Goal: Information Seeking & Learning: Find specific fact

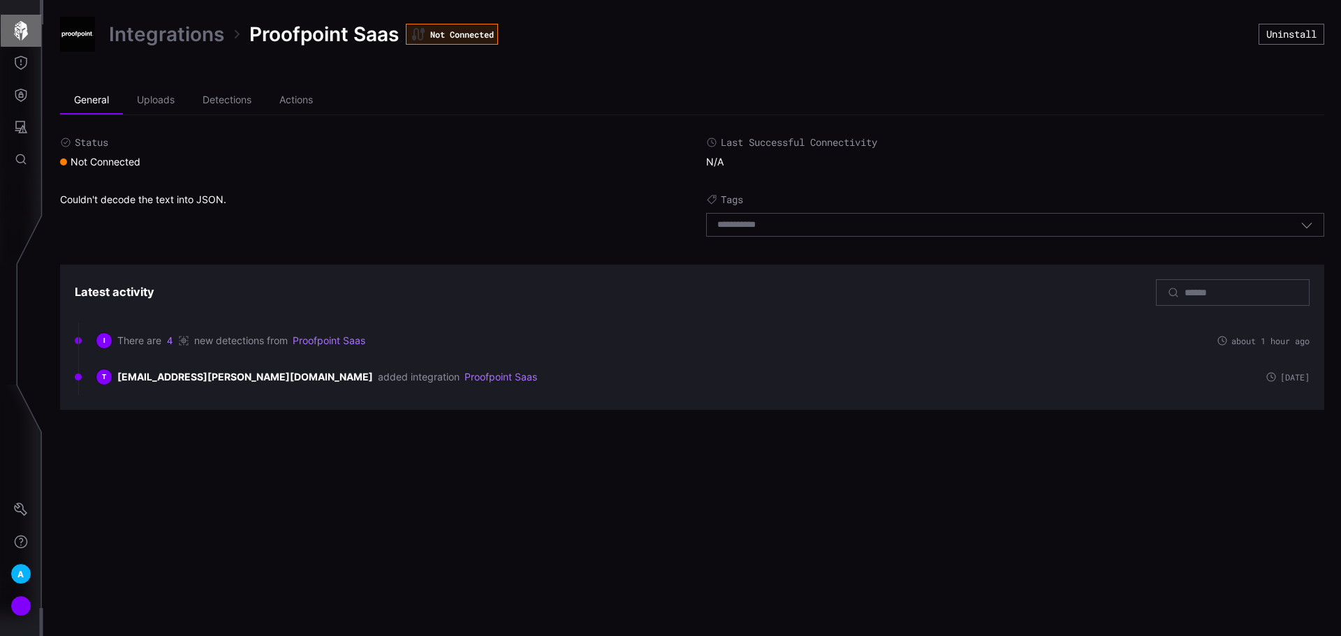
click at [20, 25] on icon "button" at bounding box center [21, 31] width 14 height 20
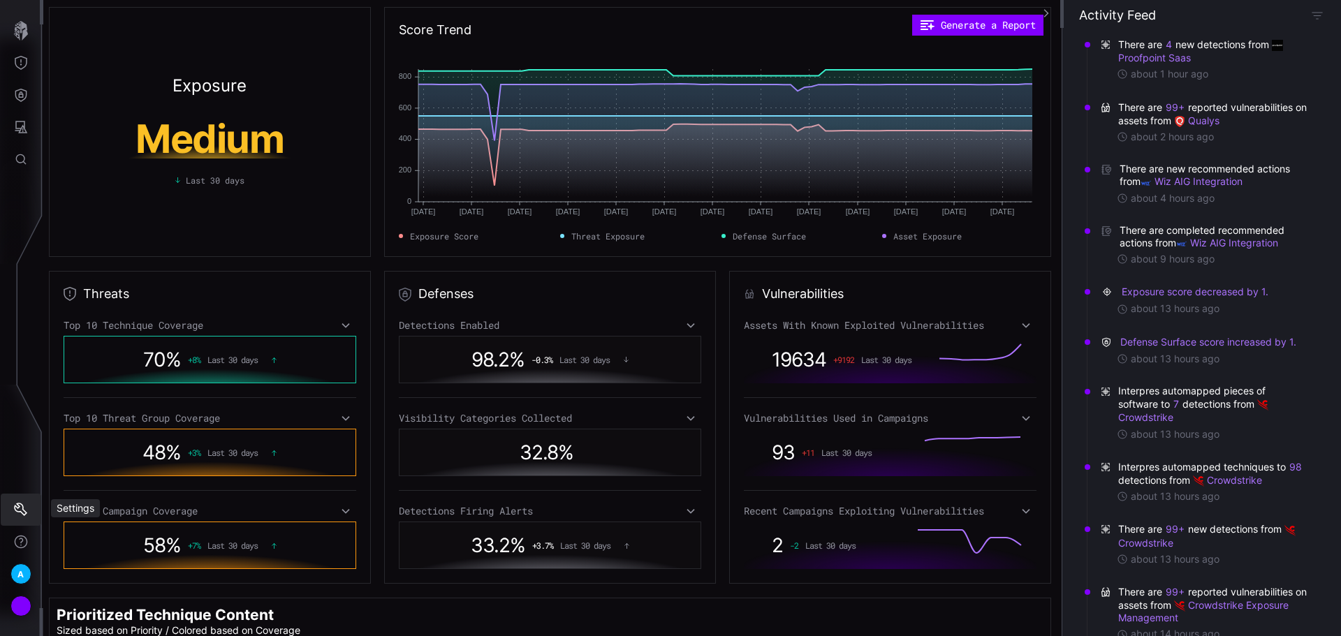
click at [31, 515] on button "Settings" at bounding box center [21, 510] width 40 height 32
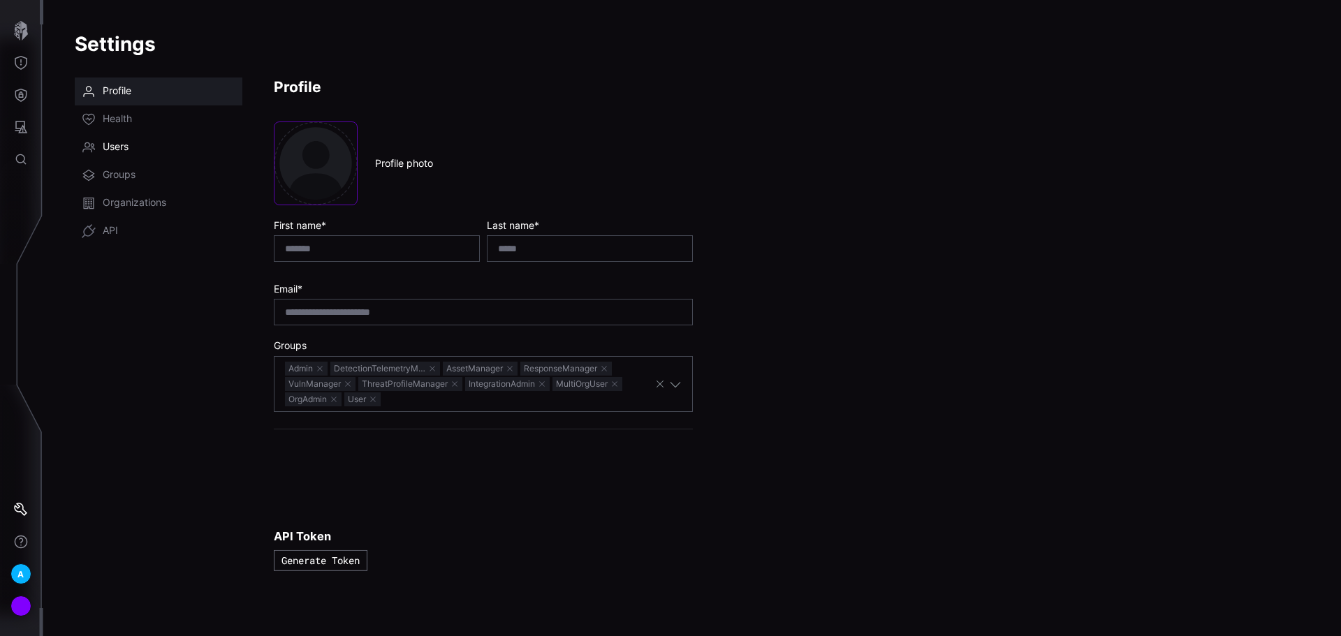
click at [109, 146] on span "Users" at bounding box center [116, 147] width 26 height 14
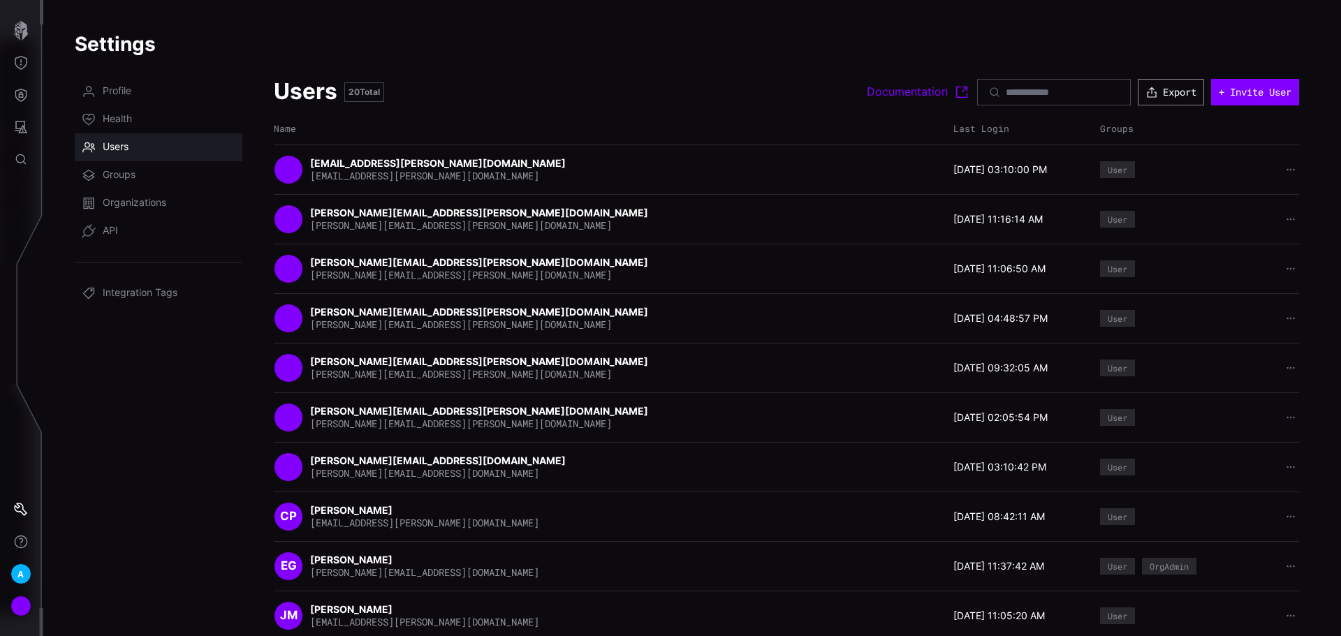
click at [1137, 98] on button "Export" at bounding box center [1170, 92] width 66 height 27
click at [1146, 97] on div "button" at bounding box center [1153, 92] width 17 height 13
click at [9, 30] on button "button" at bounding box center [21, 31] width 40 height 32
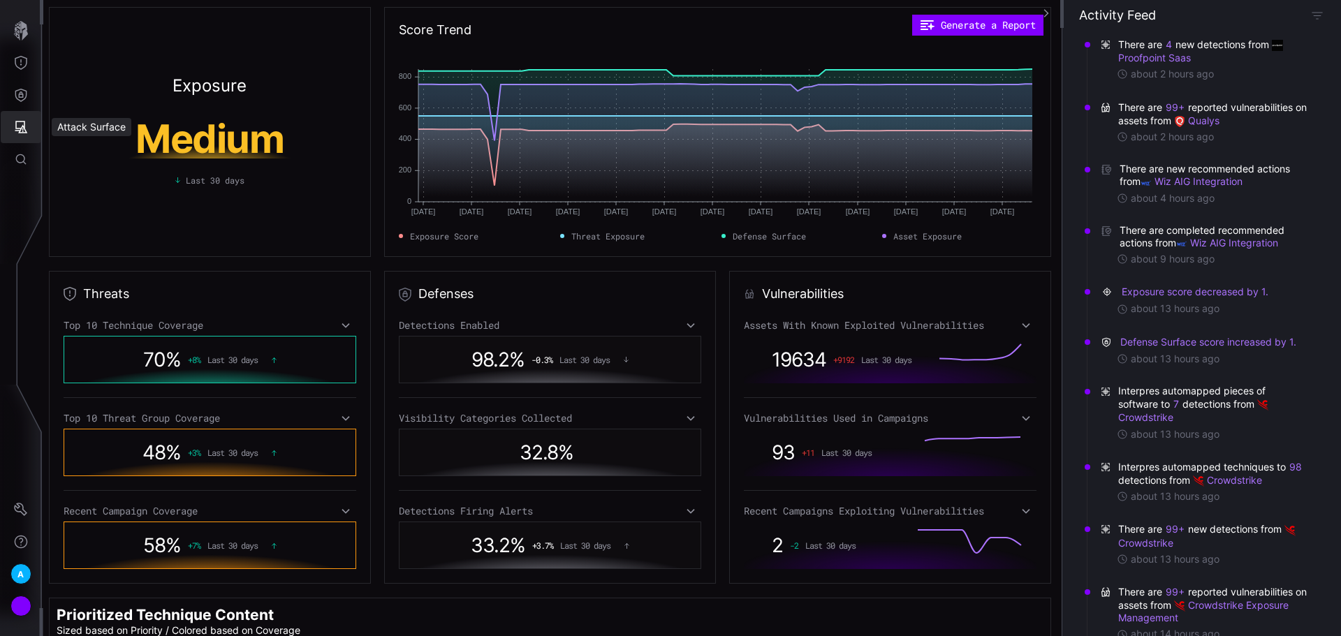
click at [26, 132] on icon "Attack Surface" at bounding box center [21, 127] width 13 height 13
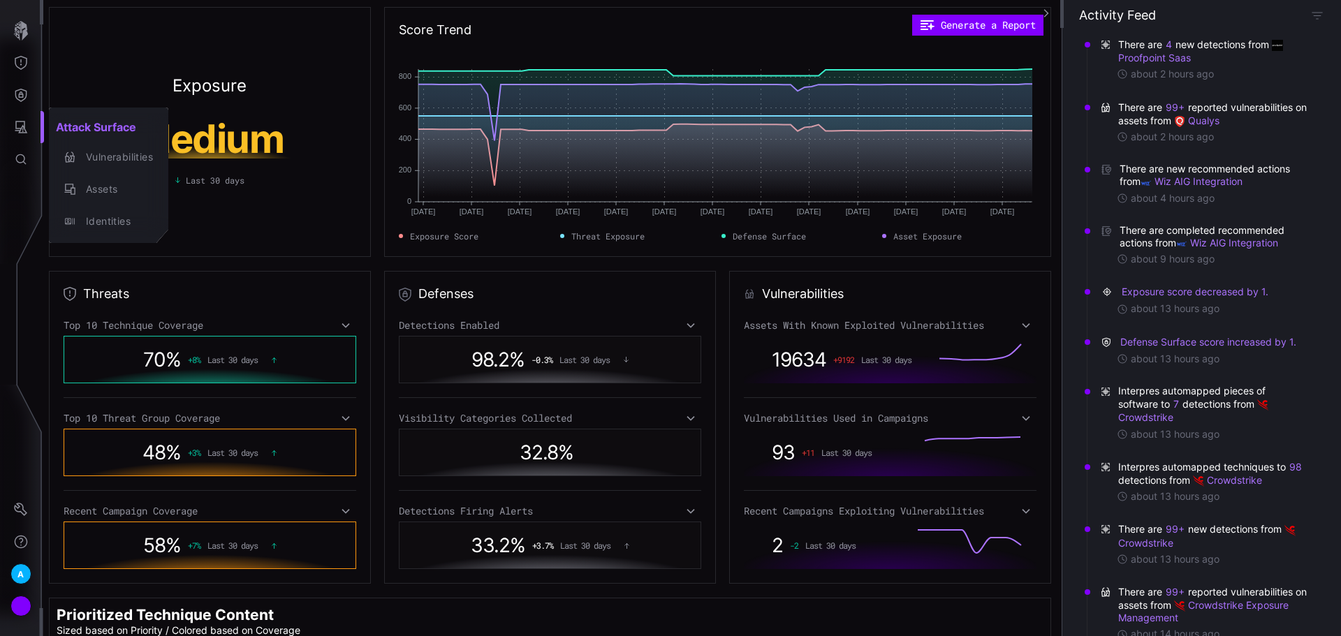
click at [6, 73] on div at bounding box center [670, 318] width 1341 height 636
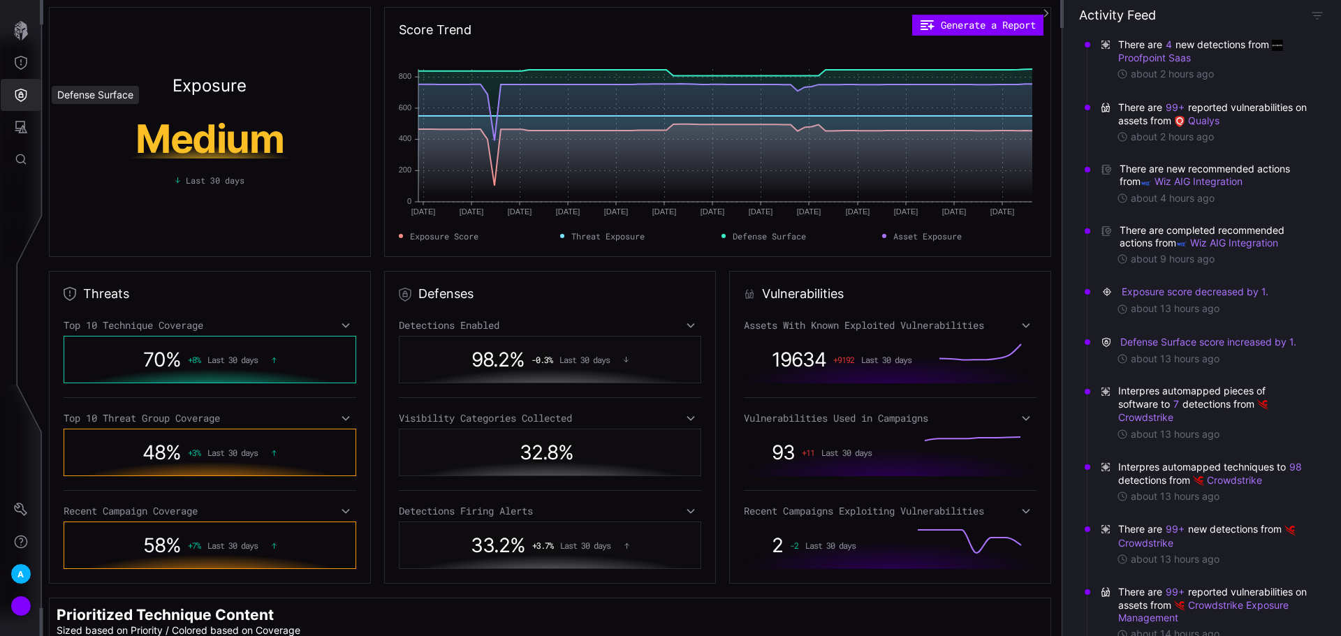
click at [27, 88] on icon "Defense Surface" at bounding box center [21, 95] width 14 height 14
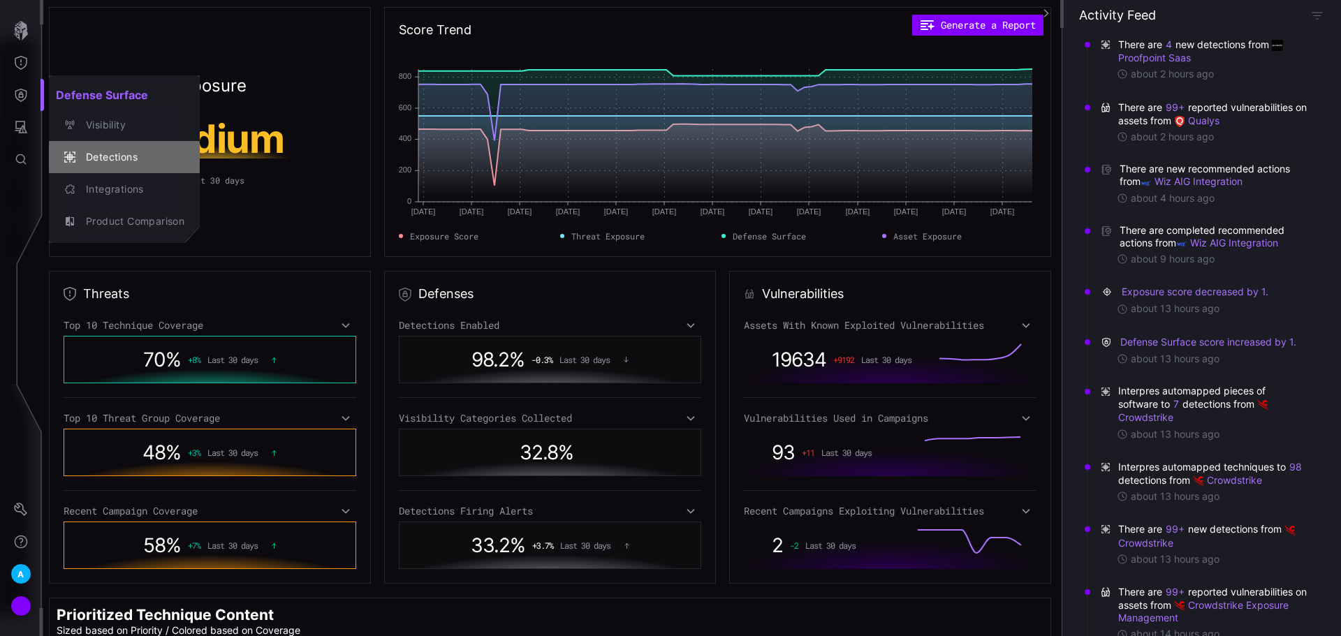
click at [124, 154] on div "Detections" at bounding box center [131, 157] width 105 height 17
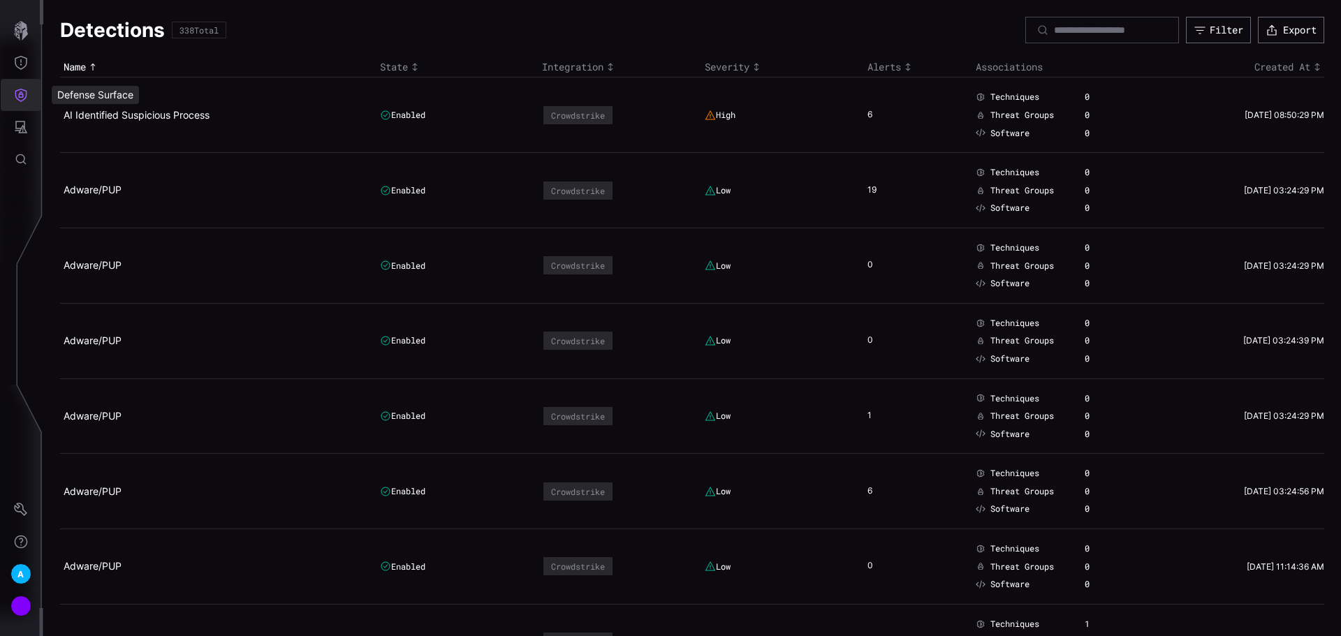
click at [33, 95] on button "Defense Surface" at bounding box center [21, 95] width 40 height 32
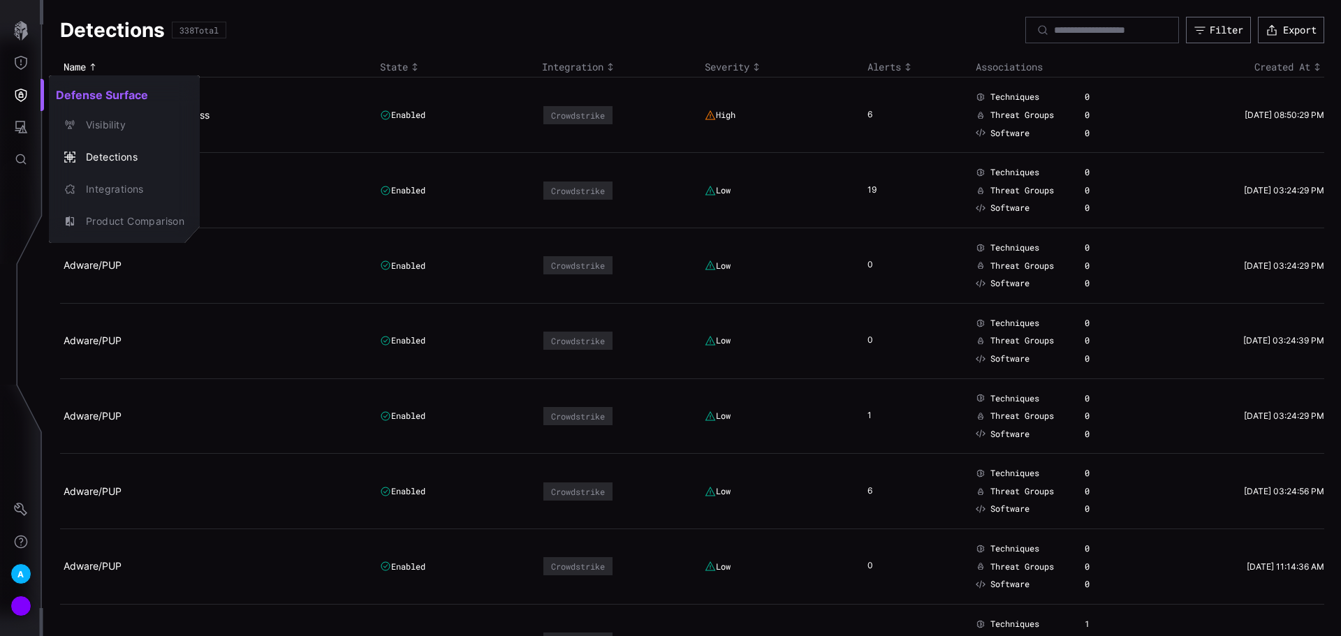
click at [21, 137] on div at bounding box center [670, 318] width 1341 height 636
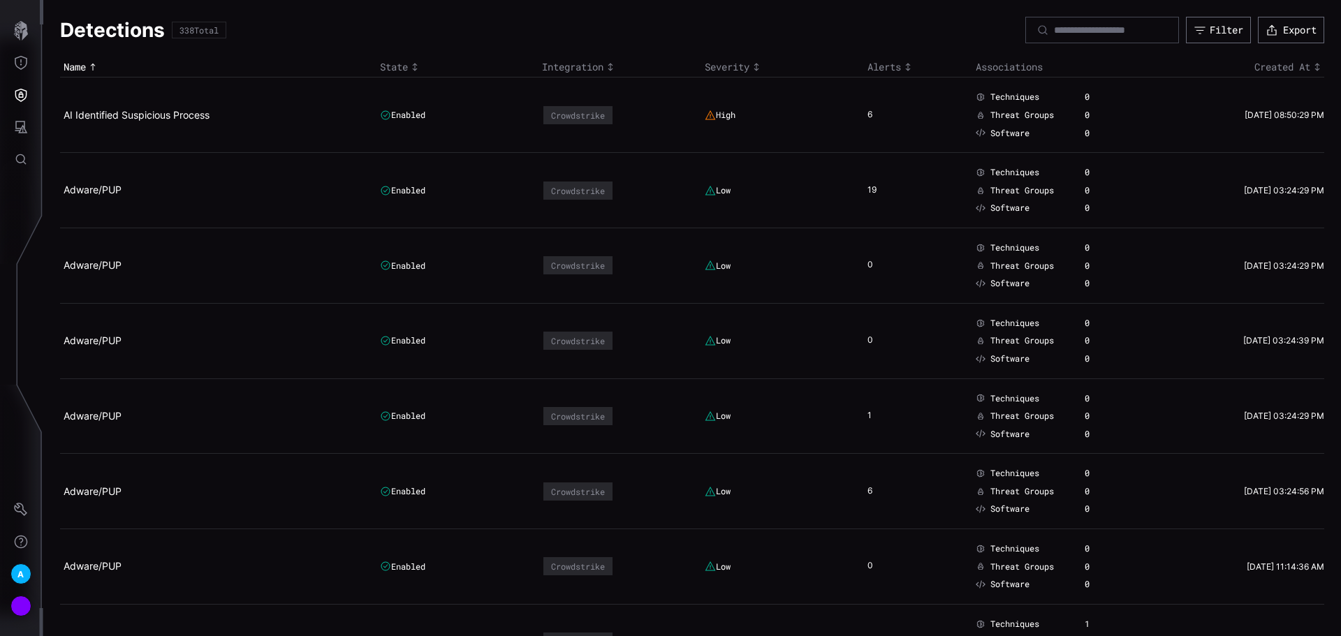
click at [25, 123] on icon "Attack Surface" at bounding box center [21, 127] width 14 height 14
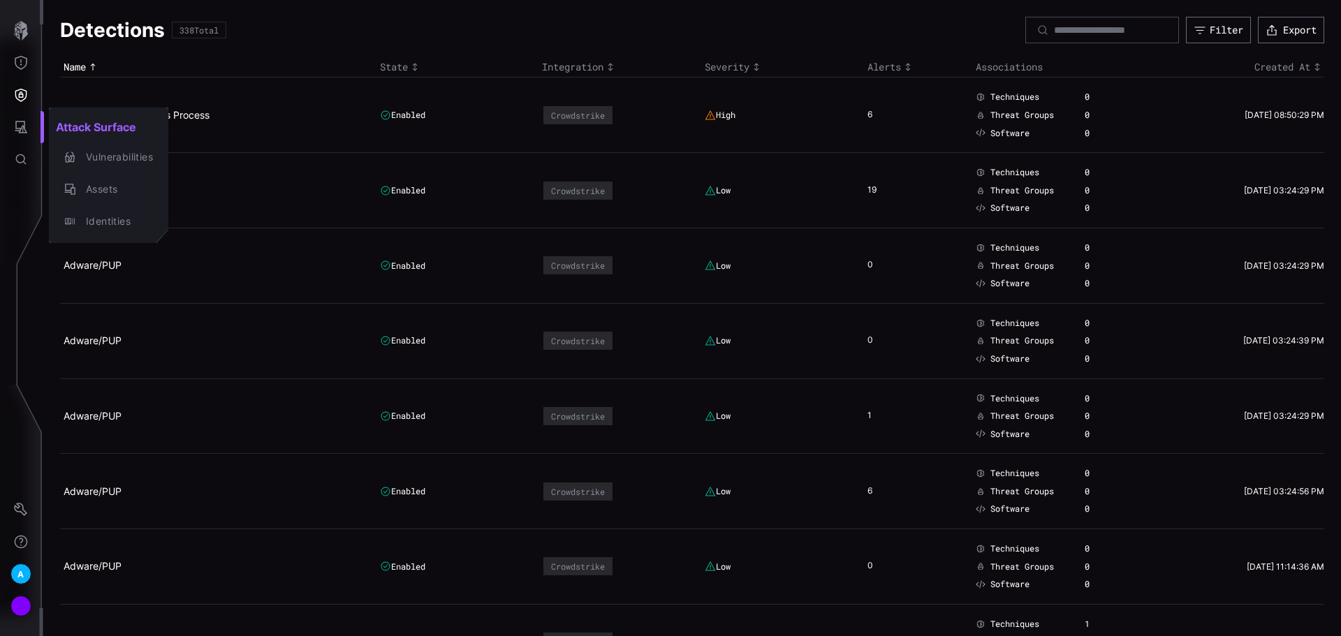
click at [29, 135] on div at bounding box center [670, 318] width 1341 height 636
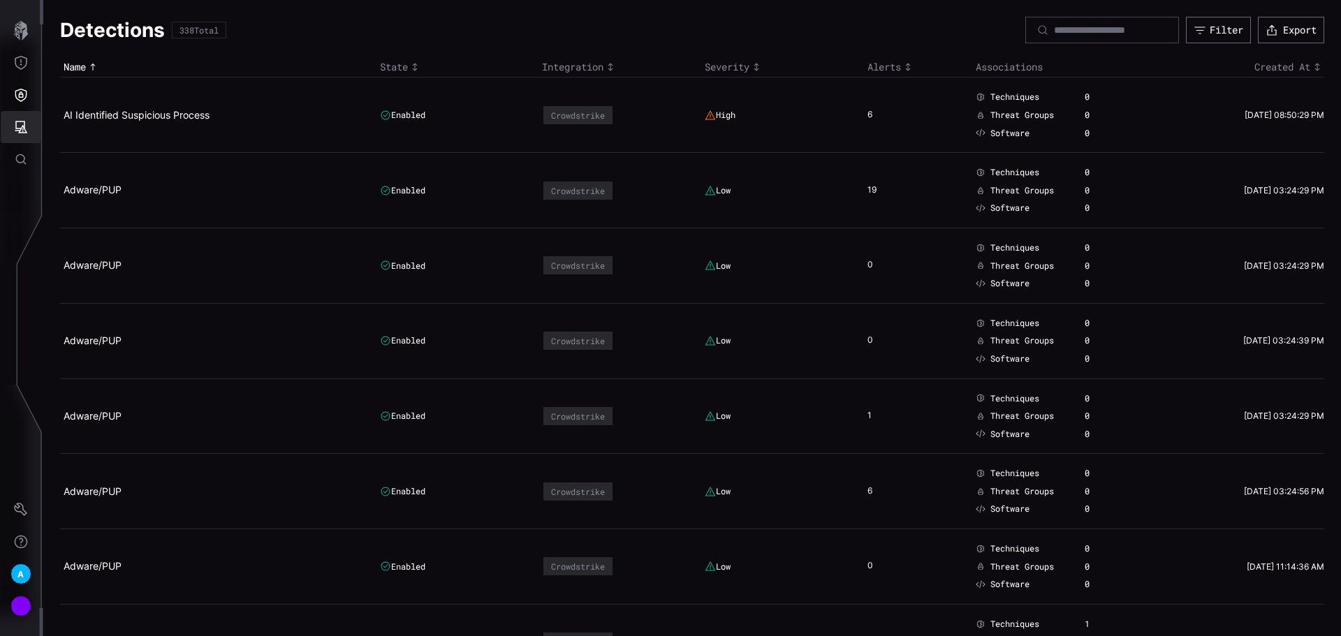
click at [20, 127] on icon "Attack Surface" at bounding box center [21, 127] width 14 height 14
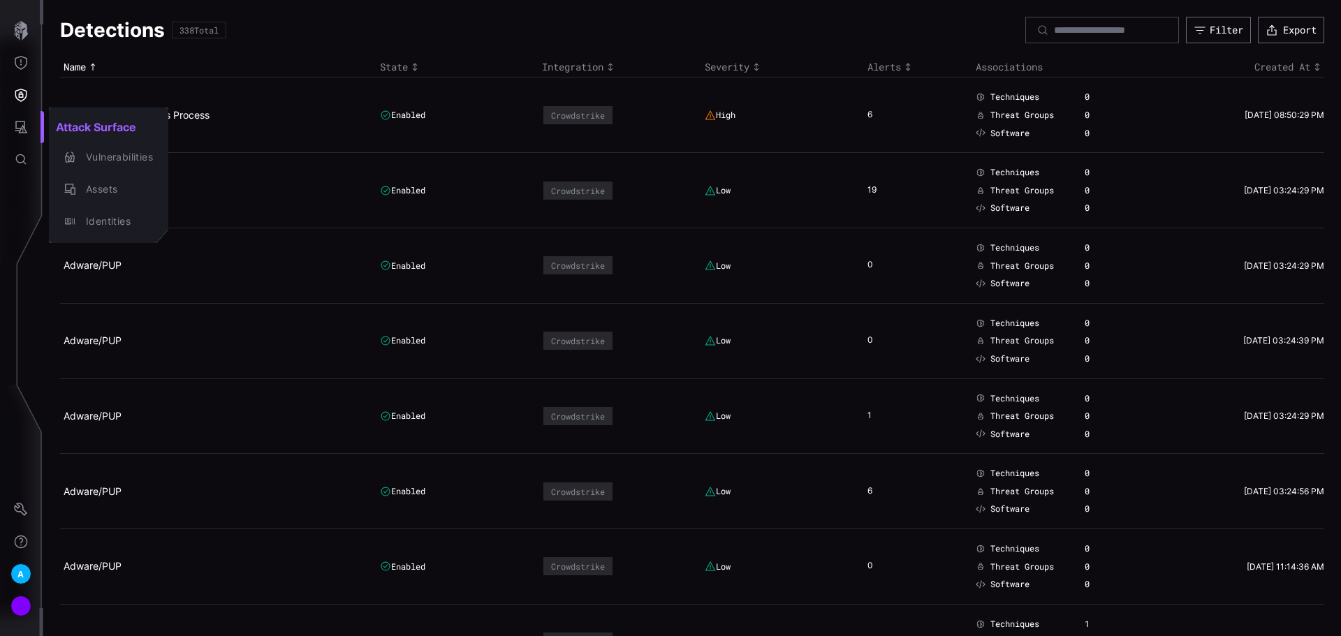
click at [13, 93] on div at bounding box center [670, 318] width 1341 height 636
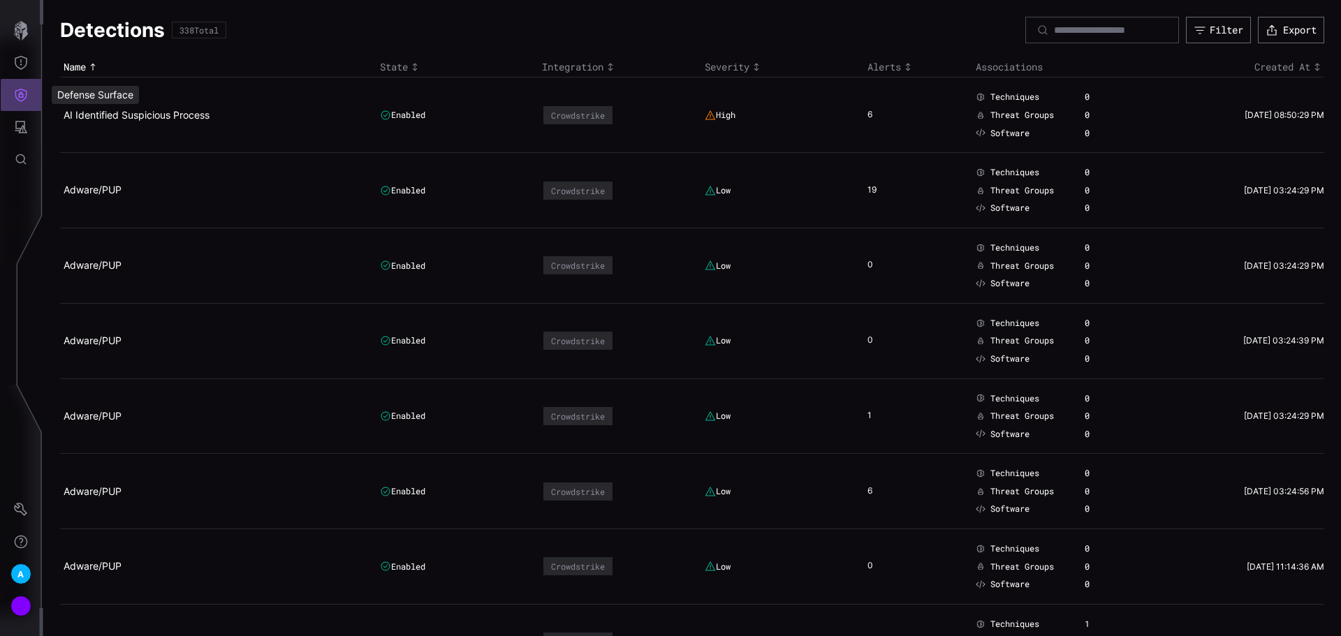
click at [16, 91] on icon "Defense Surface" at bounding box center [21, 95] width 12 height 13
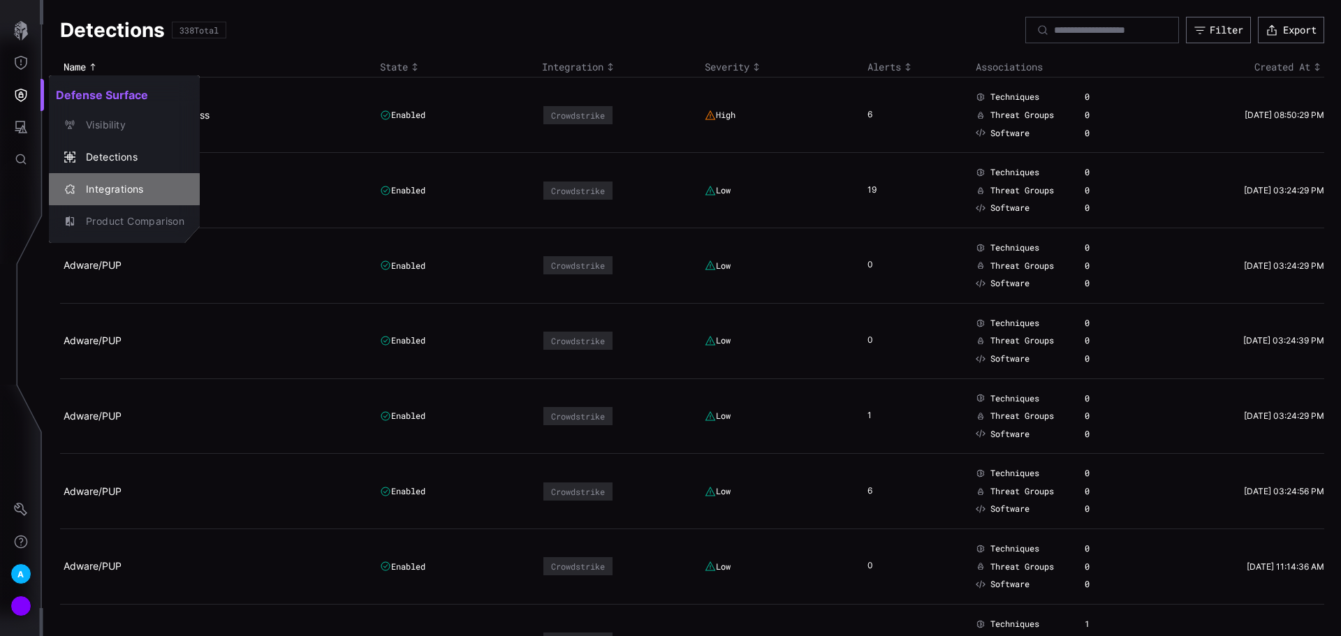
click at [110, 186] on div "Integrations" at bounding box center [131, 189] width 105 height 17
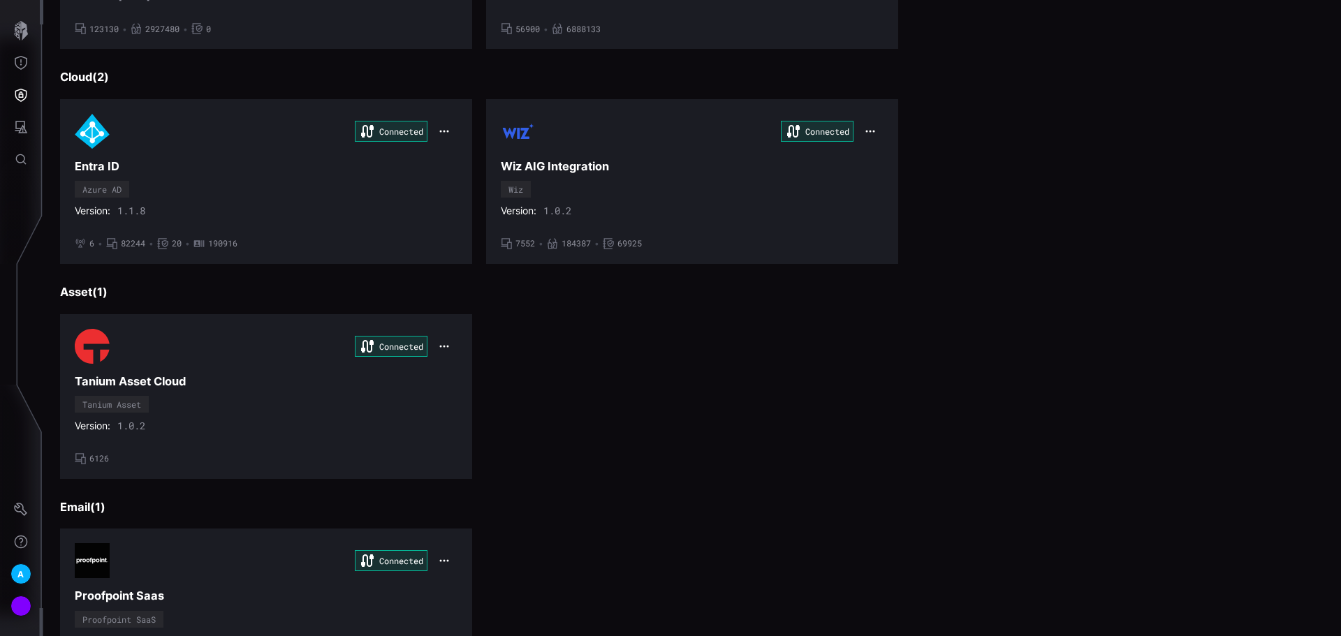
scroll to position [582, 0]
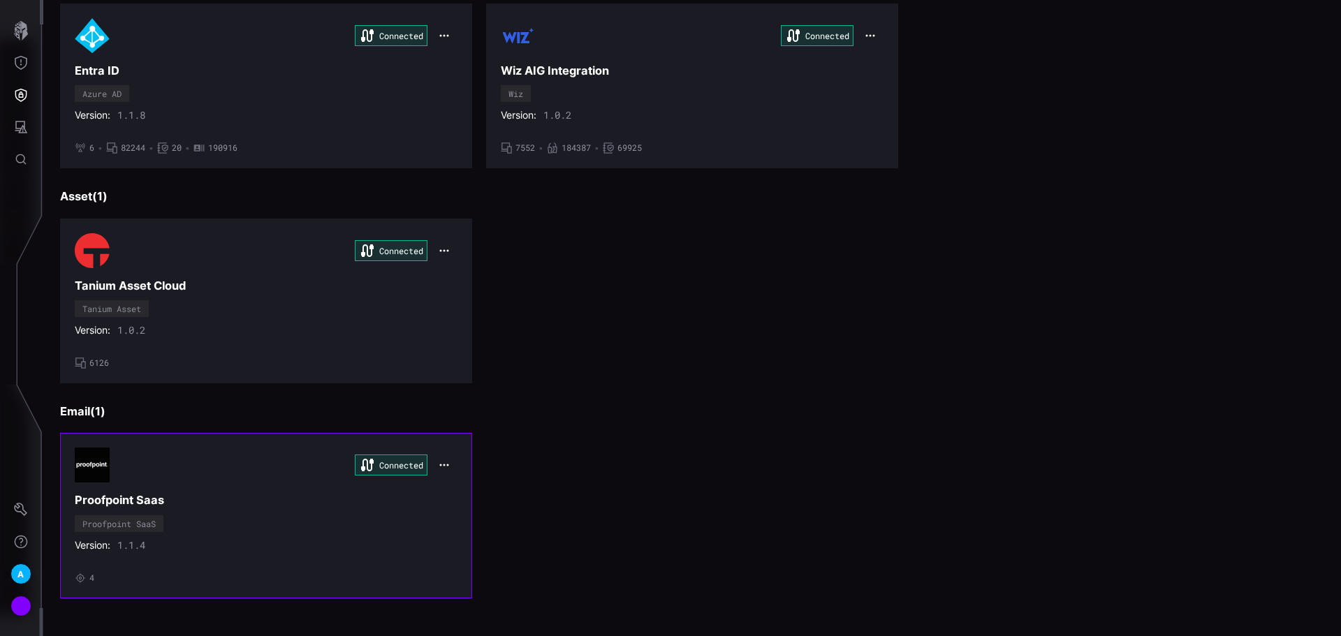
click at [407, 524] on div "Connected Proofpoint Saas Proofpoint SaaS Version: 1.1.4 • 4" at bounding box center [266, 515] width 383 height 135
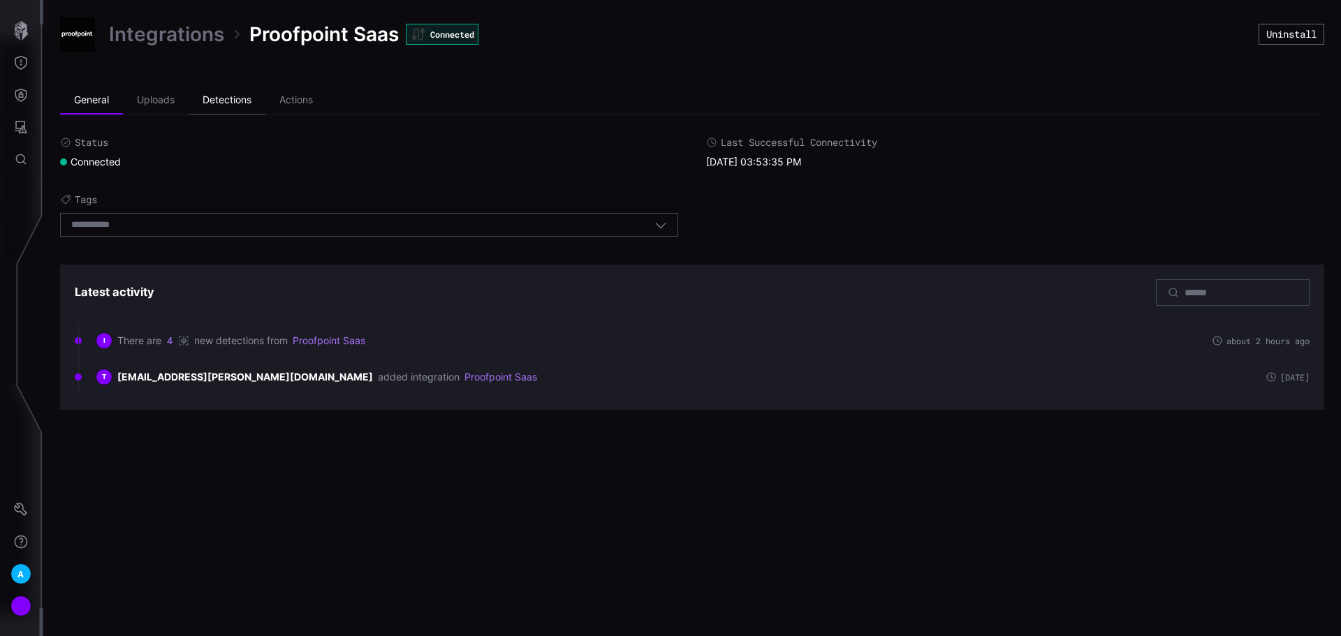
click at [219, 98] on li "Detections" at bounding box center [227, 101] width 77 height 28
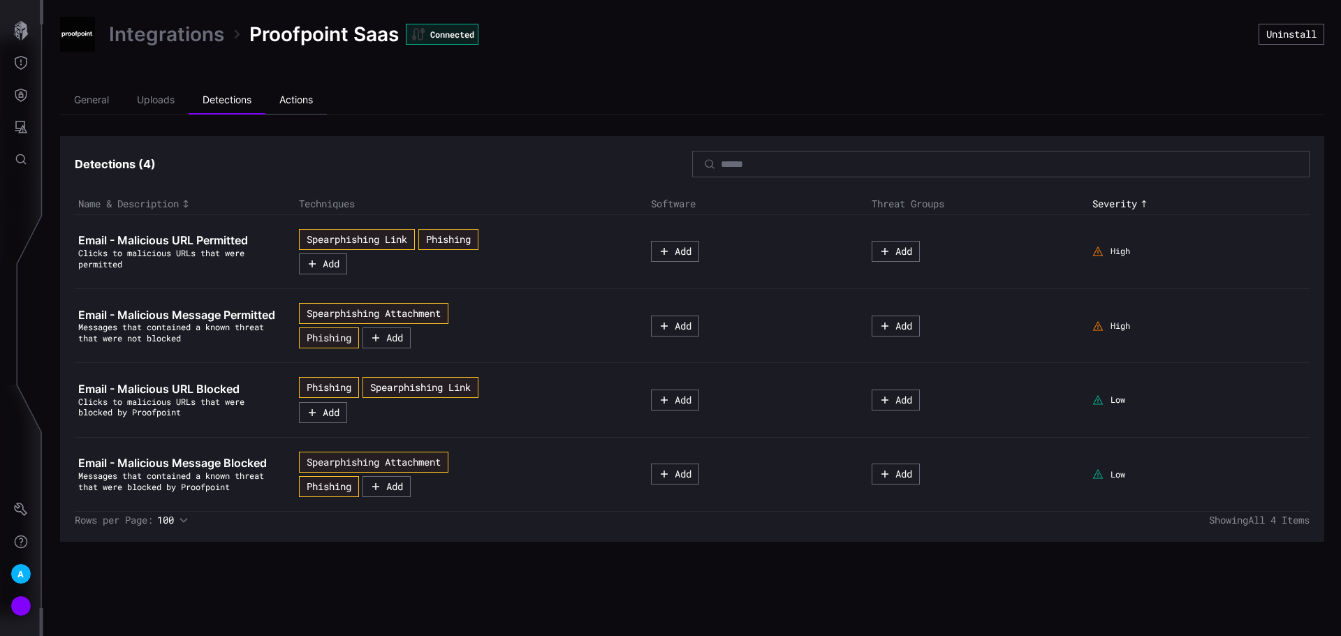
click at [297, 97] on li "Actions" at bounding box center [295, 101] width 61 height 28
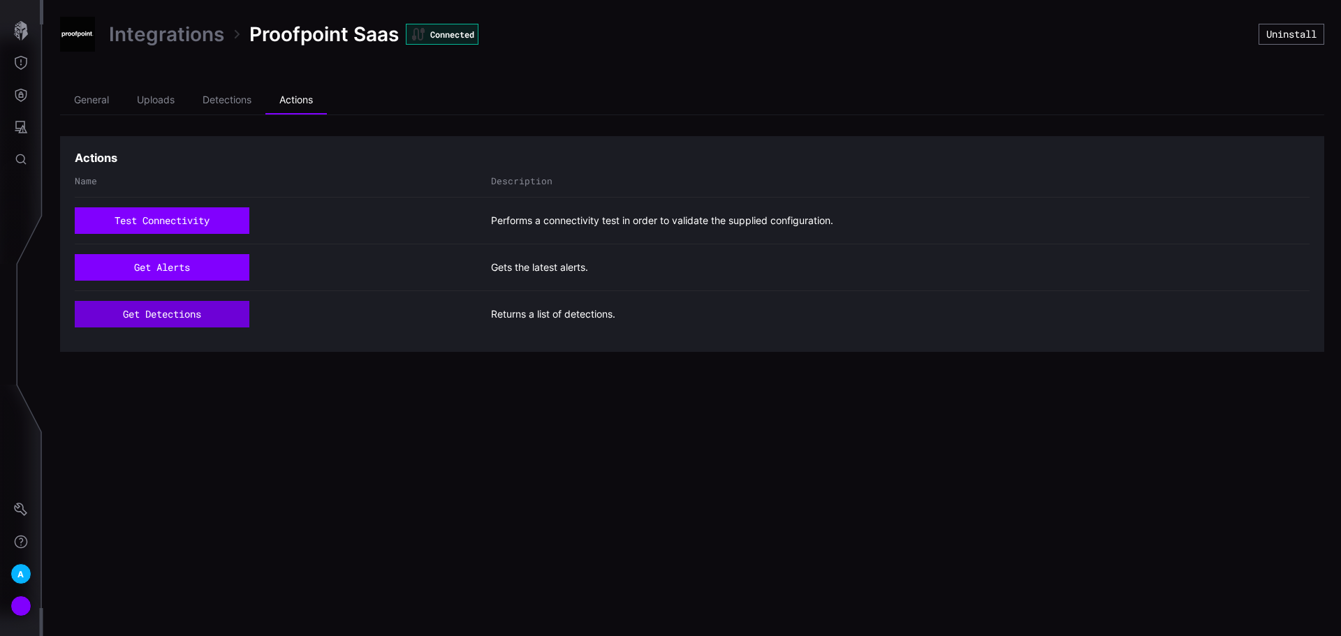
click at [179, 315] on button "get detections" at bounding box center [162, 314] width 175 height 27
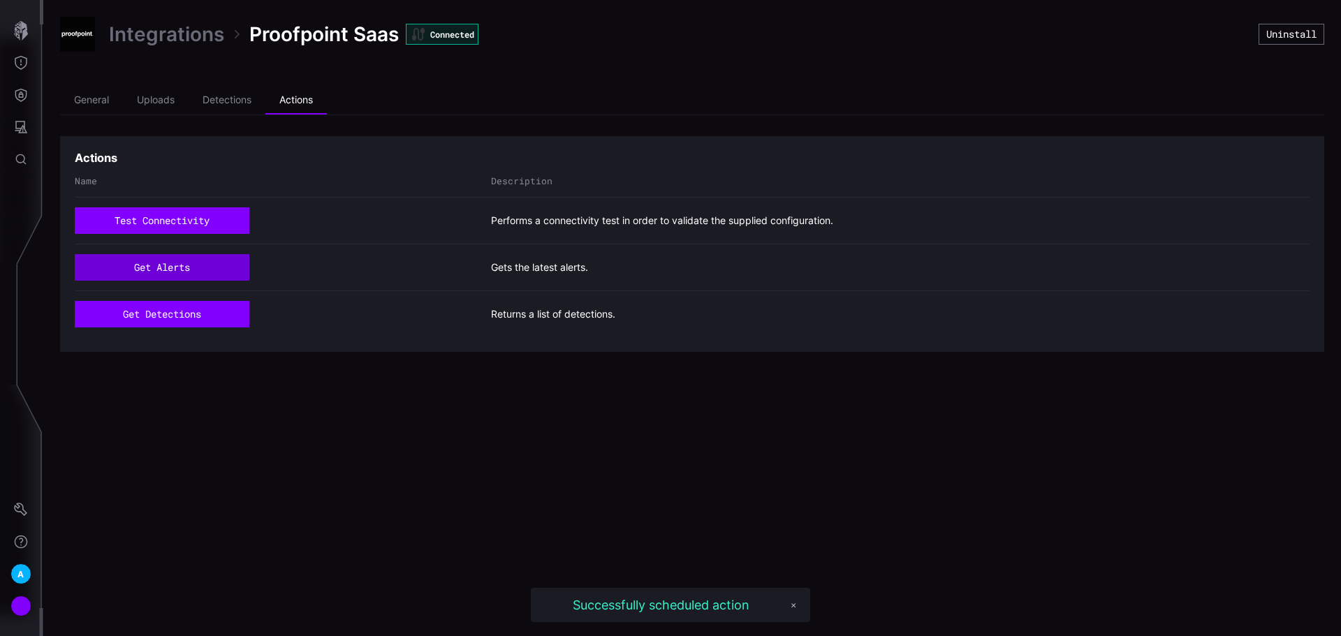
click at [223, 270] on button "get alerts" at bounding box center [162, 267] width 175 height 27
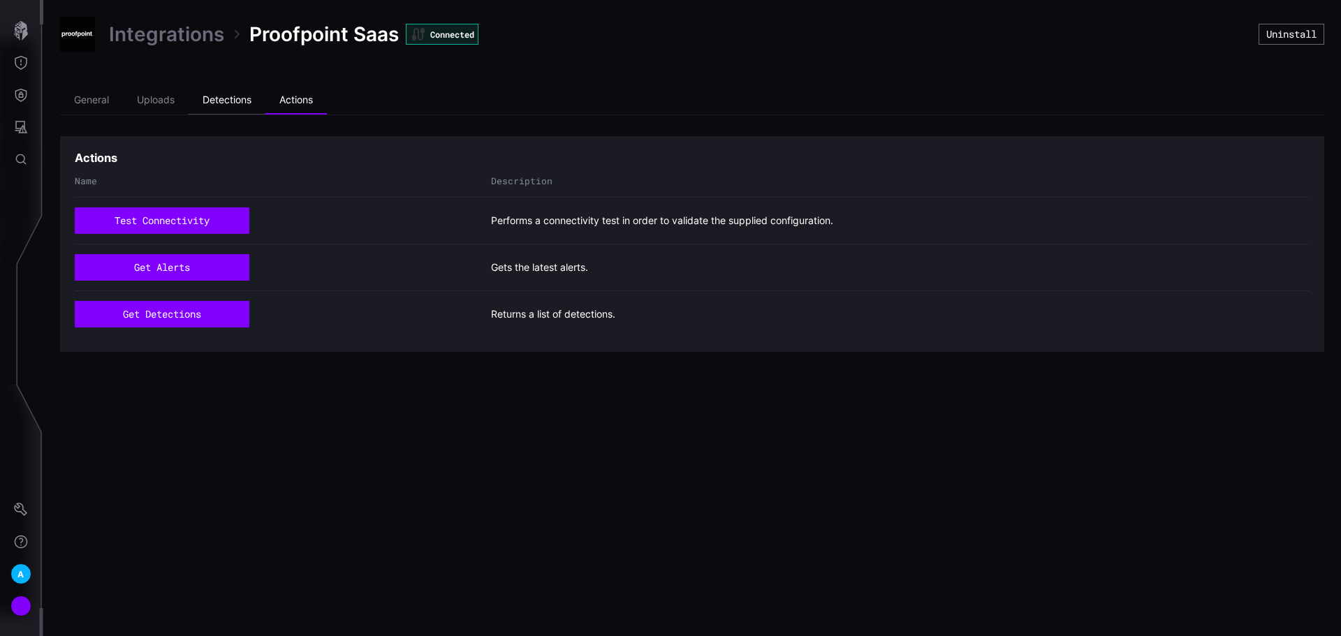
click at [226, 96] on li "Detections" at bounding box center [227, 101] width 77 height 28
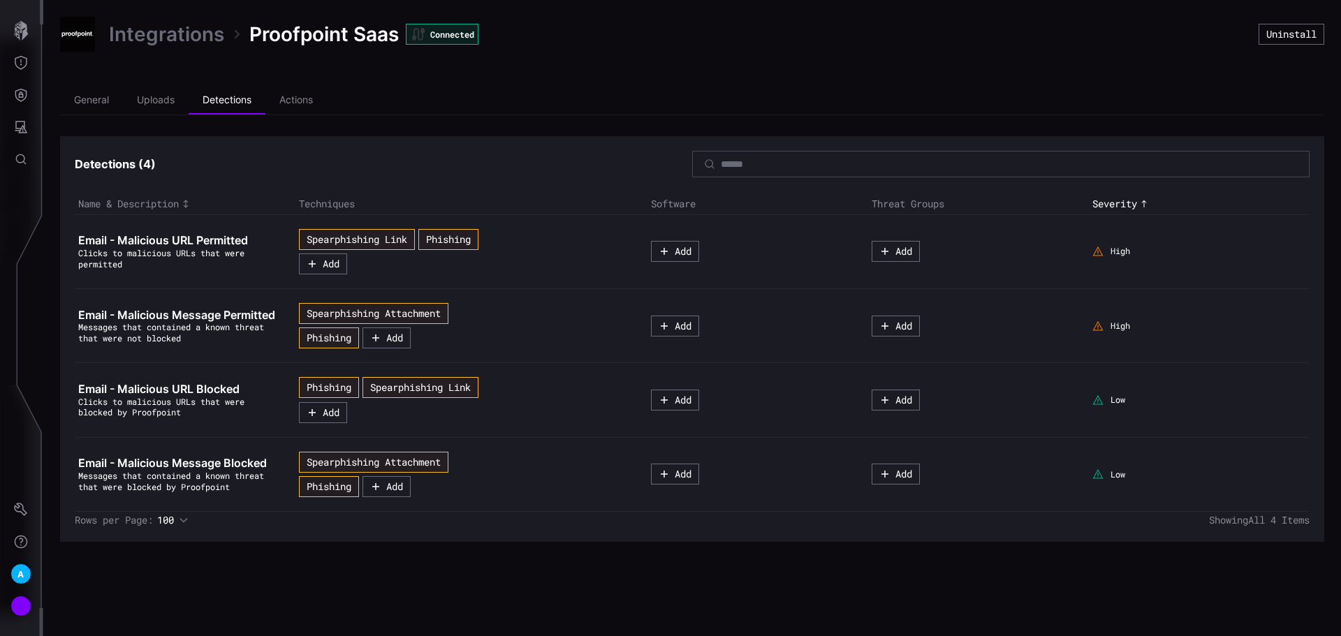
click at [184, 381] on td "Email - Malicious URL Blocked Clicks to malicious URLs that were blocked by Pro…" at bounding box center [185, 400] width 221 height 74
click at [182, 392] on span "Email - Malicious URL Blocked" at bounding box center [158, 389] width 161 height 14
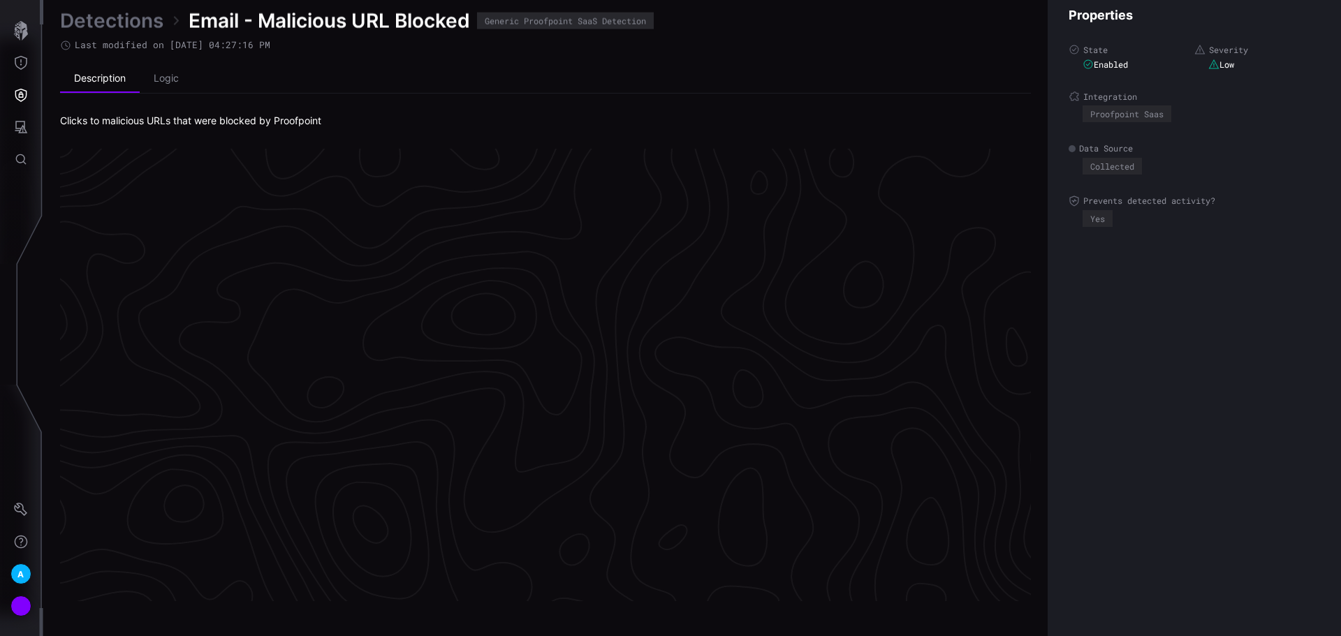
scroll to position [2921, 568]
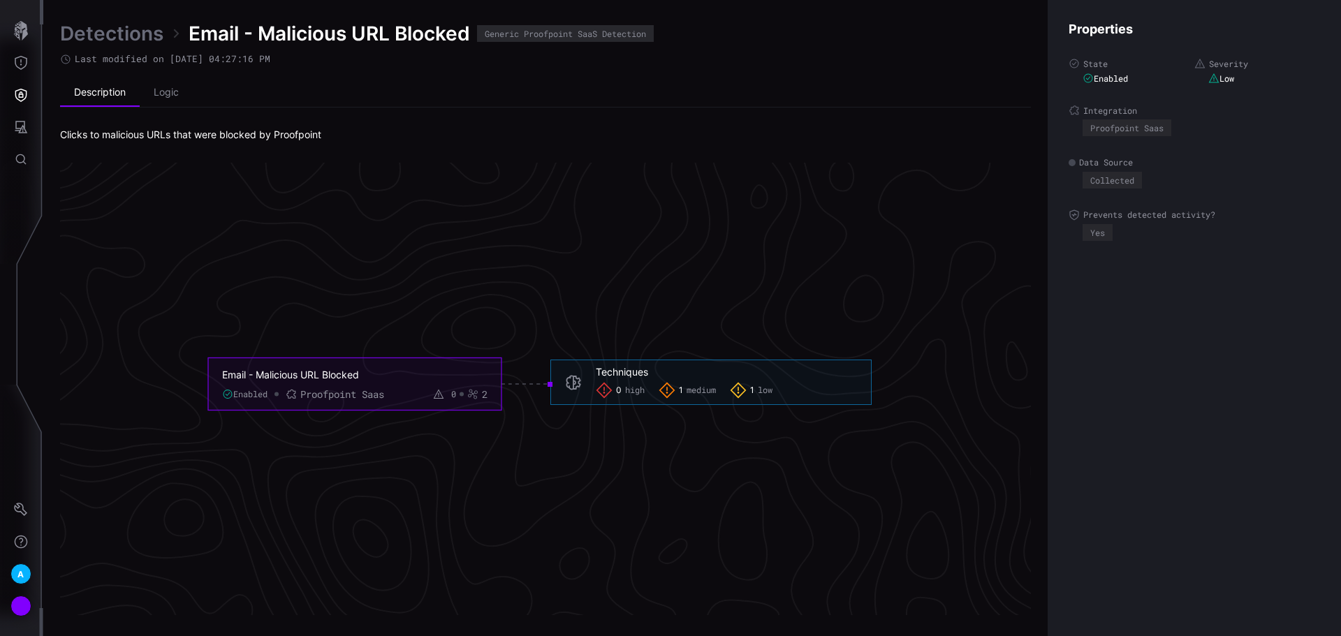
click at [700, 392] on span "medium" at bounding box center [700, 390] width 29 height 11
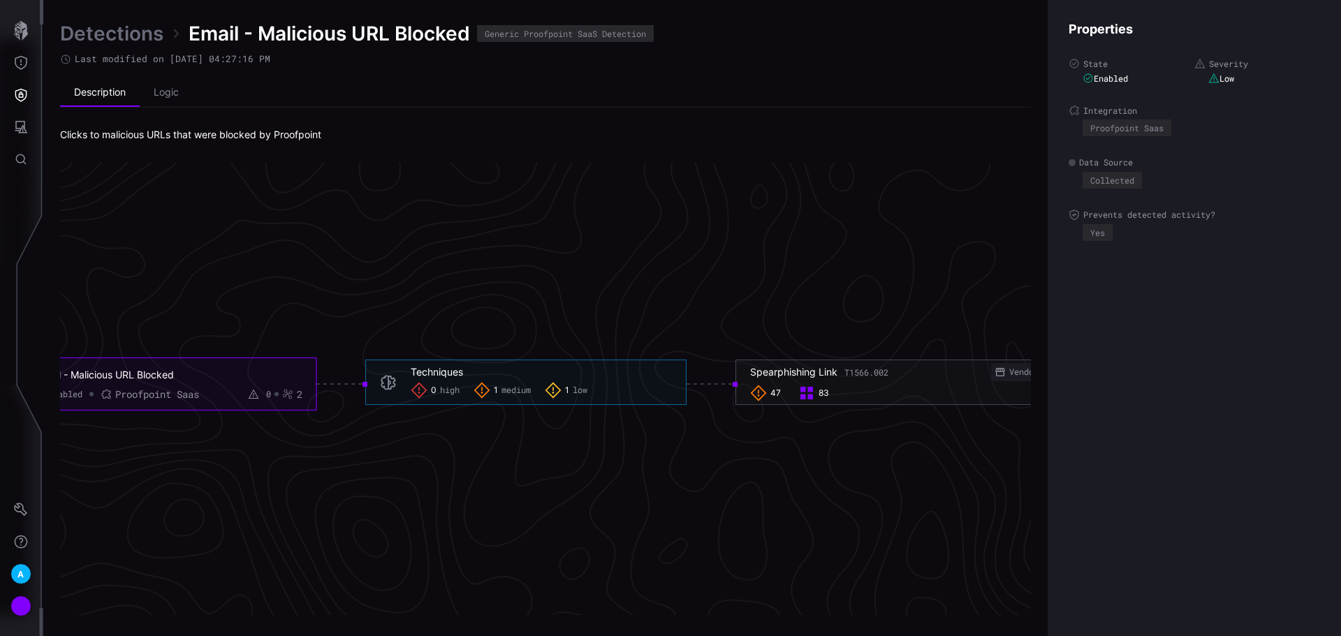
click at [576, 387] on span "low" at bounding box center [580, 390] width 15 height 11
drag, startPoint x: 228, startPoint y: 297, endPoint x: 388, endPoint y: 308, distance: 160.2
click at [388, 308] on icon "Email - Malicious URL Blocked Enabled Proofpoint Saas 0 2 Techniques 0 high 1 m…" at bounding box center [539, 384] width 2095 height 6284
click at [98, 93] on li "Description" at bounding box center [100, 93] width 80 height 28
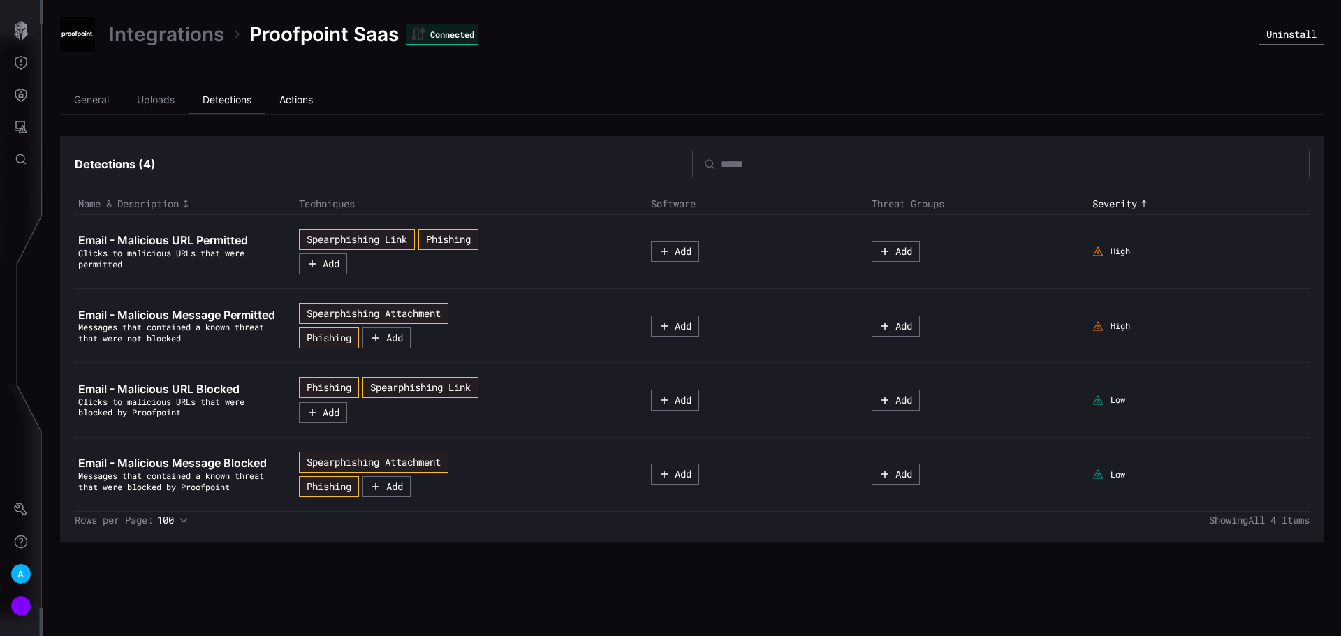
click at [304, 91] on li "Actions" at bounding box center [295, 101] width 61 height 28
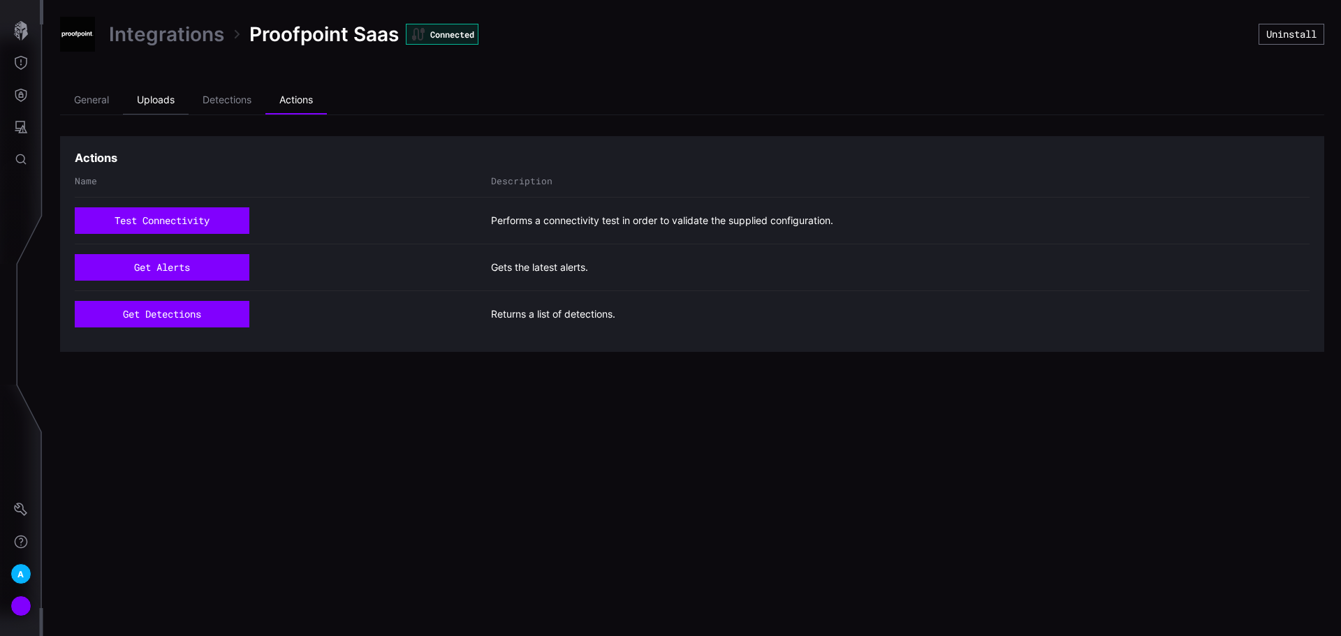
click at [163, 109] on li "Uploads" at bounding box center [156, 101] width 66 height 28
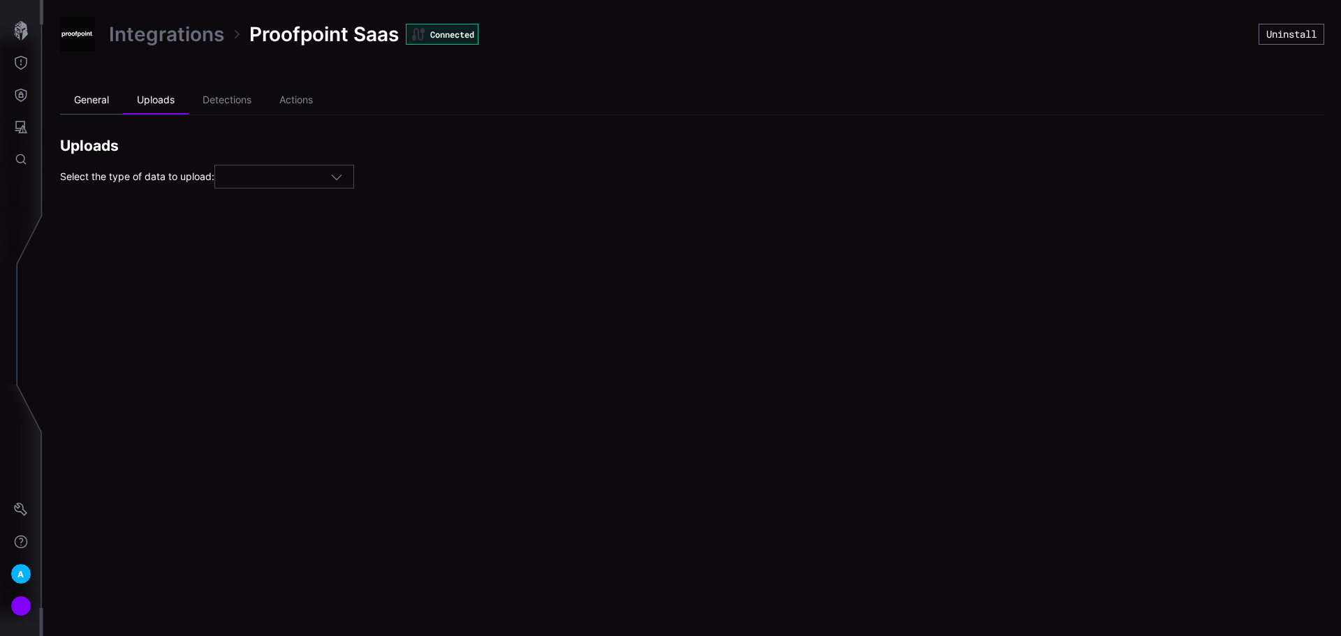
click at [98, 97] on li "General" at bounding box center [91, 101] width 63 height 28
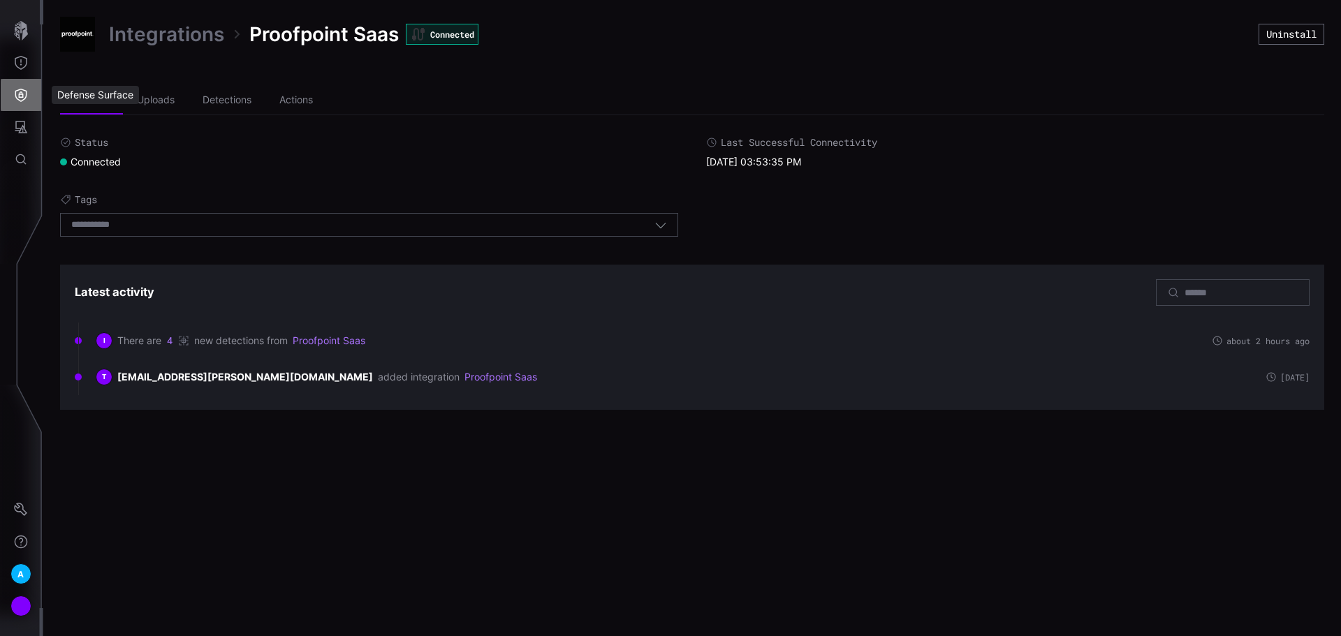
click at [22, 93] on icon "Defense Surface" at bounding box center [21, 95] width 12 height 13
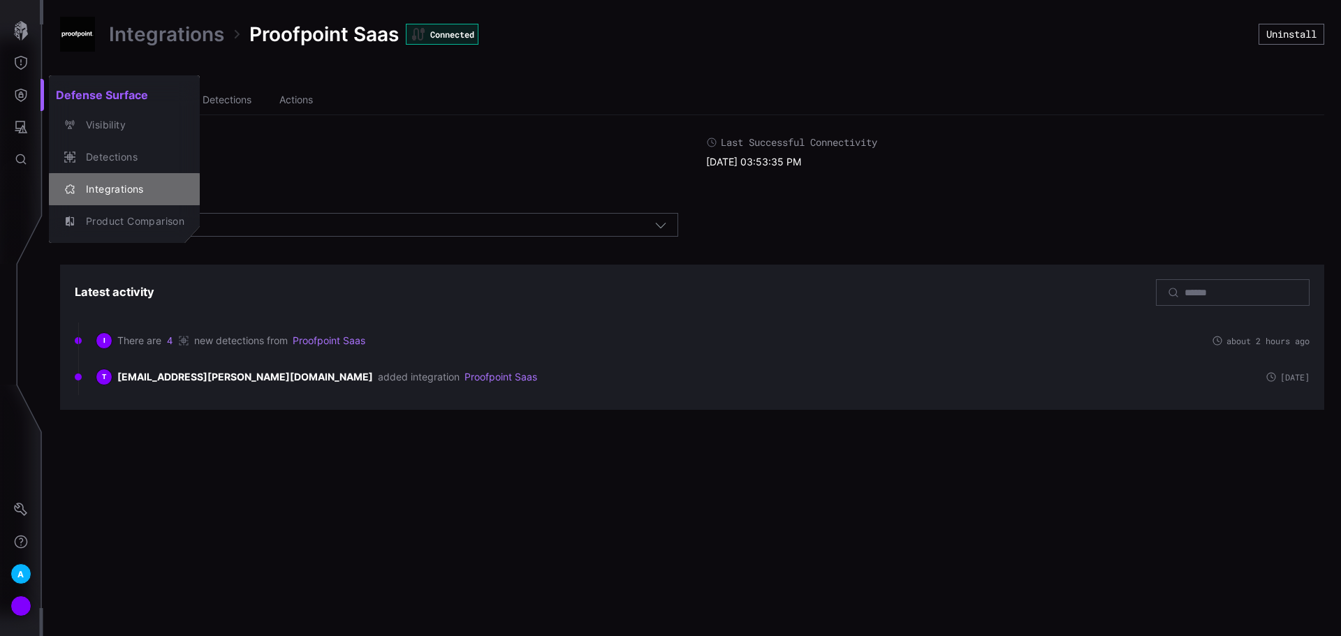
click at [89, 190] on div "Integrations" at bounding box center [131, 189] width 105 height 17
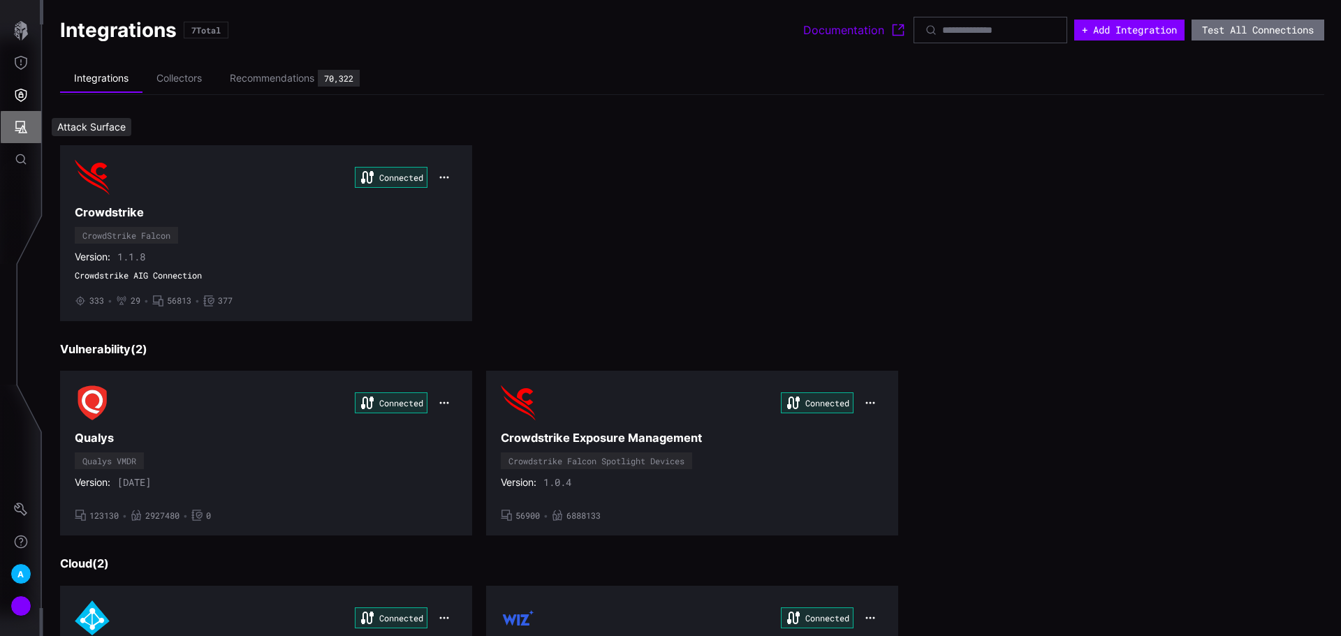
click at [17, 111] on button "Attack Surface" at bounding box center [21, 127] width 40 height 32
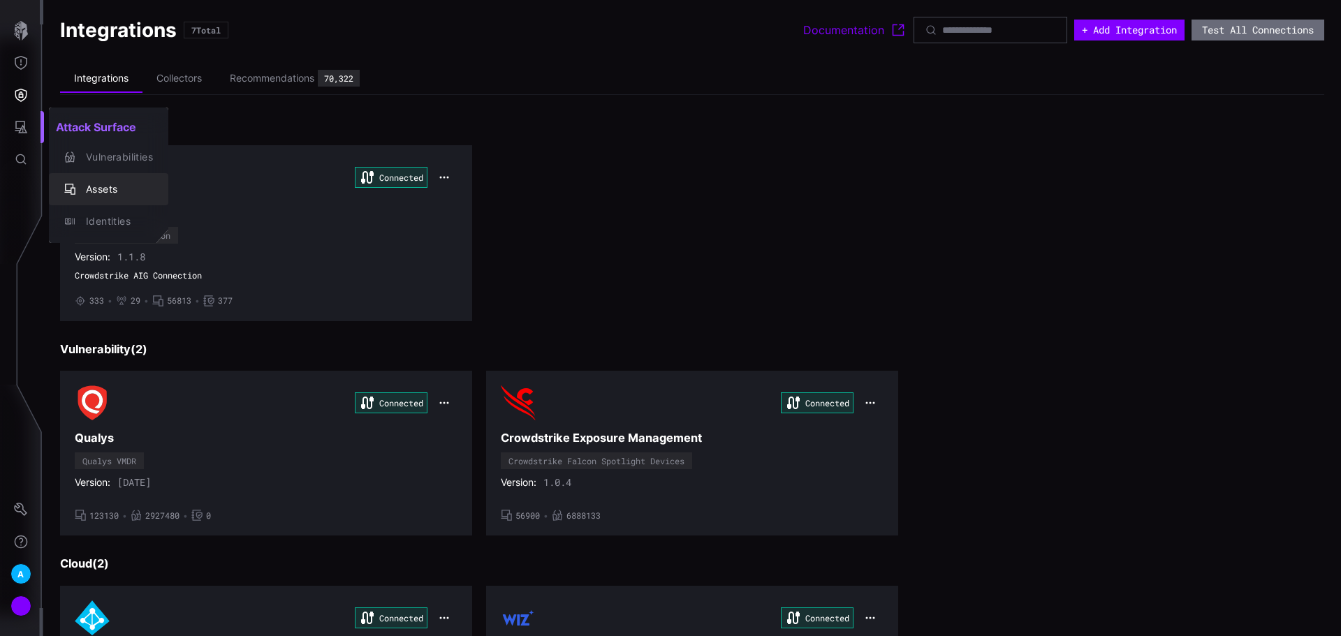
click at [105, 181] on div "Assets" at bounding box center [116, 189] width 74 height 17
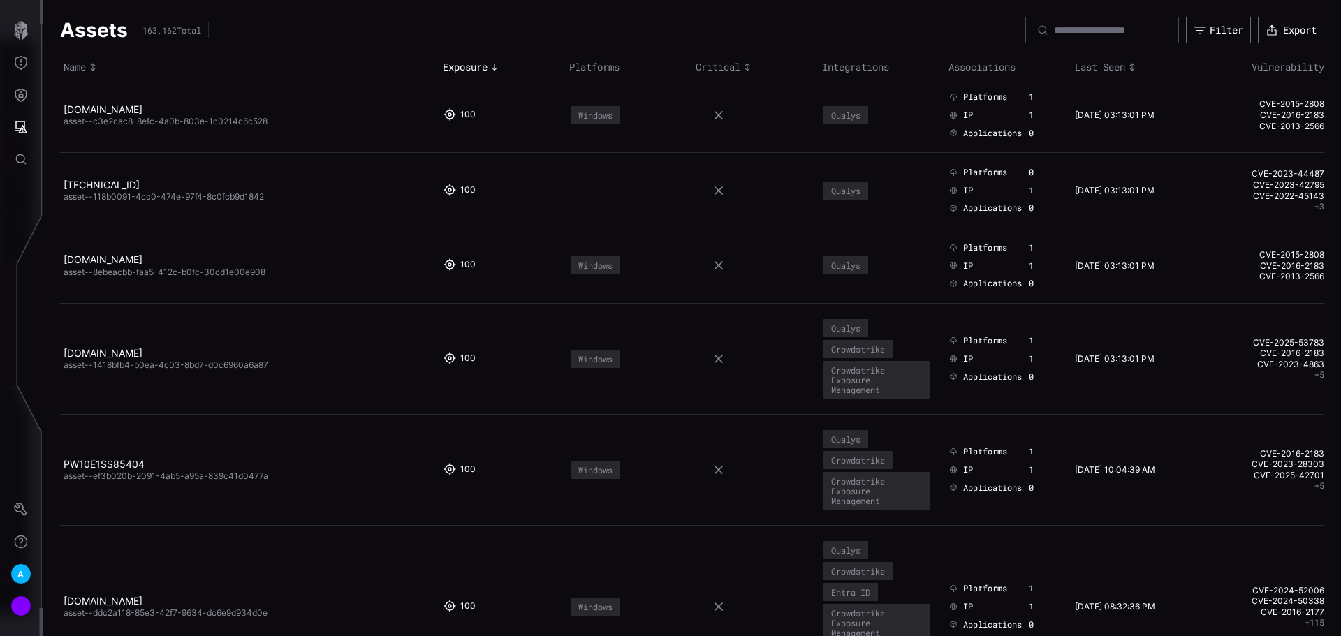
click at [490, 71] on icon "Toggle sort direction" at bounding box center [494, 66] width 11 height 11
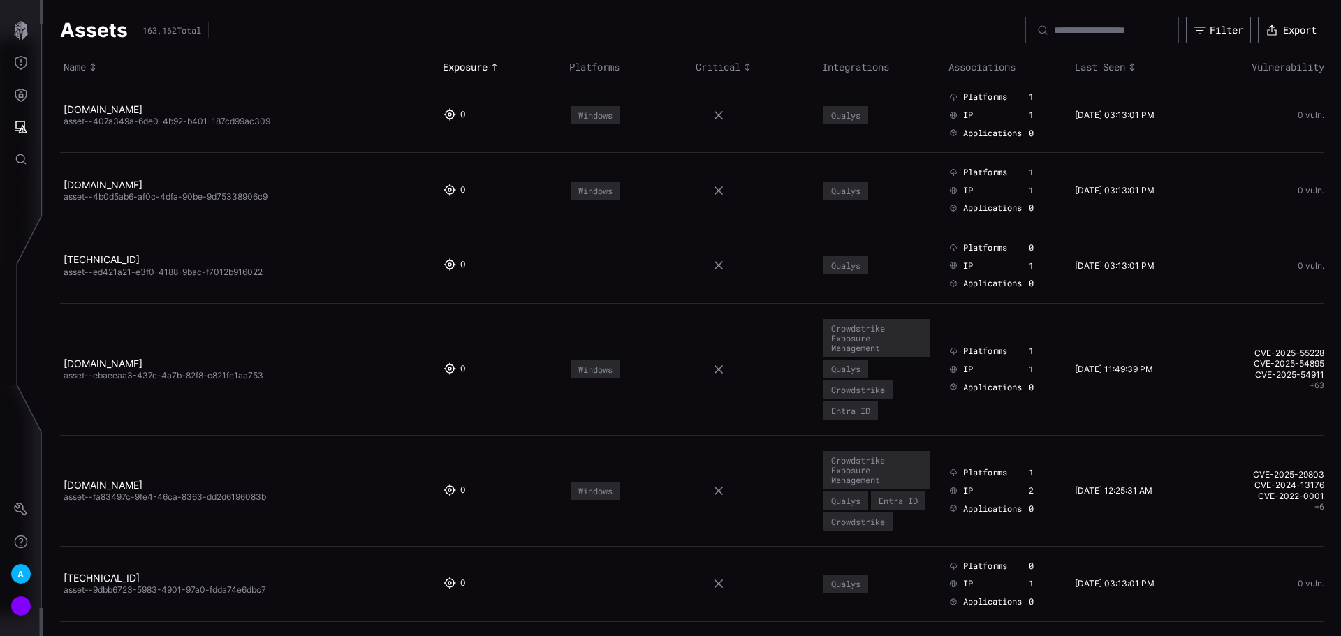
click at [490, 71] on icon "Toggle sort direction" at bounding box center [494, 66] width 11 height 11
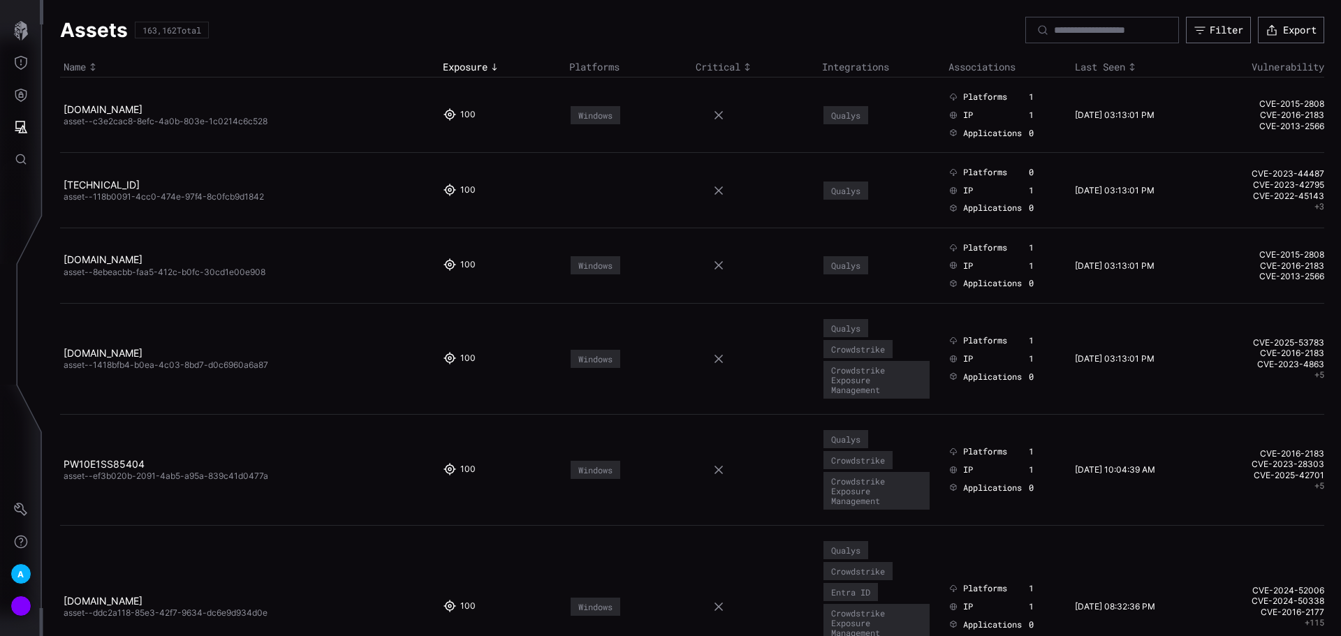
click at [129, 115] on h2 "[DOMAIN_NAME]" at bounding box center [245, 109] width 362 height 13
click at [135, 103] on link "[DOMAIN_NAME]" at bounding box center [103, 109] width 79 height 12
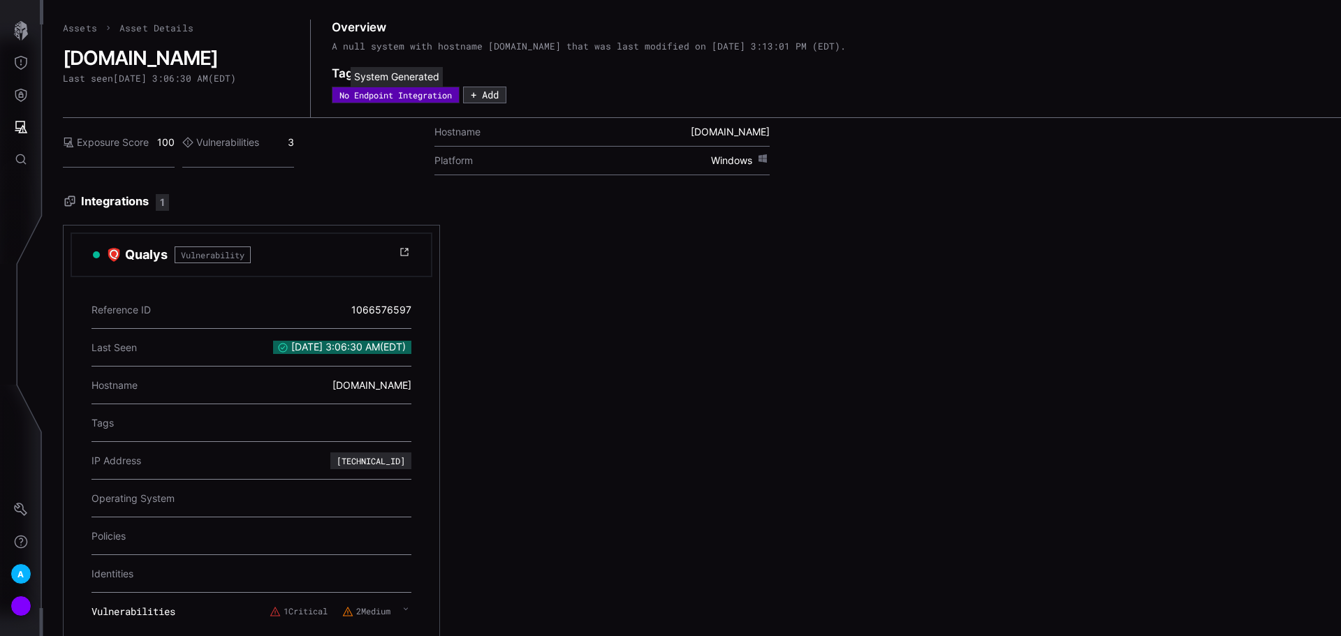
click at [413, 96] on div "No Endpoint Integration" at bounding box center [395, 95] width 112 height 8
click at [24, 121] on icon "Attack Surface" at bounding box center [21, 127] width 14 height 14
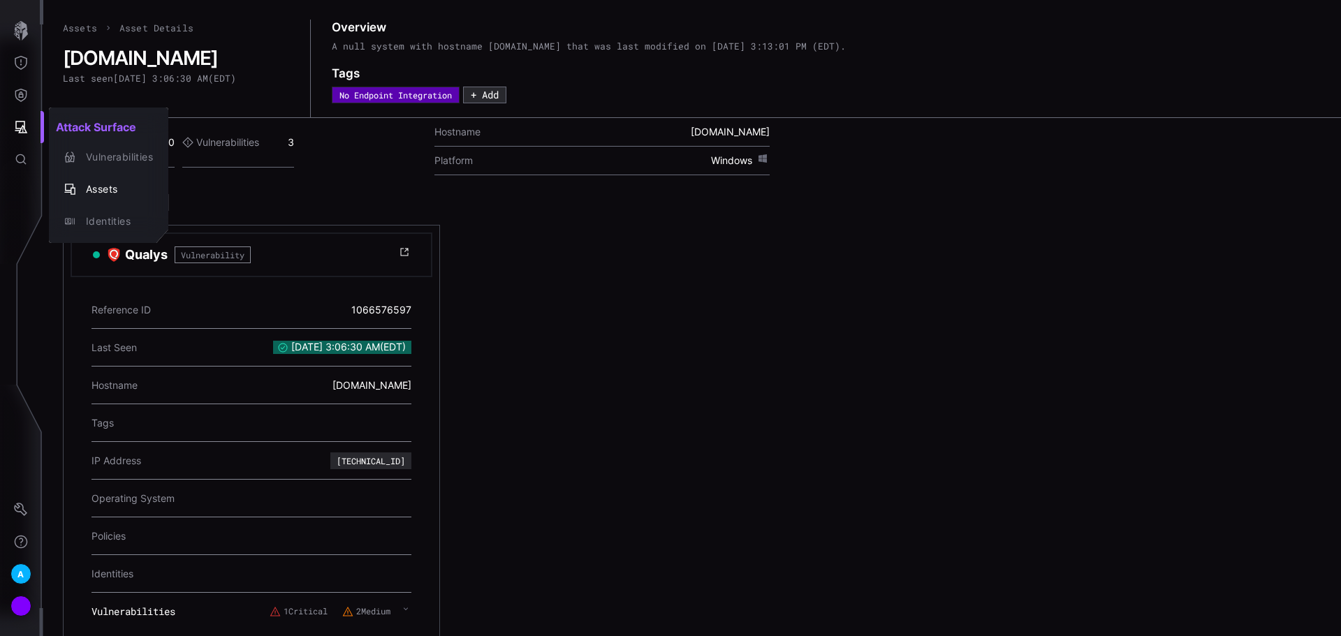
click at [19, 95] on div at bounding box center [670, 318] width 1341 height 636
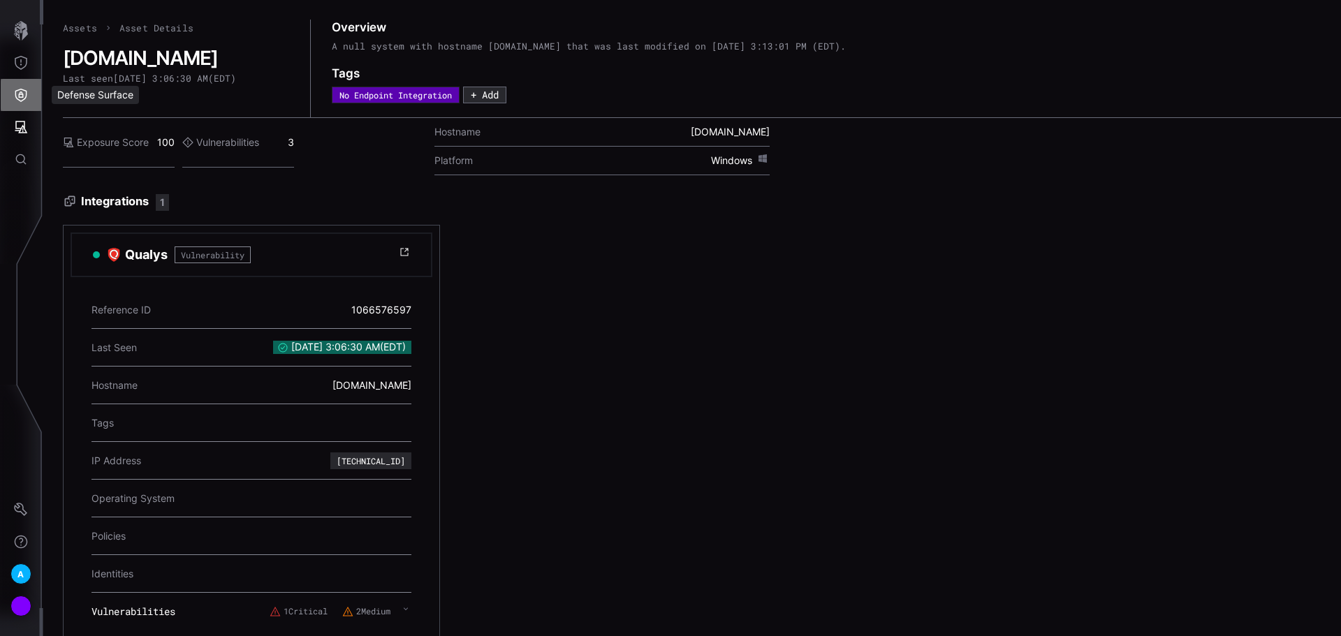
click at [19, 95] on icon "Defense Surface" at bounding box center [21, 95] width 12 height 13
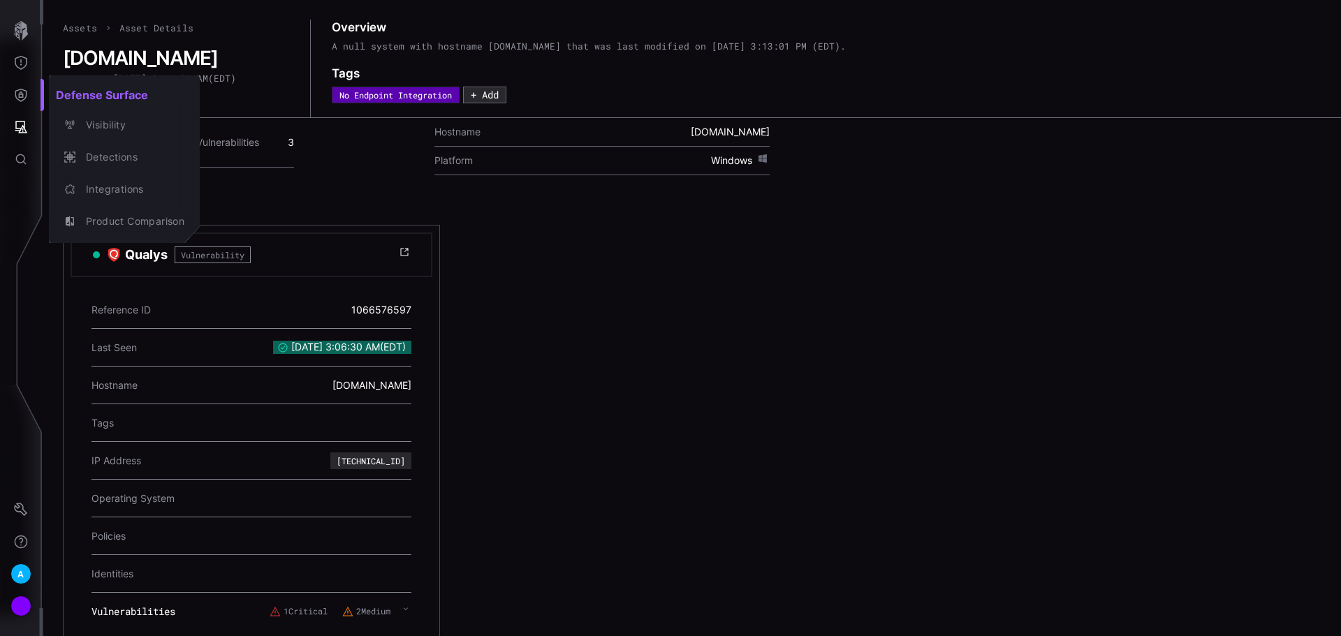
click at [18, 57] on div at bounding box center [670, 318] width 1341 height 636
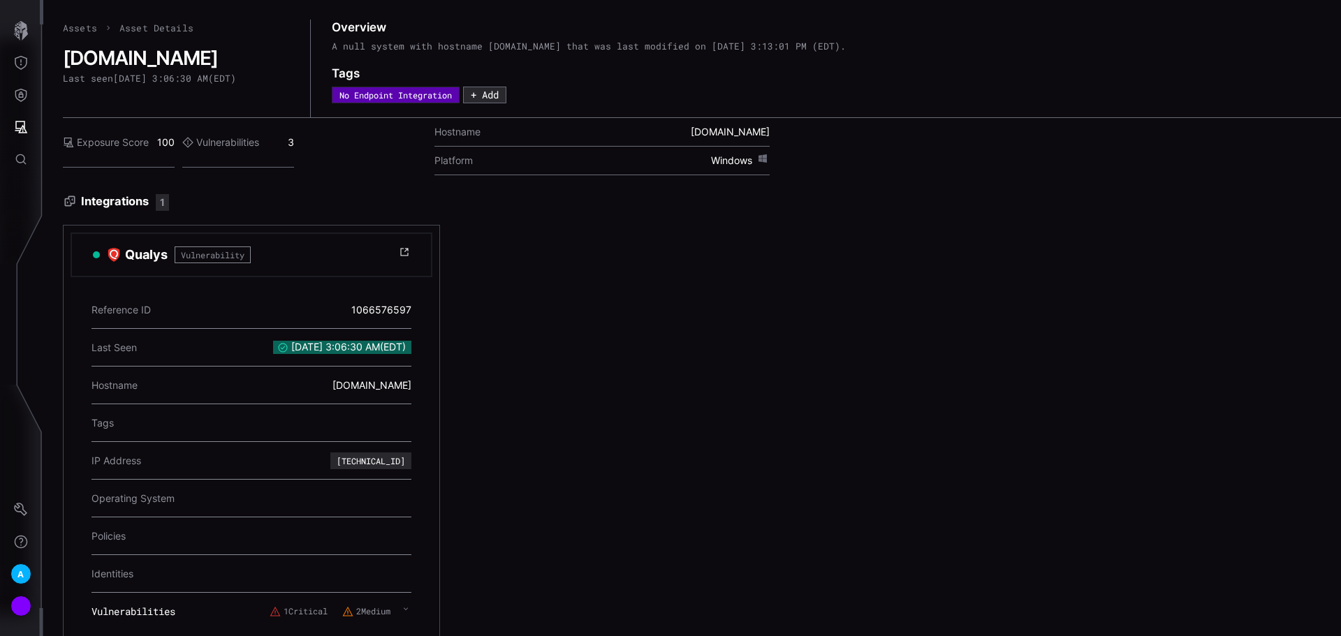
click at [20, 61] on icon "Threat Exposure" at bounding box center [21, 63] width 14 height 14
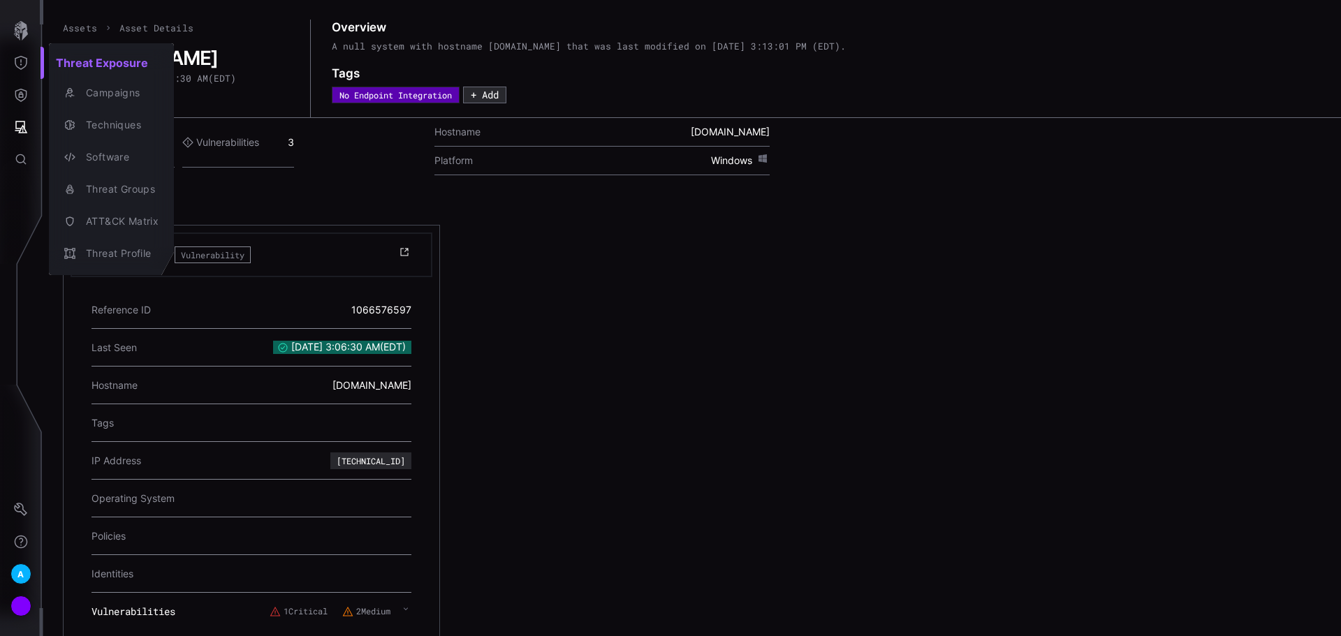
click at [16, 95] on div at bounding box center [670, 318] width 1341 height 636
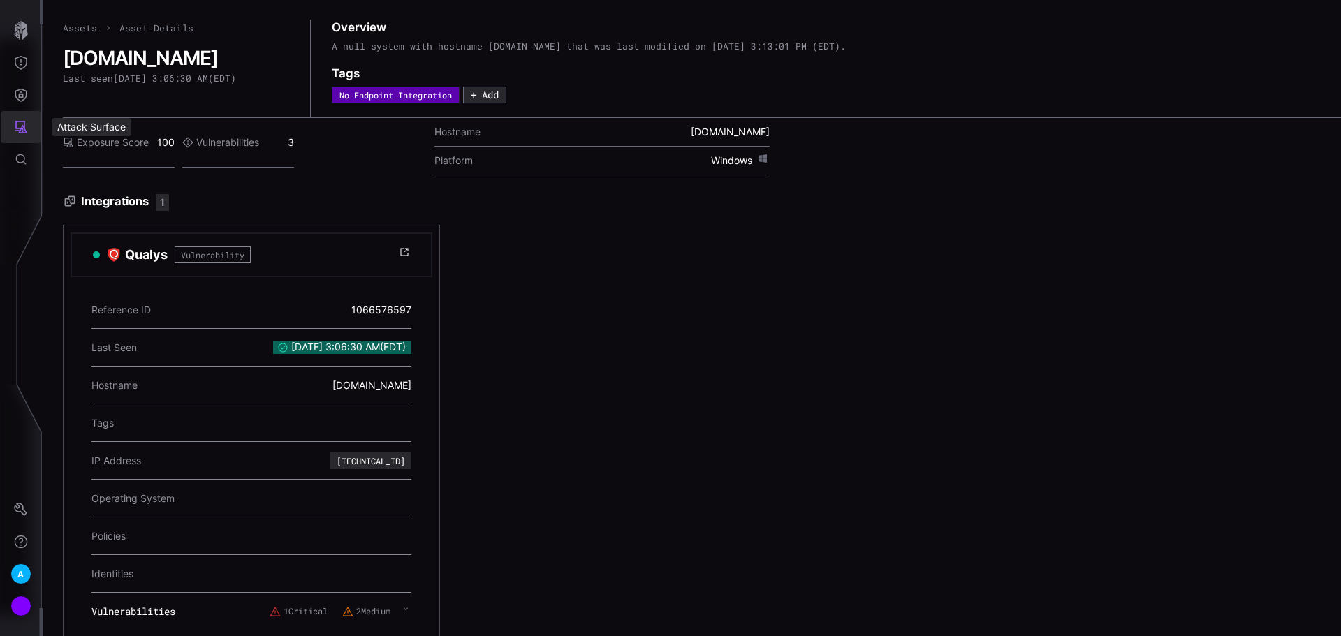
click at [20, 123] on icon "Attack Surface" at bounding box center [21, 127] width 14 height 14
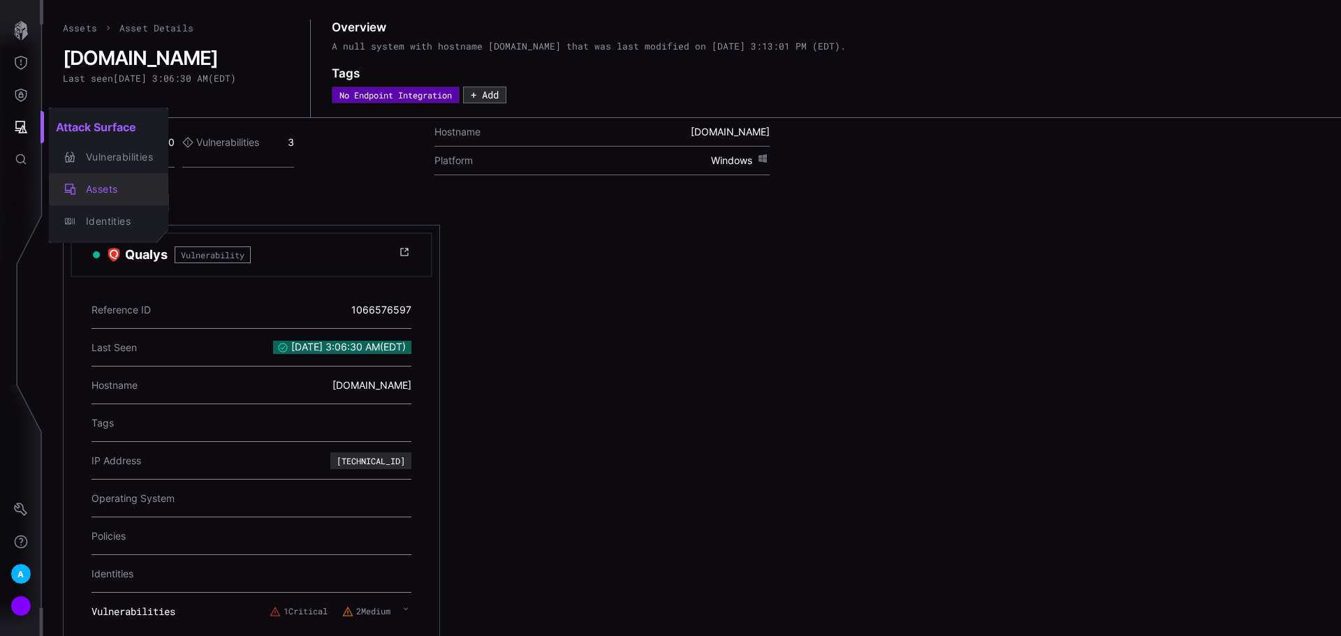
click at [116, 193] on div "Assets" at bounding box center [116, 189] width 74 height 17
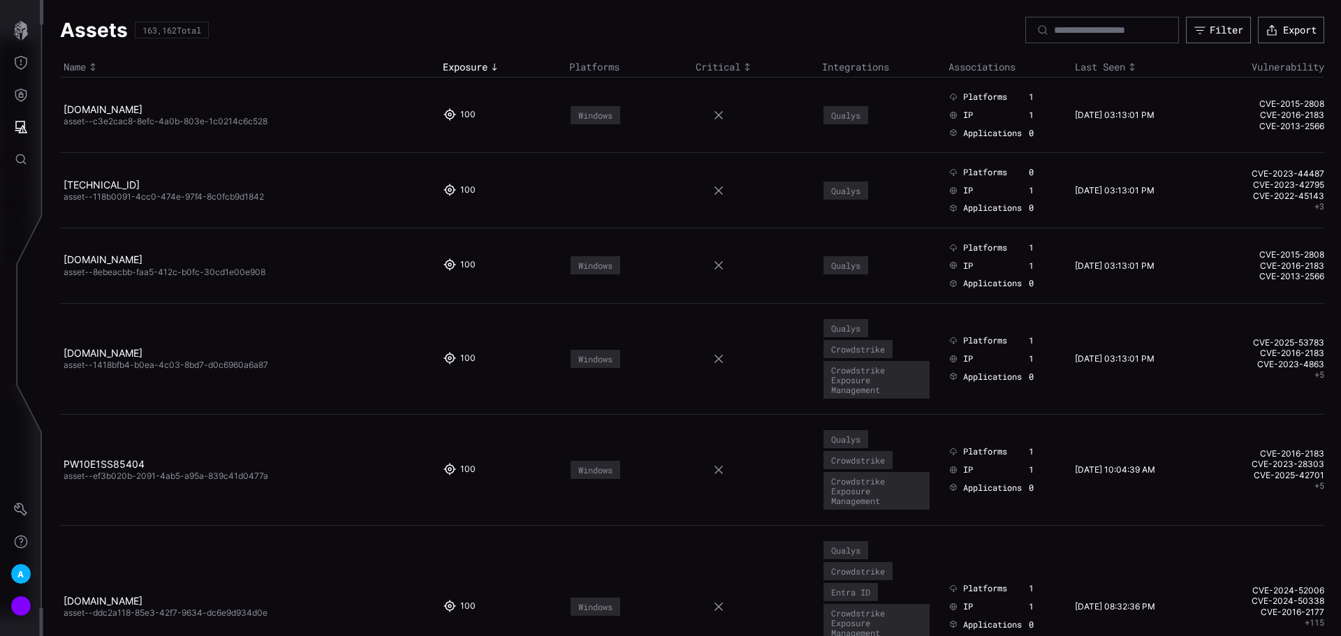
click at [1209, 27] on div "Filter" at bounding box center [1225, 30] width 33 height 13
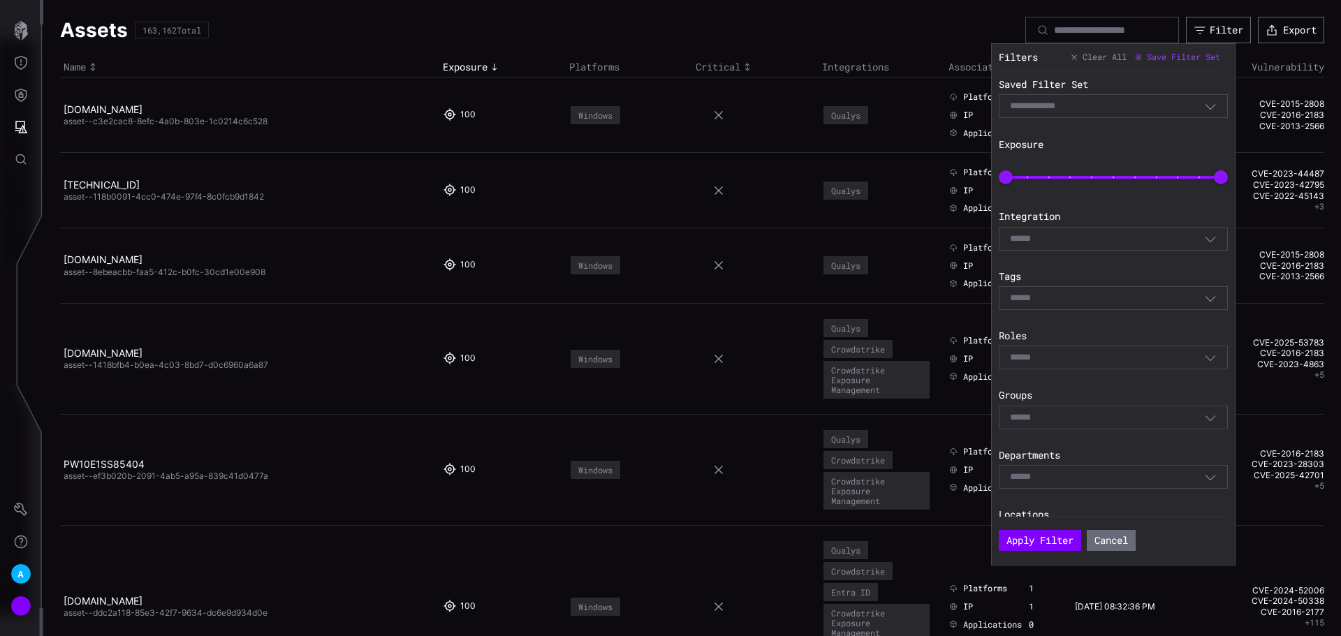
click at [1193, 251] on div "Saved Filter Set Select Filter Exposure 0 100 Integration Select Tags Select Ro…" at bounding box center [1116, 293] width 236 height 445
click at [1193, 242] on div "Select" at bounding box center [1107, 239] width 194 height 13
click at [1128, 204] on div "Saved Filter Set Select Filter Exposure 0 100 Integration Select Tags Select Ro…" at bounding box center [1116, 293] width 236 height 445
click at [1168, 300] on div "Select" at bounding box center [1107, 298] width 194 height 13
type input "*****"
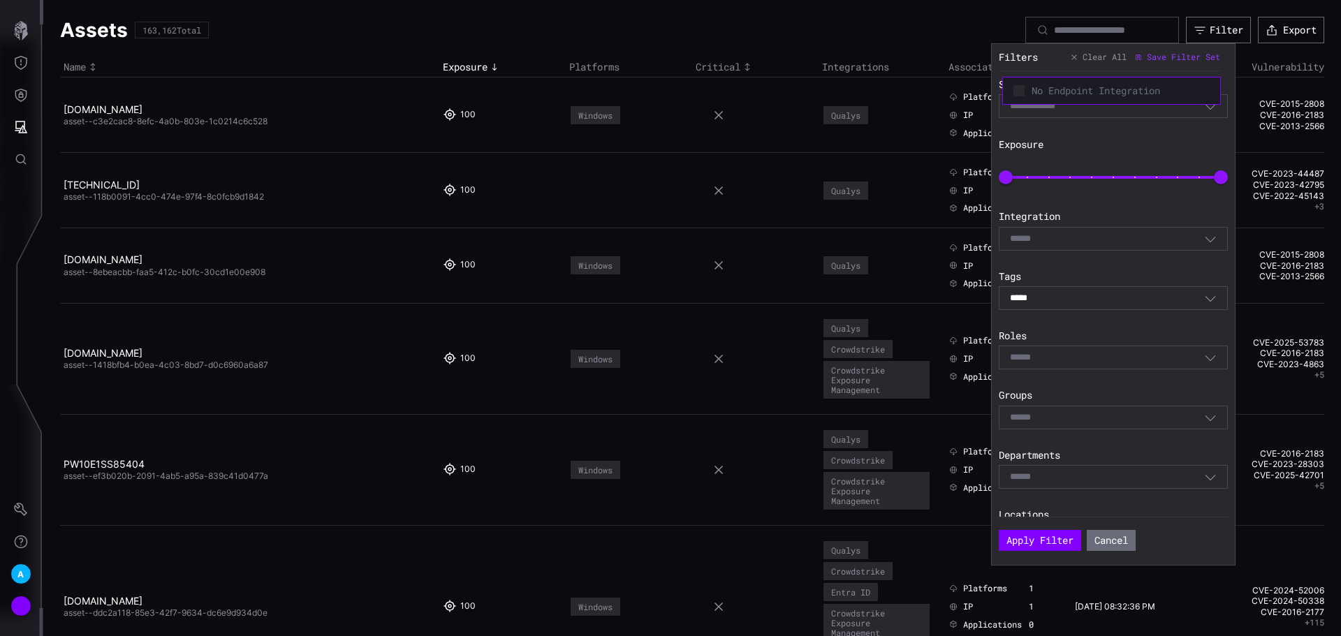
click at [1065, 94] on span "No Endpoint Integration" at bounding box center [1120, 90] width 178 height 13
click at [1061, 542] on button "Apply Filter" at bounding box center [1039, 540] width 82 height 21
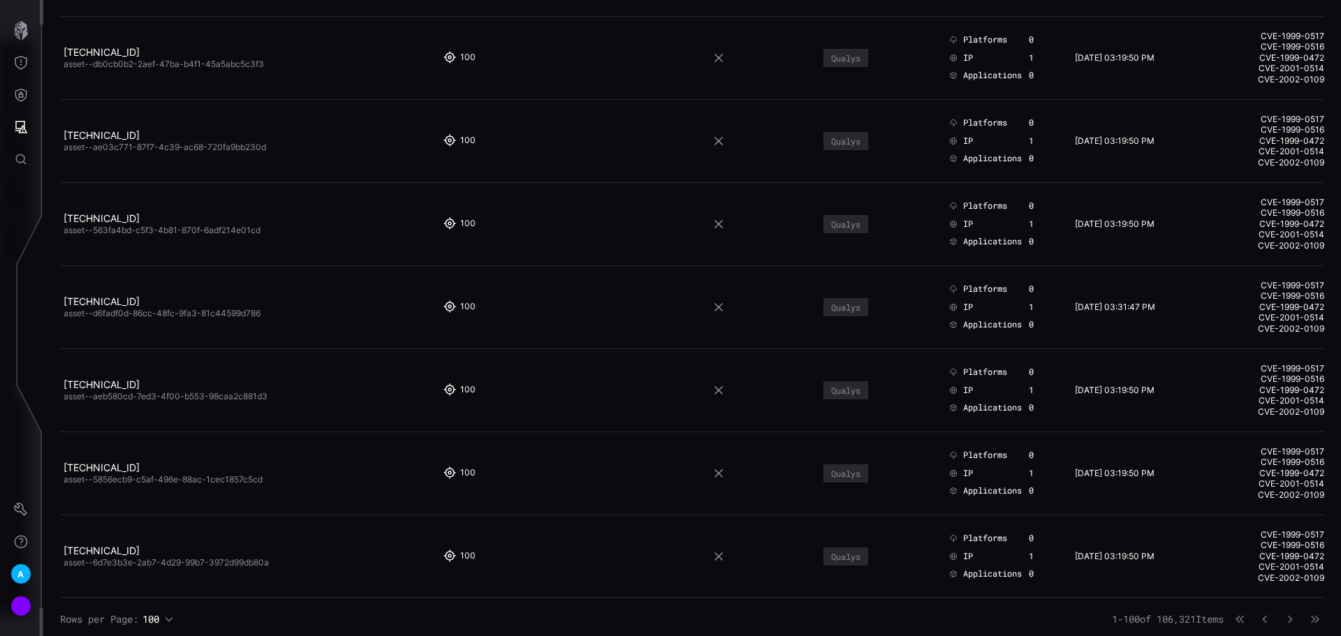
scroll to position [7142, 0]
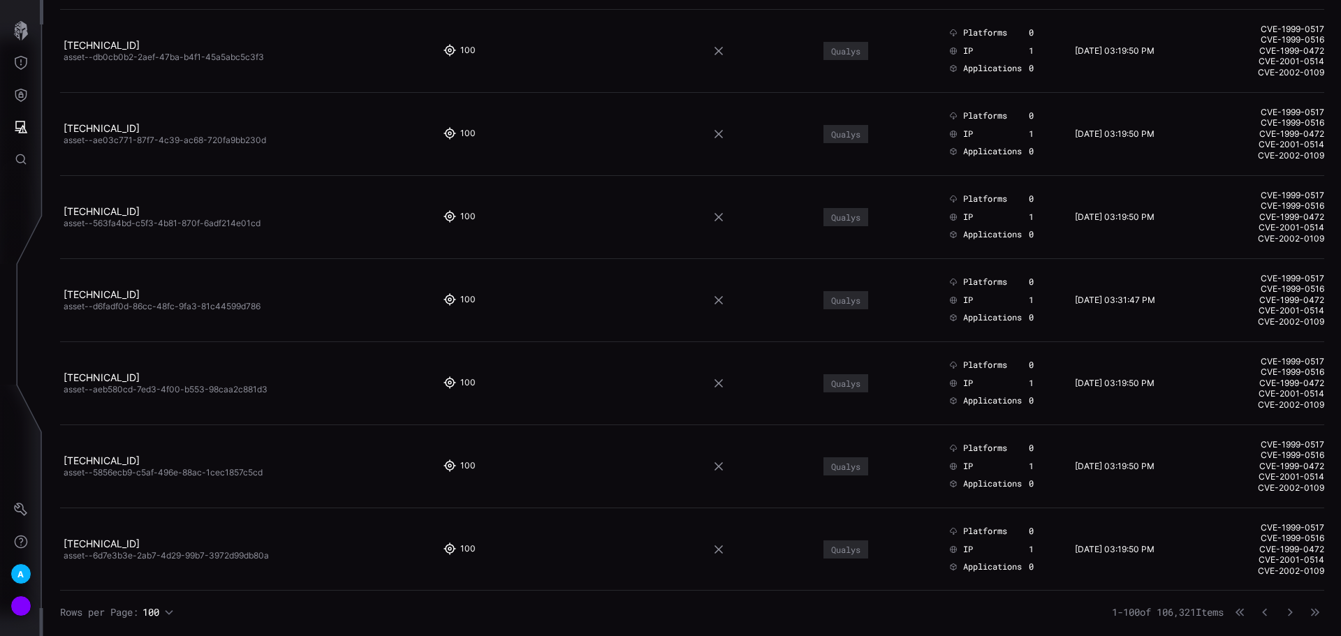
click at [75, 380] on link "10.105.1.106" at bounding box center [102, 377] width 76 height 12
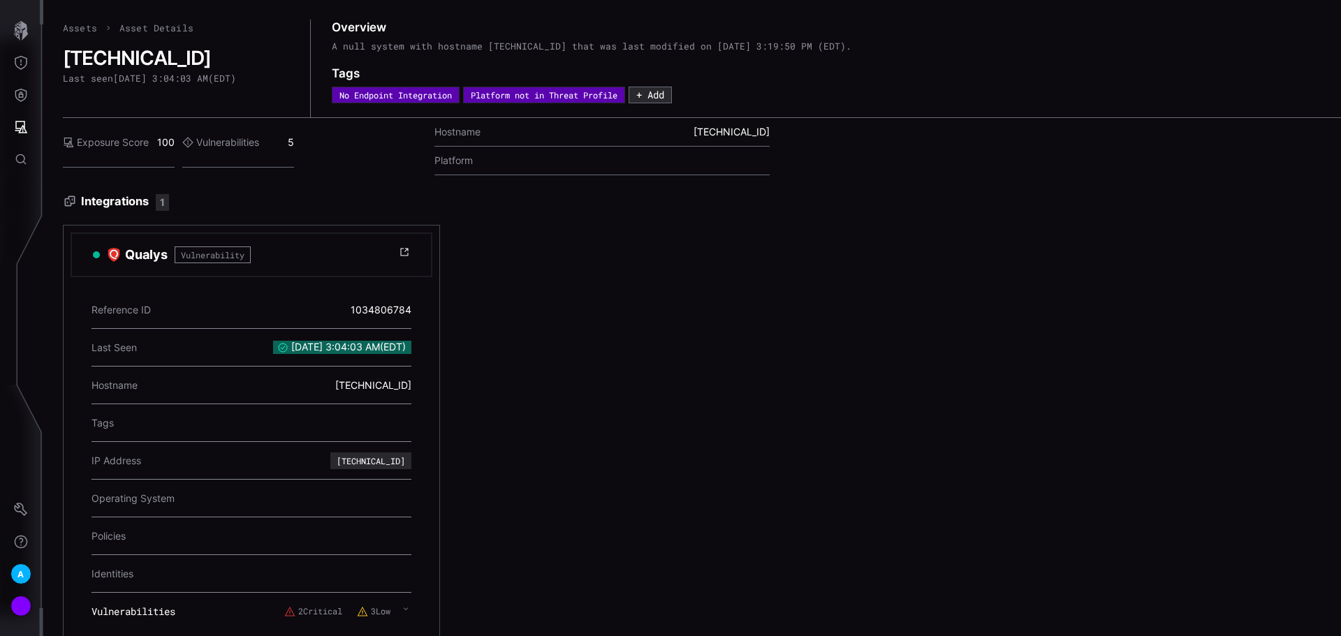
scroll to position [34, 0]
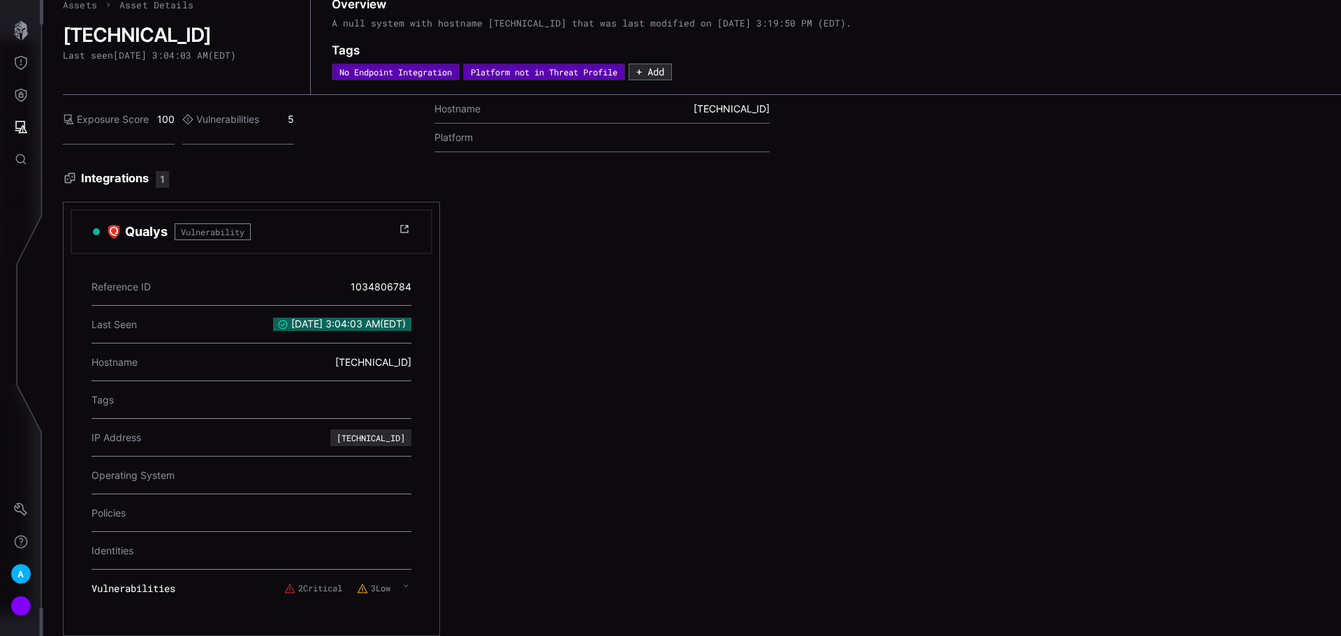
click at [397, 576] on div "2 Critical 3 Low" at bounding box center [347, 588] width 127 height 25
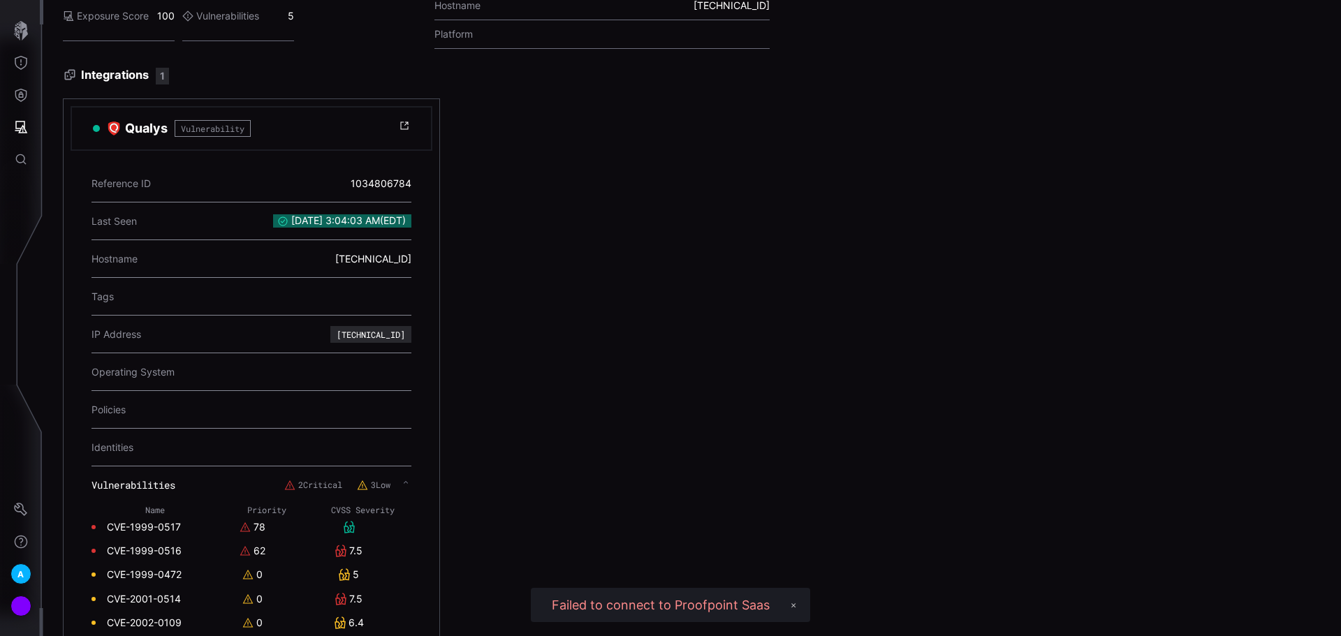
scroll to position [318, 0]
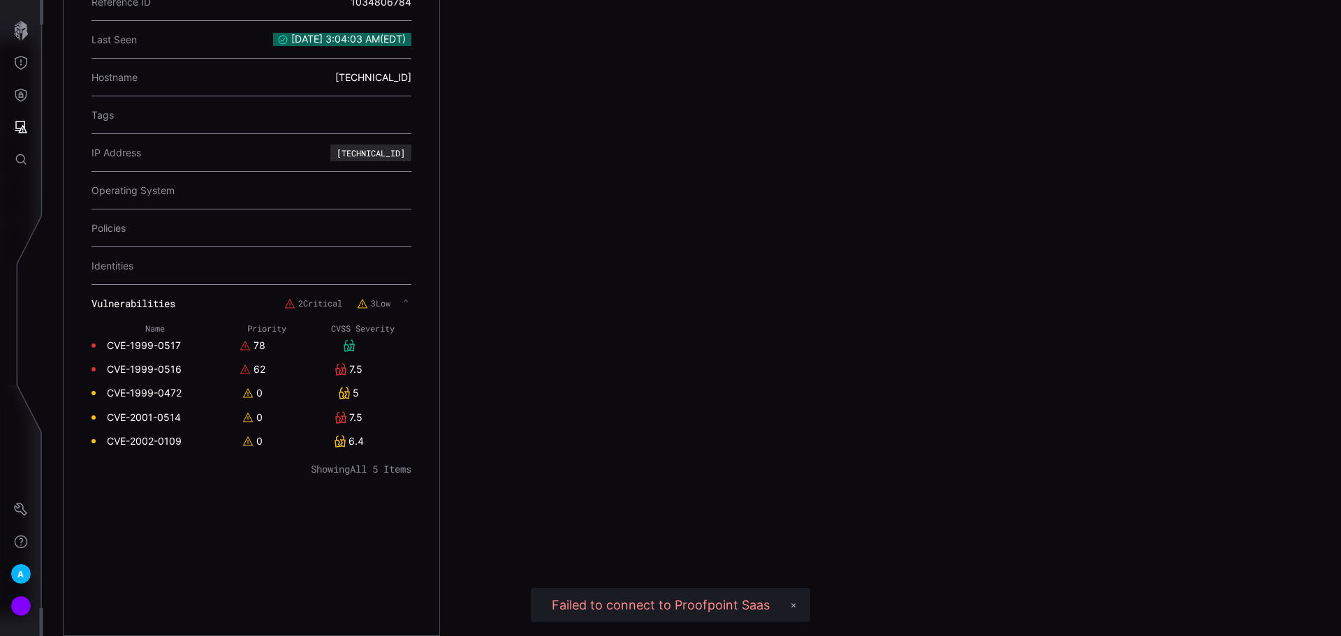
click at [162, 339] on link "CVE-1999-0517" at bounding box center [144, 345] width 74 height 13
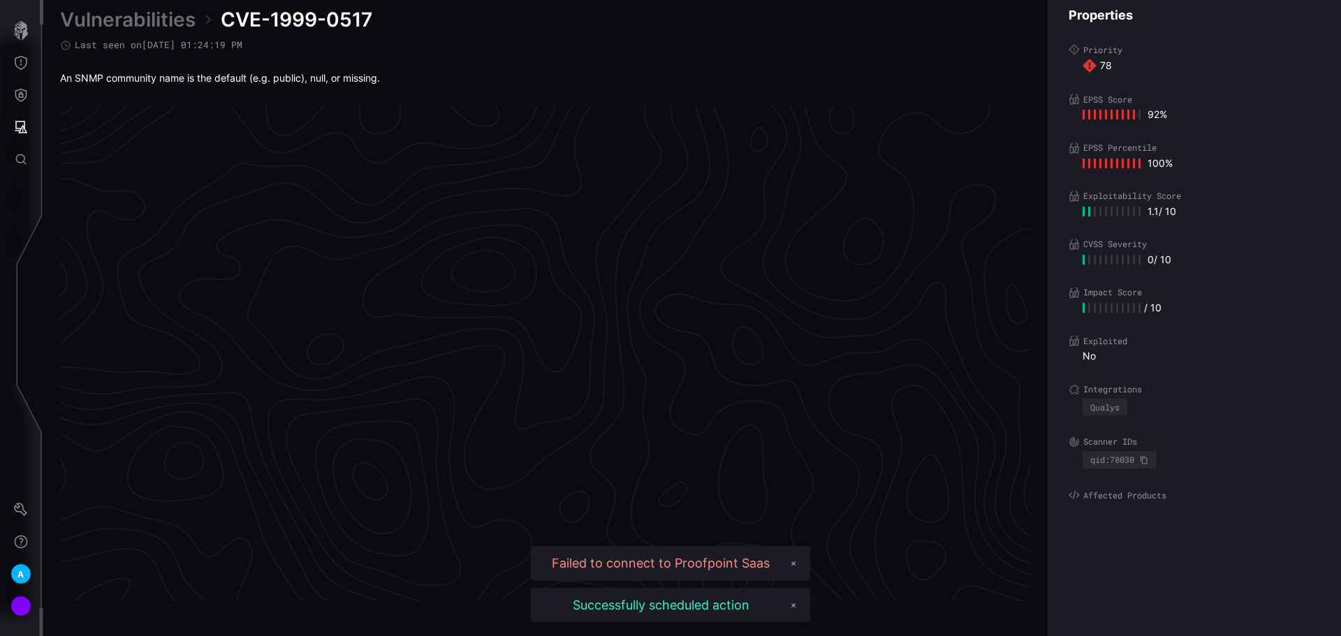
scroll to position [2900, 568]
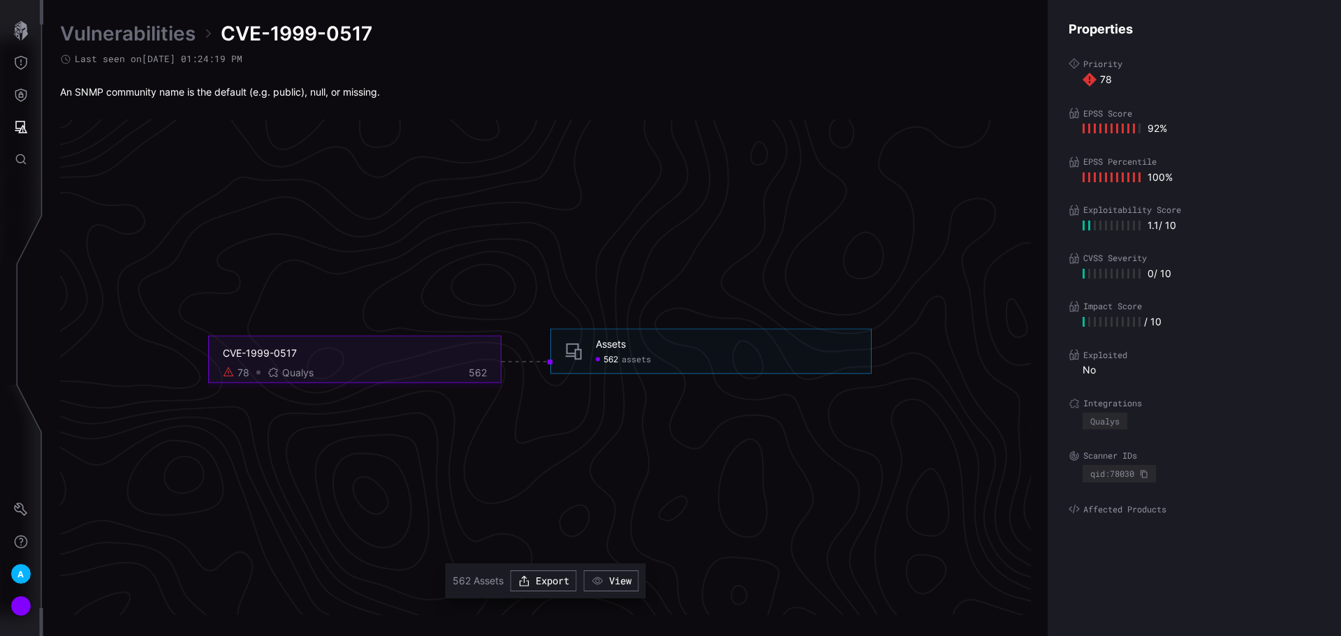
click at [628, 354] on span "assets" at bounding box center [635, 359] width 29 height 11
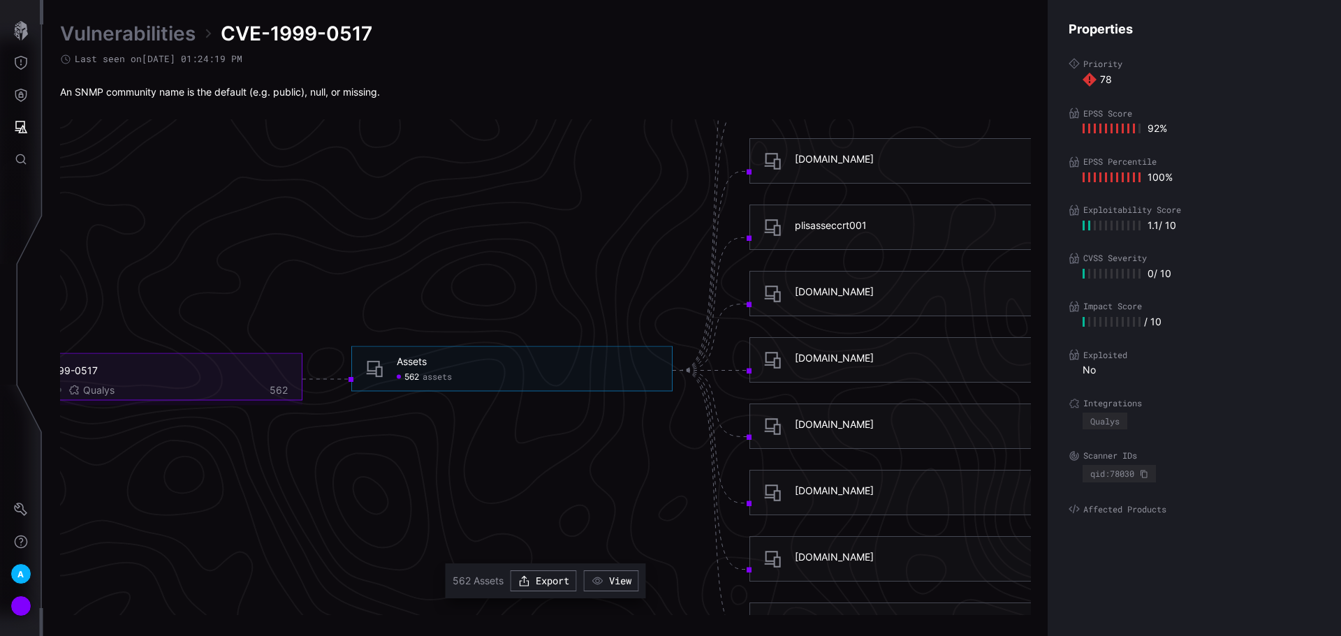
drag, startPoint x: 667, startPoint y: 465, endPoint x: 554, endPoint y: 465, distance: 112.4
click at [554, 465] on icon "CVE-1999-0517 78 Qualys 562 Assets 562 assets Assets - 562 assets plisasspctrm0…" at bounding box center [539, 362] width 2095 height 6284
drag, startPoint x: 604, startPoint y: 479, endPoint x: 542, endPoint y: 473, distance: 62.5
click at [542, 473] on icon "CVE-1999-0517 78 Qualys 562 Assets 562 assets Assets - 562 assets plisasspctrm0…" at bounding box center [539, 362] width 2095 height 6284
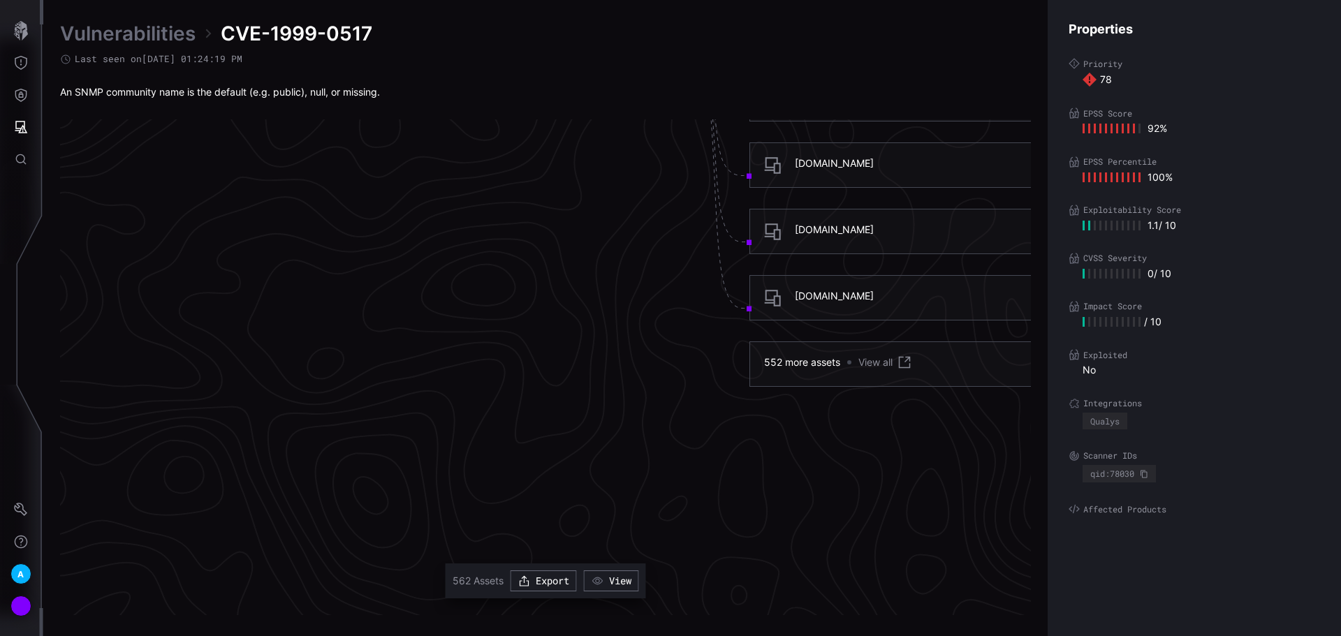
scroll to position [3249, 568]
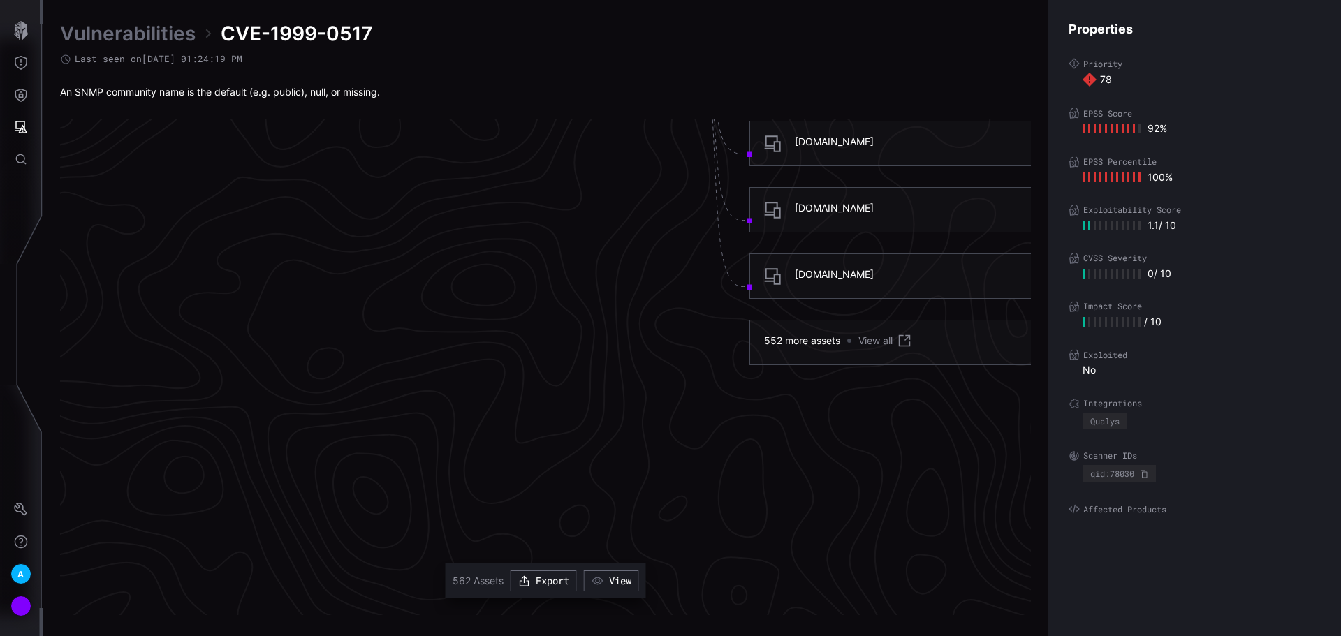
click at [830, 270] on div "ddhcusamr2-0000-002i.r1-core.r1.aig.net" at bounding box center [834, 274] width 79 height 13
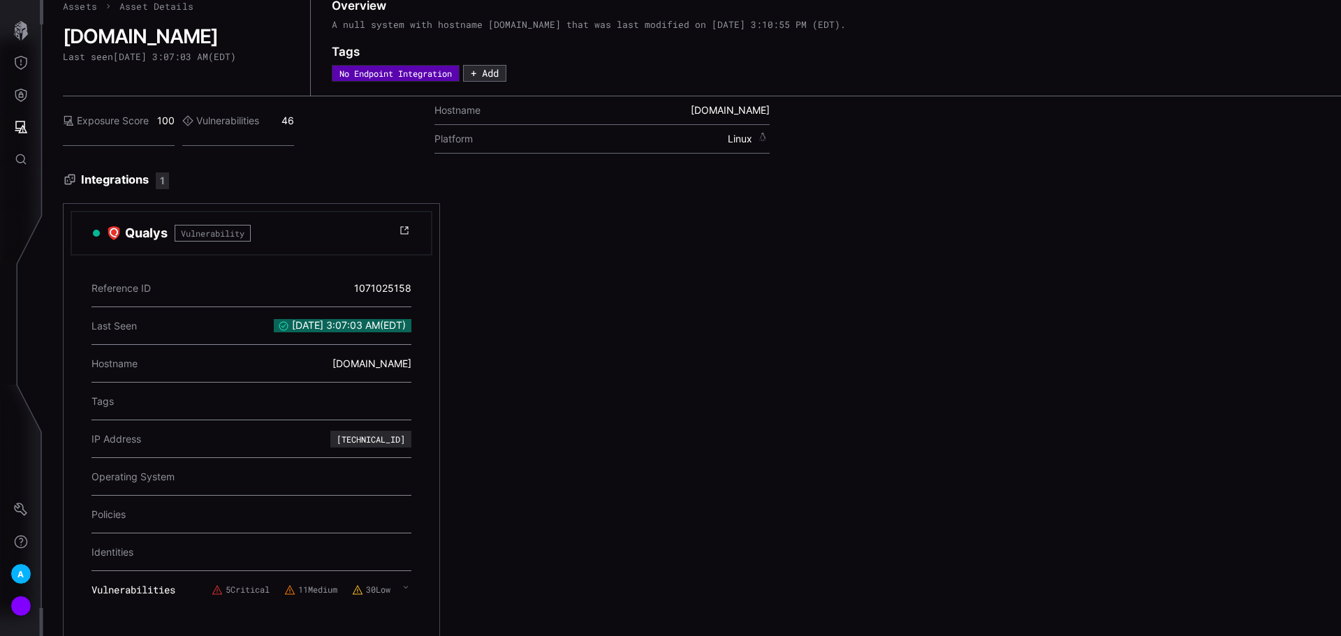
scroll to position [34, 0]
click at [405, 580] on icon at bounding box center [406, 585] width 6 height 11
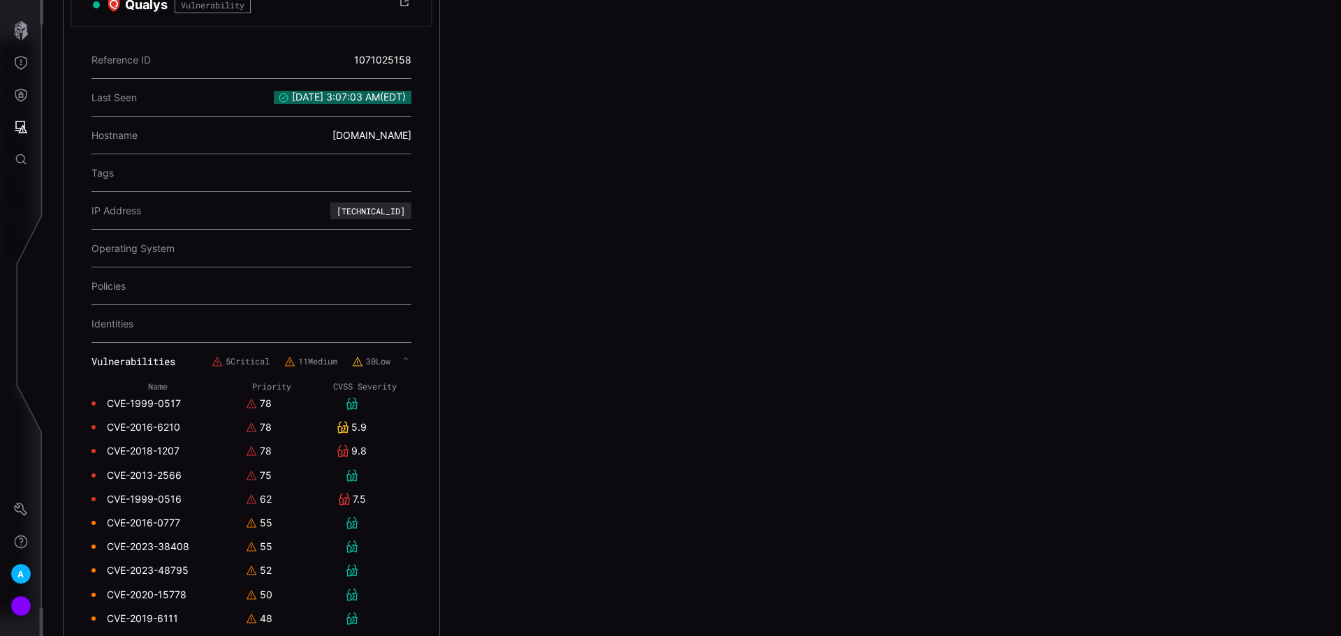
scroll to position [313, 0]
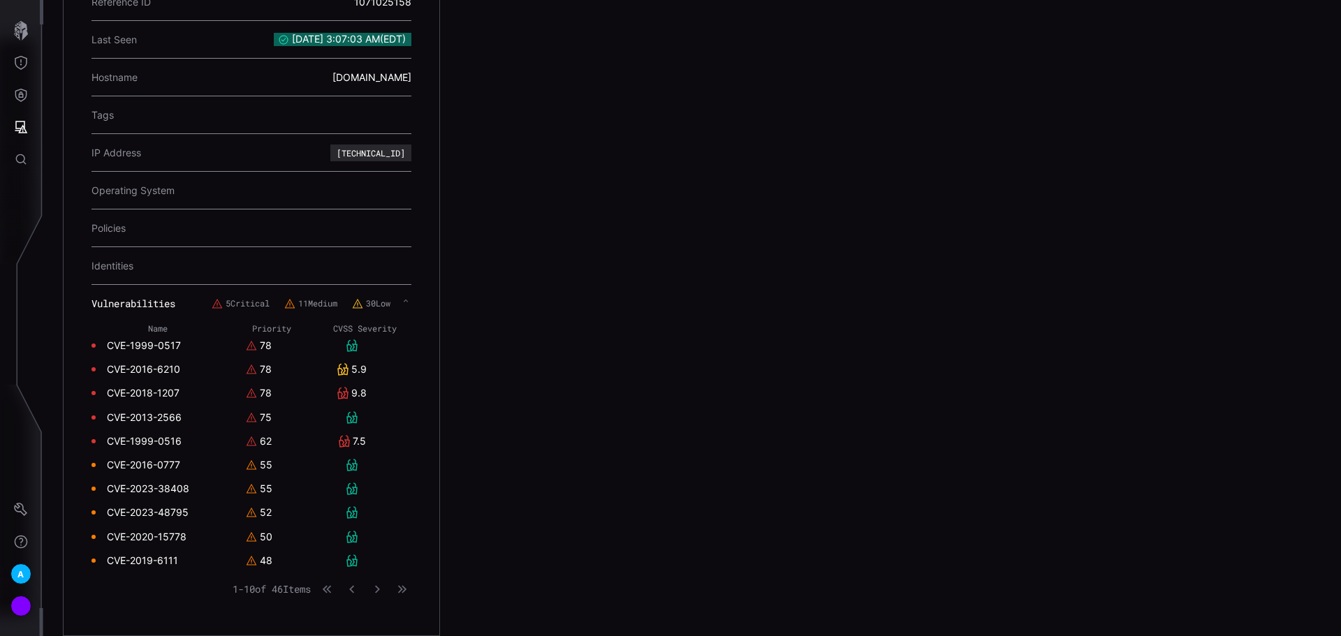
click at [133, 340] on link "CVE-1999-0517" at bounding box center [144, 345] width 74 height 13
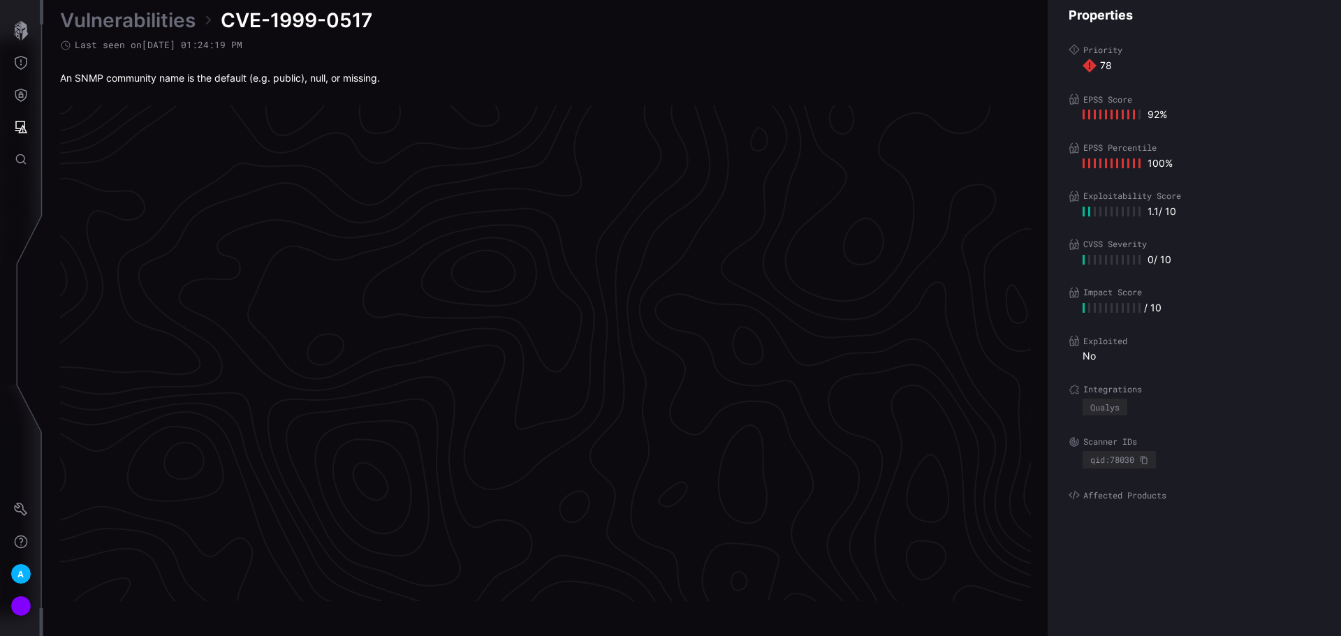
scroll to position [2900, 568]
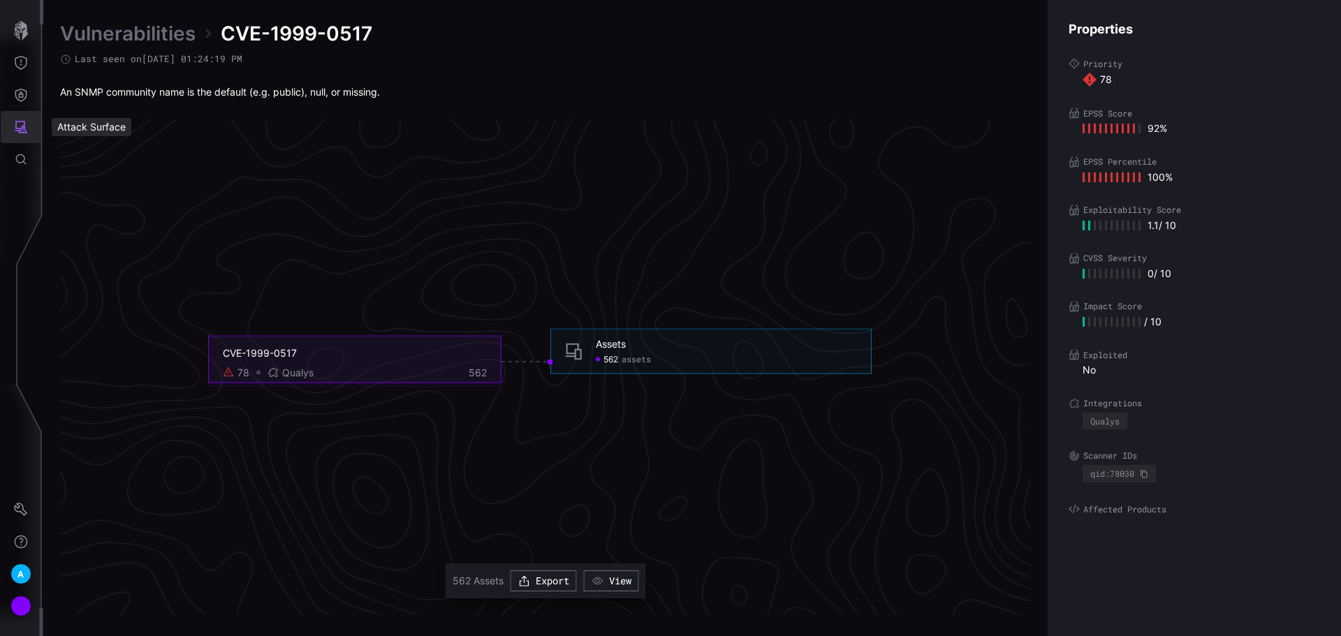
click at [31, 136] on button "Attack Surface" at bounding box center [21, 127] width 40 height 32
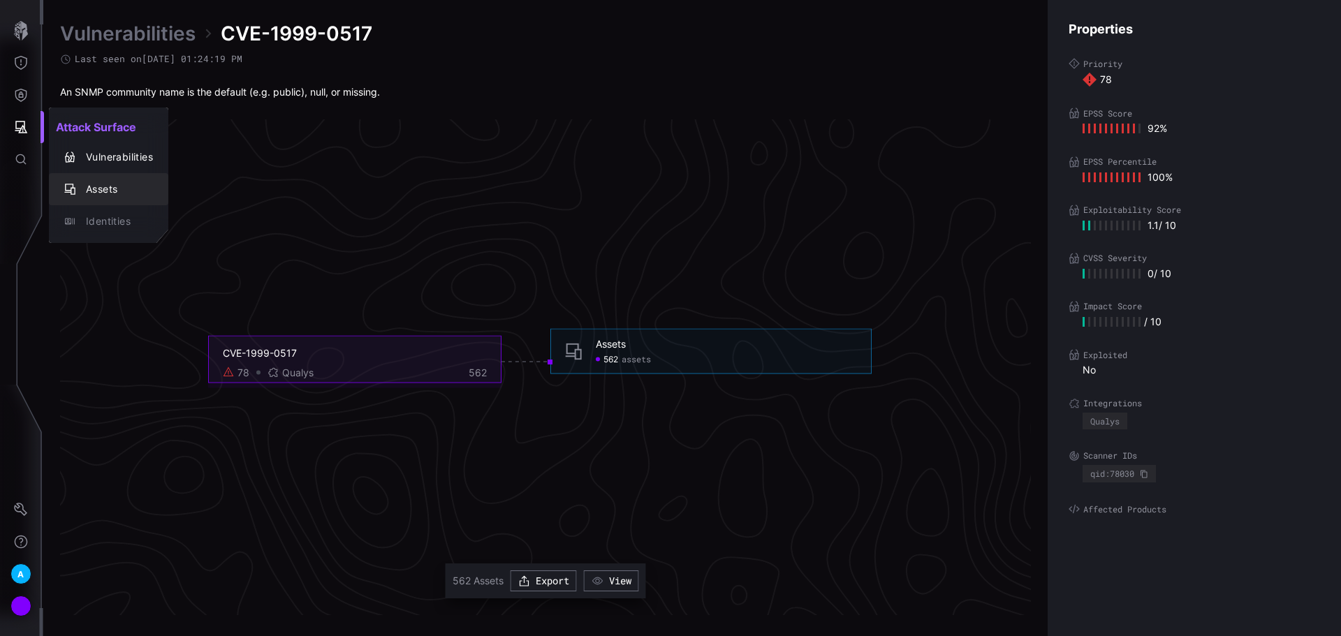
click at [103, 187] on div "Assets" at bounding box center [116, 189] width 74 height 17
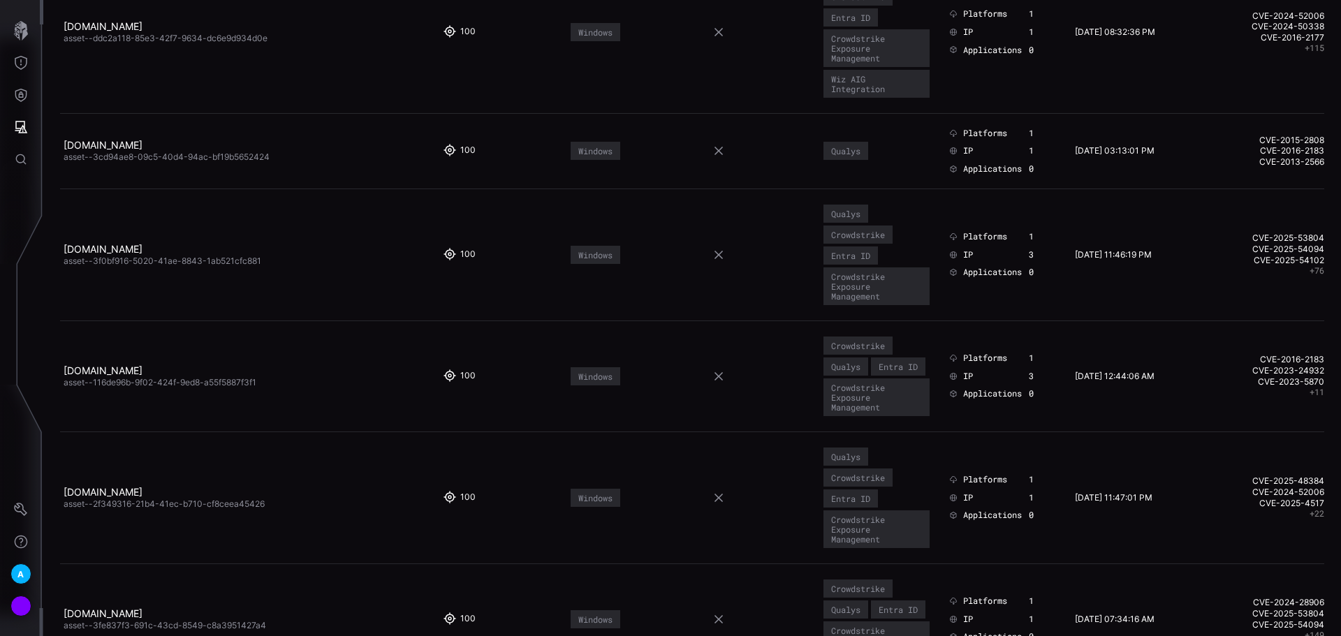
scroll to position [349, 0]
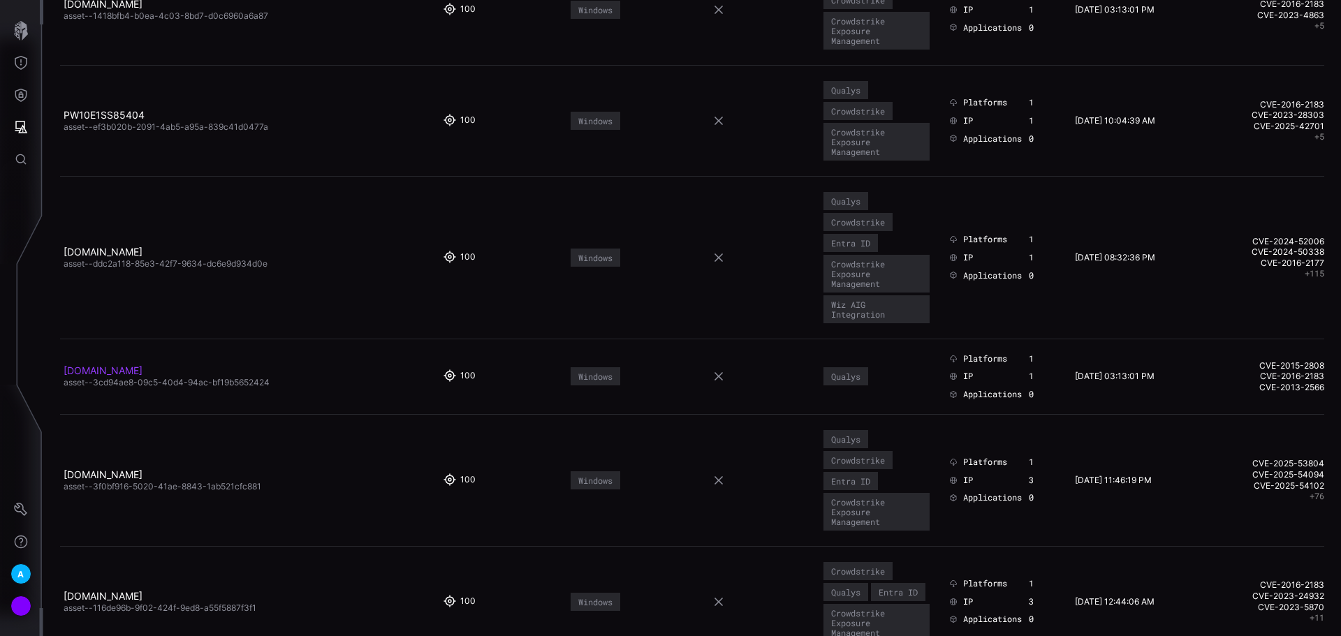
click at [142, 367] on link "[DOMAIN_NAME]" at bounding box center [103, 370] width 79 height 12
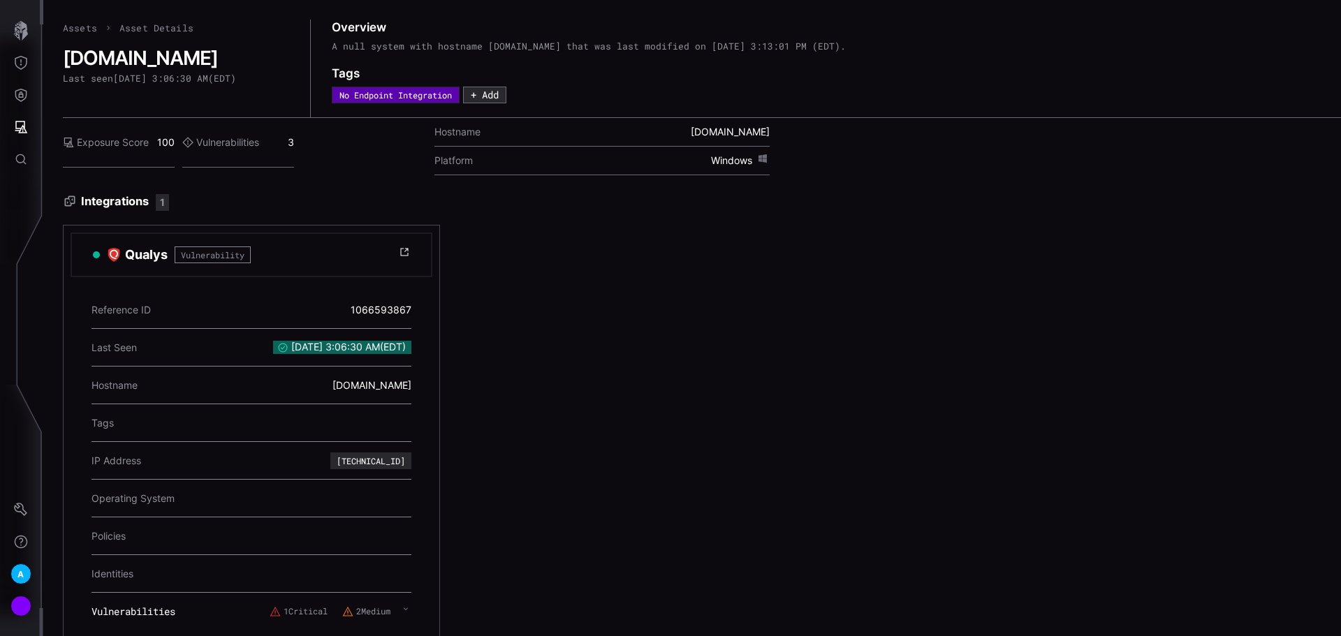
scroll to position [34, 0]
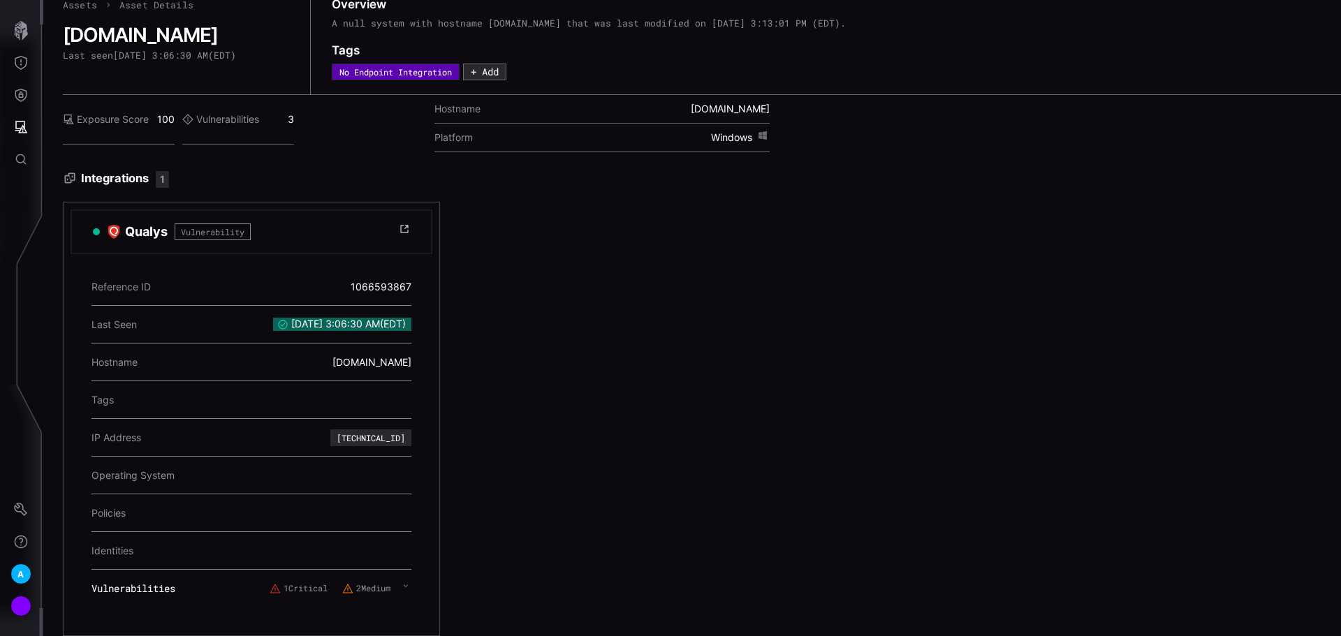
click at [400, 576] on div "1 Critical 2 Medium" at bounding box center [341, 588] width 142 height 25
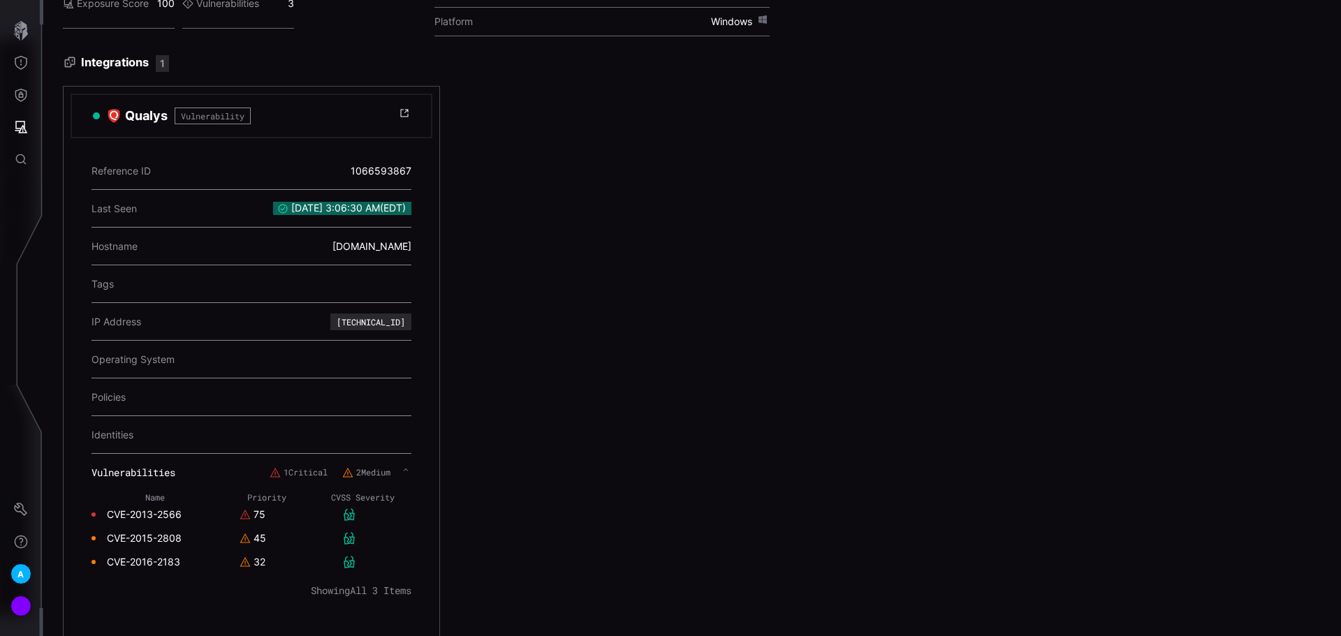
scroll to position [318, 0]
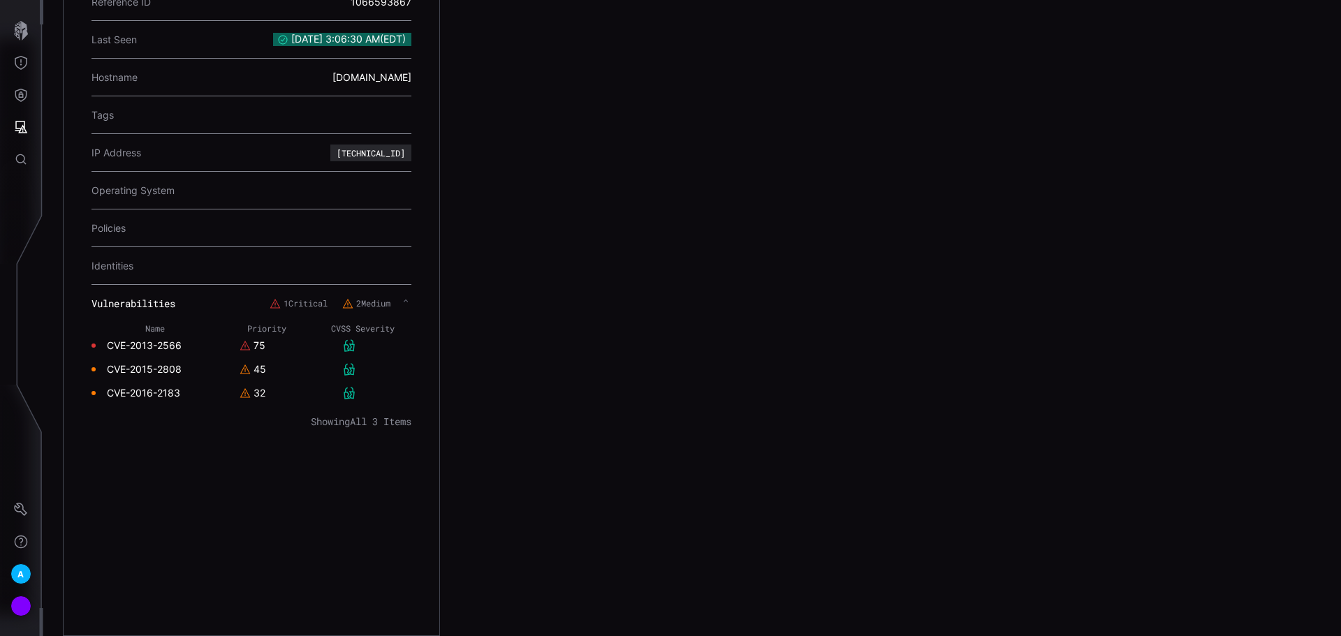
click at [153, 339] on link "CVE-2013-2566" at bounding box center [144, 345] width 75 height 13
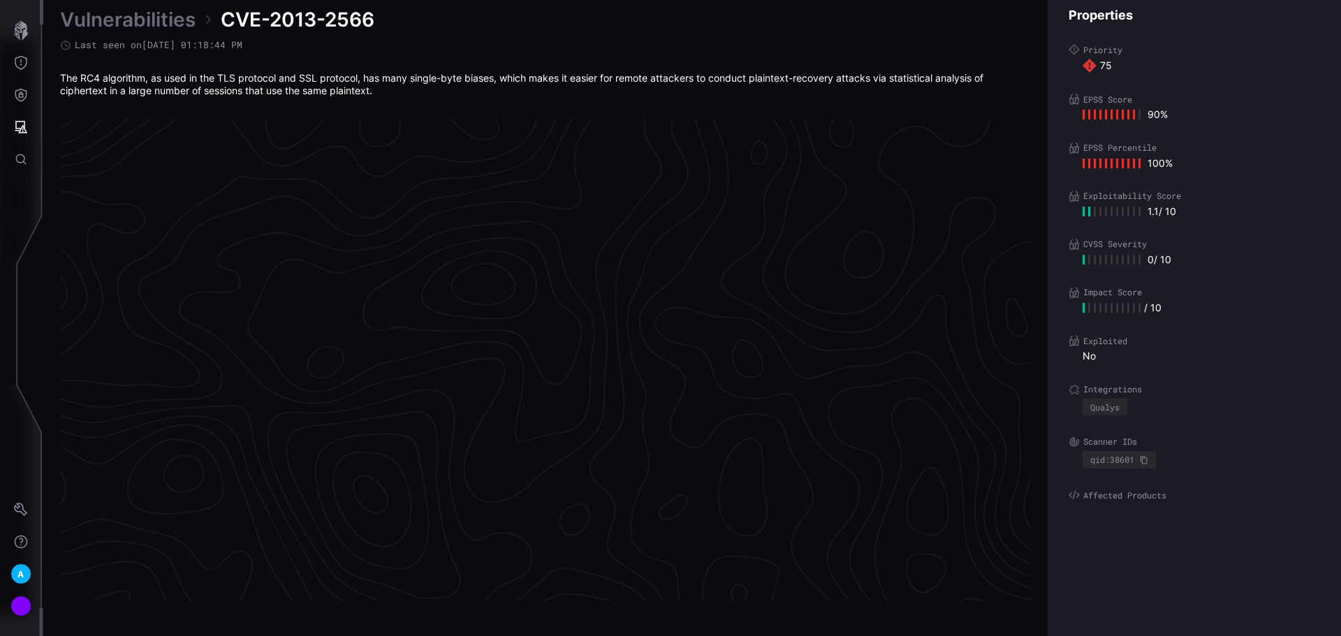
scroll to position [2906, 568]
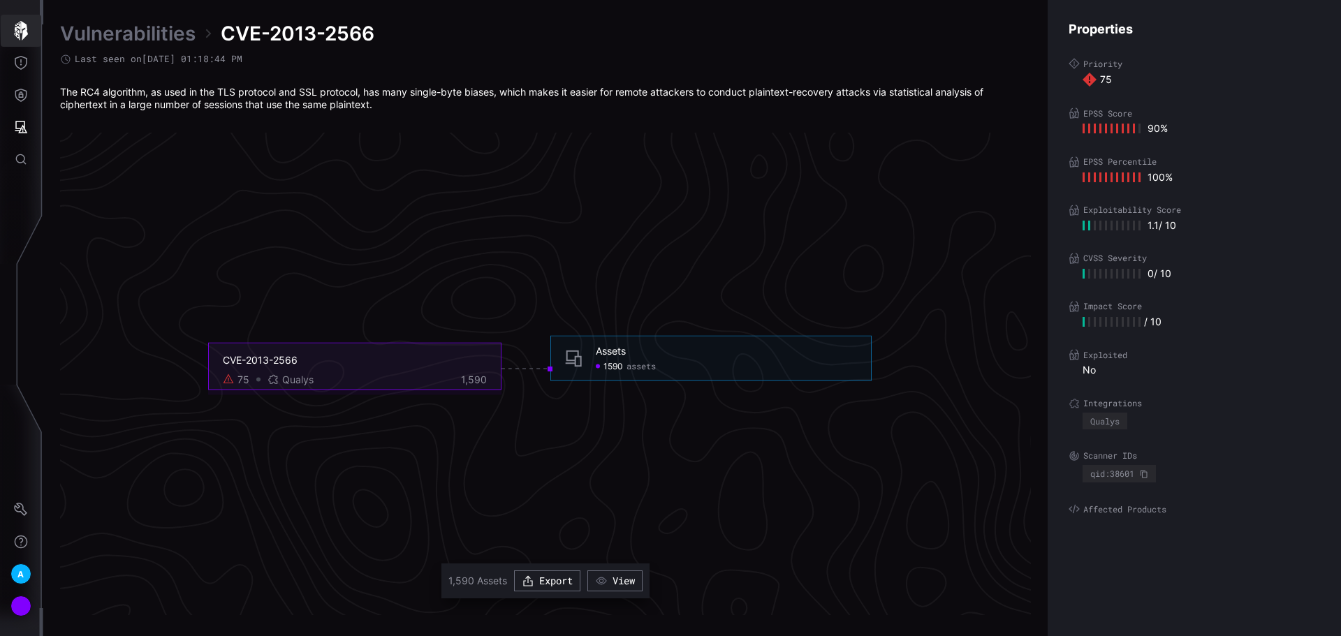
click at [8, 32] on button "button" at bounding box center [21, 31] width 40 height 32
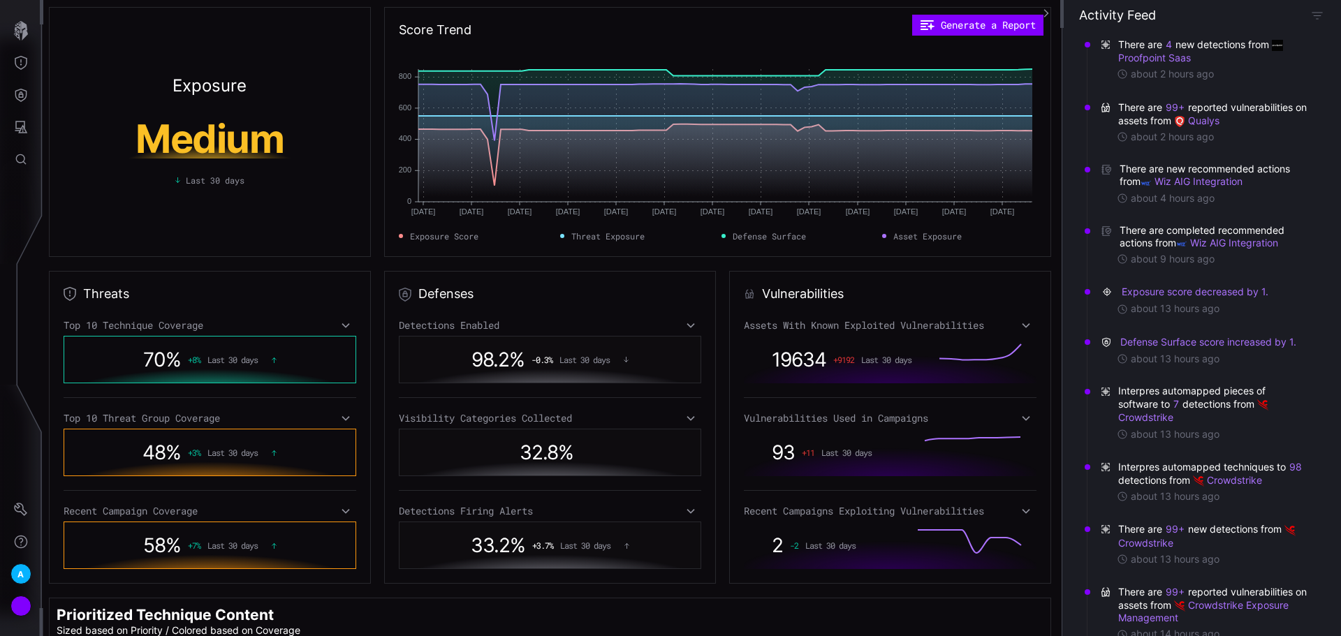
click at [1021, 325] on icon at bounding box center [1026, 325] width 10 height 11
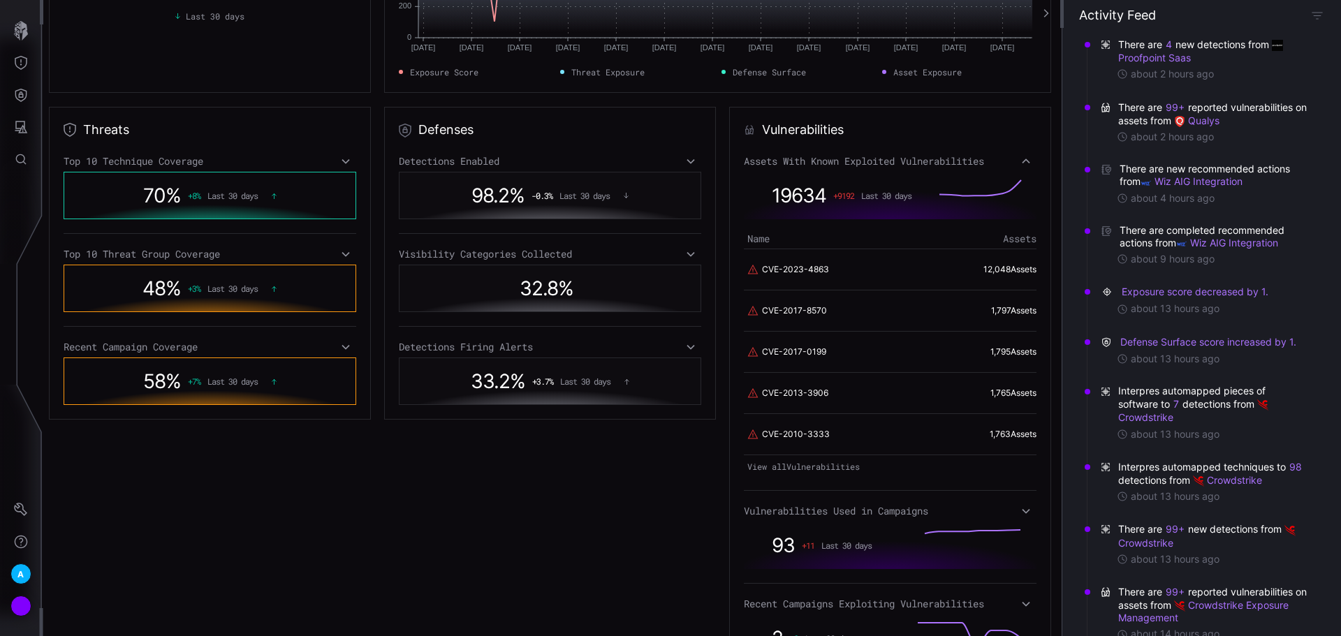
scroll to position [209, 0]
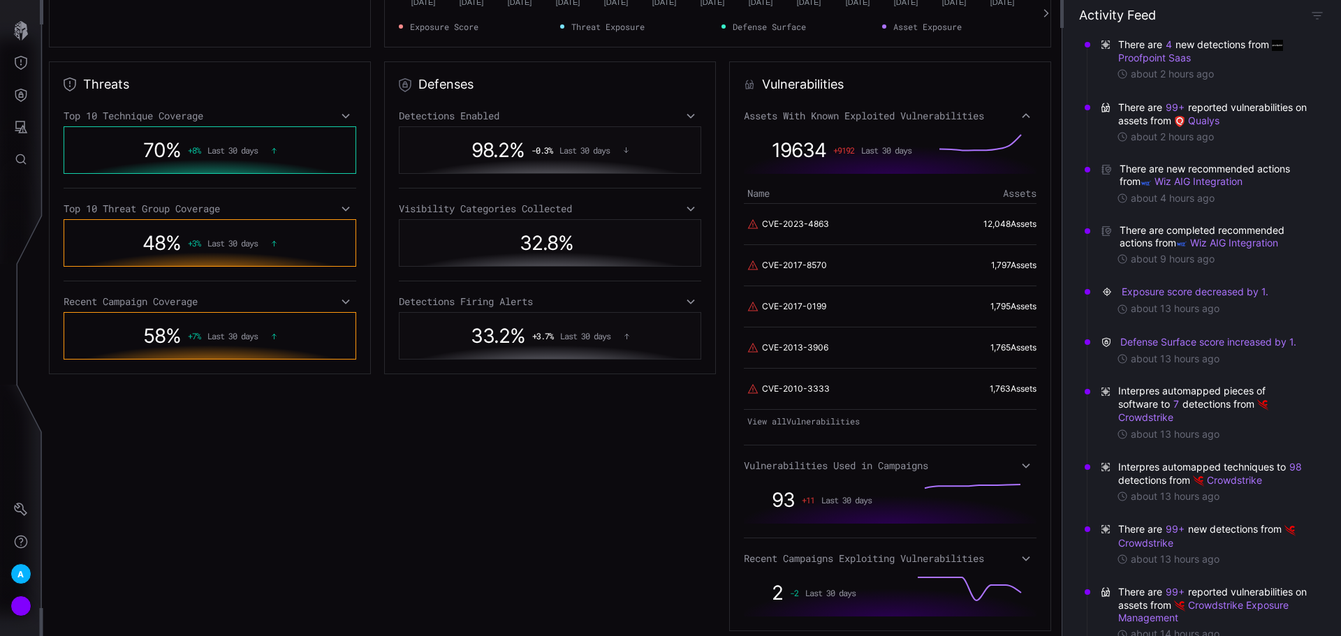
click at [791, 424] on link "View all Vulnerabilities" at bounding box center [890, 421] width 293 height 20
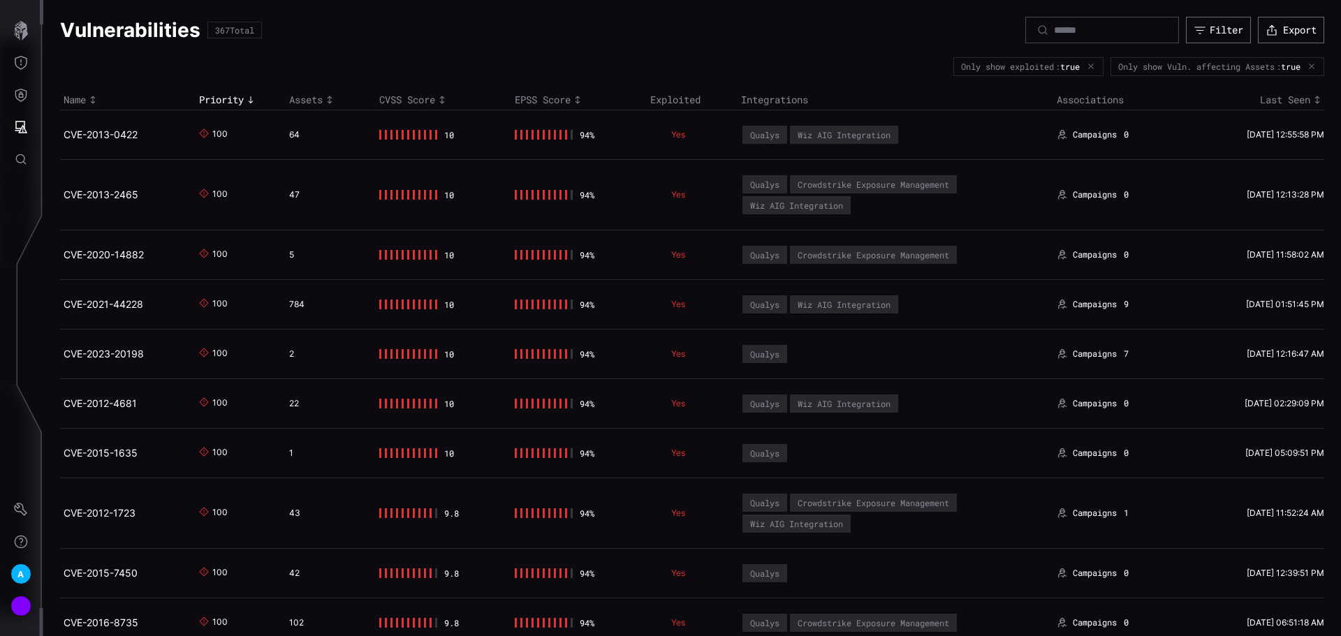
click at [327, 103] on icon "Toggle sort direction" at bounding box center [329, 99] width 11 height 11
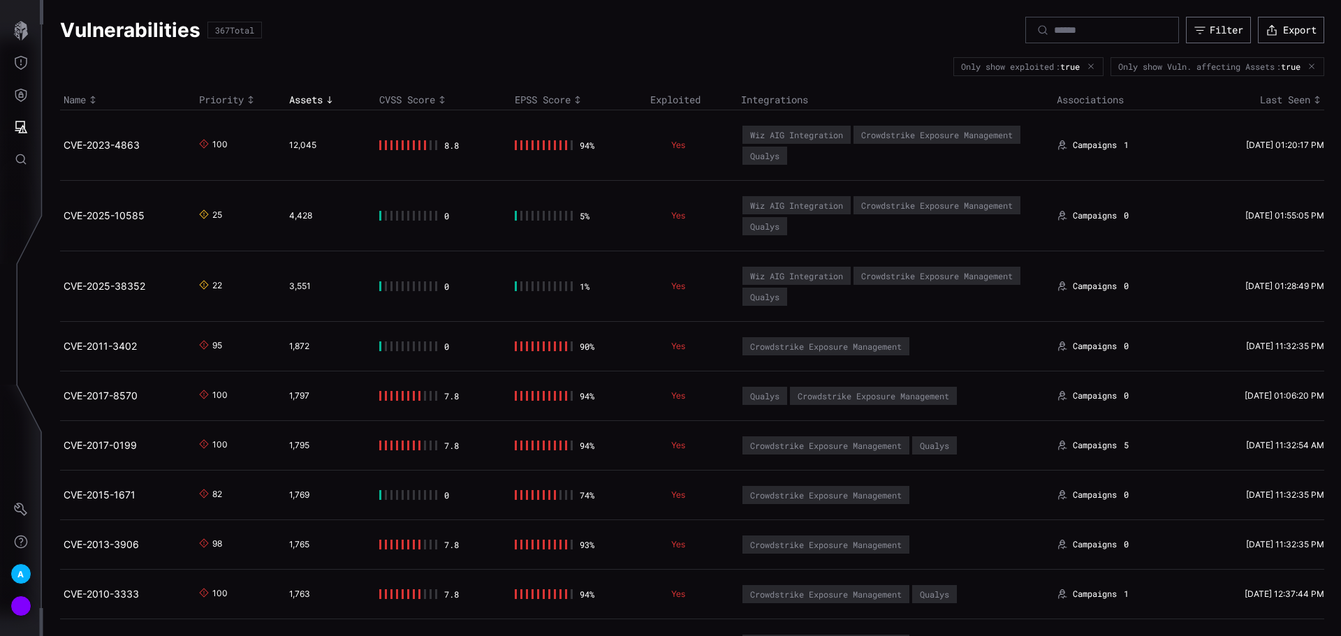
click at [249, 100] on icon "Toggle sort direction" at bounding box center [250, 99] width 11 height 11
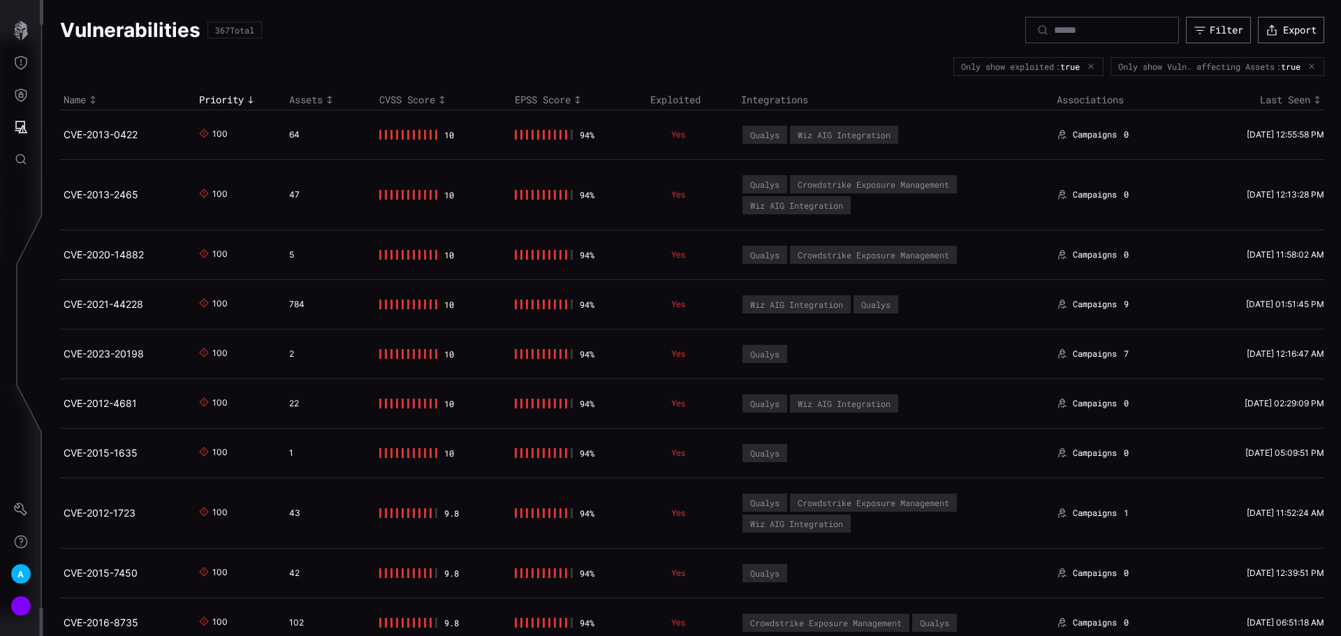
click at [236, 103] on div "Priority" at bounding box center [240, 100] width 83 height 13
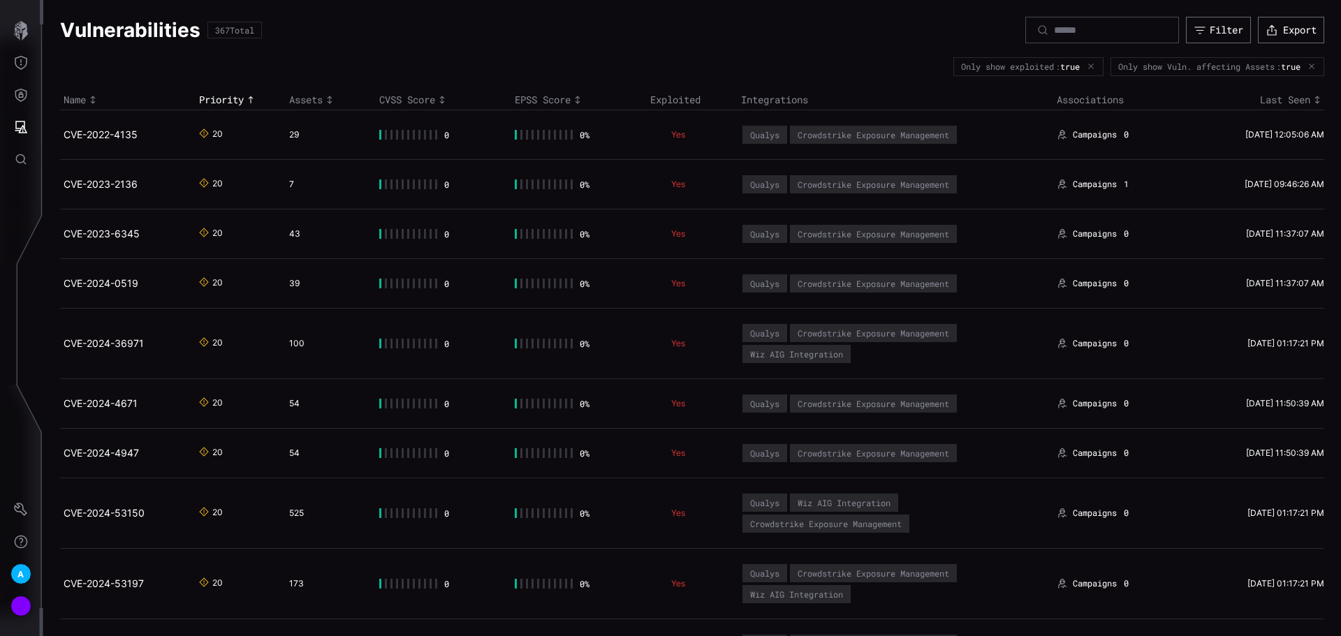
click at [236, 103] on div "Priority" at bounding box center [240, 100] width 83 height 13
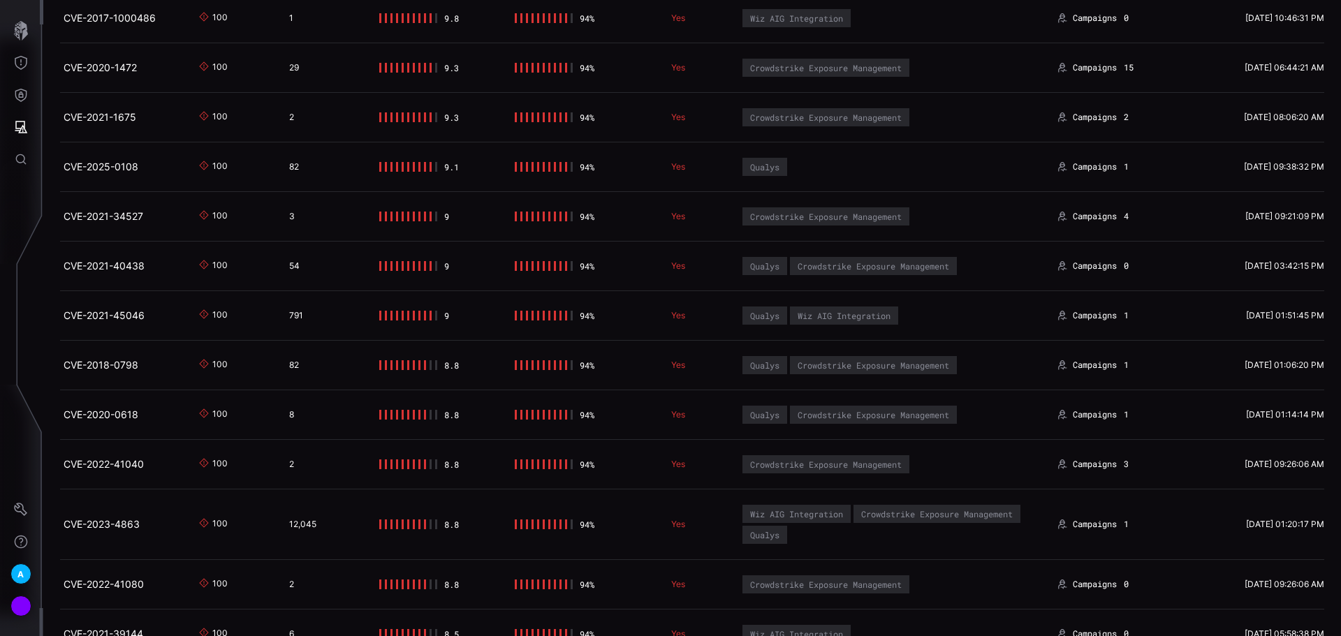
scroll to position [1536, 0]
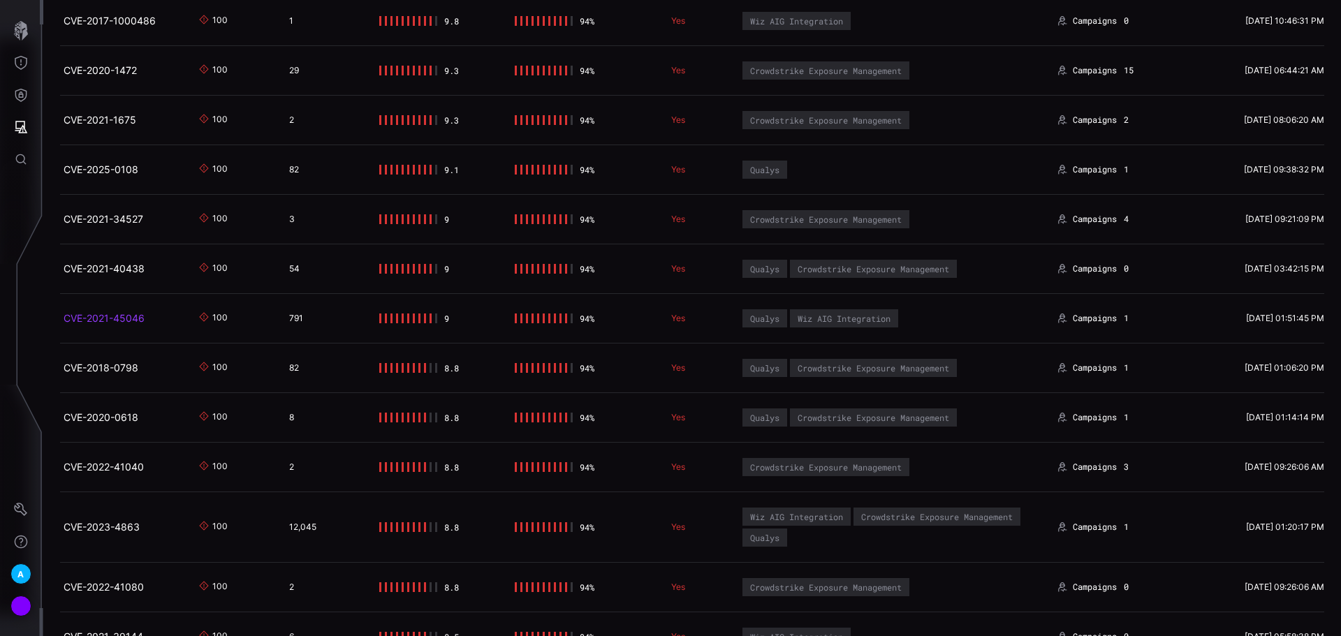
click at [138, 314] on link "CVE-2021-45046" at bounding box center [104, 318] width 81 height 12
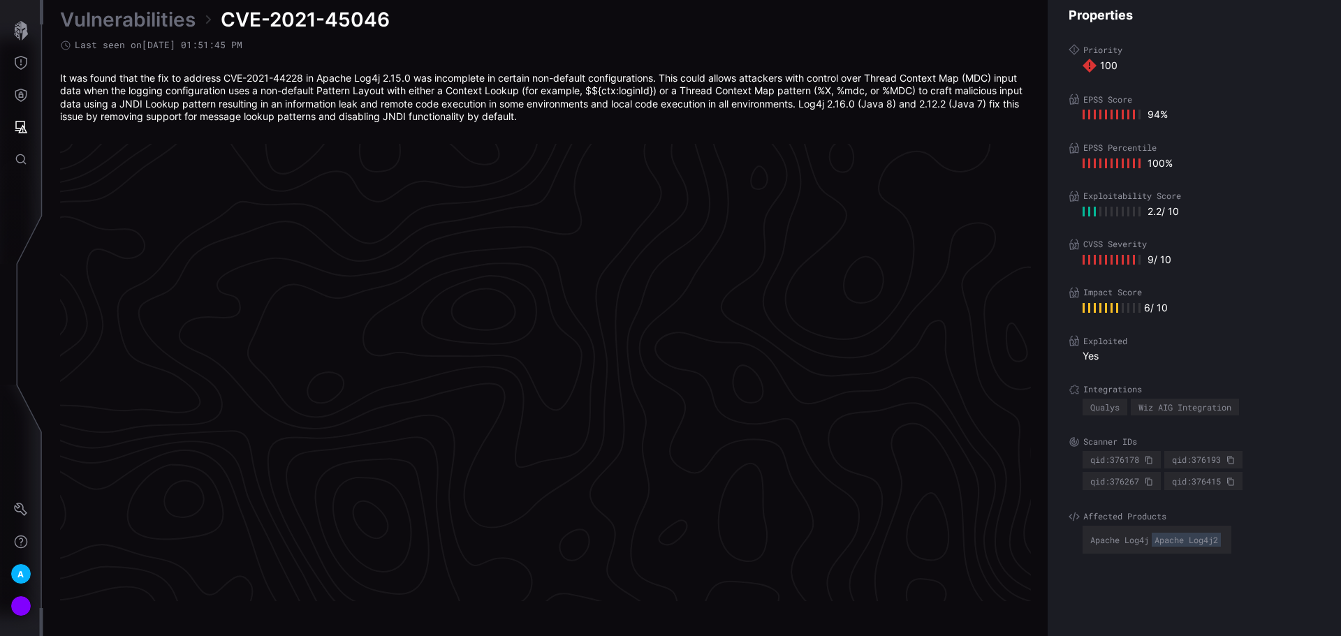
scroll to position [2919, 568]
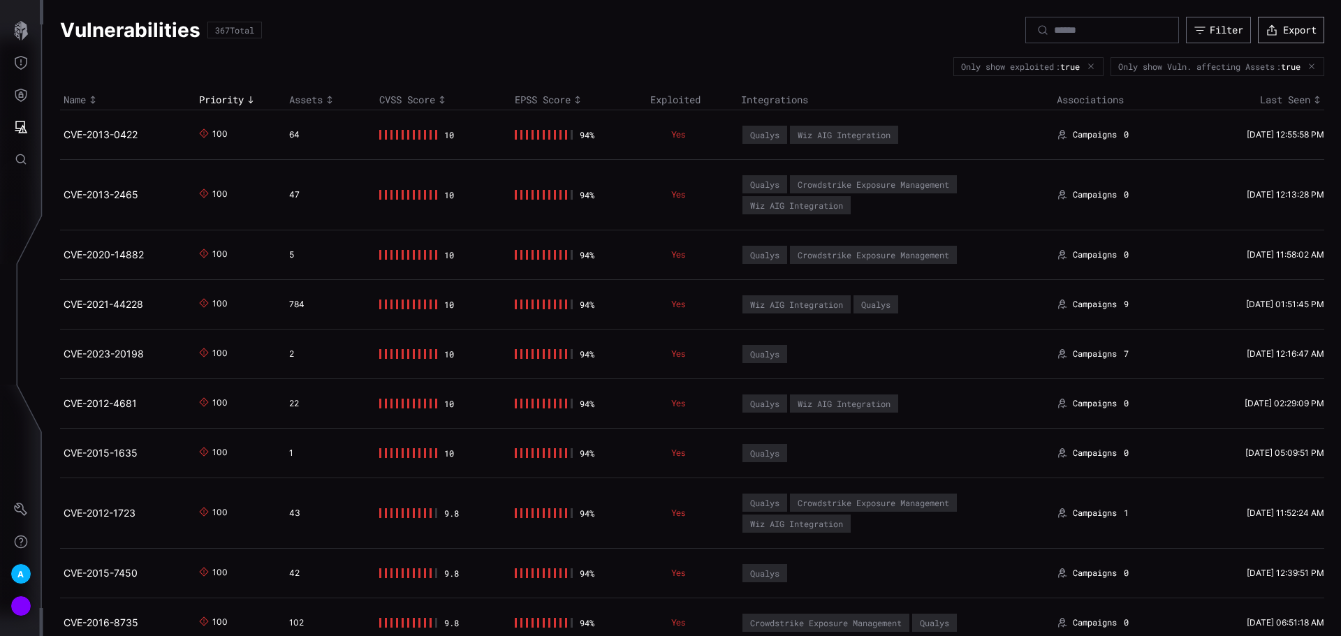
click at [1268, 27] on div "button" at bounding box center [1273, 30] width 17 height 13
click at [100, 138] on link "CVE-2013-0422" at bounding box center [101, 134] width 74 height 12
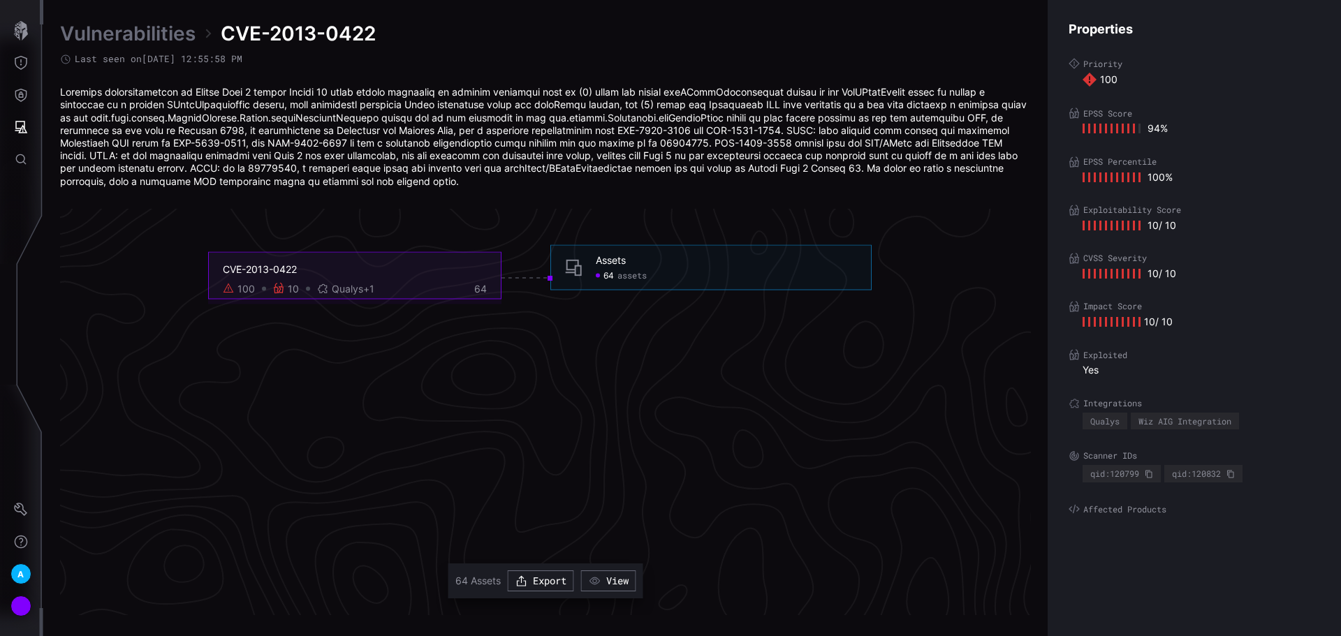
scroll to position [3083, 568]
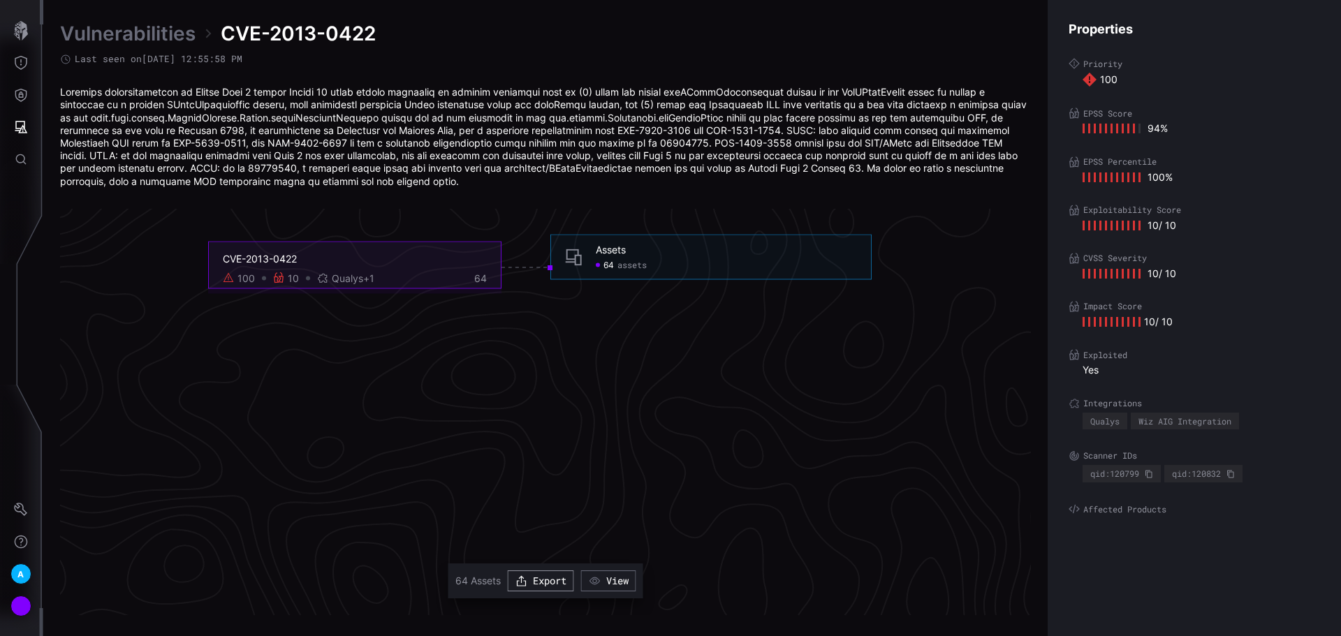
click at [543, 575] on button "Export" at bounding box center [541, 580] width 66 height 21
click at [622, 581] on div "Failed to connect to Proofpoint Saas ✕" at bounding box center [670, 607] width 412 height 52
click at [14, 70] on button "Threat Exposure" at bounding box center [21, 63] width 40 height 32
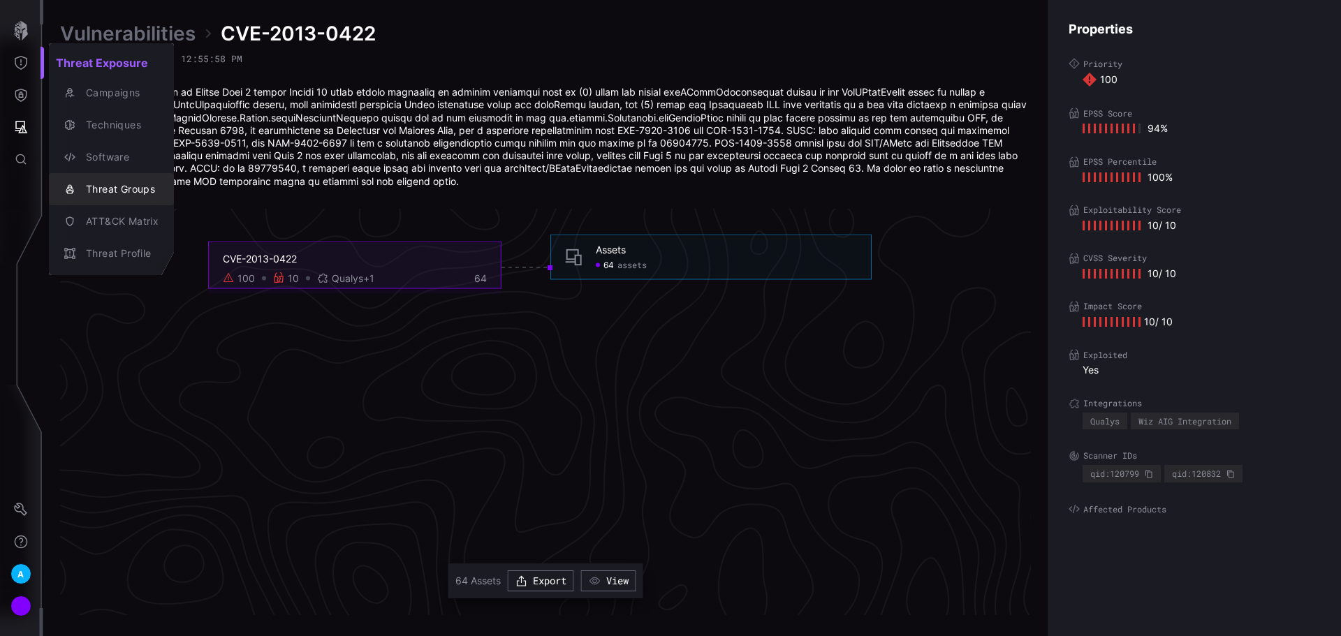
click at [124, 189] on div "Threat Groups" at bounding box center [119, 189] width 80 height 17
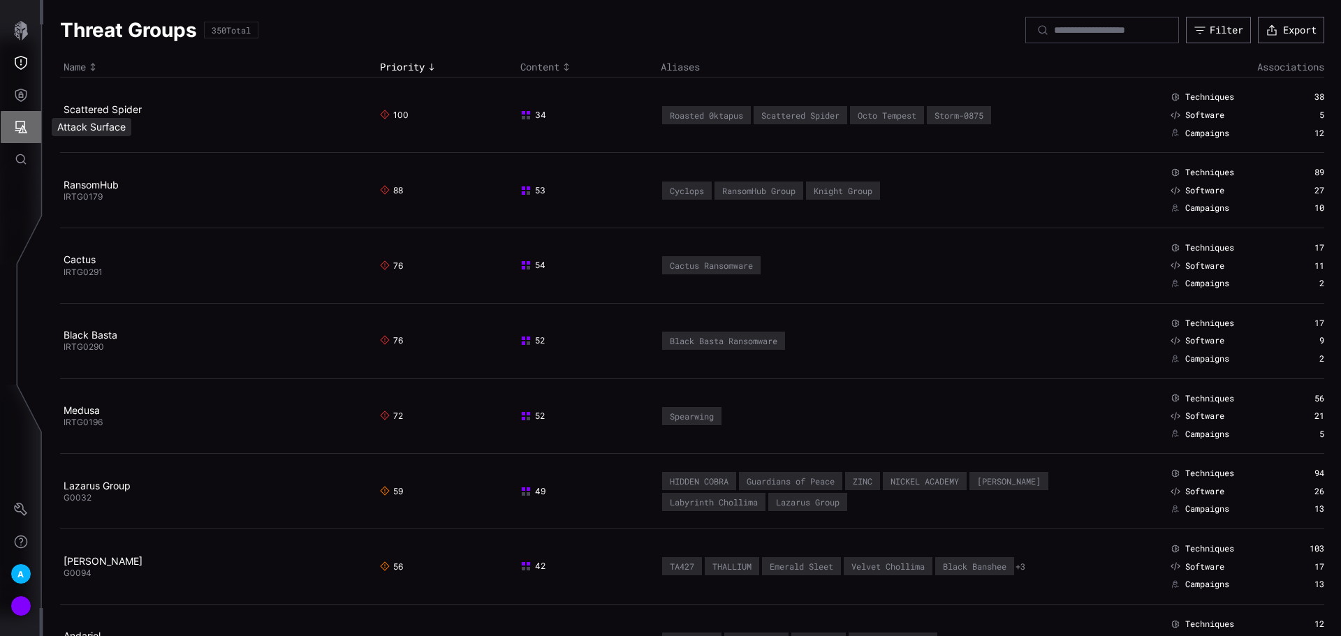
click at [20, 121] on icon "Attack Surface" at bounding box center [21, 127] width 13 height 13
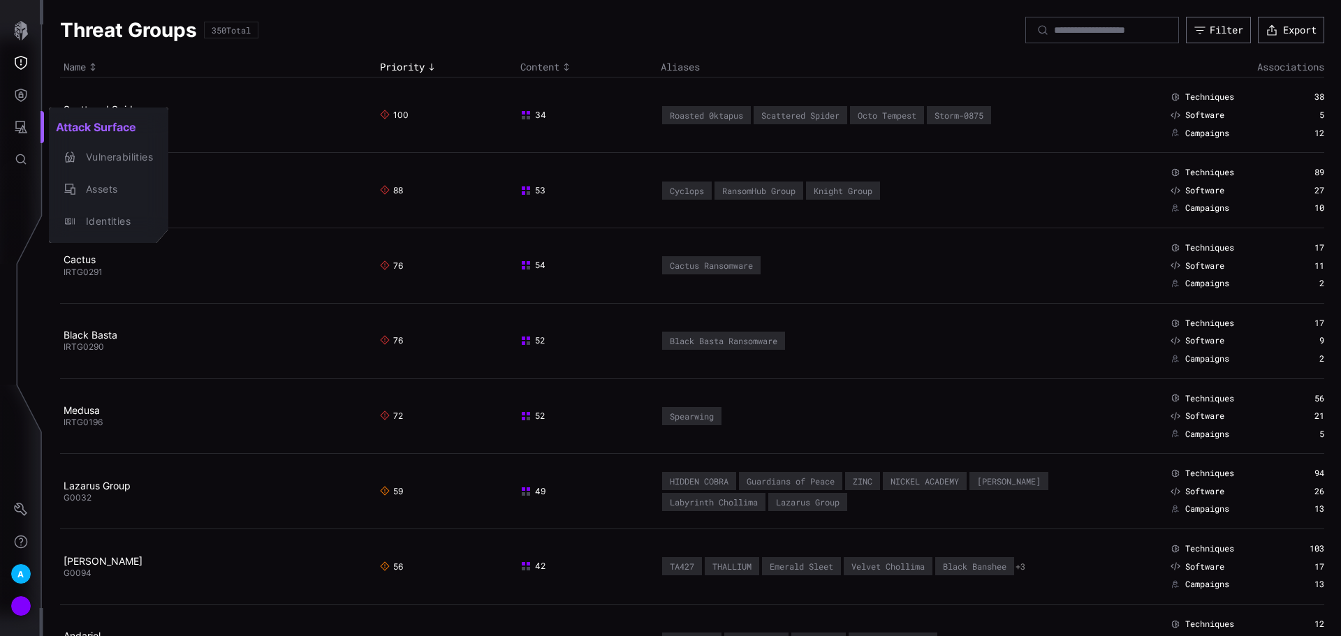
click at [24, 90] on div at bounding box center [670, 318] width 1341 height 636
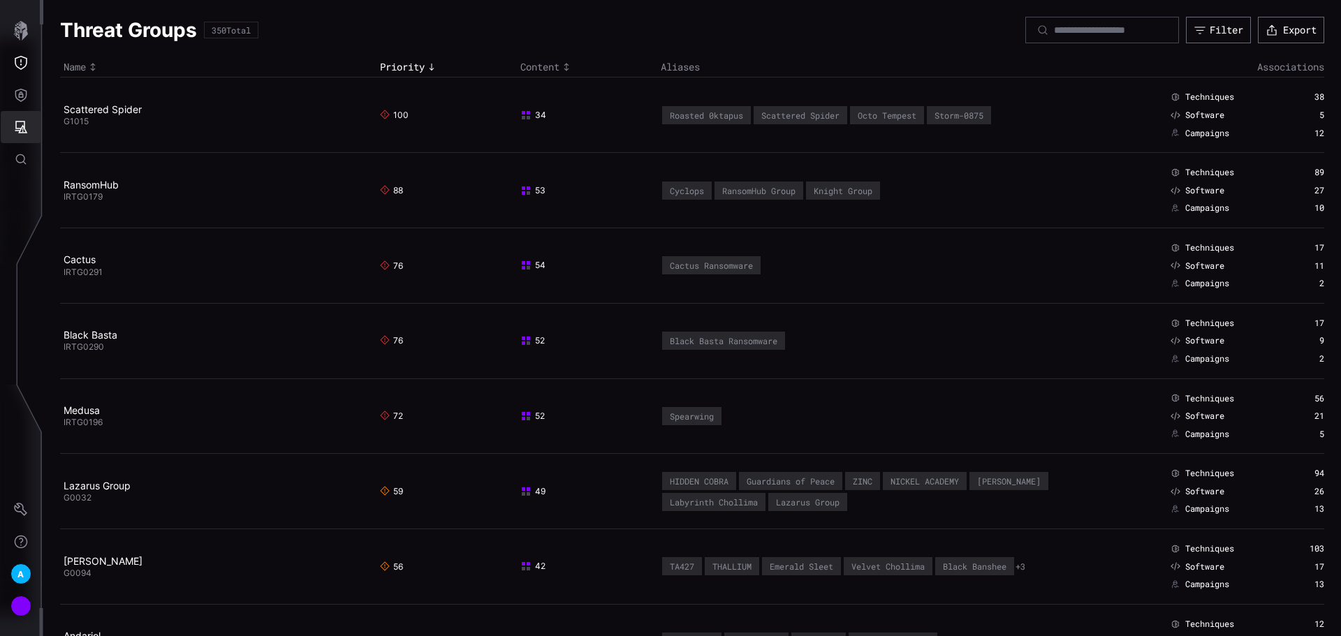
click at [21, 107] on button "Defense Surface" at bounding box center [21, 95] width 40 height 32
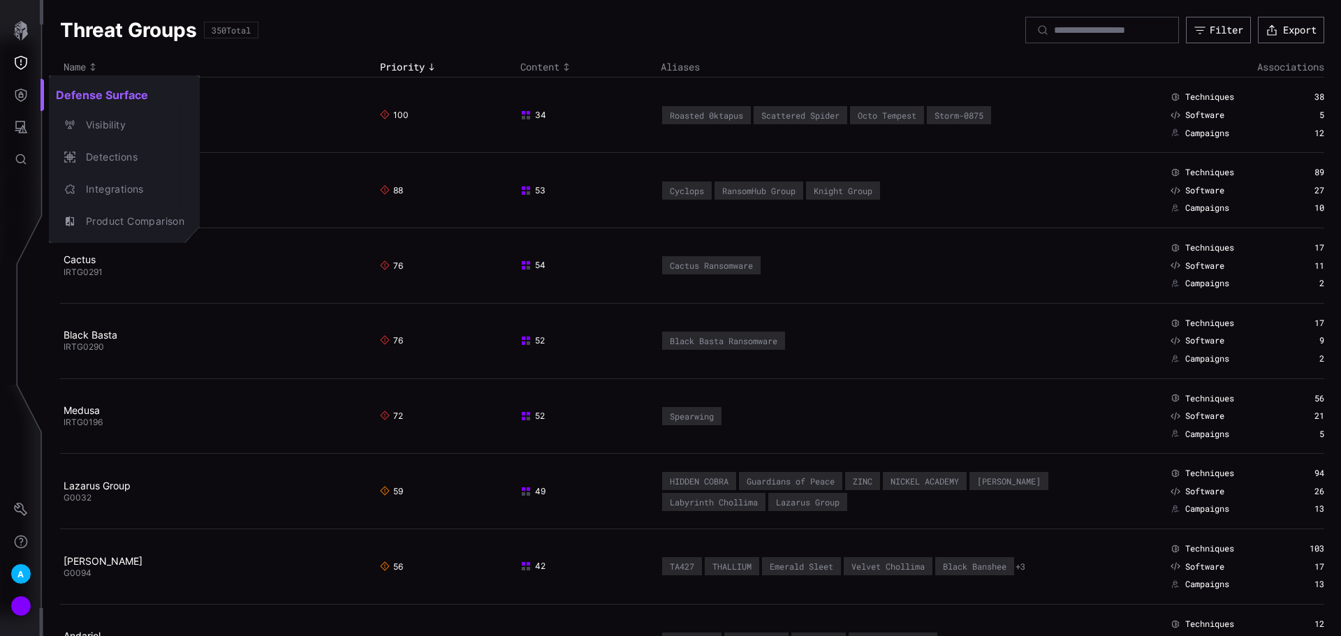
click at [18, 114] on div at bounding box center [670, 318] width 1341 height 636
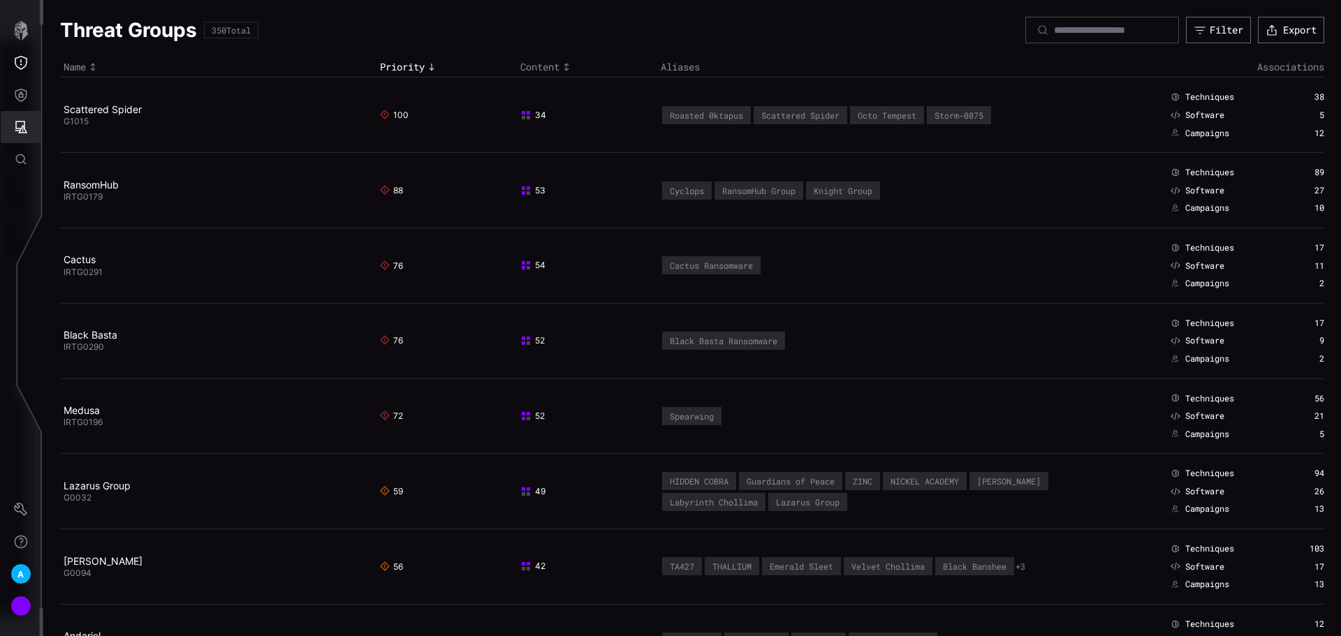
click at [17, 126] on icon "Attack Surface" at bounding box center [21, 127] width 14 height 14
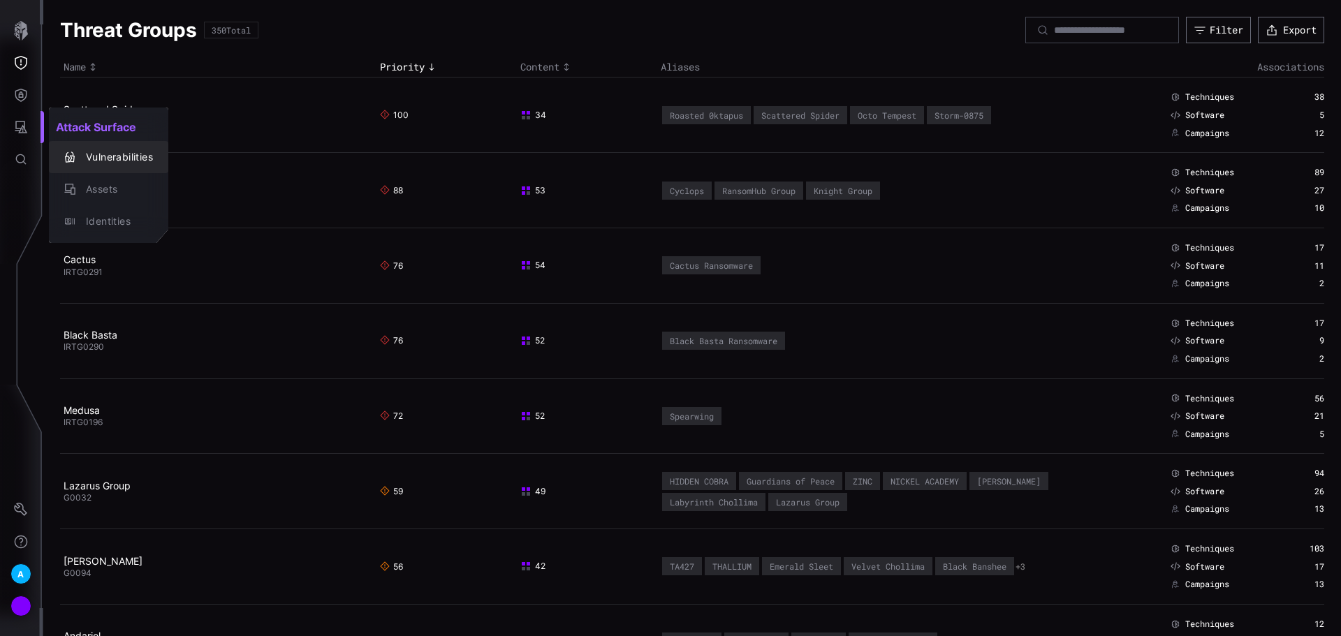
click at [84, 143] on button "Vulnerabilities" at bounding box center [108, 157] width 119 height 32
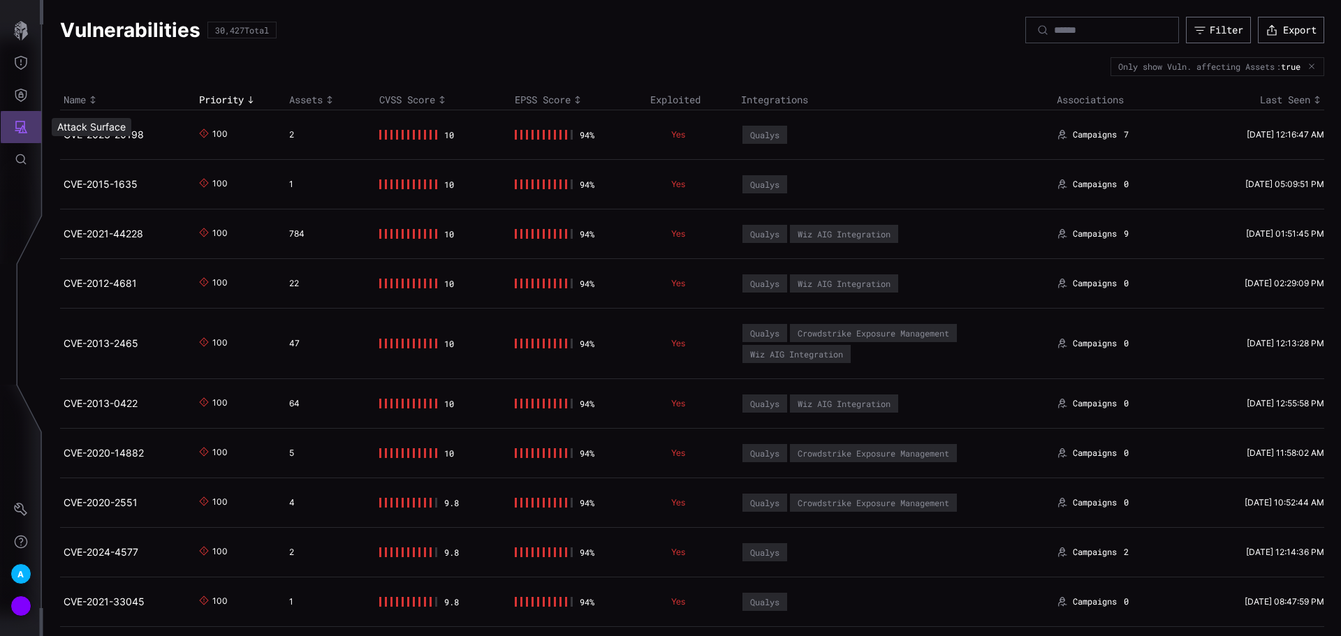
click at [27, 130] on icon "Attack Surface" at bounding box center [21, 127] width 14 height 14
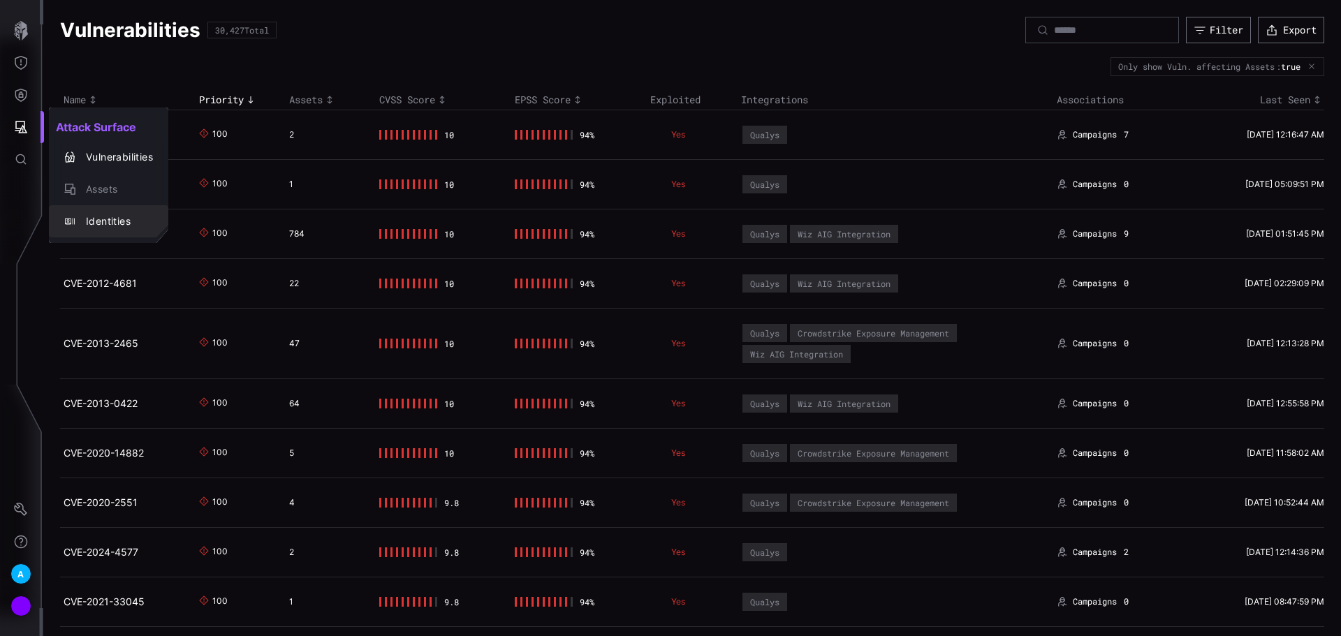
click at [98, 226] on div "Identities" at bounding box center [116, 221] width 74 height 17
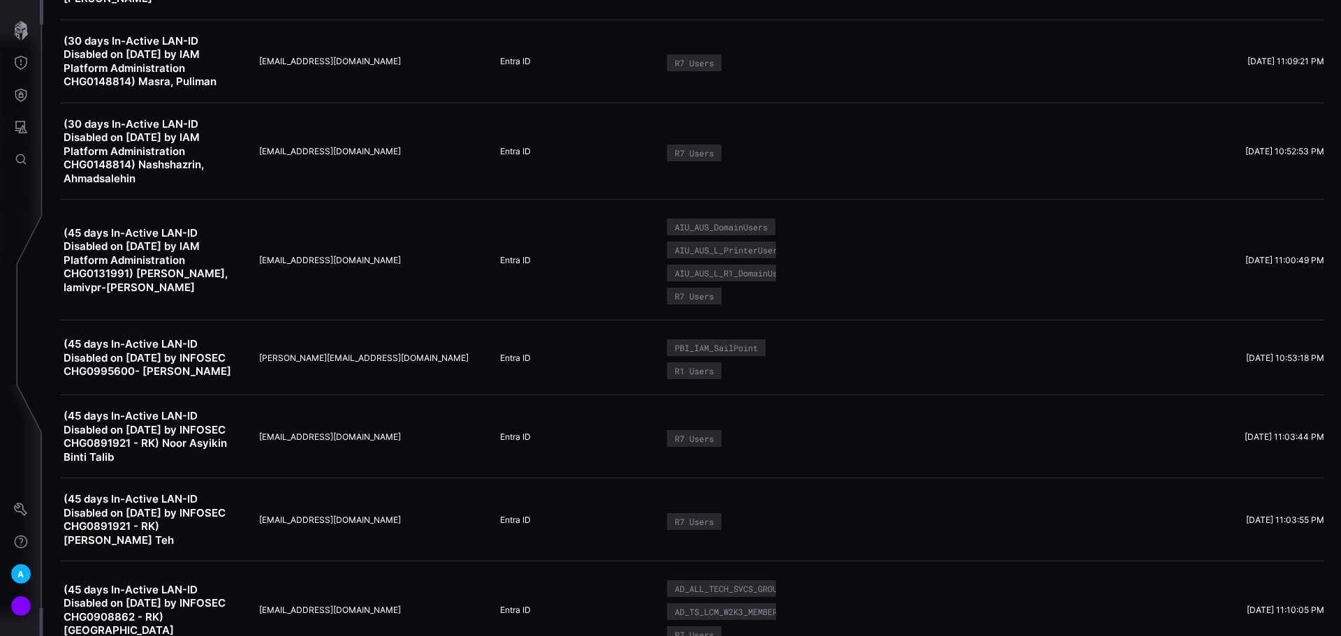
scroll to position [628, 0]
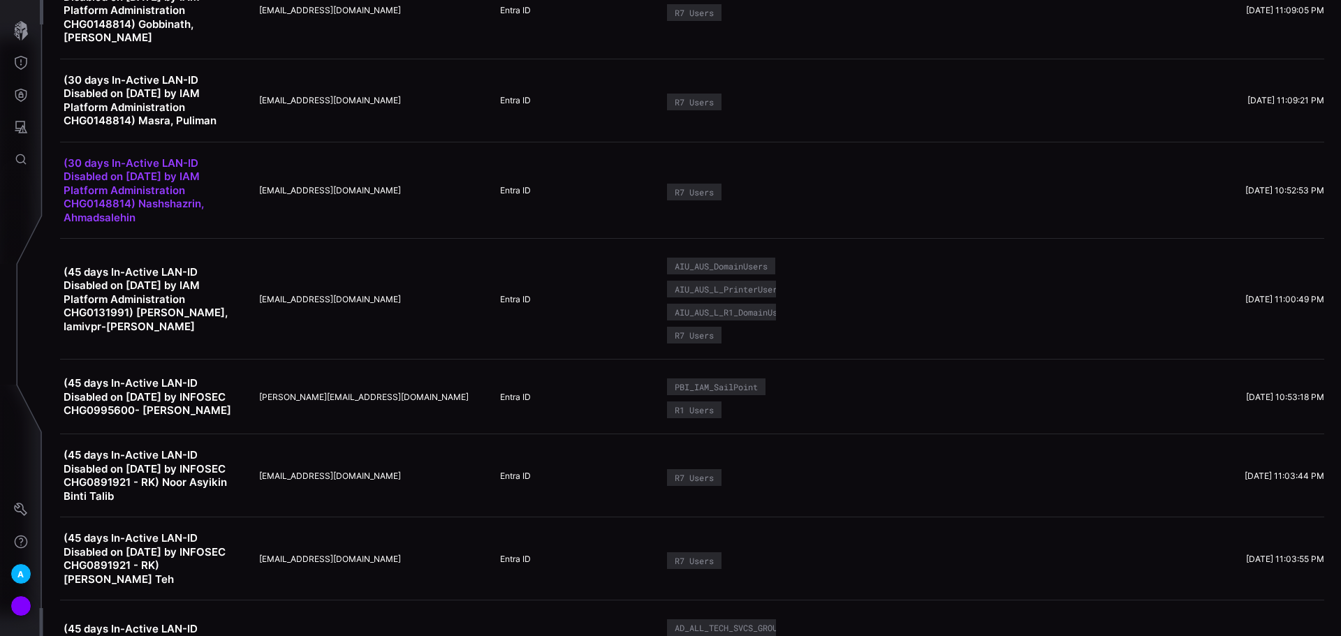
click at [126, 162] on link "(30 days In-Active LAN-ID Disabled on [DATE] by IAM Platform Administration CHG…" at bounding box center [134, 190] width 140 height 68
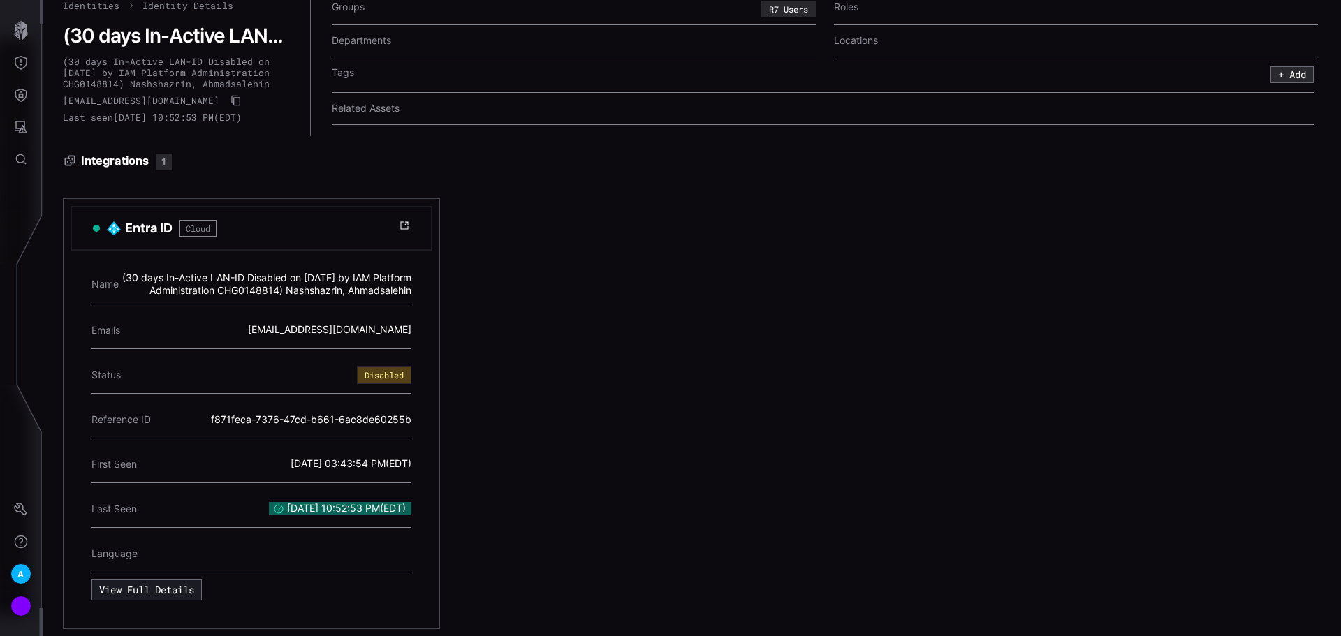
scroll to position [45, 0]
click at [158, 581] on button "View Full Details" at bounding box center [146, 590] width 110 height 21
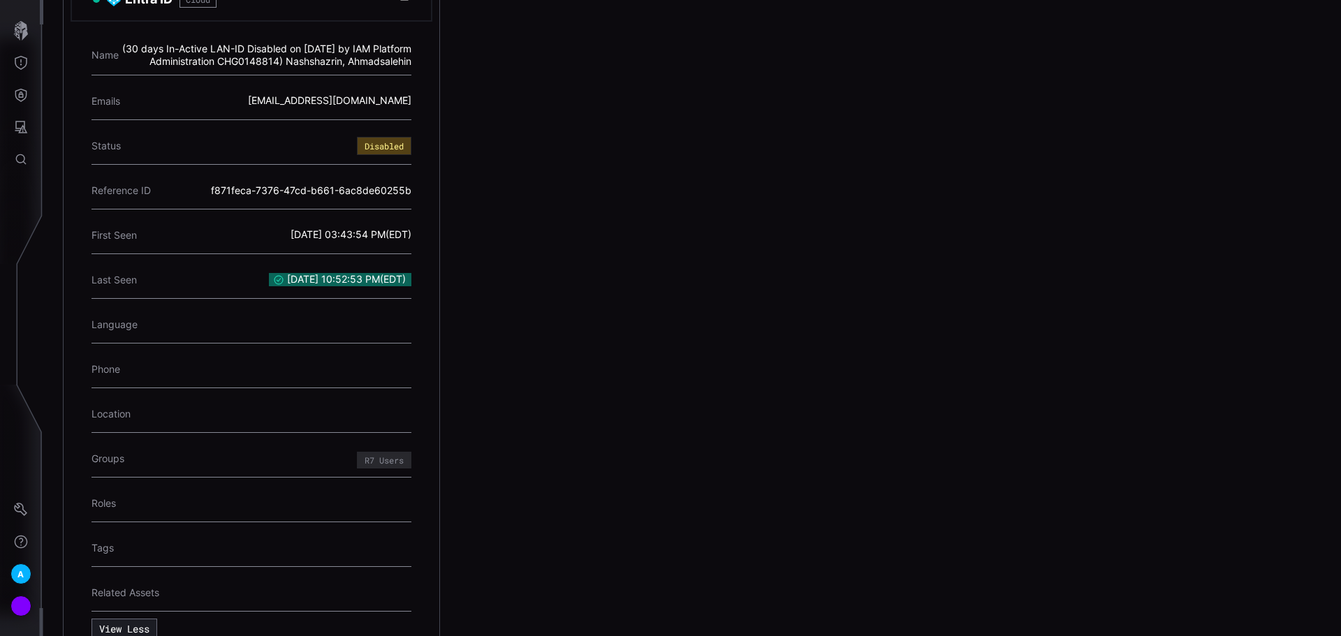
scroll to position [313, 0]
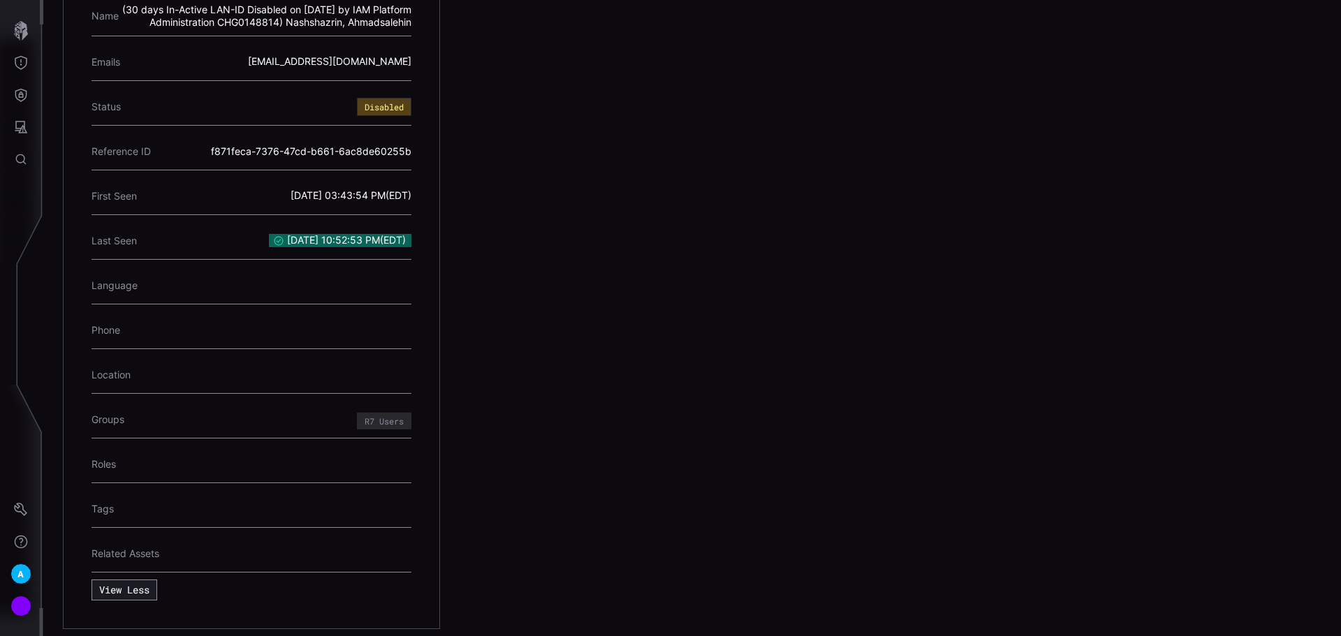
click at [142, 583] on button "View Less" at bounding box center [124, 590] width 66 height 21
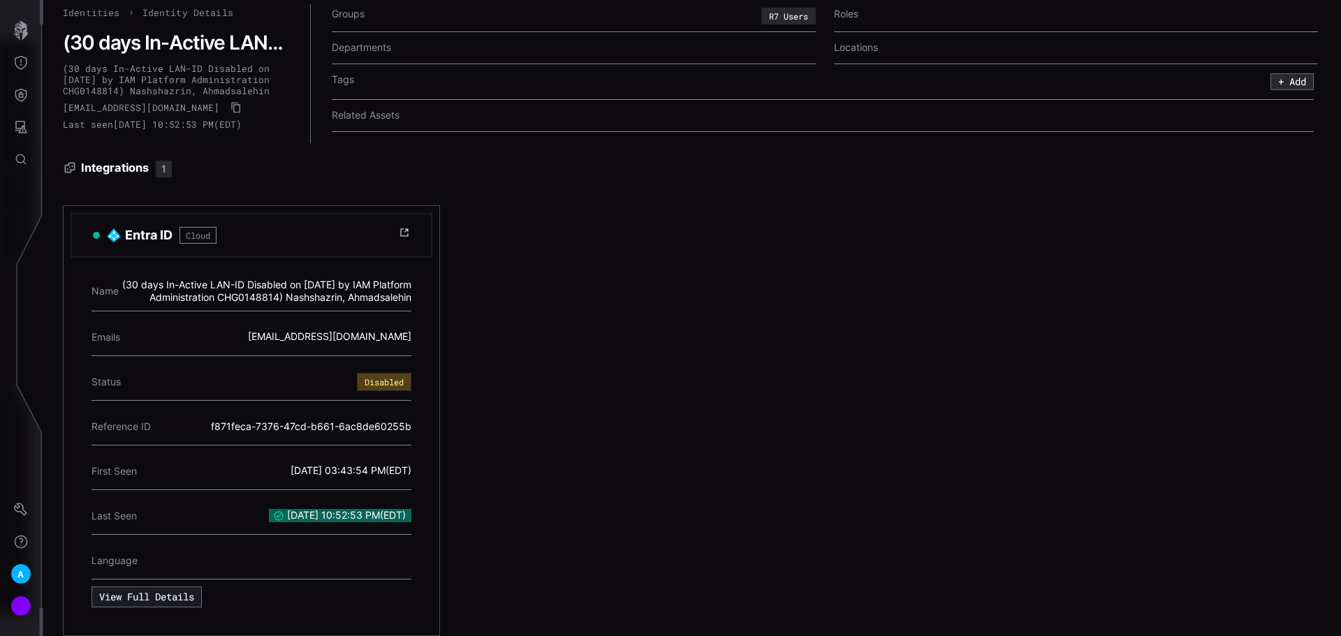
scroll to position [0, 0]
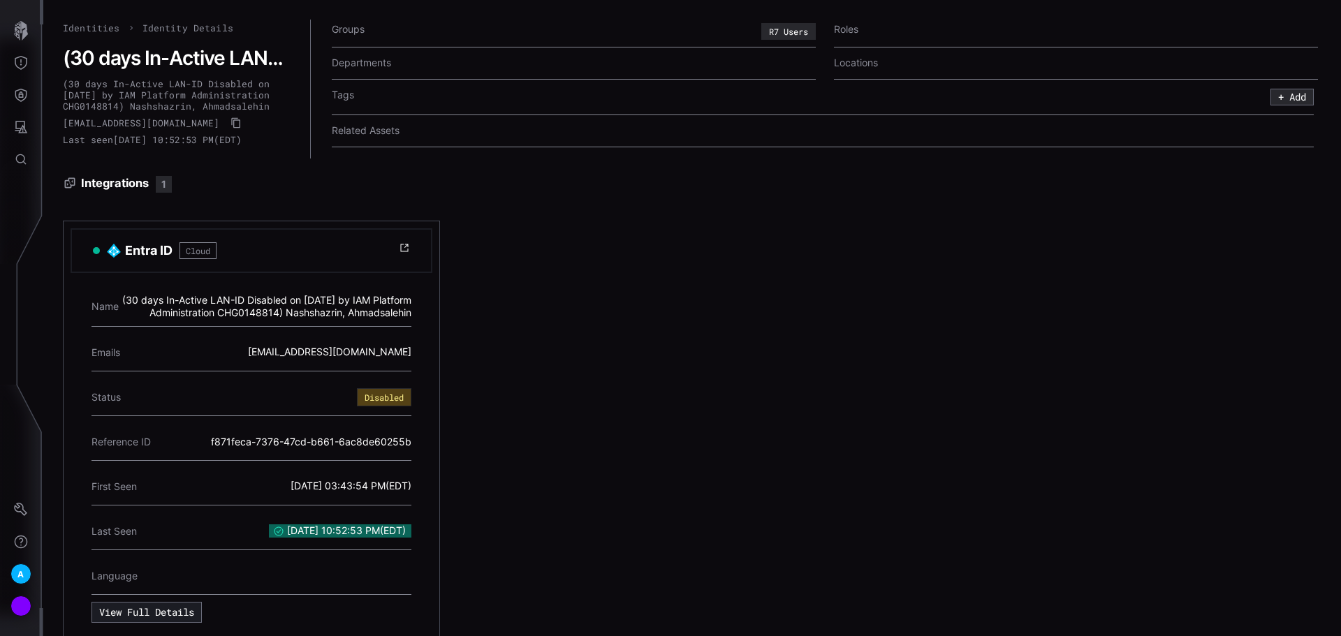
click at [115, 29] on link "Identities" at bounding box center [91, 28] width 57 height 13
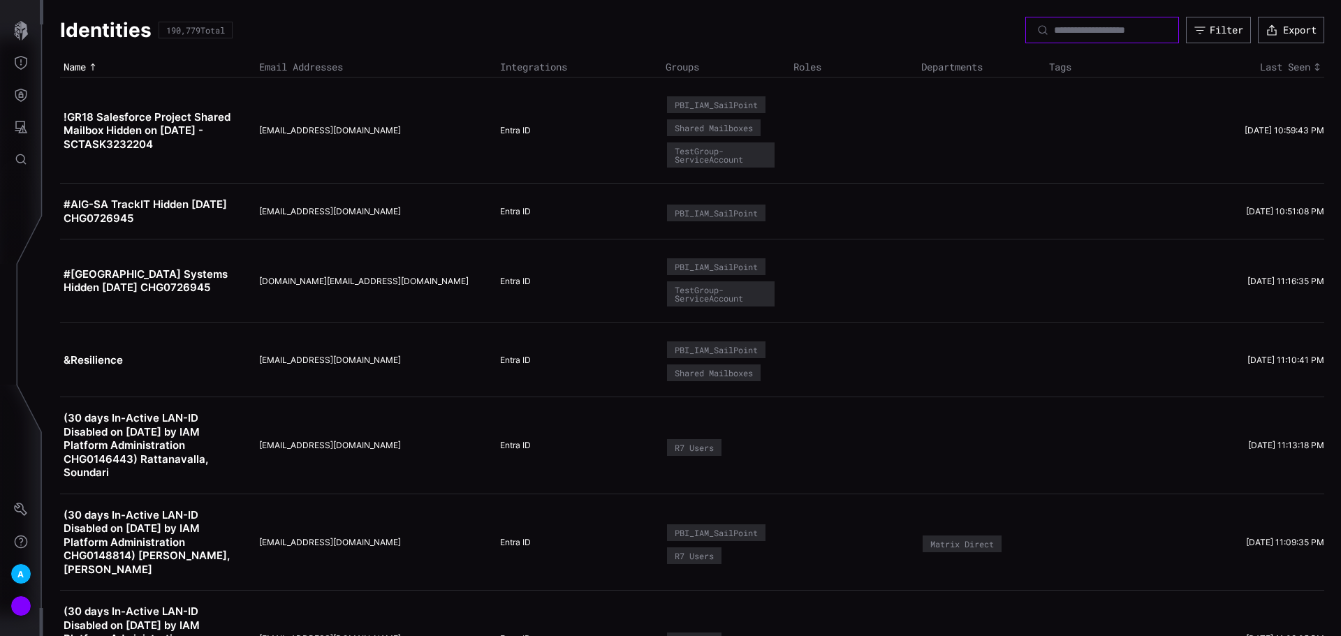
click at [1054, 27] on input at bounding box center [1103, 30] width 98 height 13
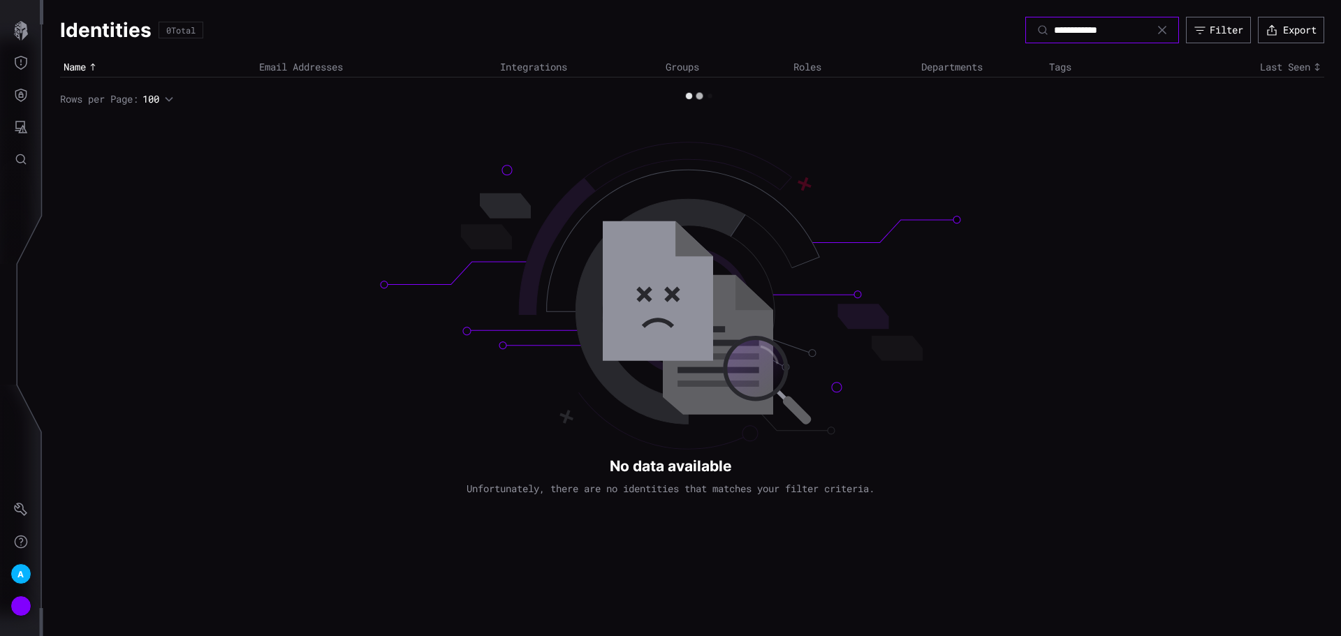
type input "**********"
click at [1095, 26] on input "**********" at bounding box center [1103, 30] width 98 height 13
click at [1096, 28] on input "**********" at bounding box center [1103, 30] width 98 height 13
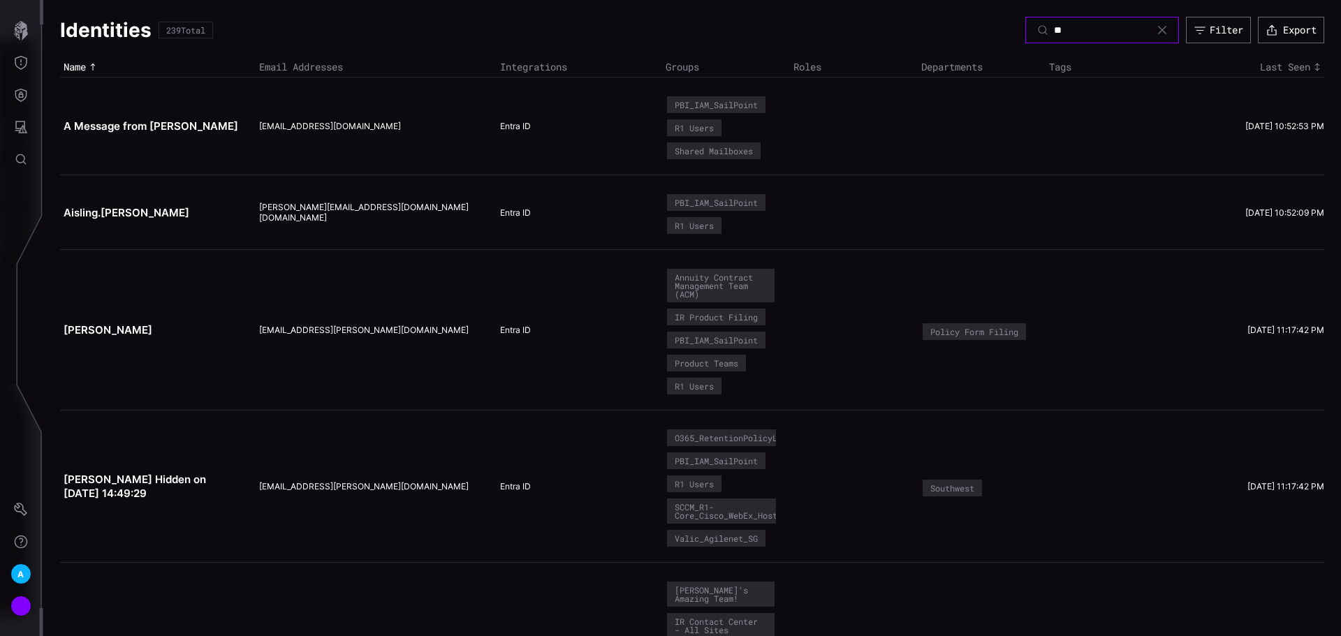
type input "*"
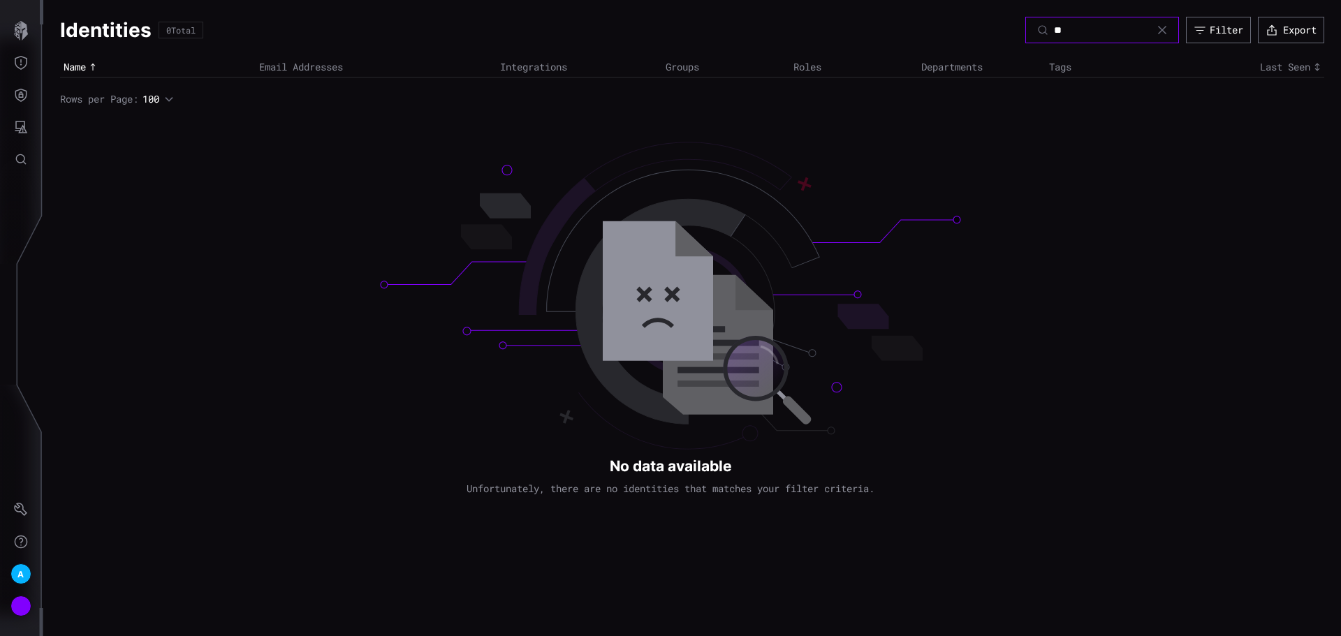
type input "*"
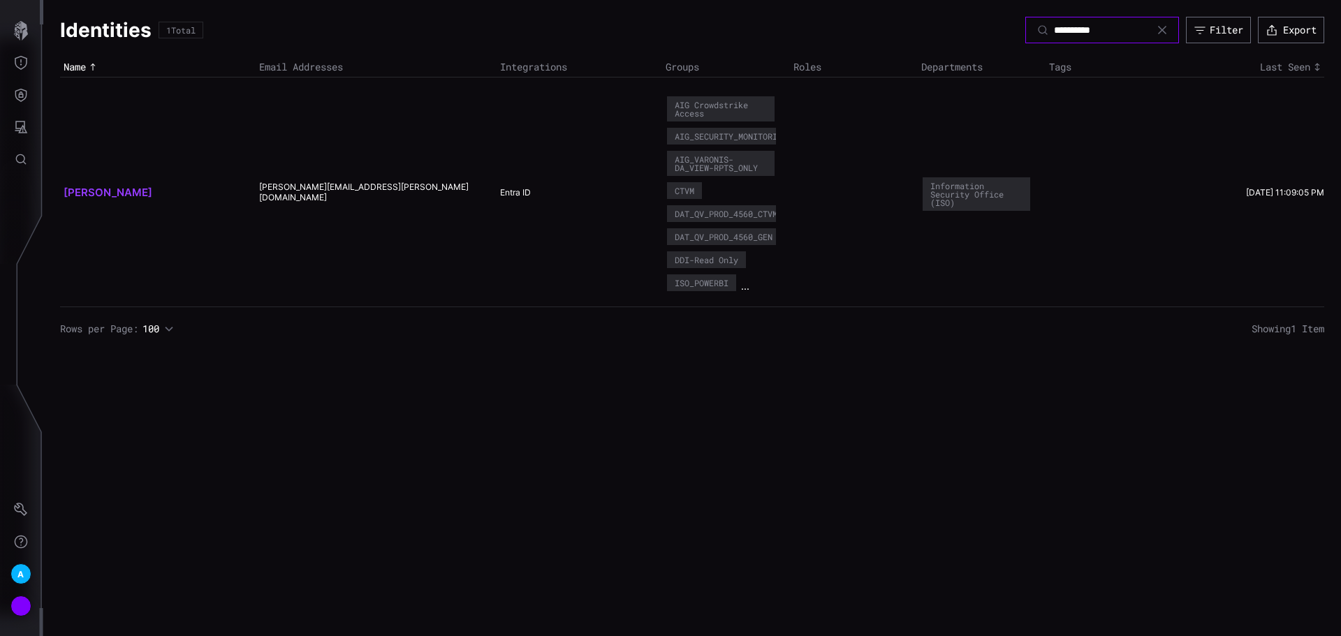
type input "**********"
click at [105, 191] on link "Bonchonsky, Peter" at bounding box center [108, 192] width 89 height 13
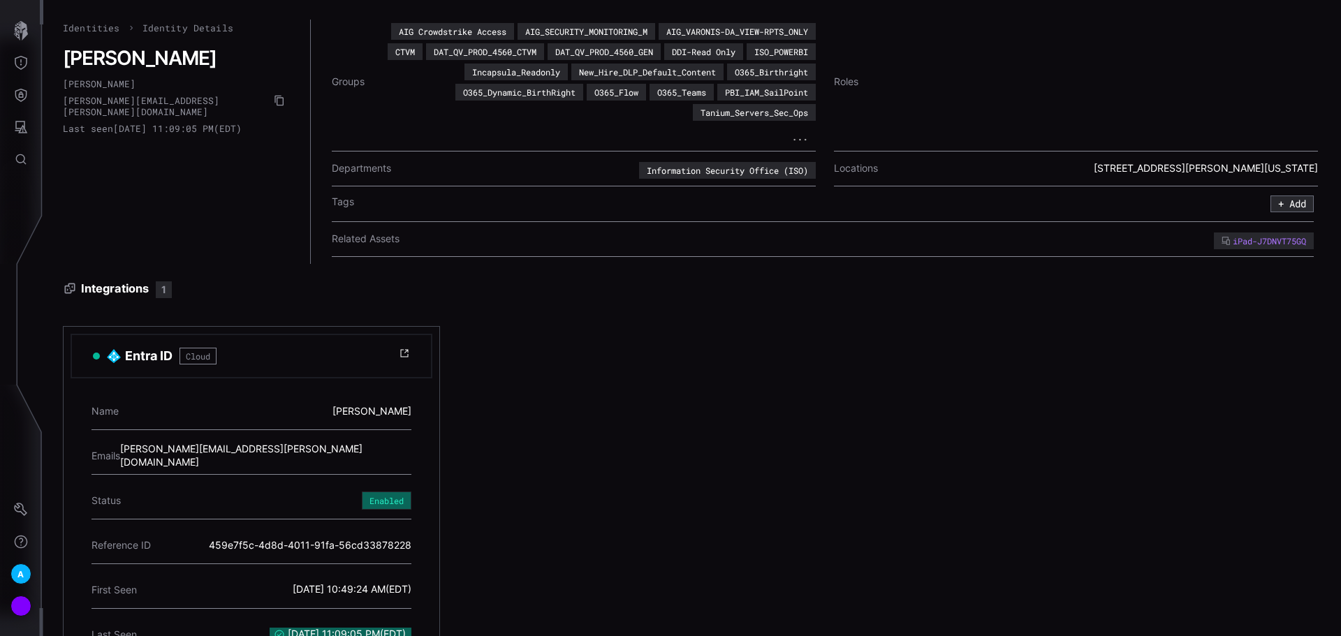
click at [800, 139] on button "..." at bounding box center [799, 136] width 31 height 13
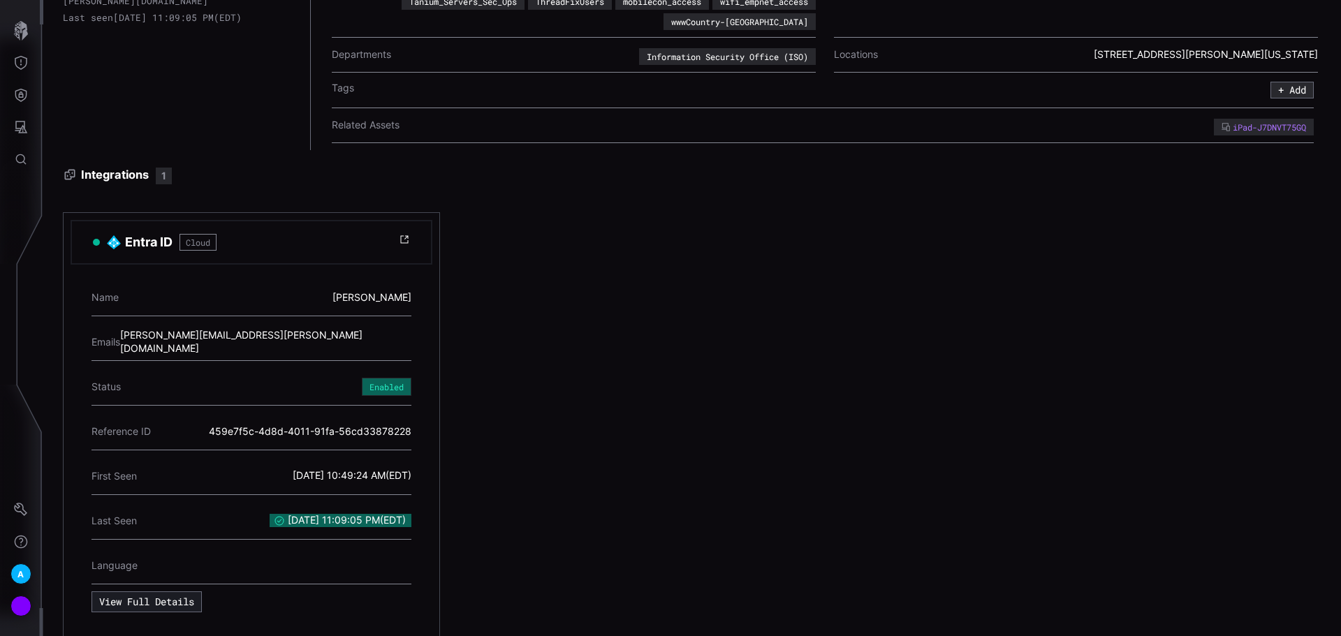
scroll to position [133, 0]
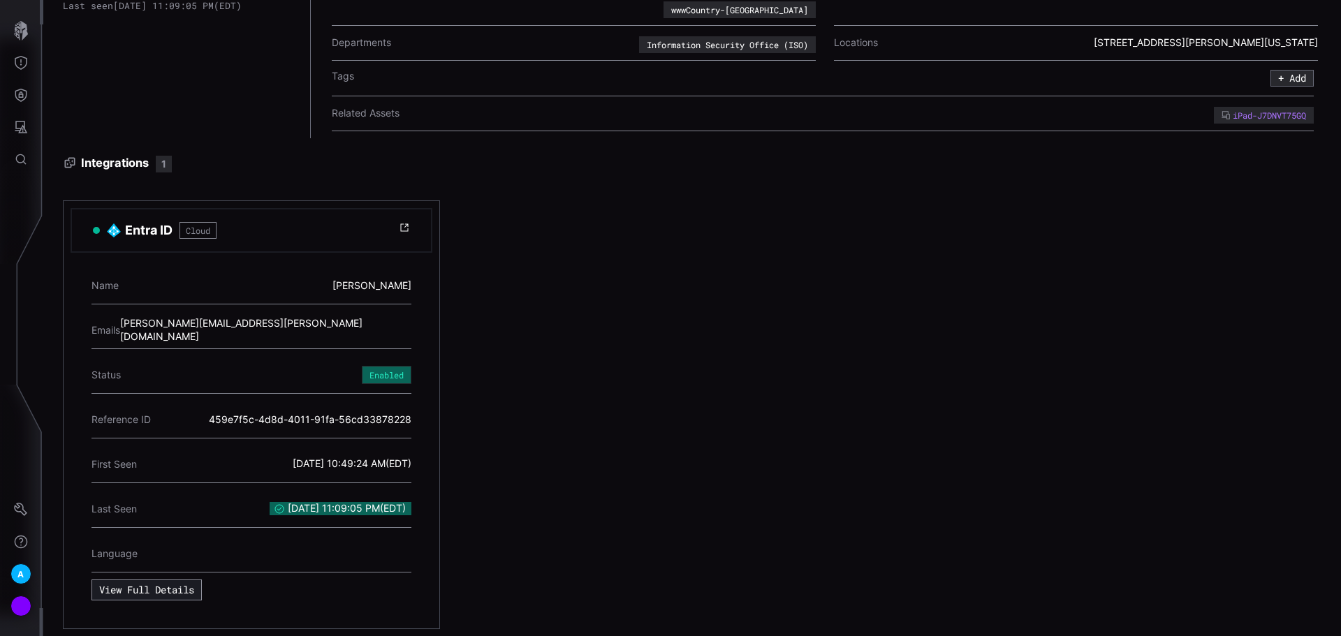
click at [158, 580] on button "View Full Details" at bounding box center [146, 590] width 110 height 21
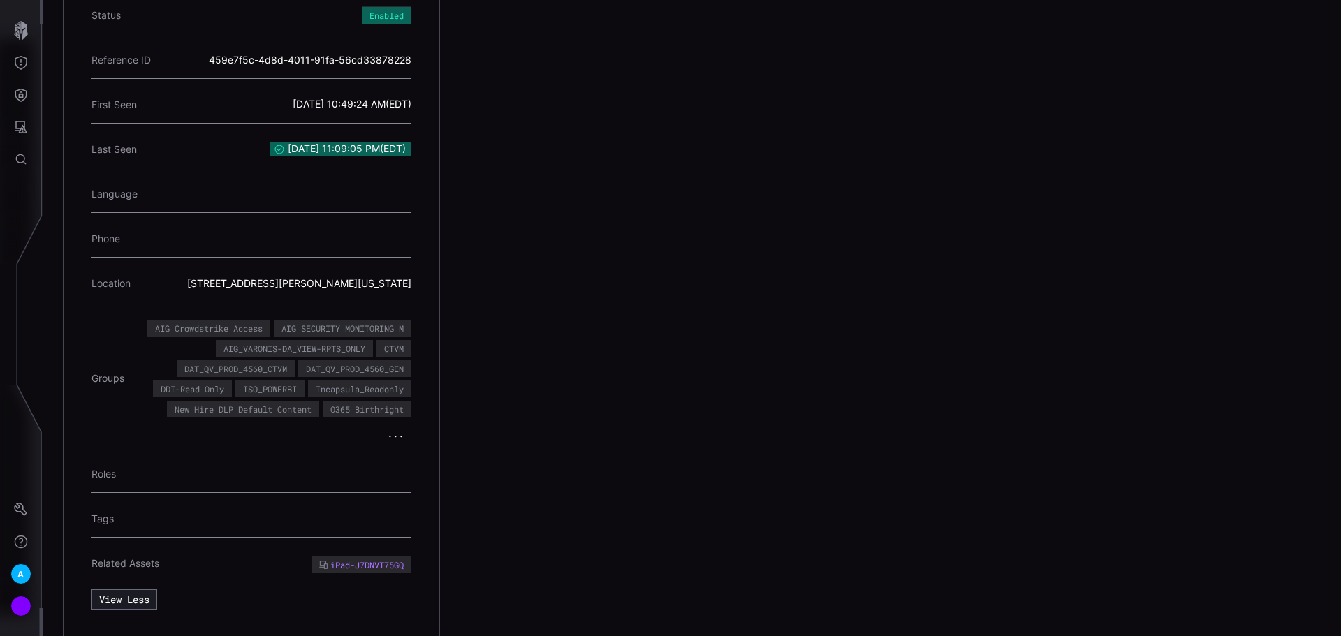
scroll to position [505, 0]
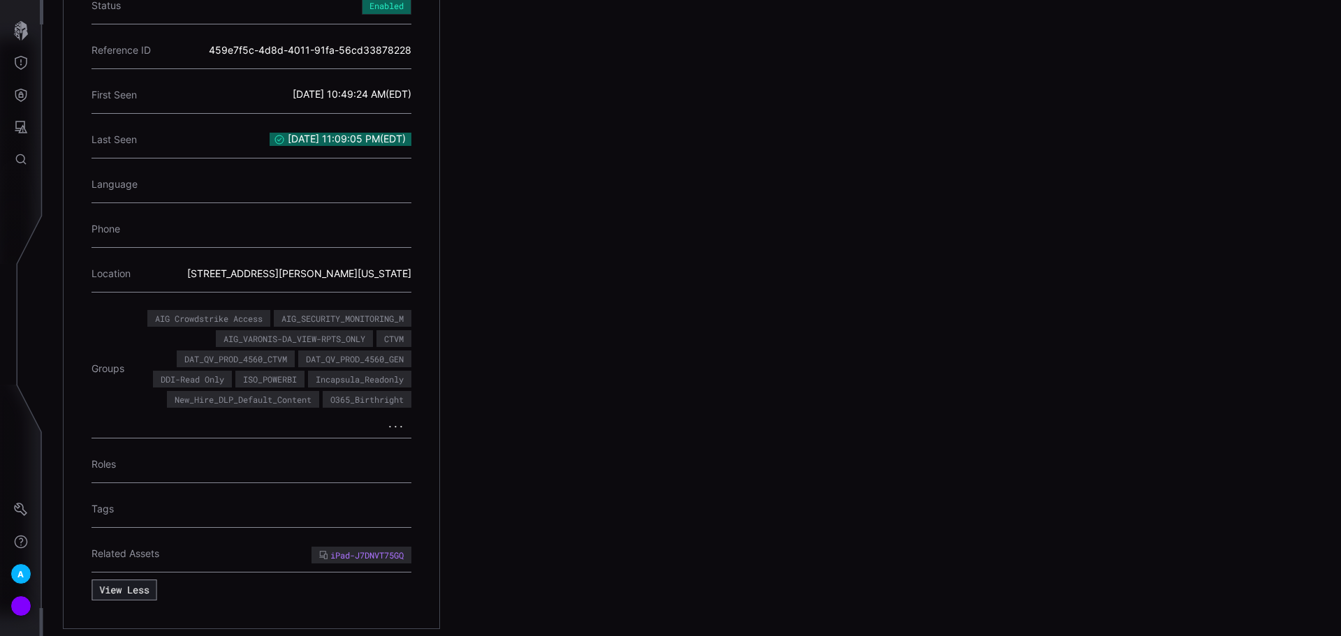
click at [143, 580] on button "View Less" at bounding box center [123, 590] width 65 height 21
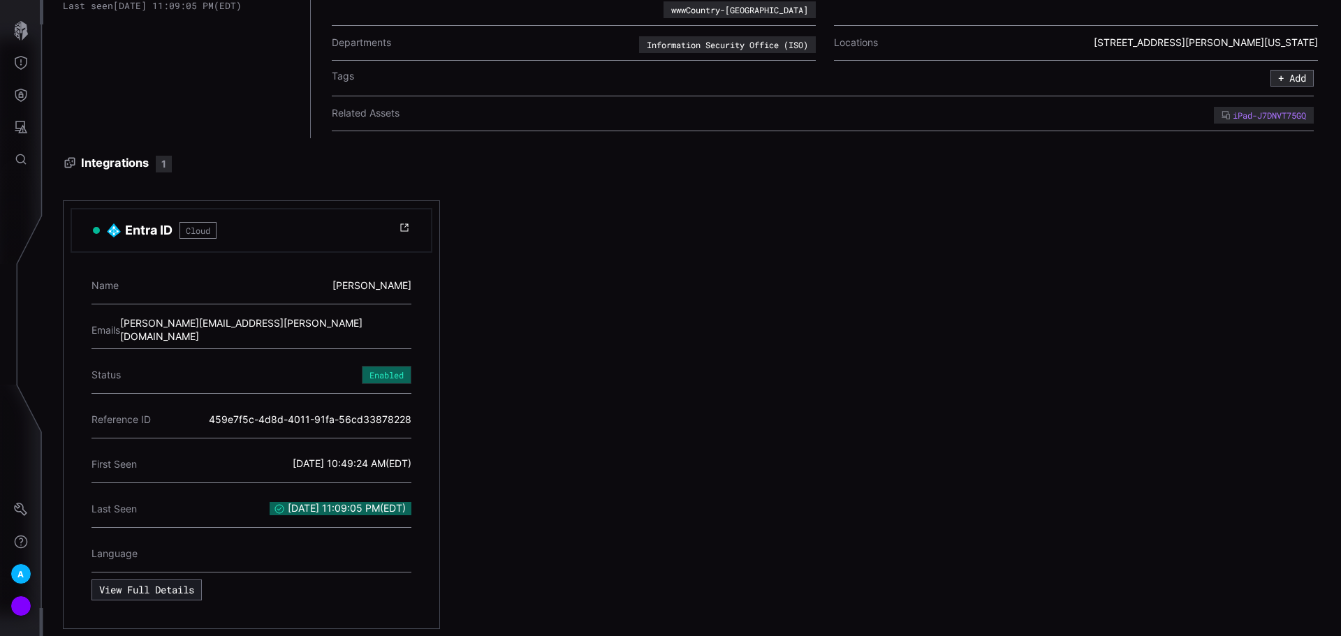
scroll to position [0, 0]
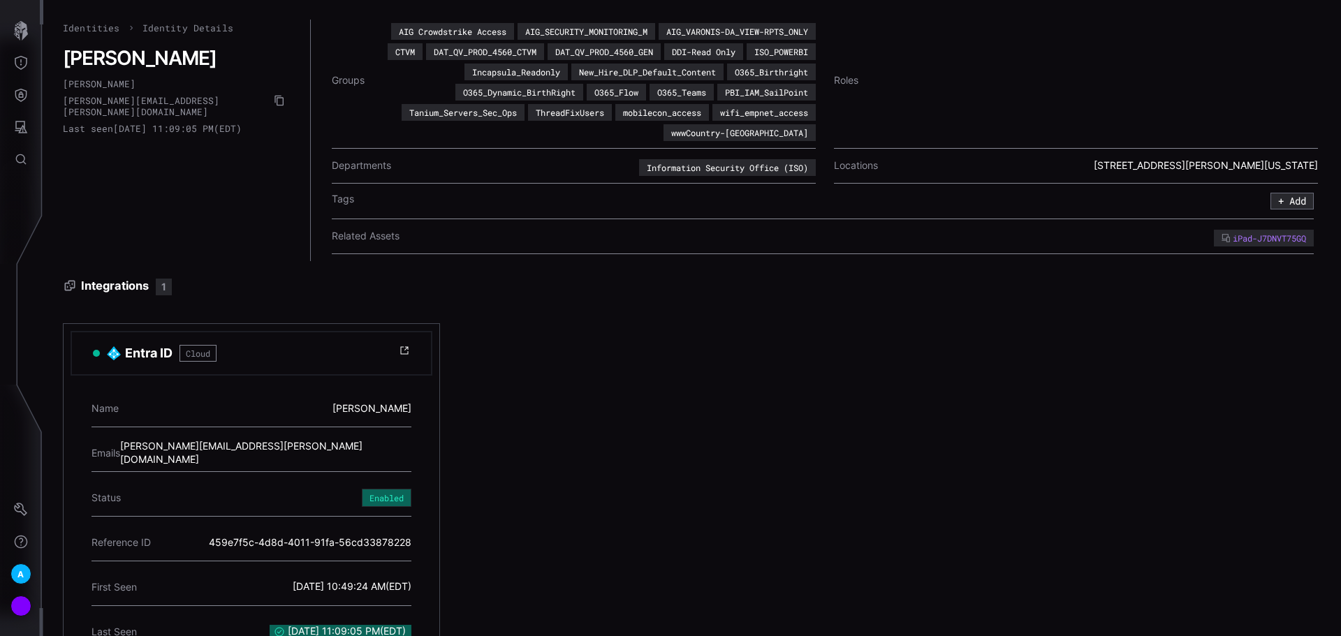
click at [84, 24] on link "Identities" at bounding box center [91, 28] width 57 height 13
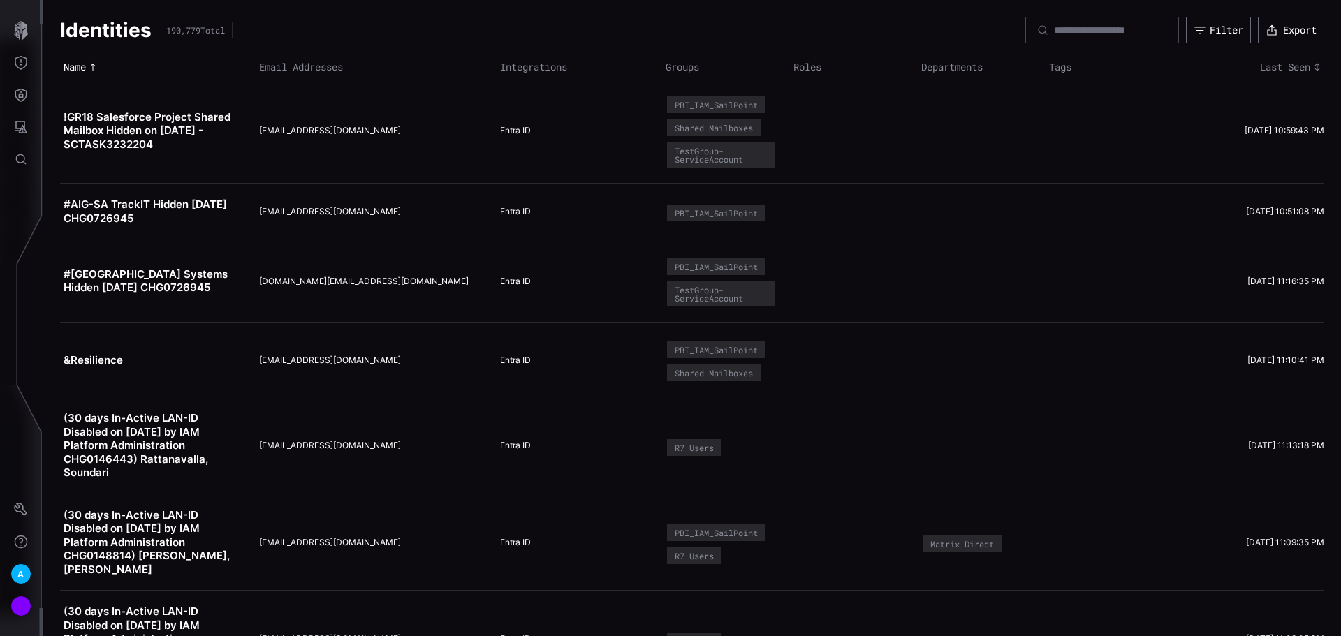
click at [1061, 33] on input at bounding box center [1103, 30] width 98 height 13
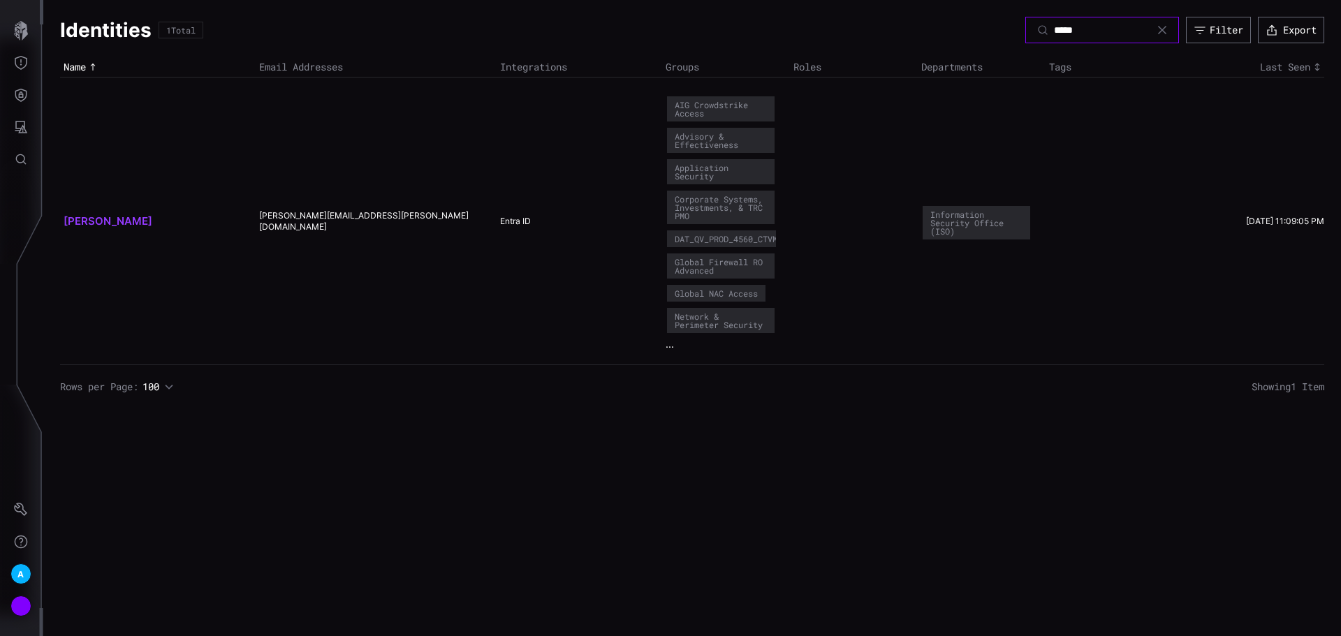
type input "*****"
click at [125, 222] on link "[PERSON_NAME]" at bounding box center [108, 220] width 89 height 13
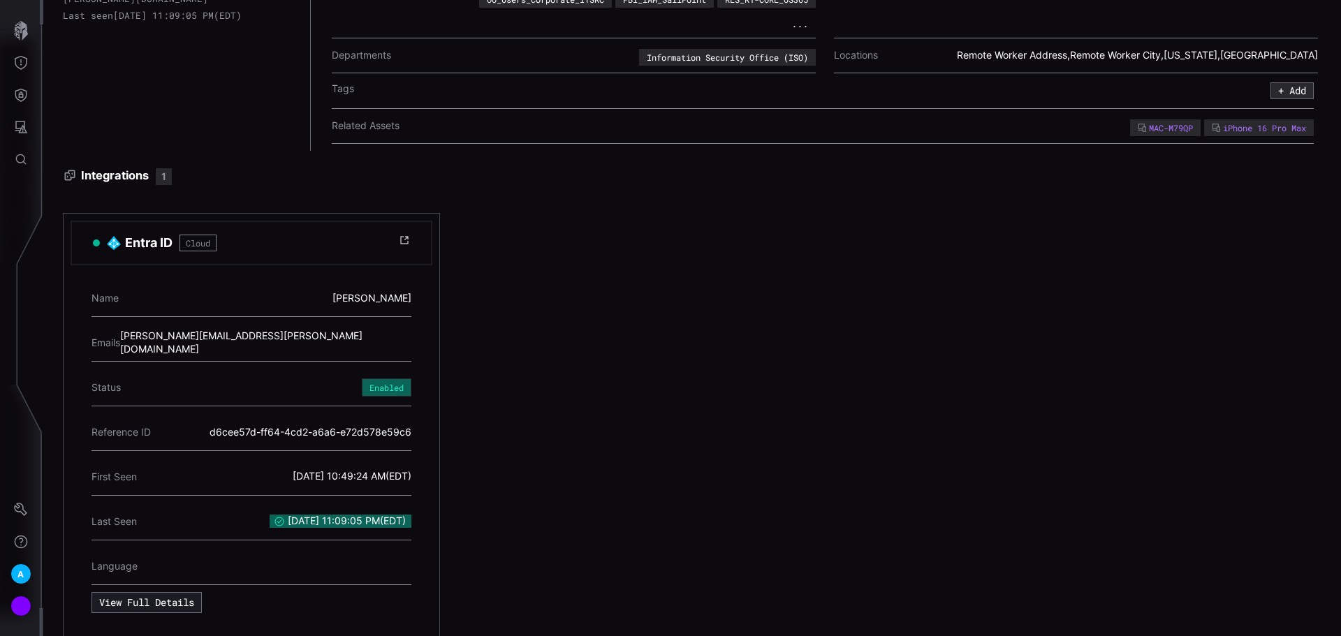
scroll to position [136, 0]
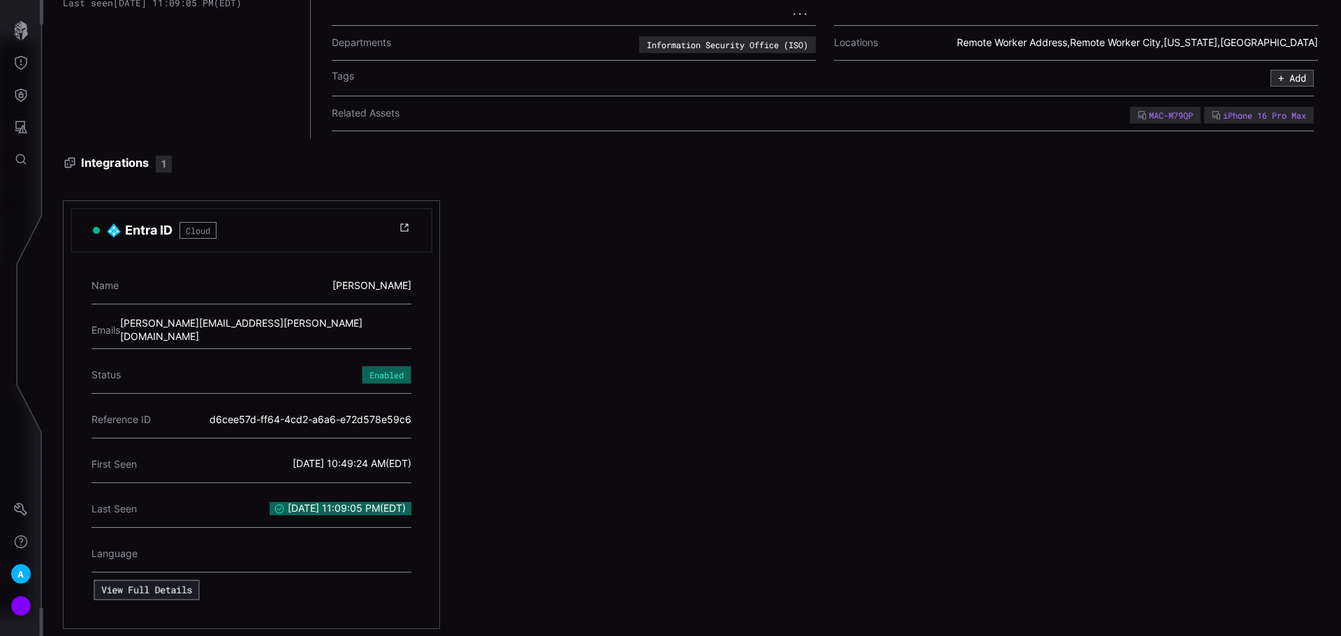
click at [160, 580] on button "View Full Details" at bounding box center [146, 590] width 105 height 20
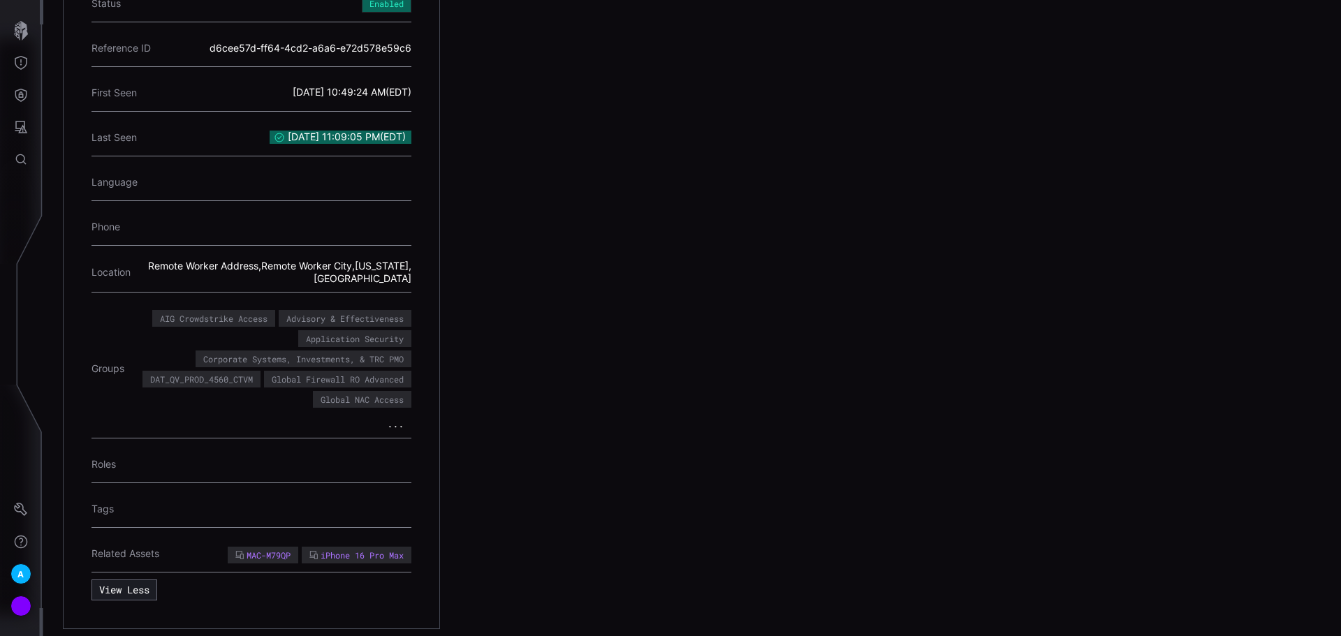
scroll to position [508, 0]
click at [272, 551] on div "MAC-M79QP" at bounding box center [262, 555] width 55 height 8
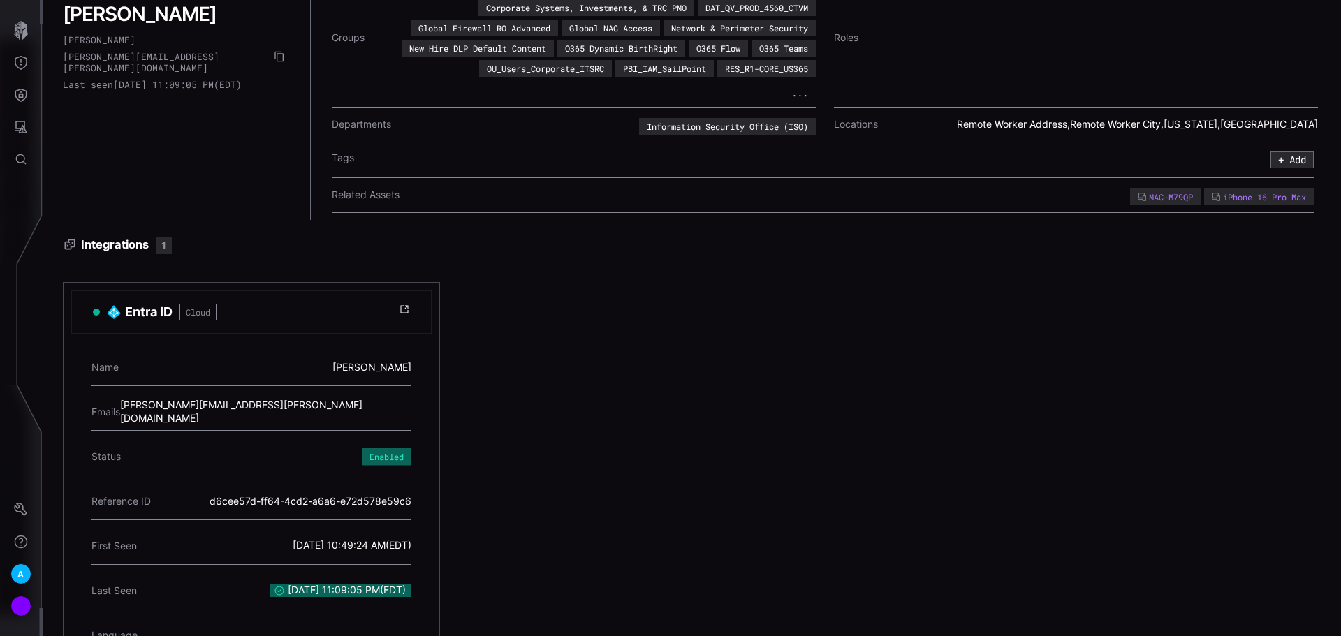
scroll to position [0, 0]
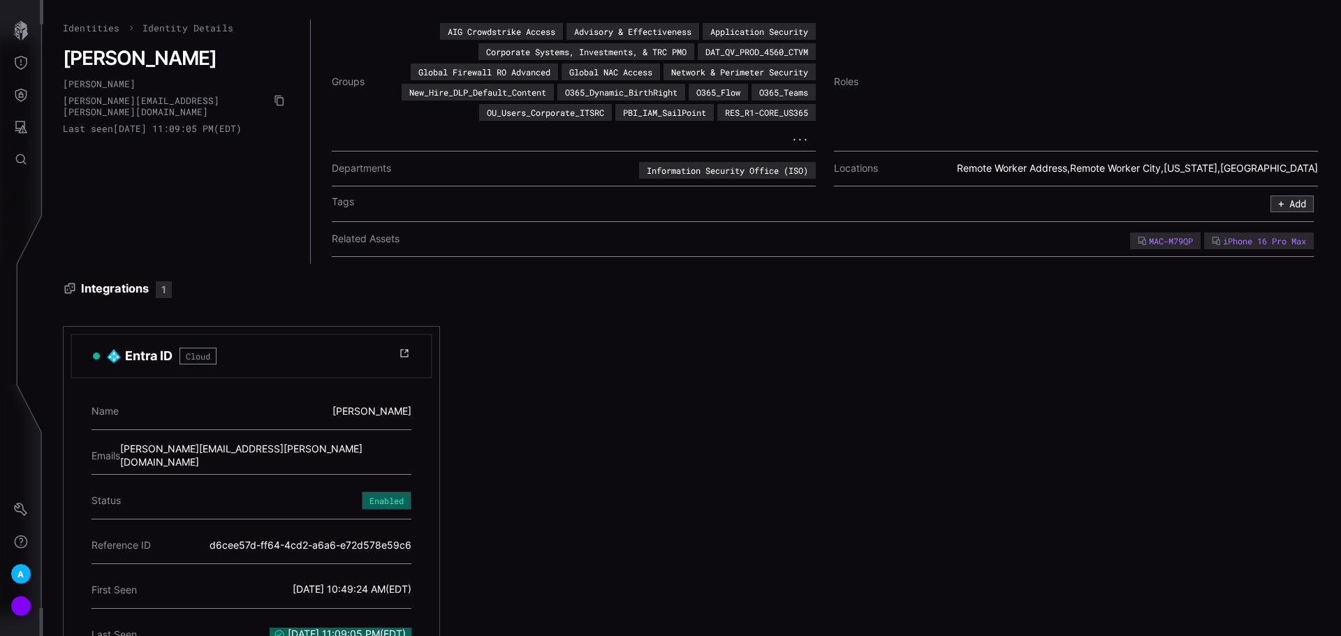
click at [801, 139] on button "..." at bounding box center [799, 137] width 32 height 14
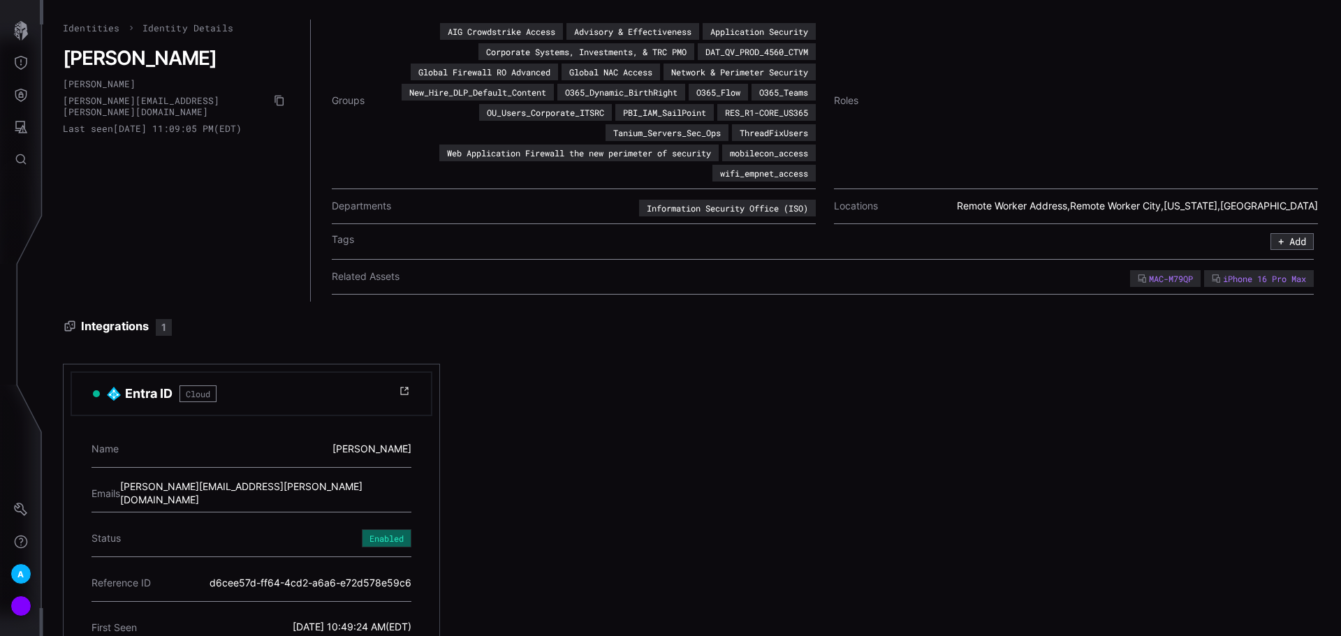
click at [607, 151] on div "Web Application Firewall the new perimeter of security" at bounding box center [579, 153] width 264 height 8
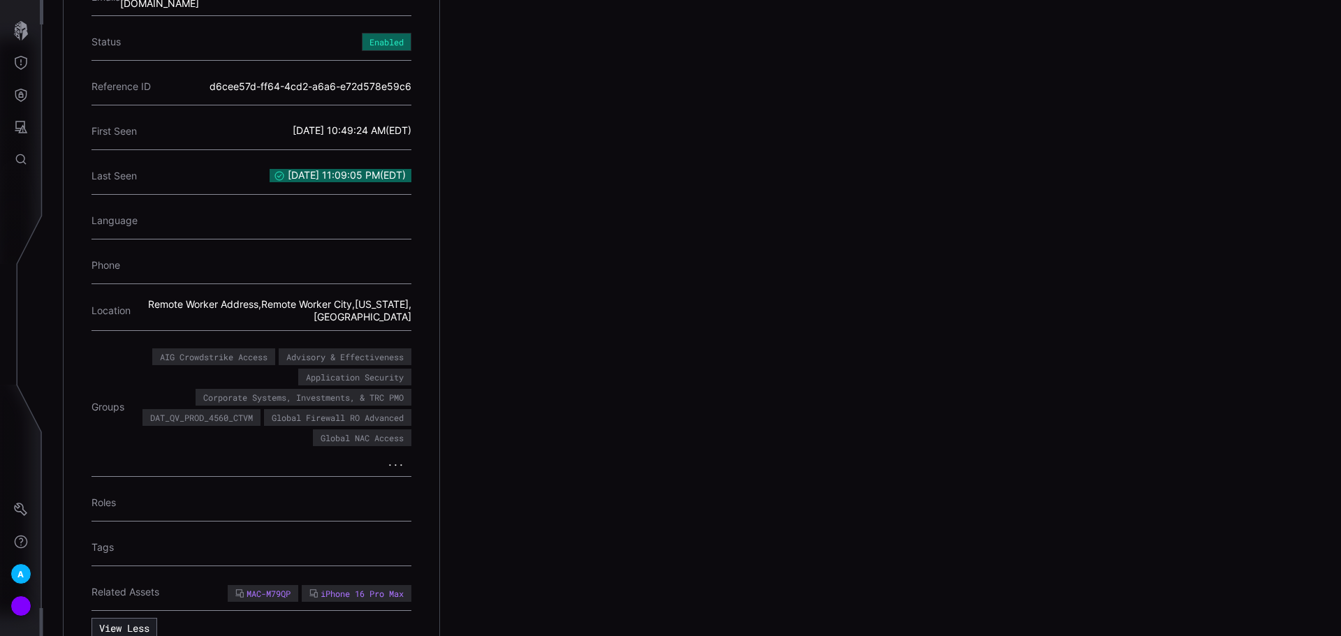
scroll to position [545, 0]
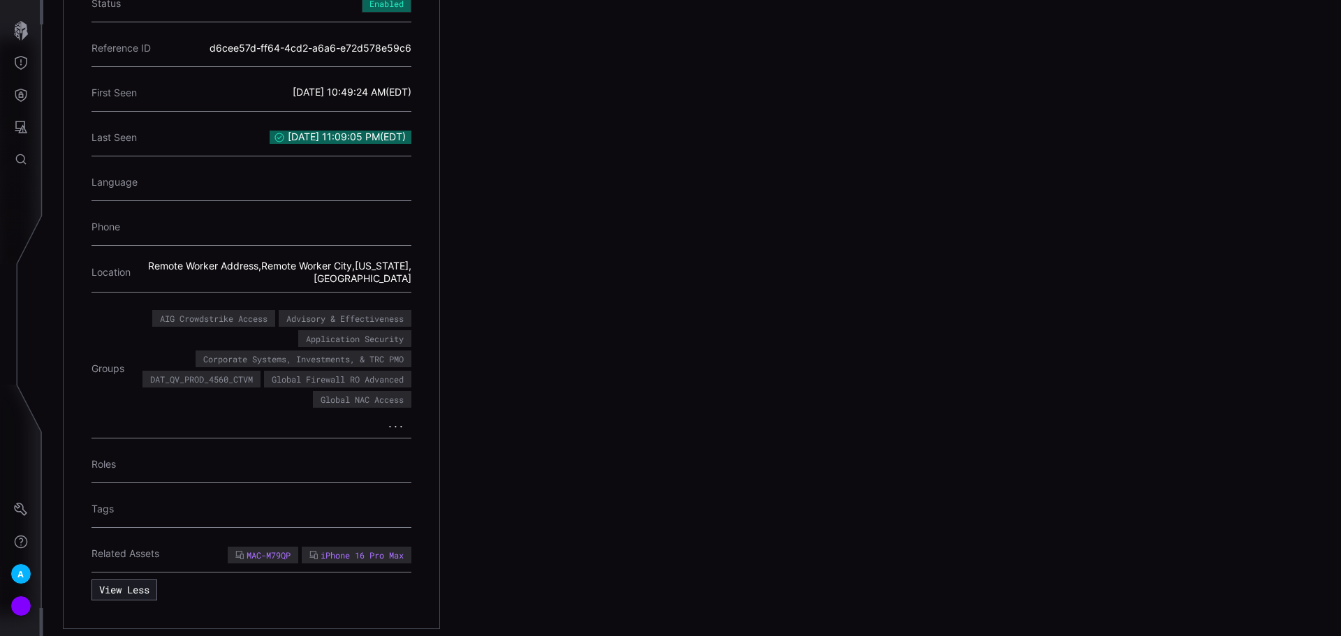
click at [397, 417] on button "..." at bounding box center [395, 424] width 32 height 14
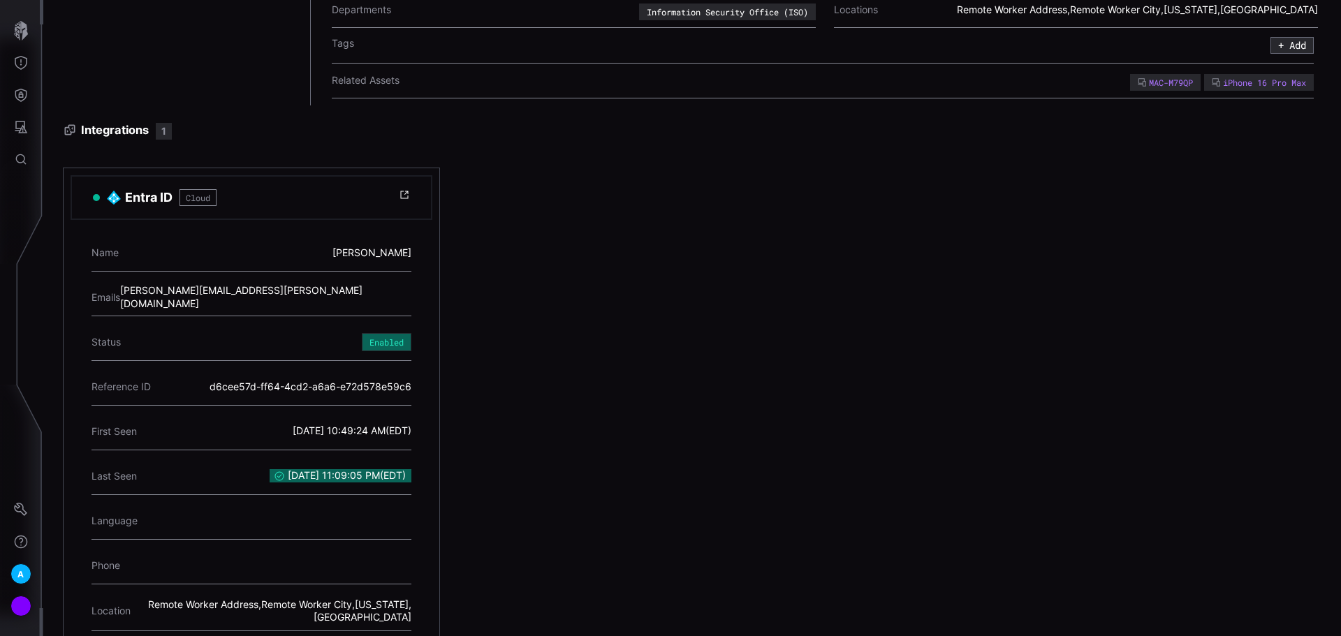
scroll to position [0, 0]
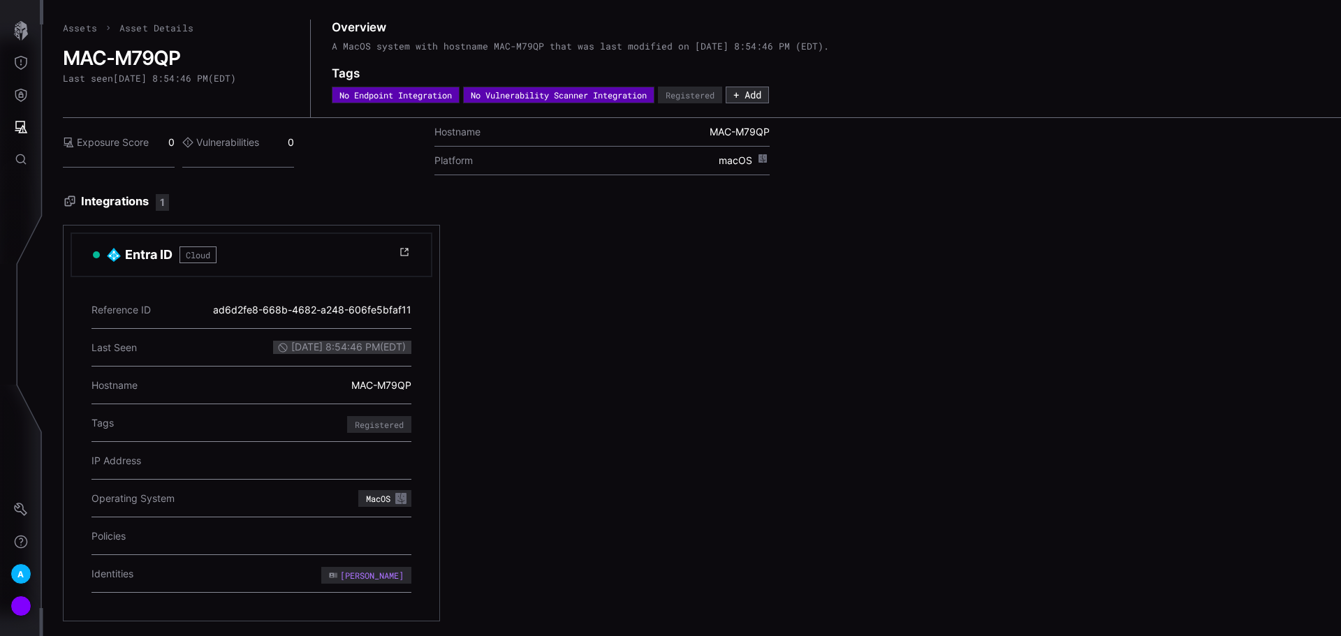
click at [718, 129] on span "MAC-M79QP" at bounding box center [739, 132] width 60 height 13
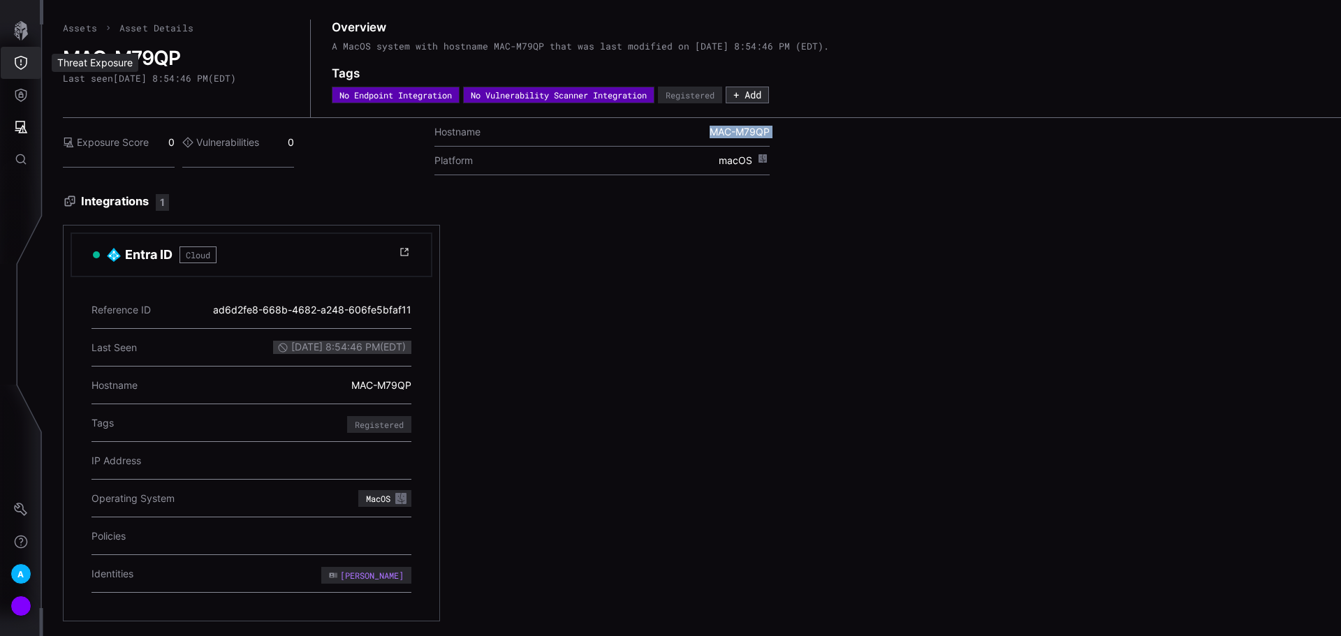
click at [19, 48] on button "Threat Exposure" at bounding box center [21, 63] width 40 height 32
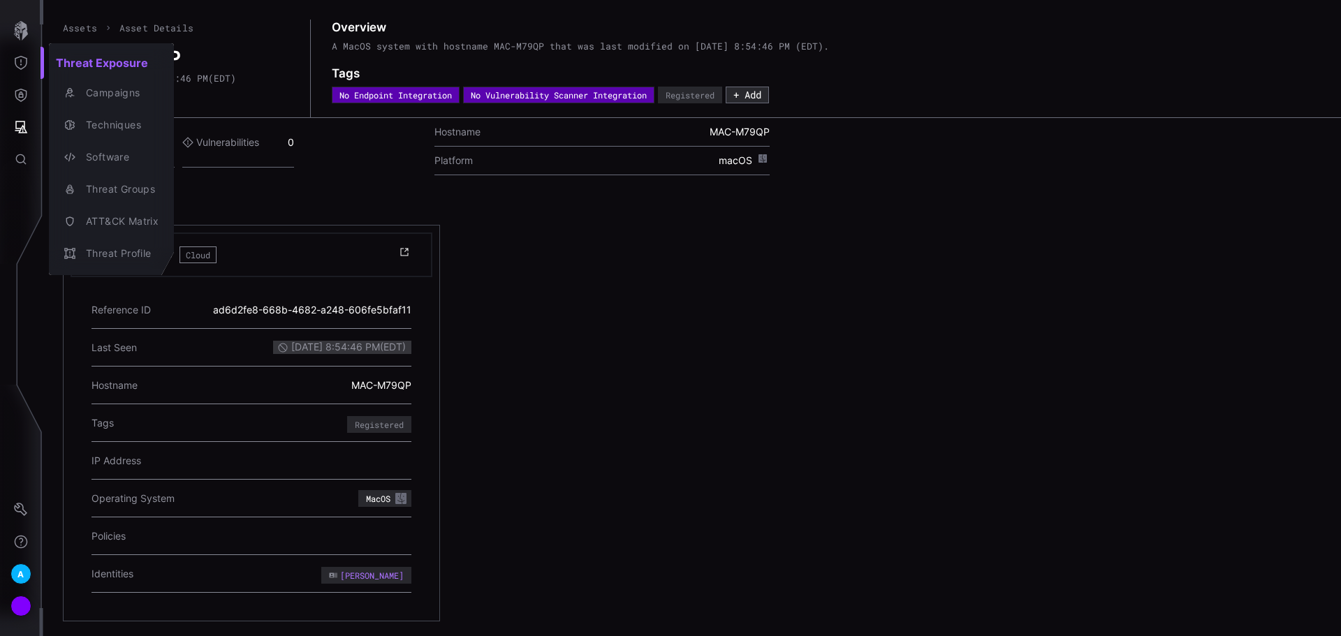
click at [24, 93] on div at bounding box center [670, 318] width 1341 height 636
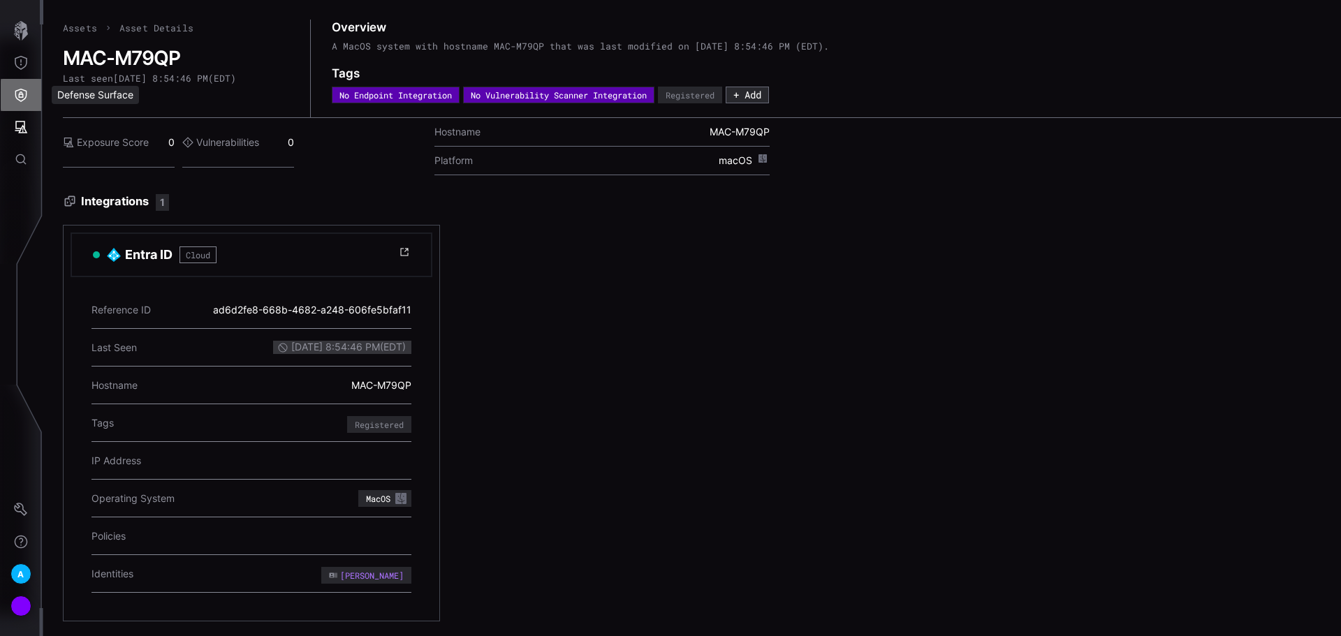
click at [15, 80] on button "Defense Surface" at bounding box center [21, 95] width 40 height 32
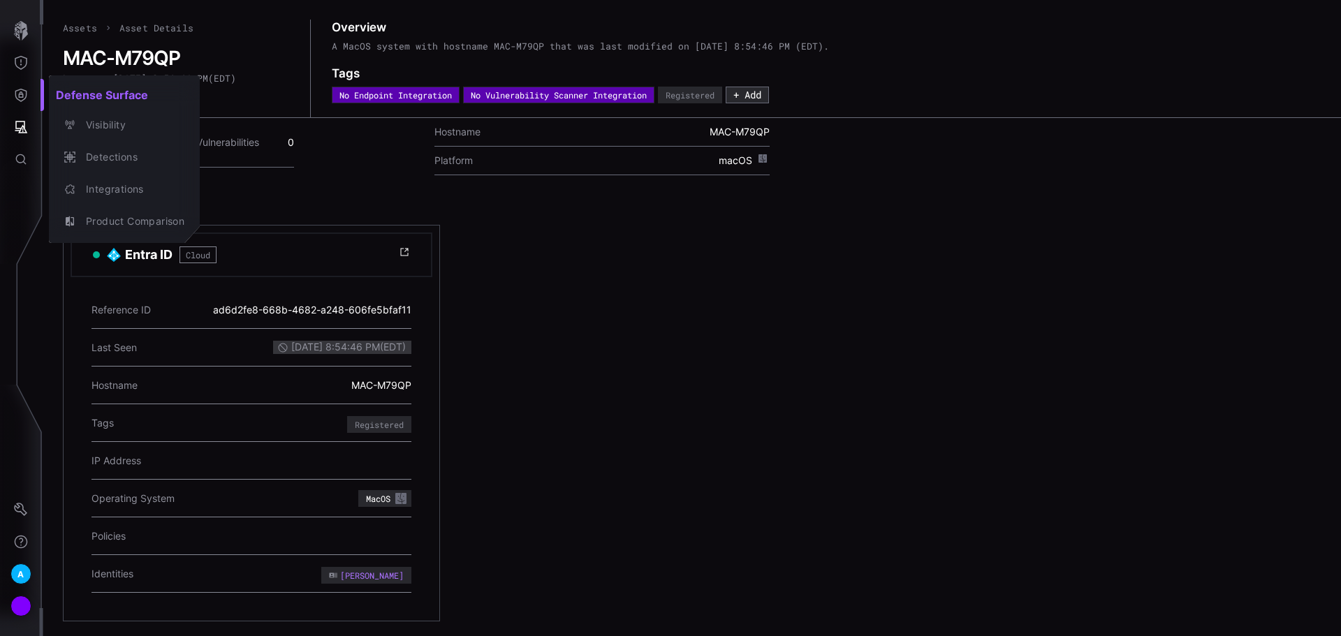
click at [24, 63] on div at bounding box center [670, 318] width 1341 height 636
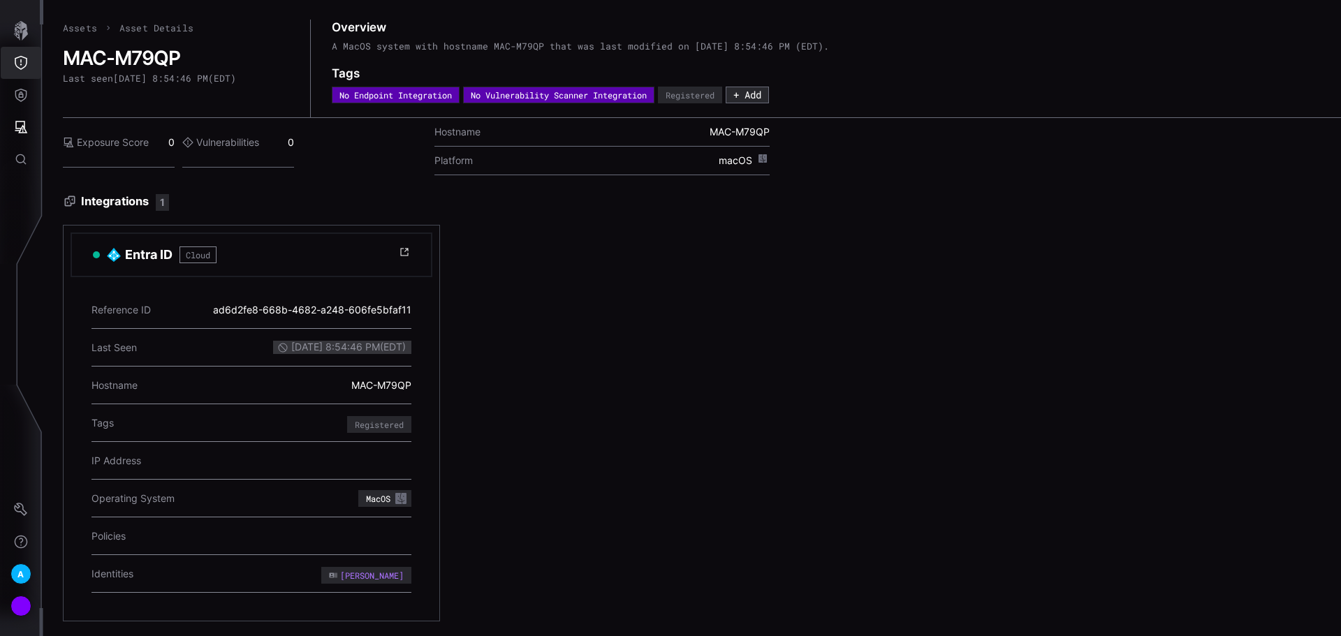
click at [14, 57] on icon "Threat Exposure" at bounding box center [21, 63] width 14 height 14
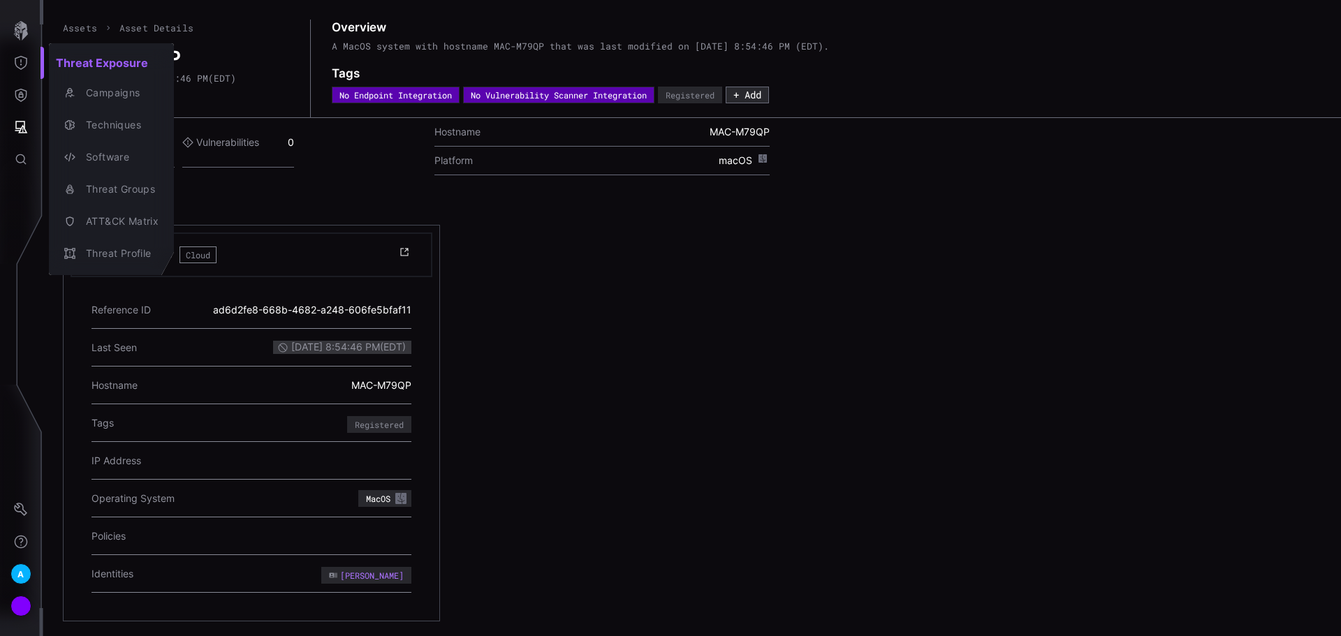
click at [22, 30] on div at bounding box center [670, 318] width 1341 height 636
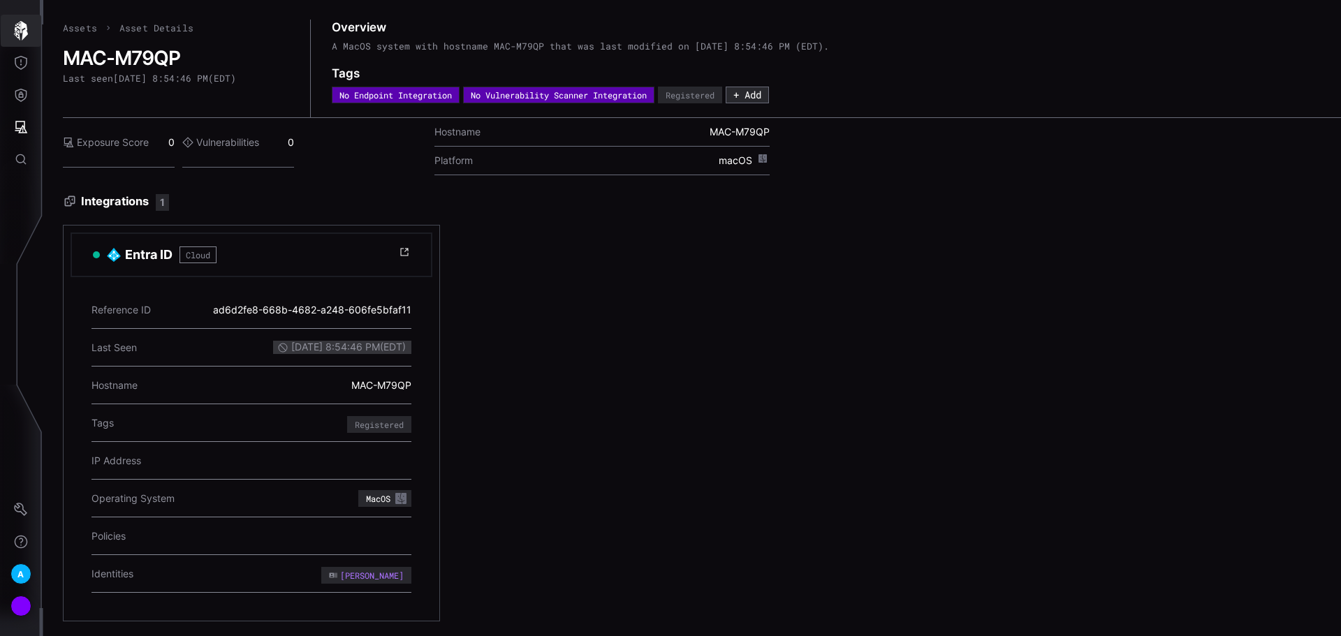
click at [19, 34] on icon "button" at bounding box center [21, 31] width 20 height 20
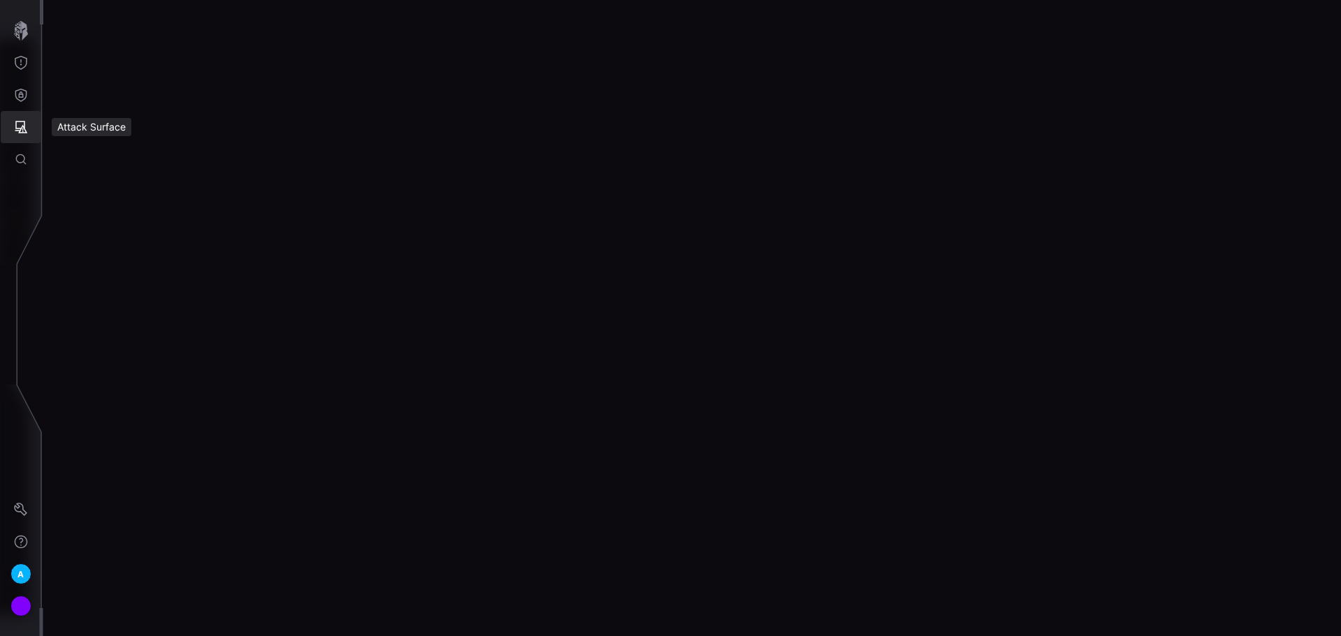
click at [23, 128] on icon "Attack Surface" at bounding box center [21, 127] width 13 height 13
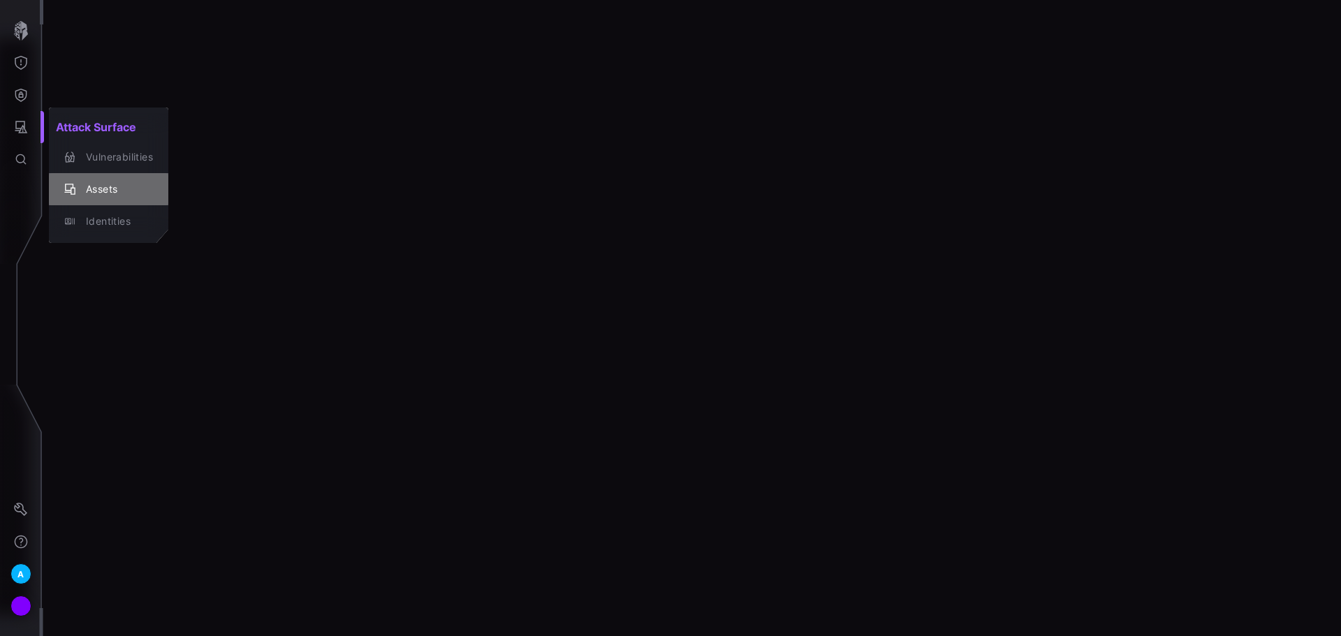
click at [111, 181] on div "Assets" at bounding box center [116, 189] width 74 height 17
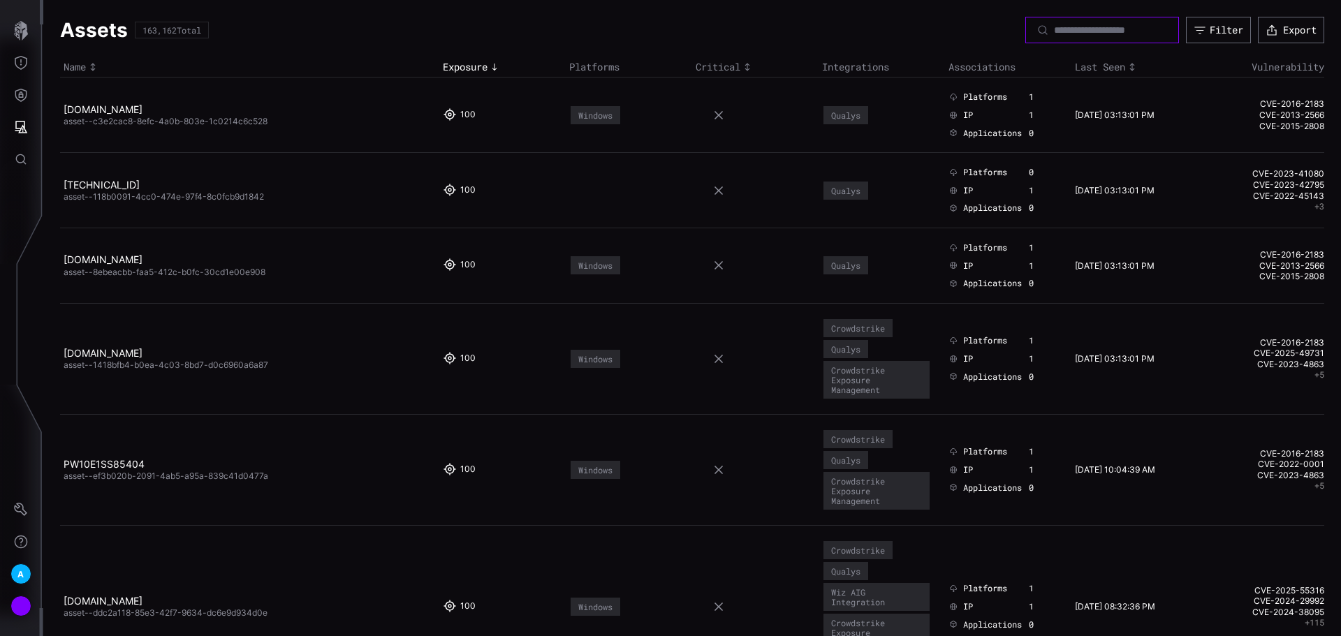
click at [1082, 34] on input at bounding box center [1103, 30] width 98 height 13
paste input "*********"
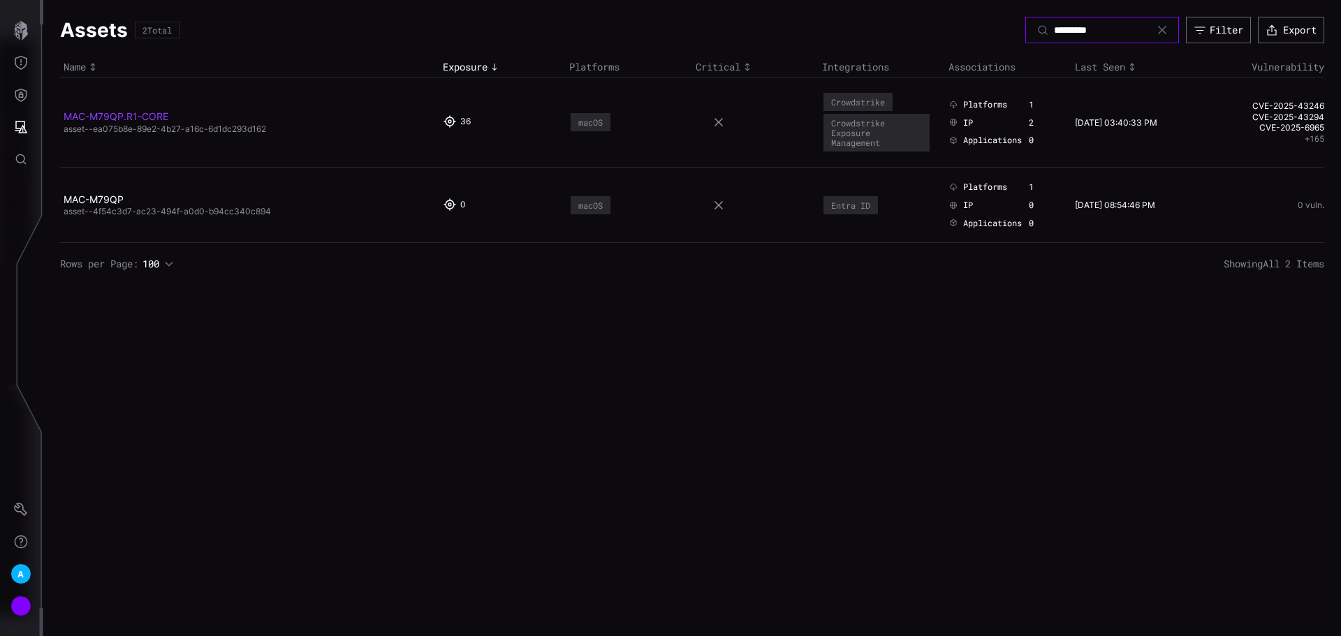
type input "*********"
click at [118, 119] on link "MAC-M79QP.R1-CORE" at bounding box center [116, 116] width 105 height 12
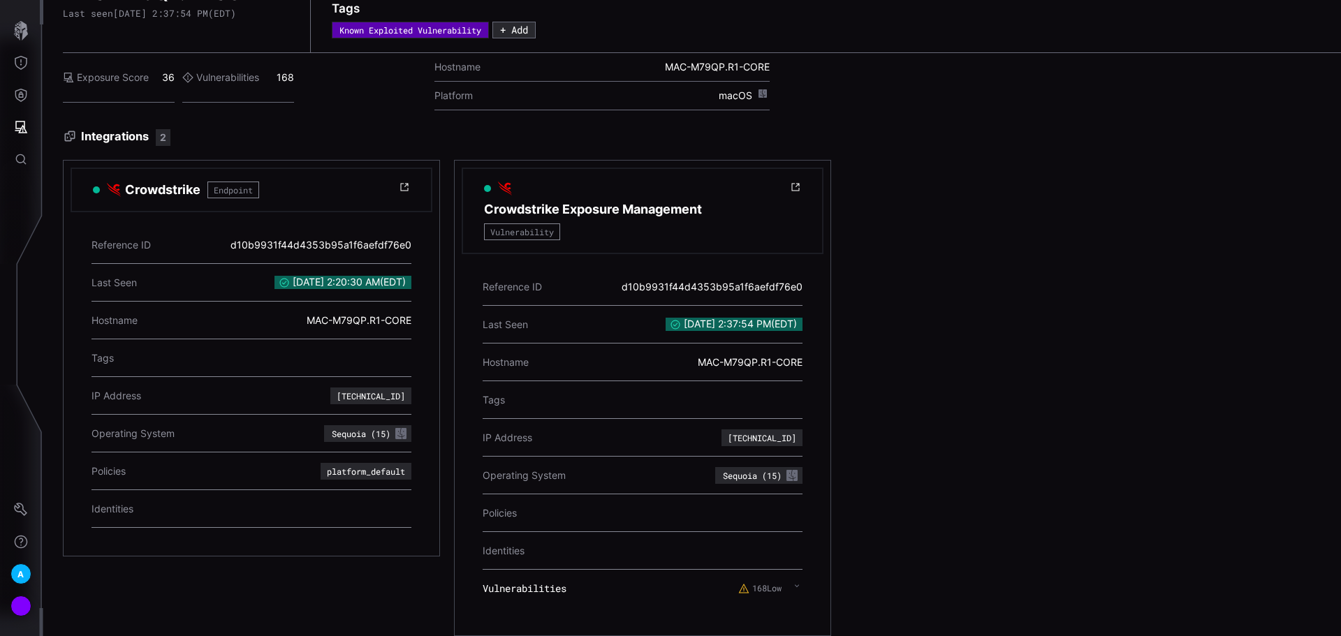
scroll to position [75, 0]
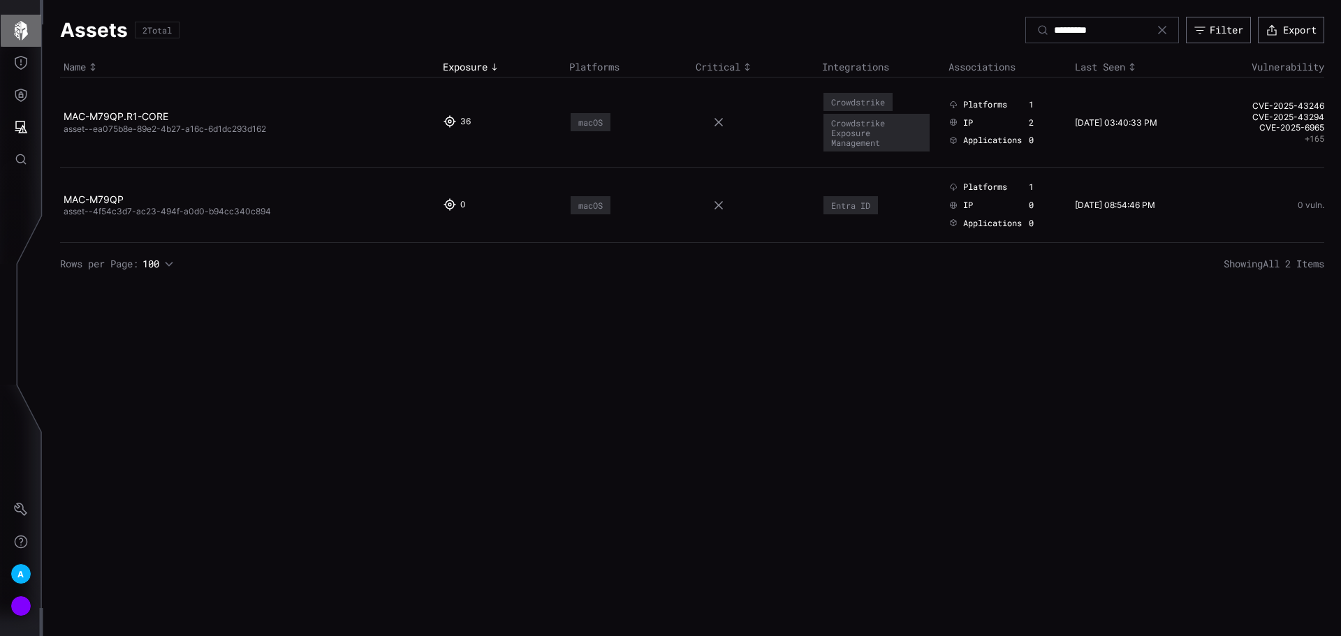
click at [26, 23] on icon "button" at bounding box center [21, 31] width 20 height 20
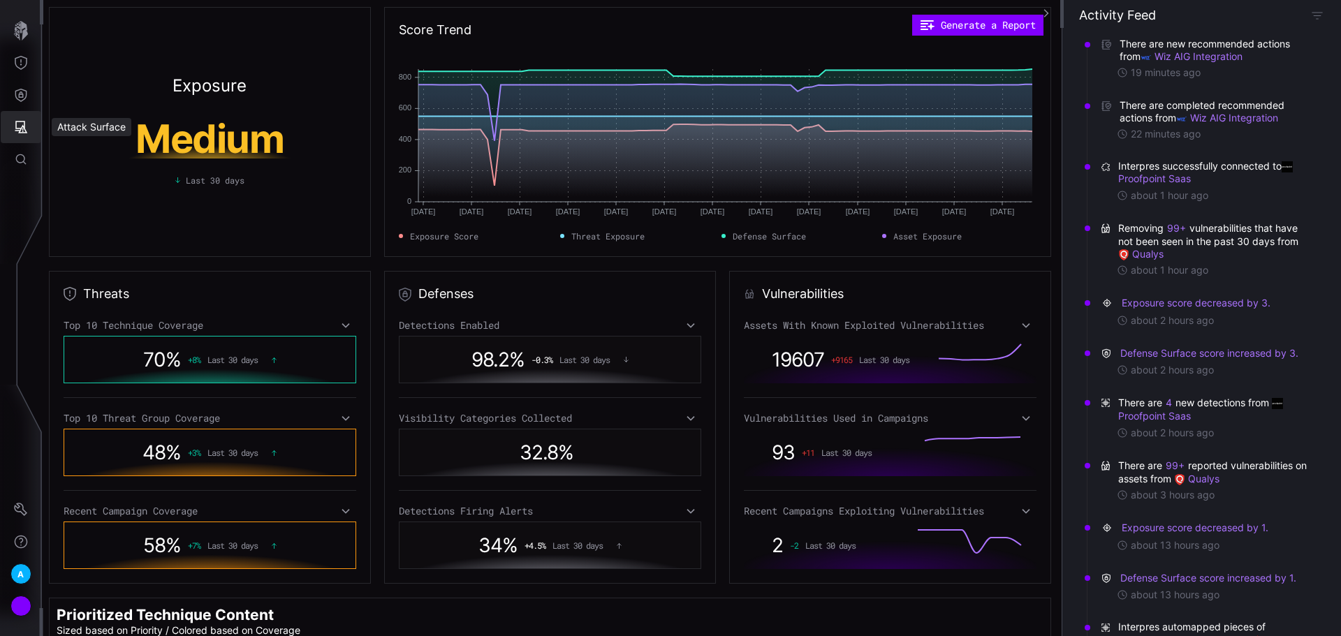
click at [25, 128] on icon "Attack Surface" at bounding box center [21, 127] width 14 height 14
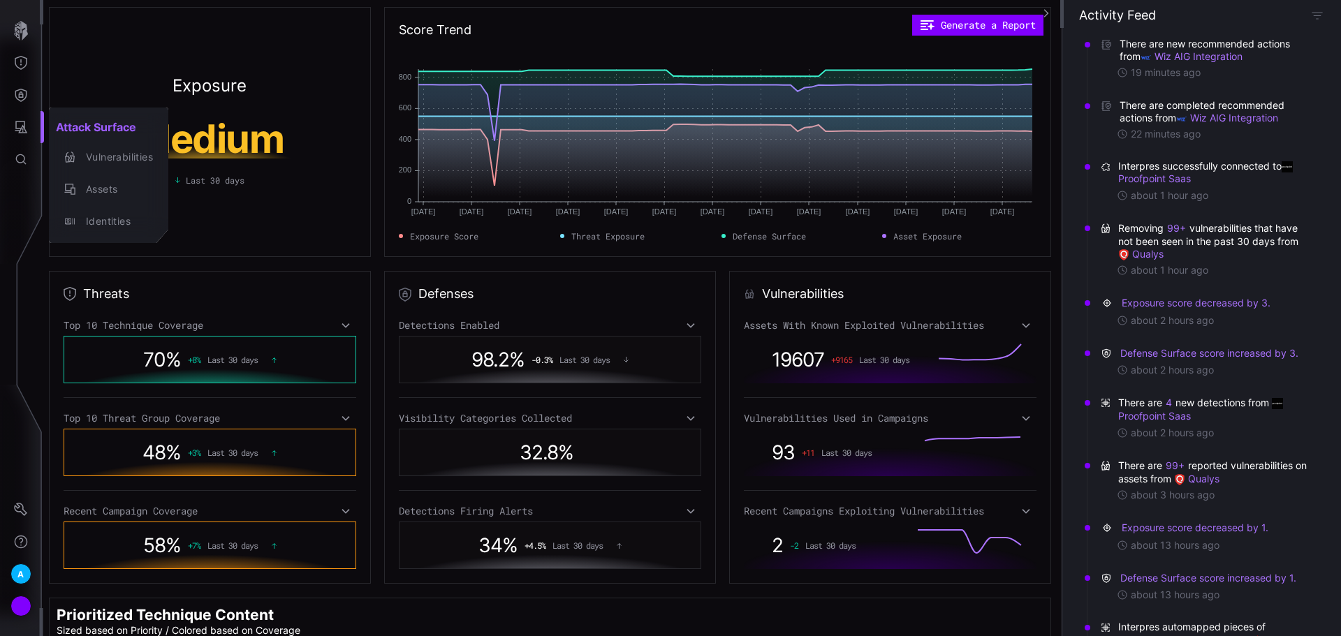
click at [28, 157] on div at bounding box center [670, 318] width 1341 height 636
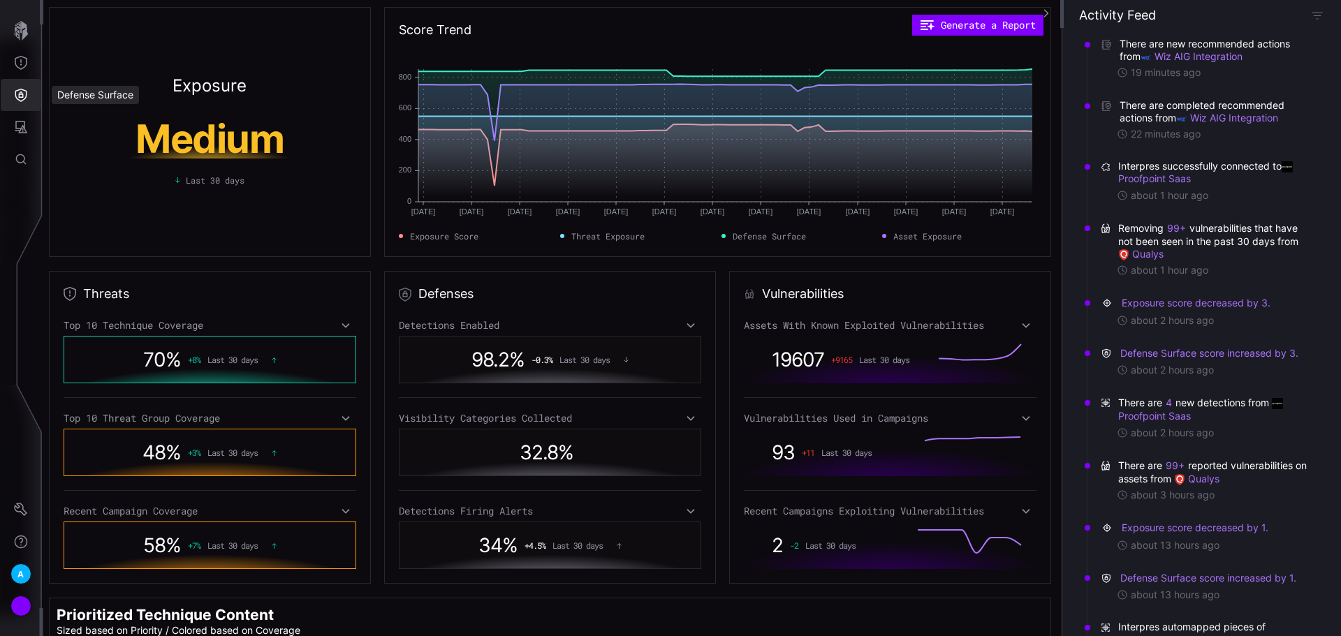
click at [10, 80] on button "Defense Surface" at bounding box center [21, 95] width 40 height 32
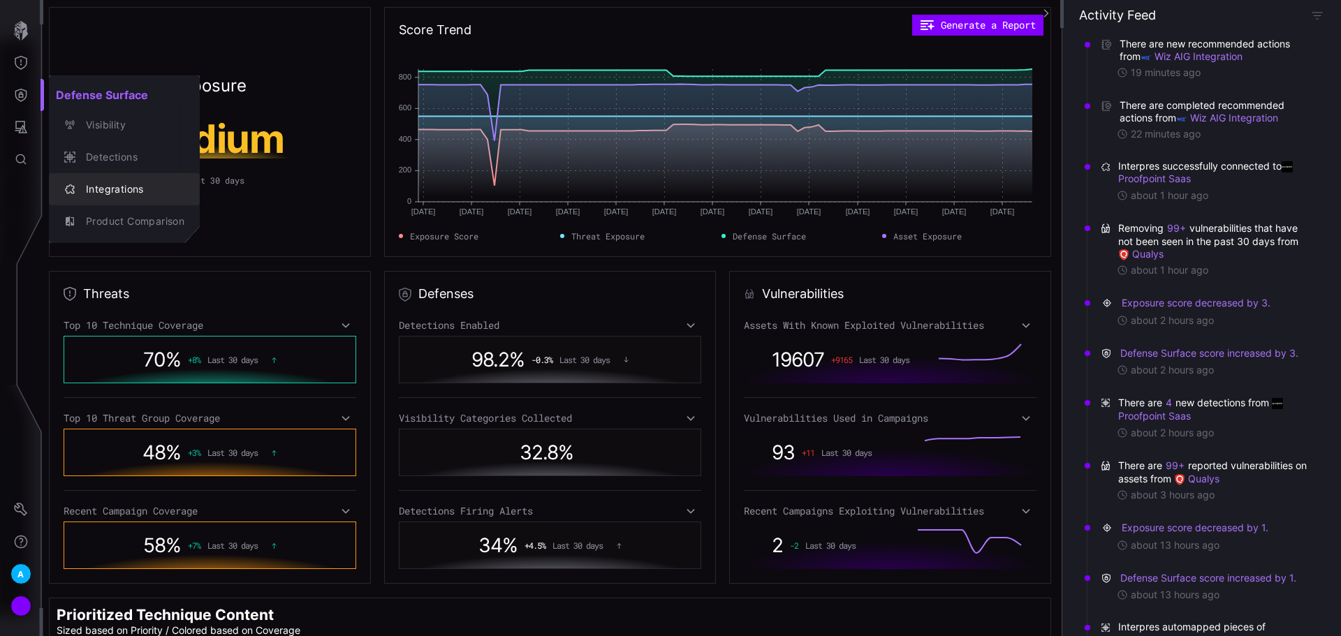
click at [109, 191] on div "Integrations" at bounding box center [131, 189] width 105 height 17
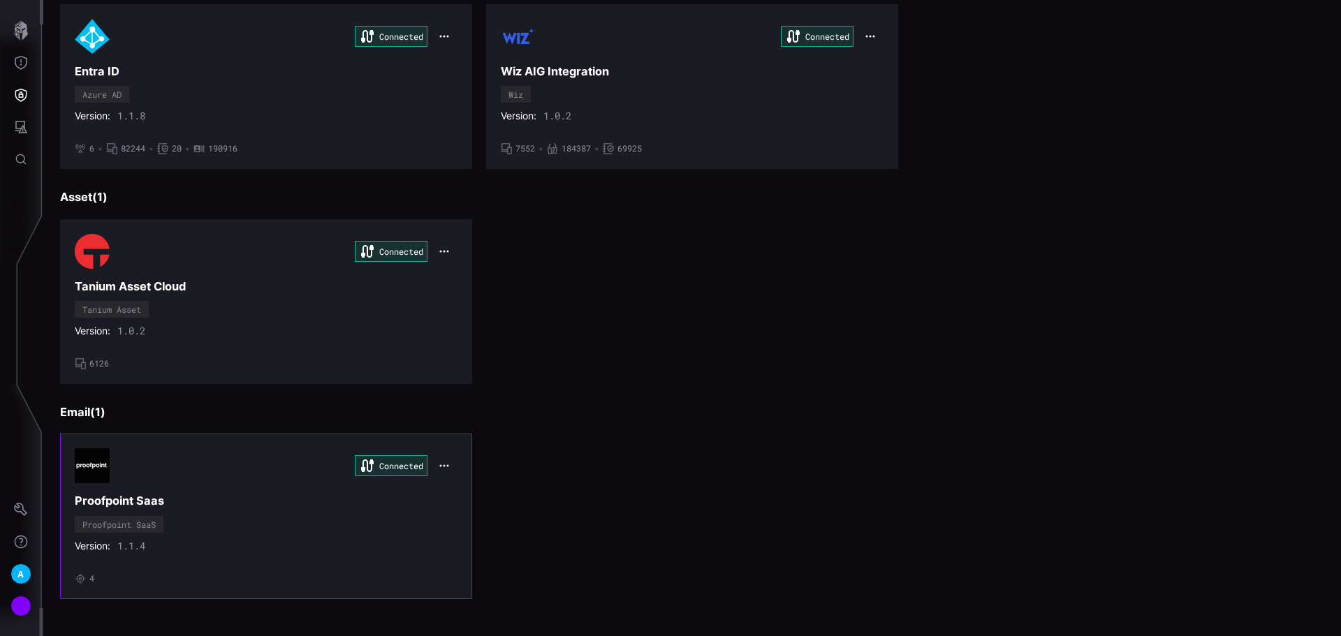
scroll to position [582, 0]
click at [283, 501] on h3 "Proofpoint Saas" at bounding box center [266, 500] width 383 height 15
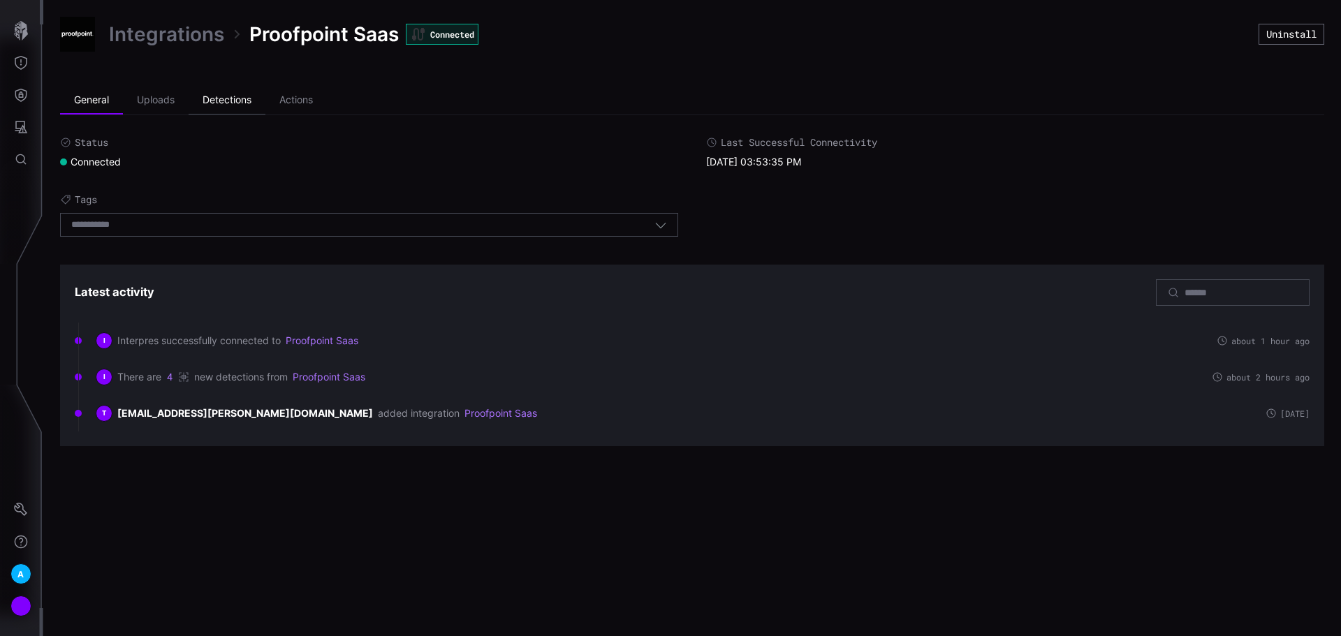
click at [257, 95] on li "Detections" at bounding box center [227, 101] width 77 height 28
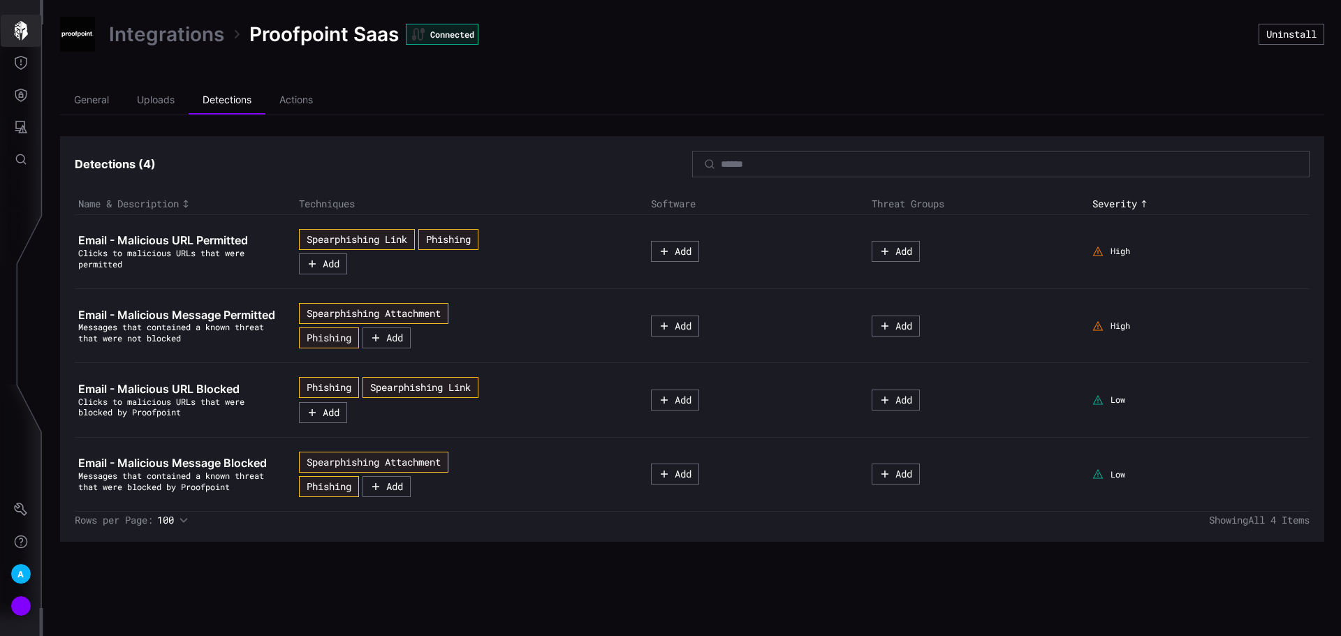
click at [11, 36] on icon "button" at bounding box center [21, 31] width 20 height 20
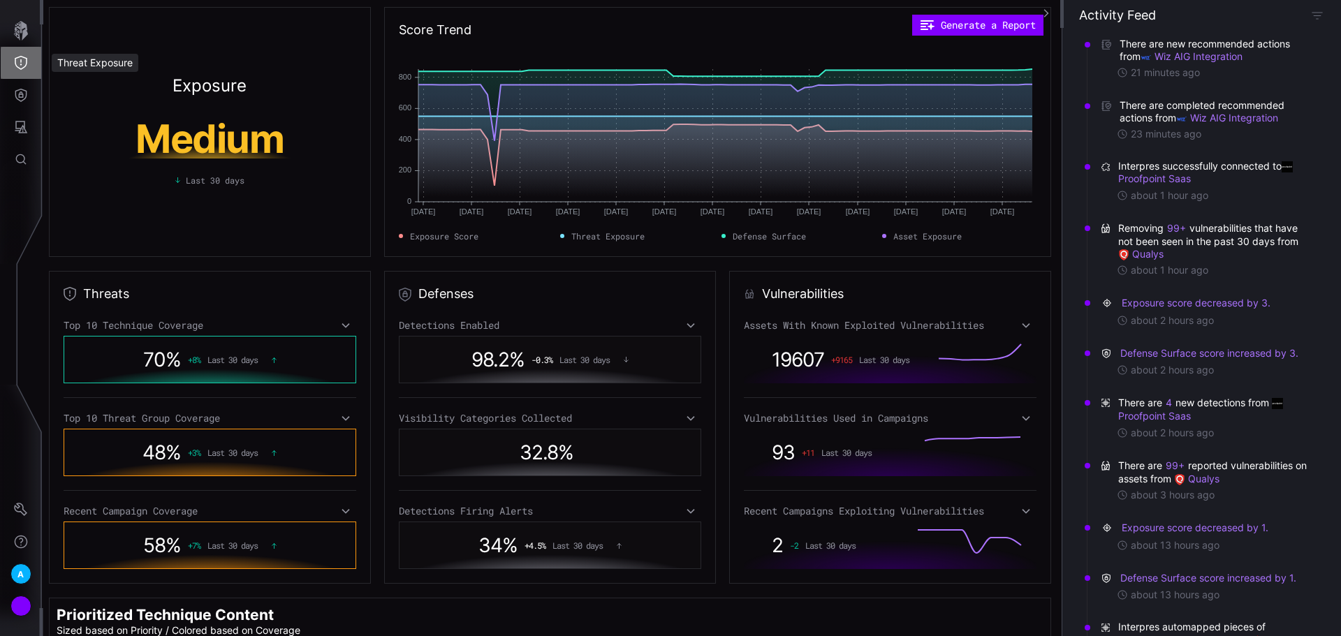
click at [22, 63] on icon "Threat Exposure" at bounding box center [21, 63] width 14 height 14
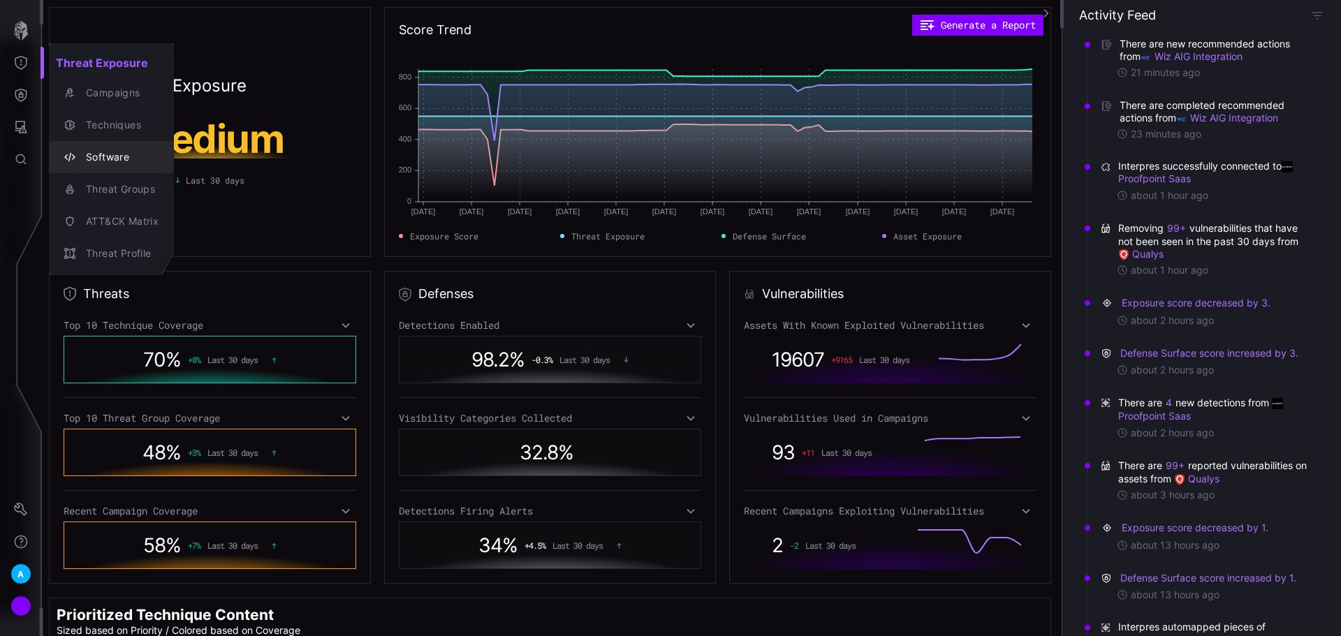
click at [101, 166] on div "Software" at bounding box center [111, 157] width 114 height 20
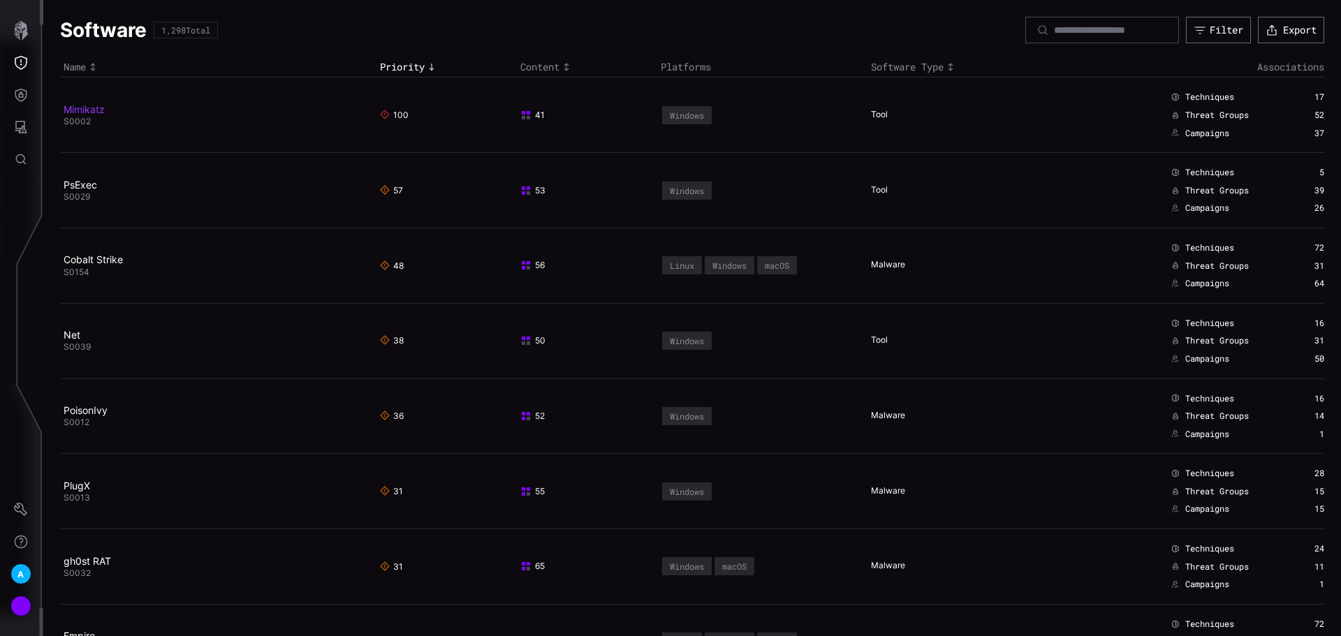
click at [92, 105] on link "Mimikatz" at bounding box center [84, 109] width 41 height 12
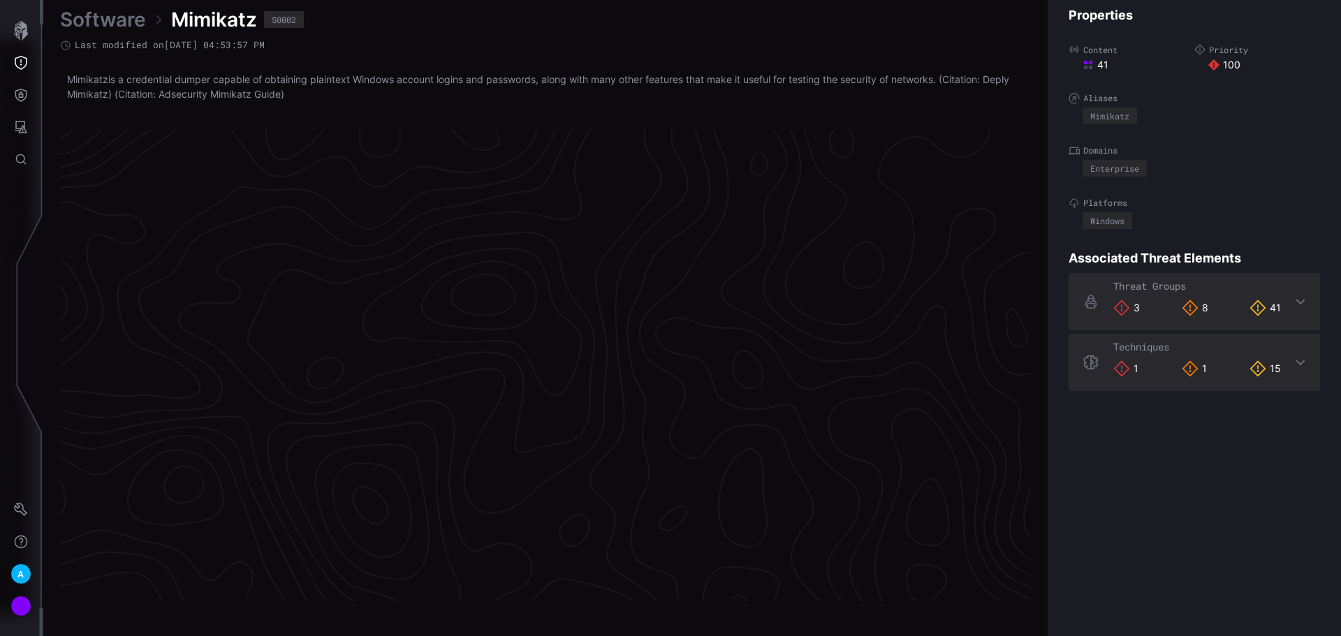
scroll to position [2912, 568]
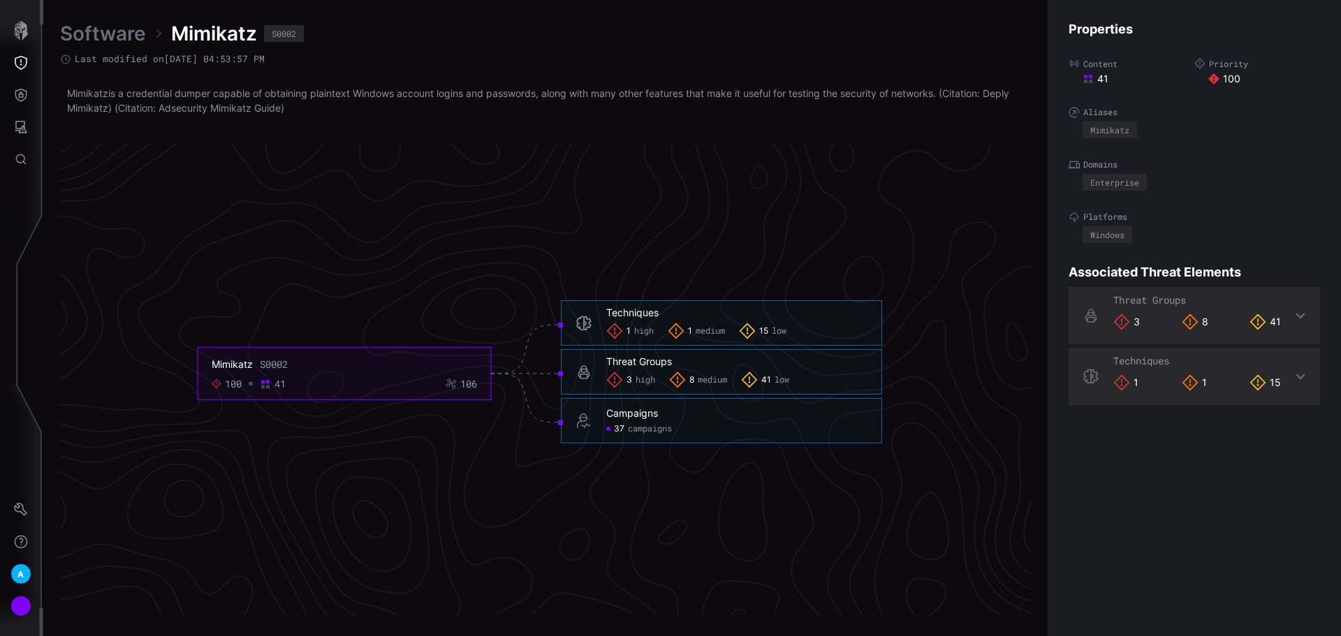
click at [1294, 312] on div "Threat Groups 3 8 41" at bounding box center [1193, 315] width 251 height 57
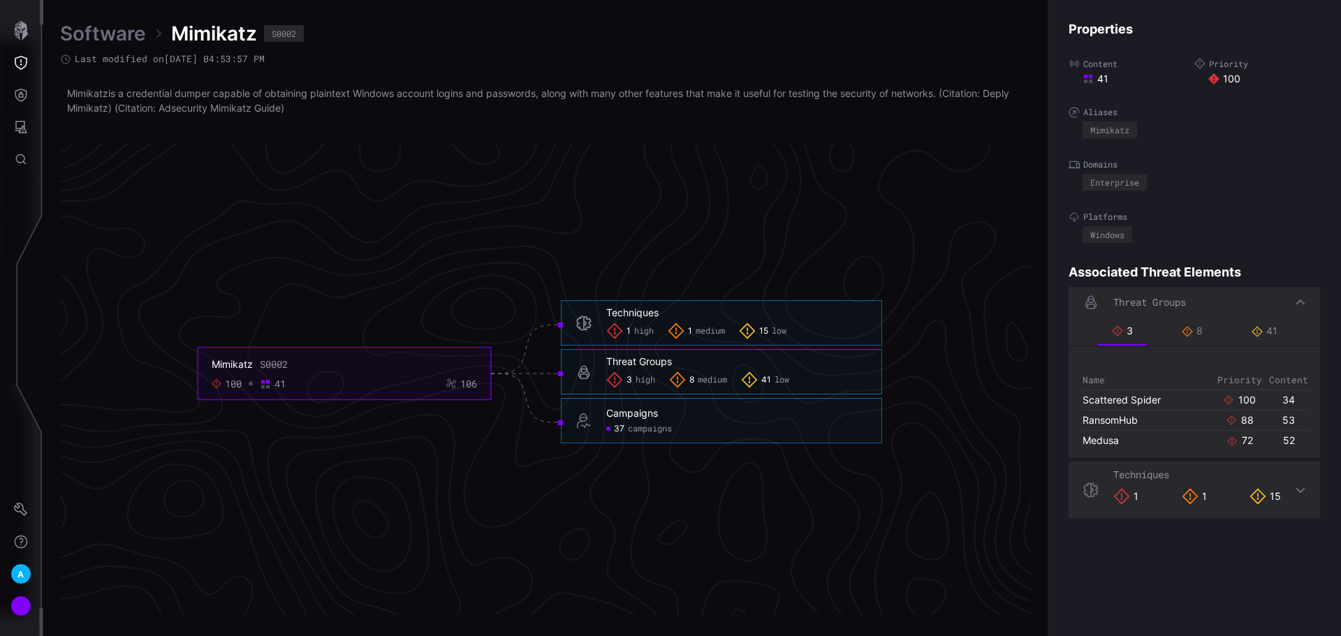
click at [1293, 308] on div "Threat Groups" at bounding box center [1193, 302] width 251 height 31
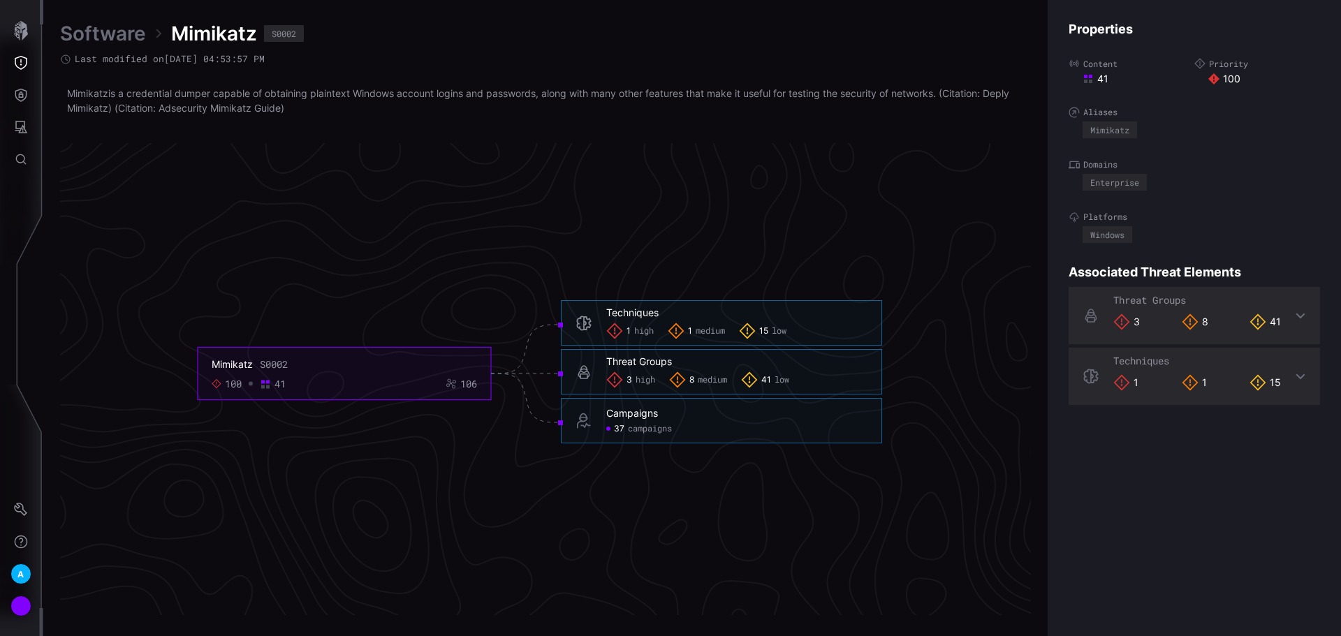
click at [1296, 375] on icon at bounding box center [1300, 377] width 9 height 6
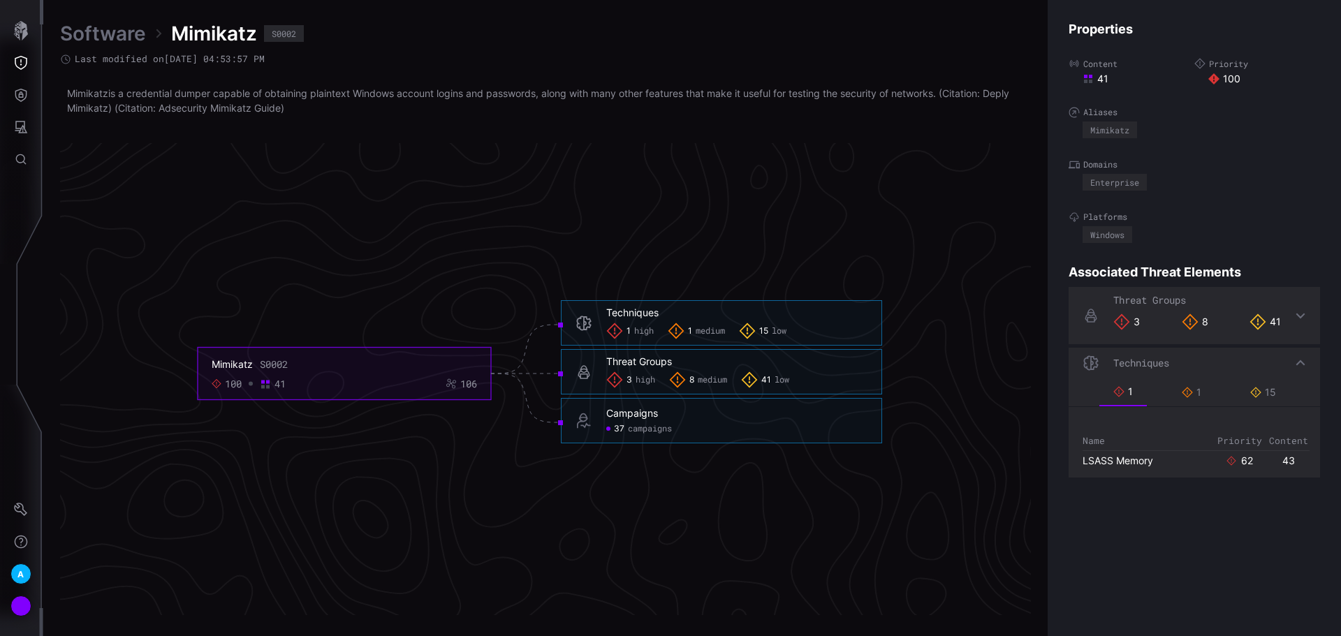
click at [1292, 374] on div "Techniques" at bounding box center [1193, 363] width 251 height 31
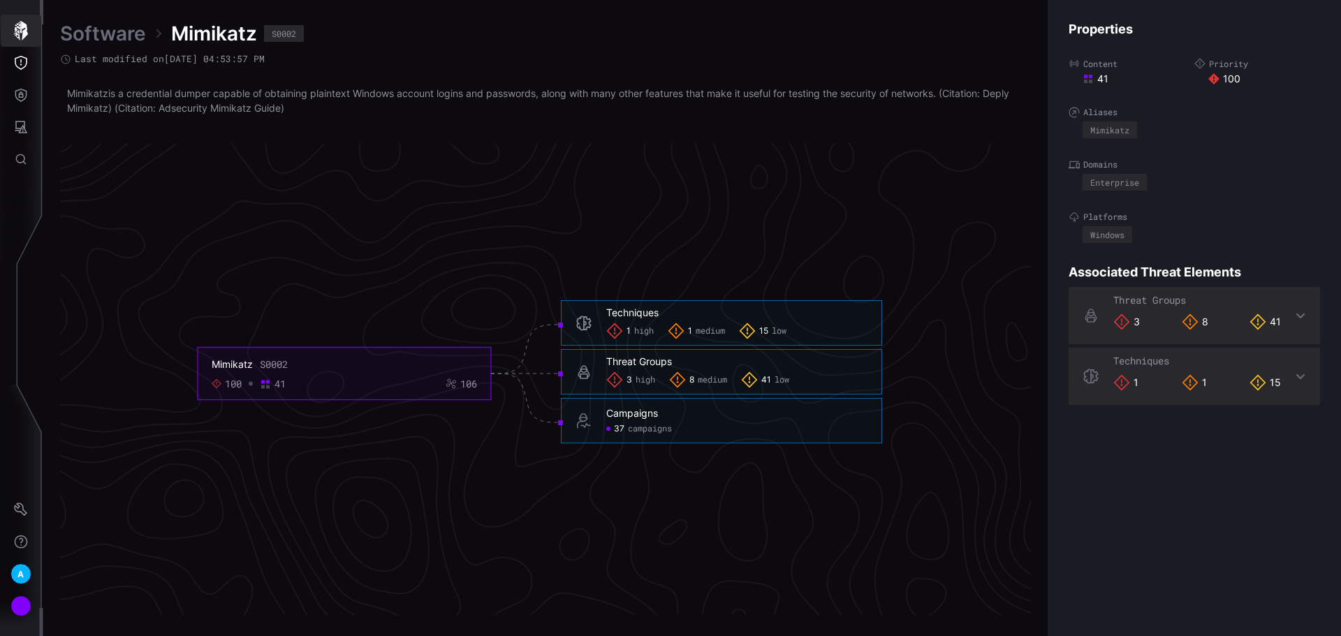
click at [13, 21] on icon "button" at bounding box center [21, 31] width 20 height 20
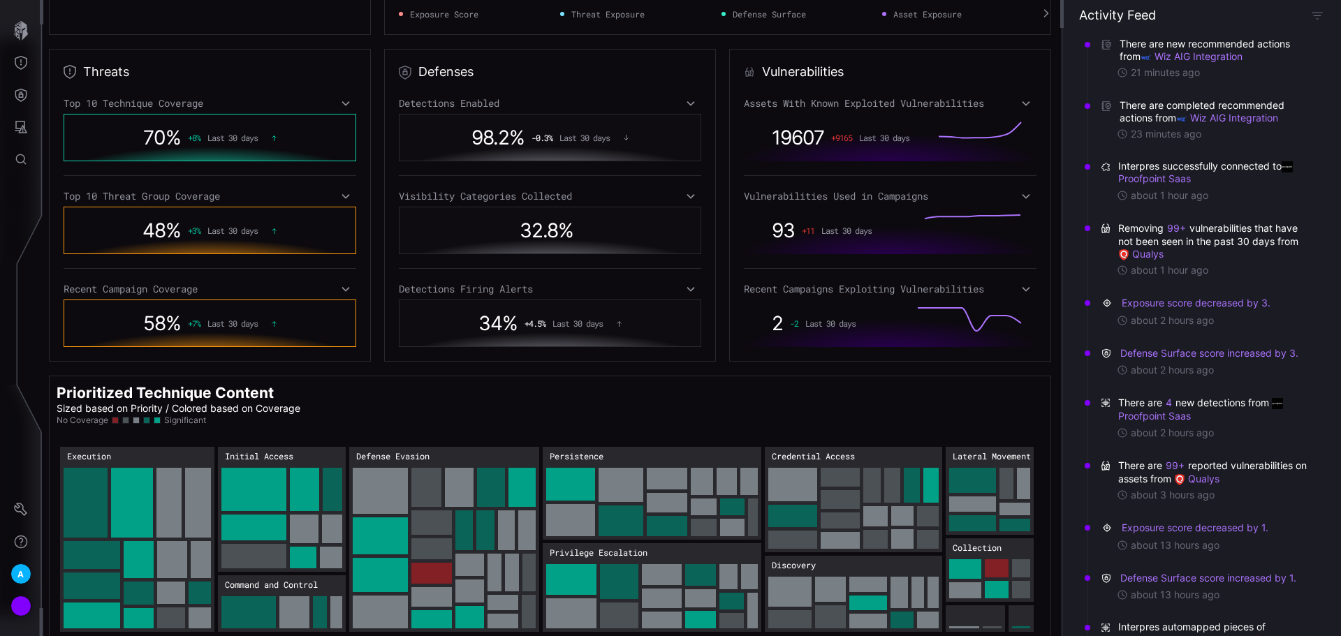
scroll to position [236, 0]
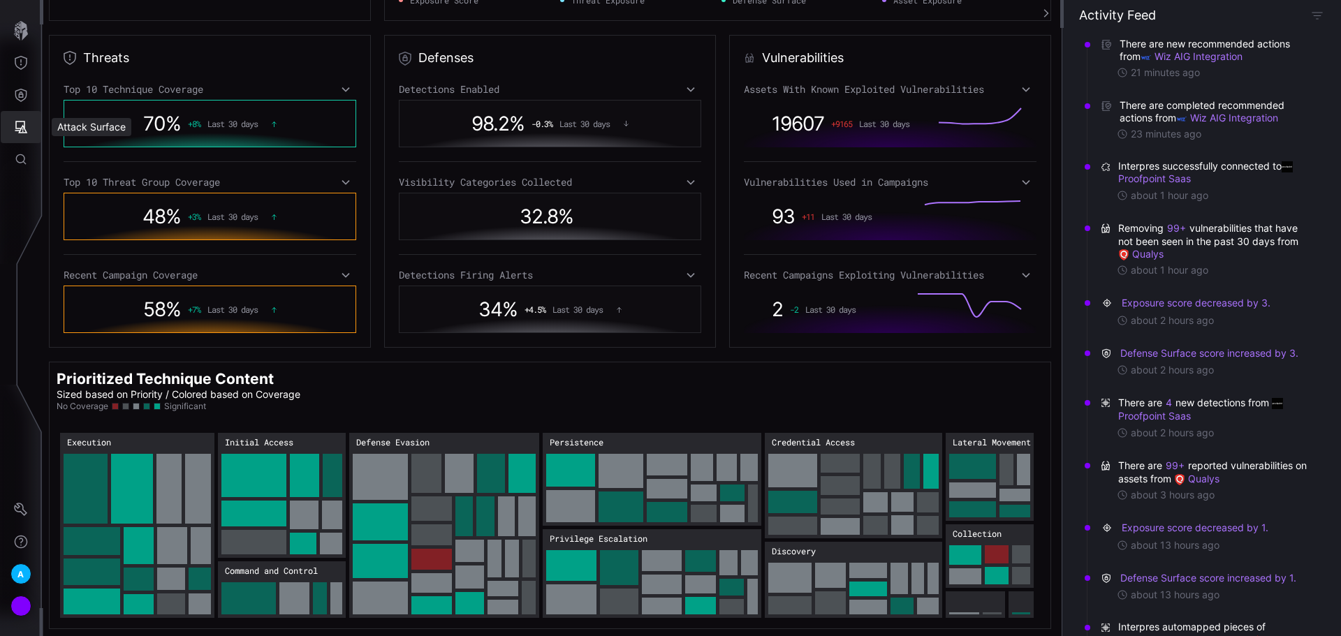
click at [27, 131] on icon "Attack Surface" at bounding box center [21, 127] width 14 height 14
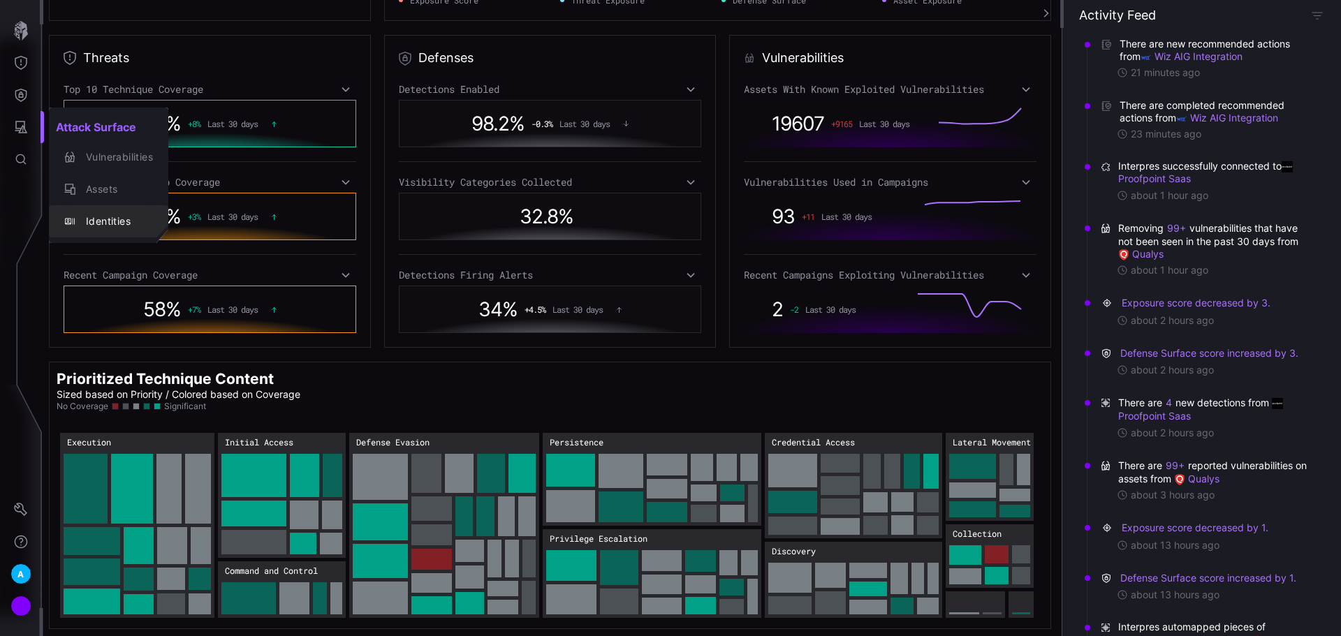
click at [119, 209] on button "Identities" at bounding box center [108, 221] width 119 height 32
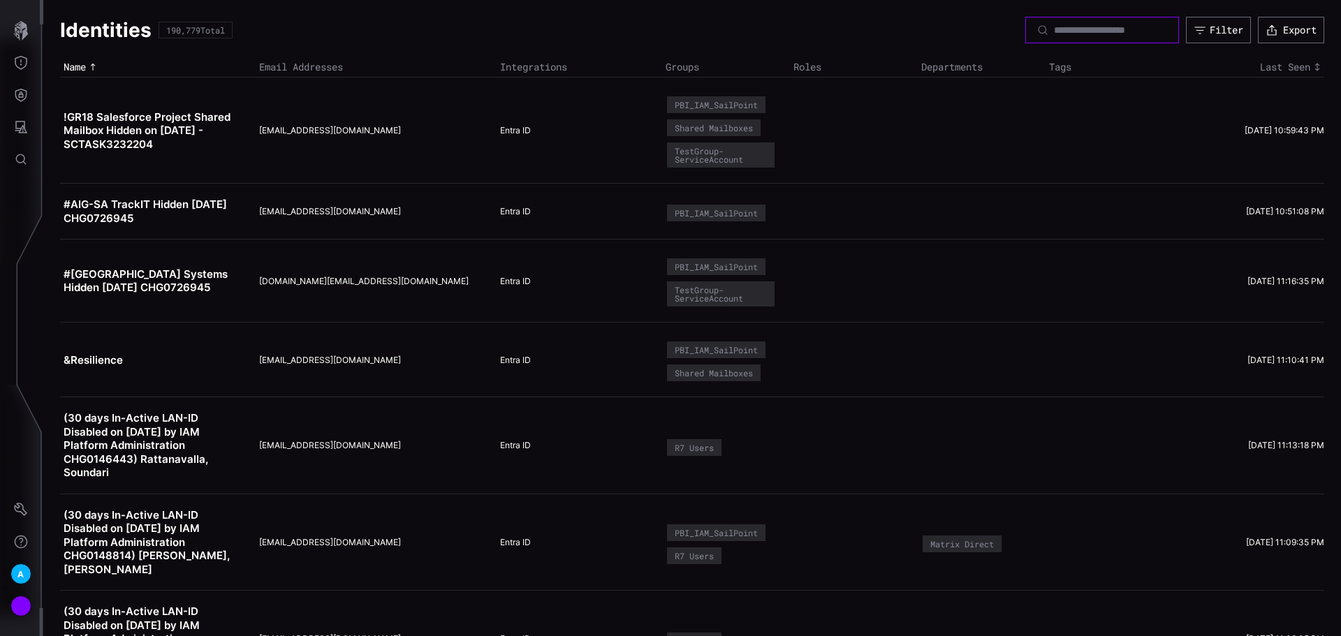
click at [1054, 29] on input at bounding box center [1103, 30] width 98 height 13
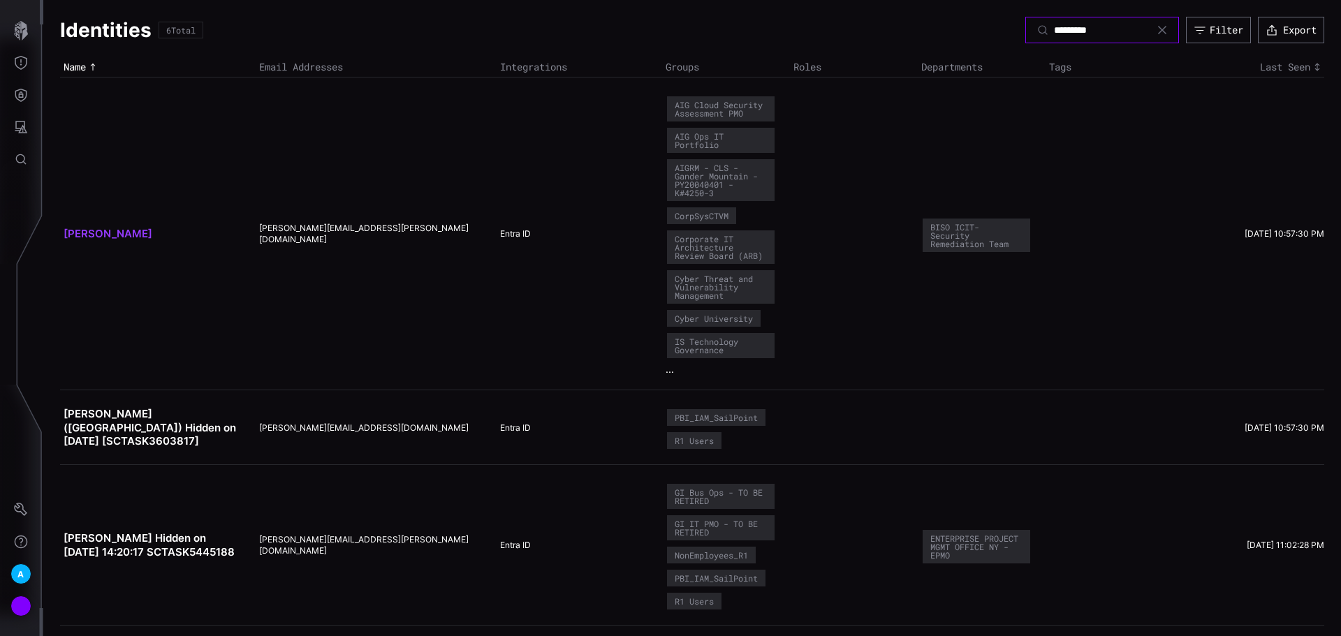
type input "*********"
click at [138, 231] on link "[PERSON_NAME]" at bounding box center [108, 233] width 89 height 13
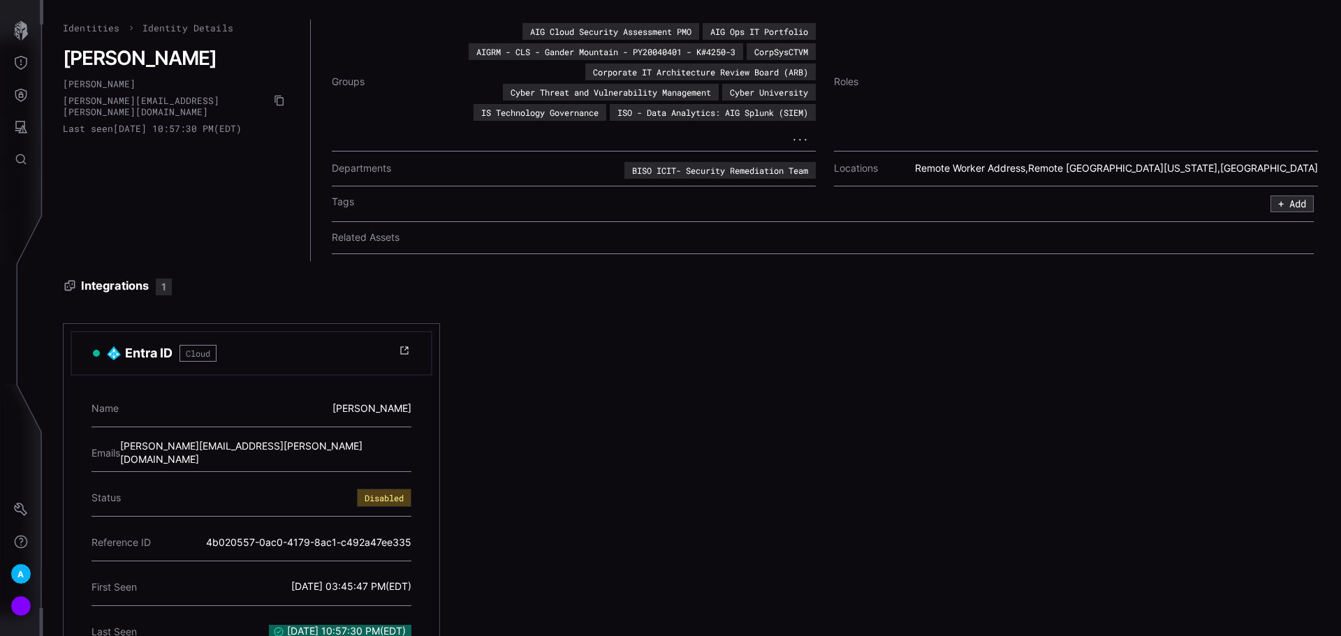
click at [795, 145] on div "Groups AIG Cloud Security Assessment PMO AIG Ops IT Portfolio AIGRM - CLS - Gan…" at bounding box center [574, 86] width 484 height 132
click at [795, 141] on button "..." at bounding box center [799, 137] width 32 height 14
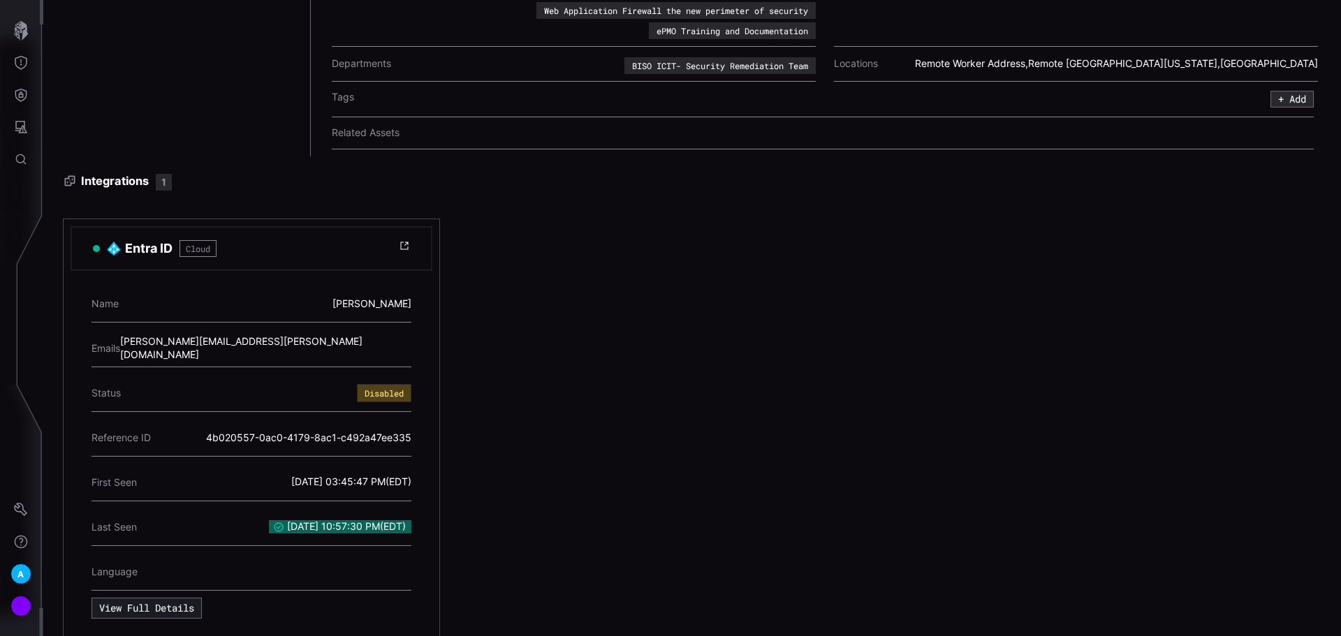
scroll to position [212, 0]
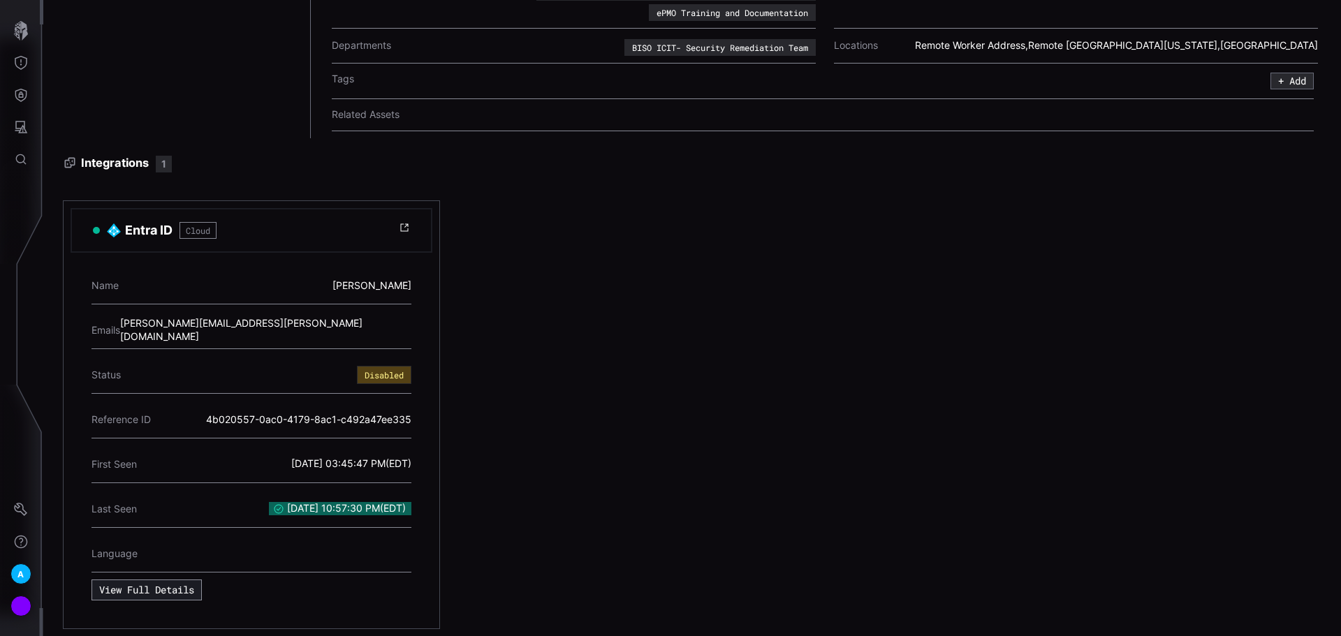
click at [153, 580] on button "View Full Details" at bounding box center [146, 590] width 110 height 21
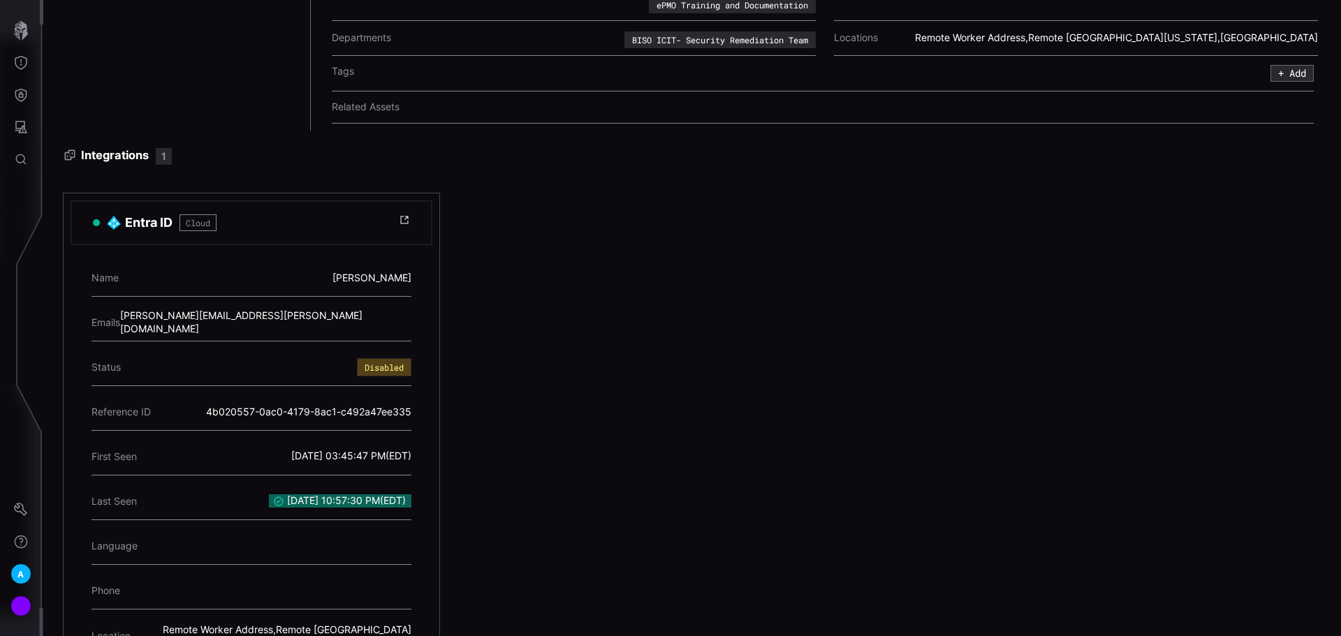
scroll to position [209, 0]
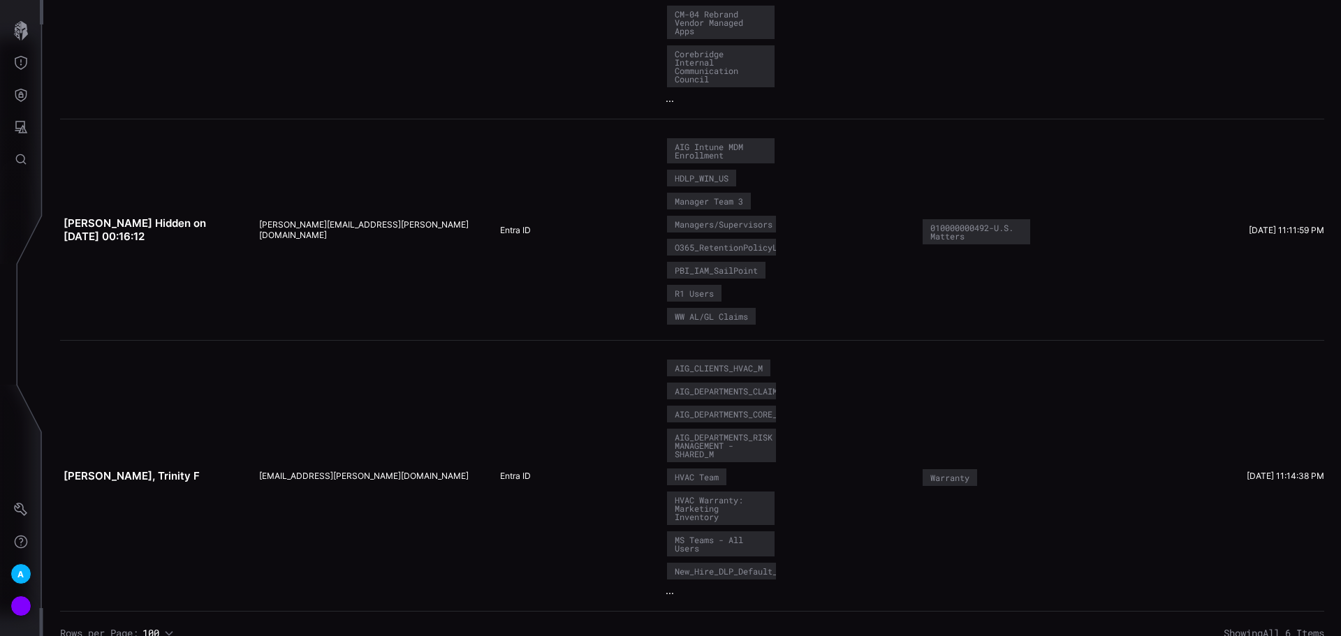
scroll to position [832, 0]
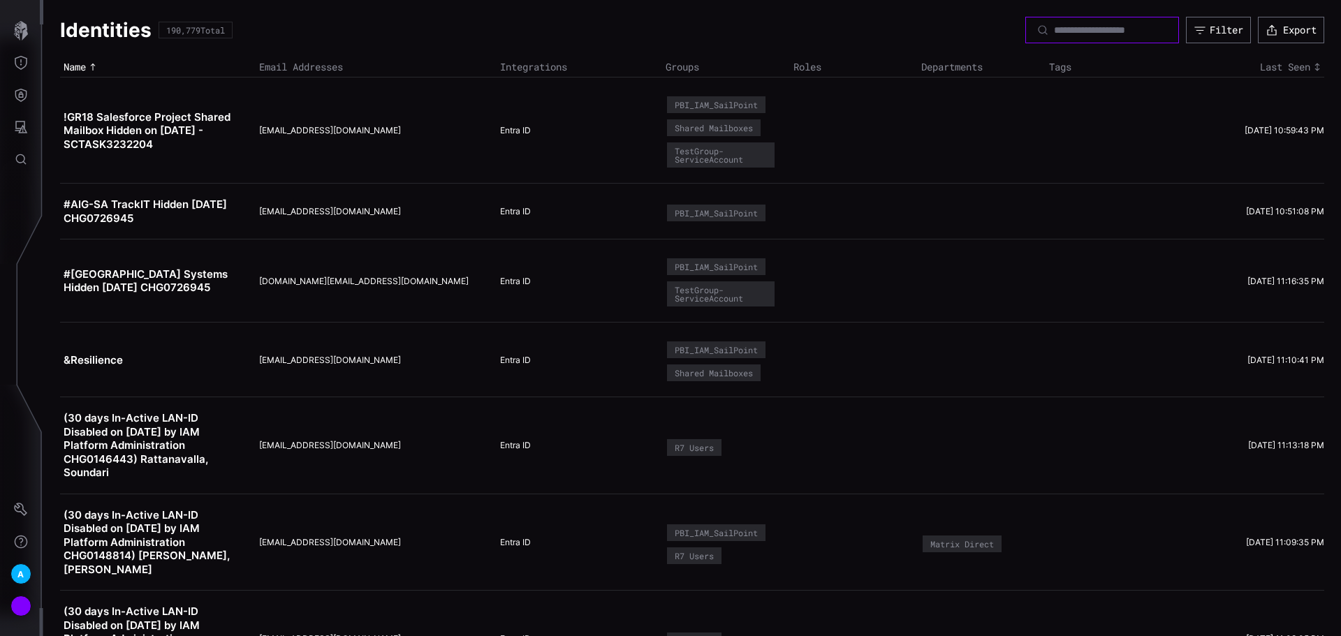
click at [1086, 35] on input at bounding box center [1103, 30] width 98 height 13
type input "*"
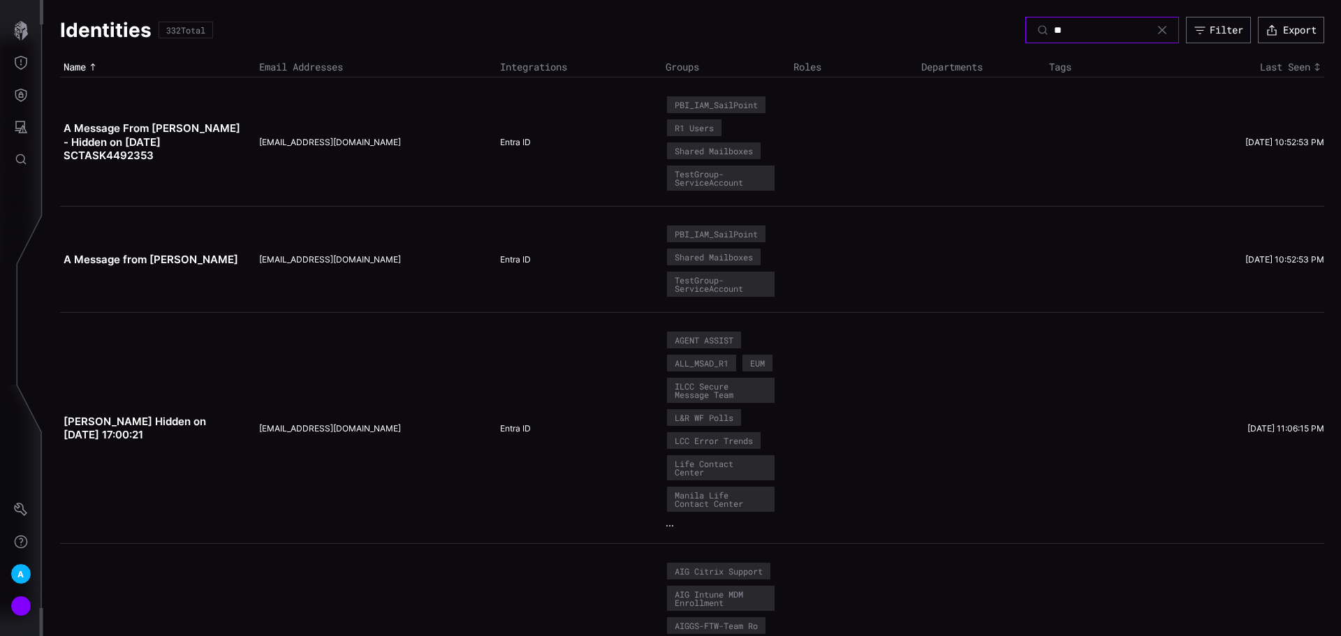
type input "*"
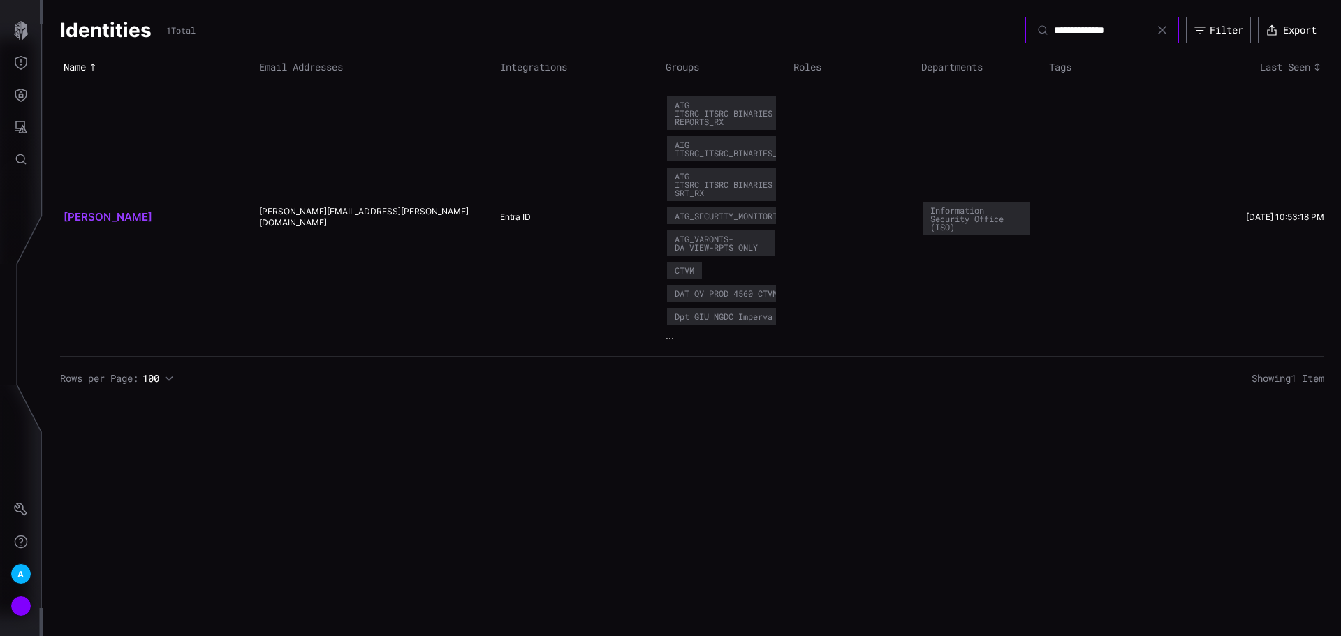
type input "**********"
click at [109, 217] on link "[PERSON_NAME]" at bounding box center [108, 216] width 89 height 13
click at [1119, 28] on input "**********" at bounding box center [1103, 30] width 98 height 13
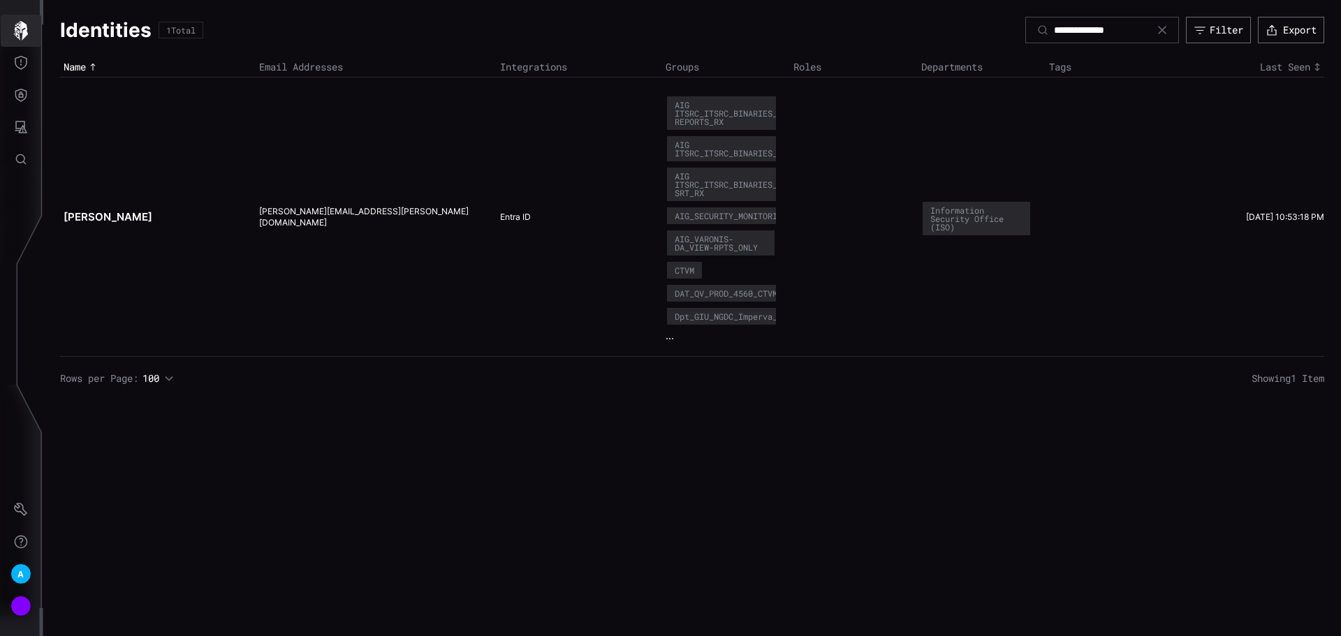
click at [14, 22] on icon "button" at bounding box center [21, 31] width 20 height 20
